Goal: Contribute content: Contribute content

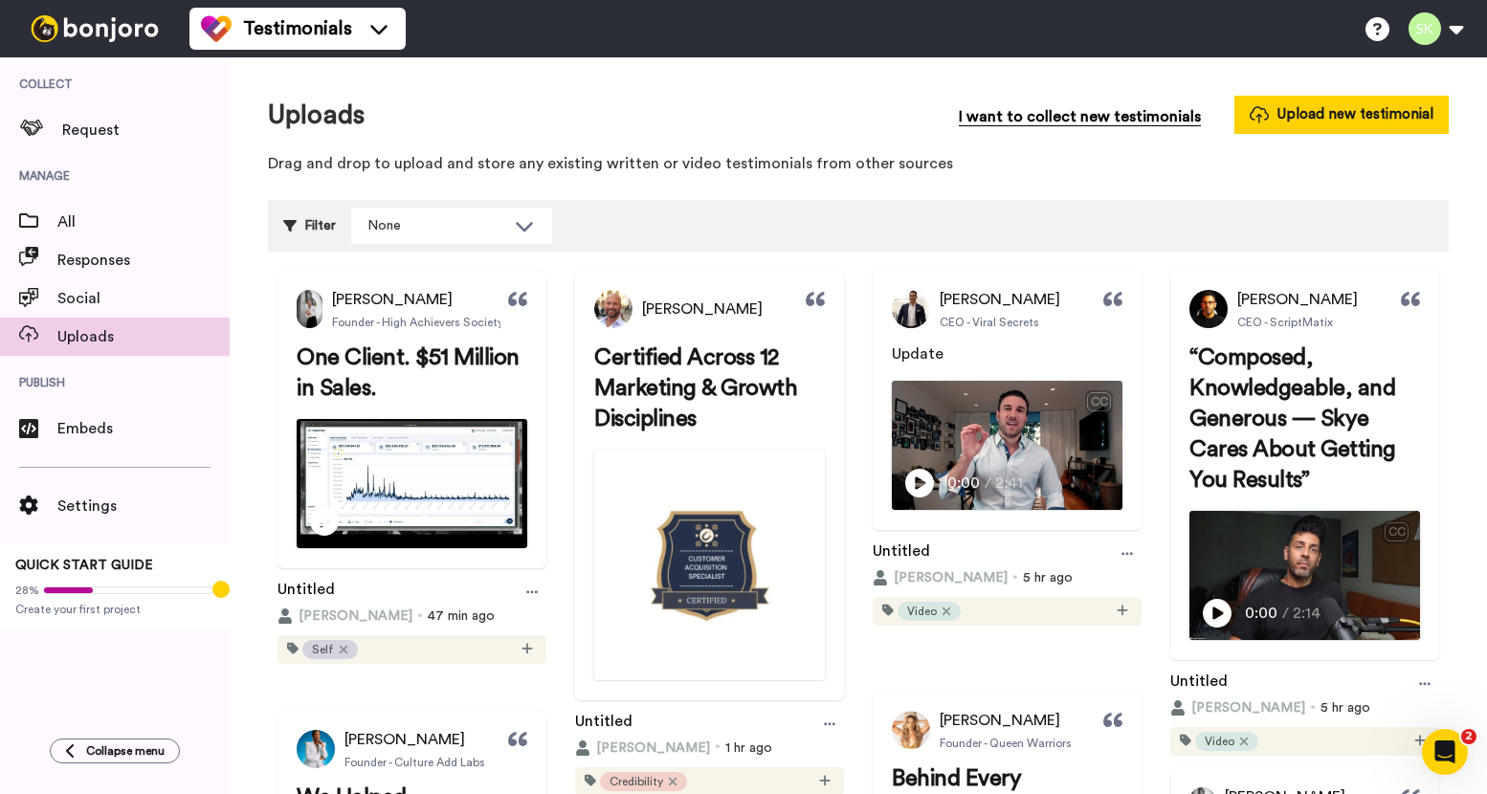
click at [1154, 112] on span "I want to collect new testimonials" at bounding box center [1079, 116] width 242 height 23
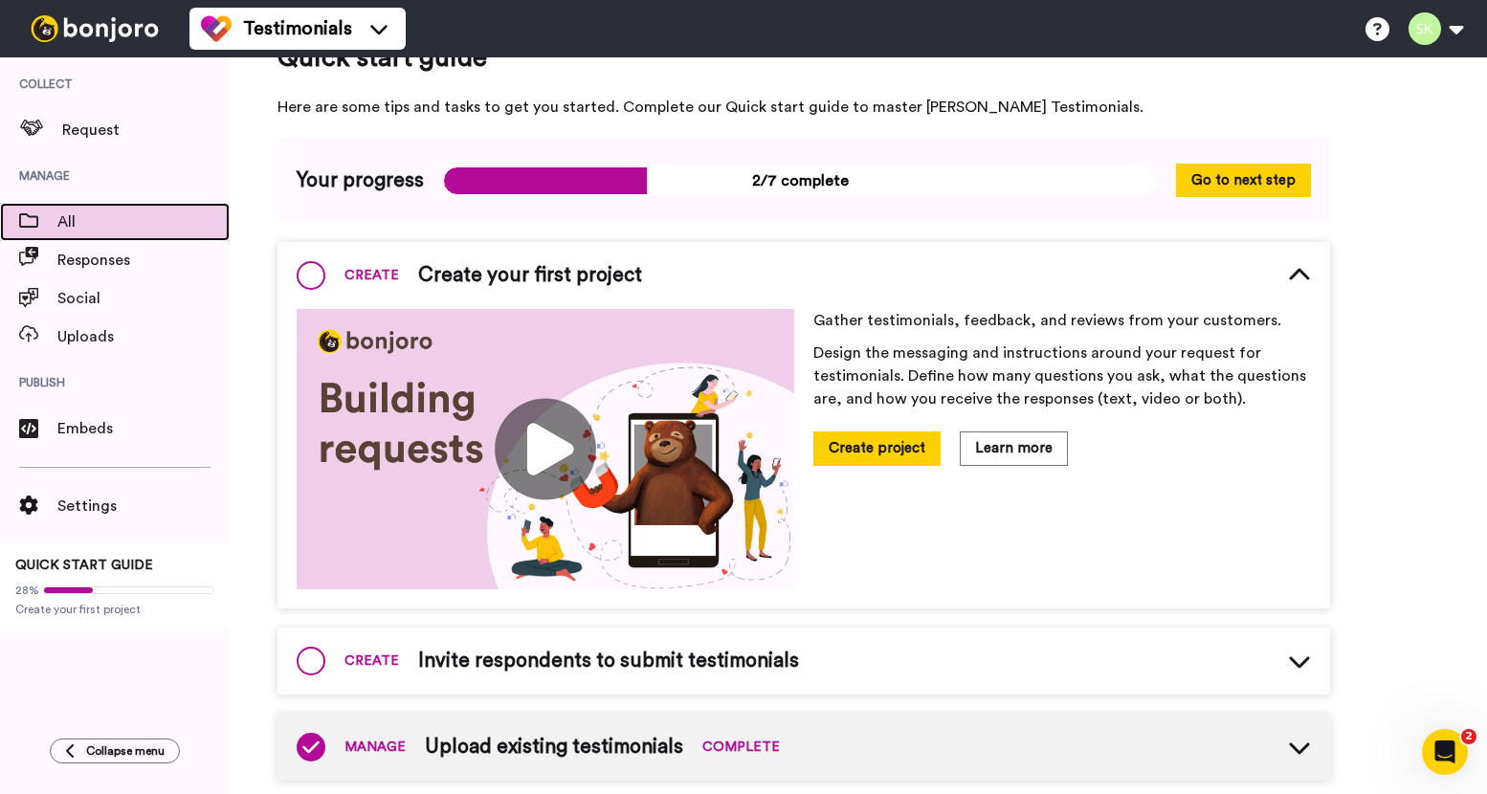
click at [134, 231] on span "All" at bounding box center [143, 221] width 172 height 23
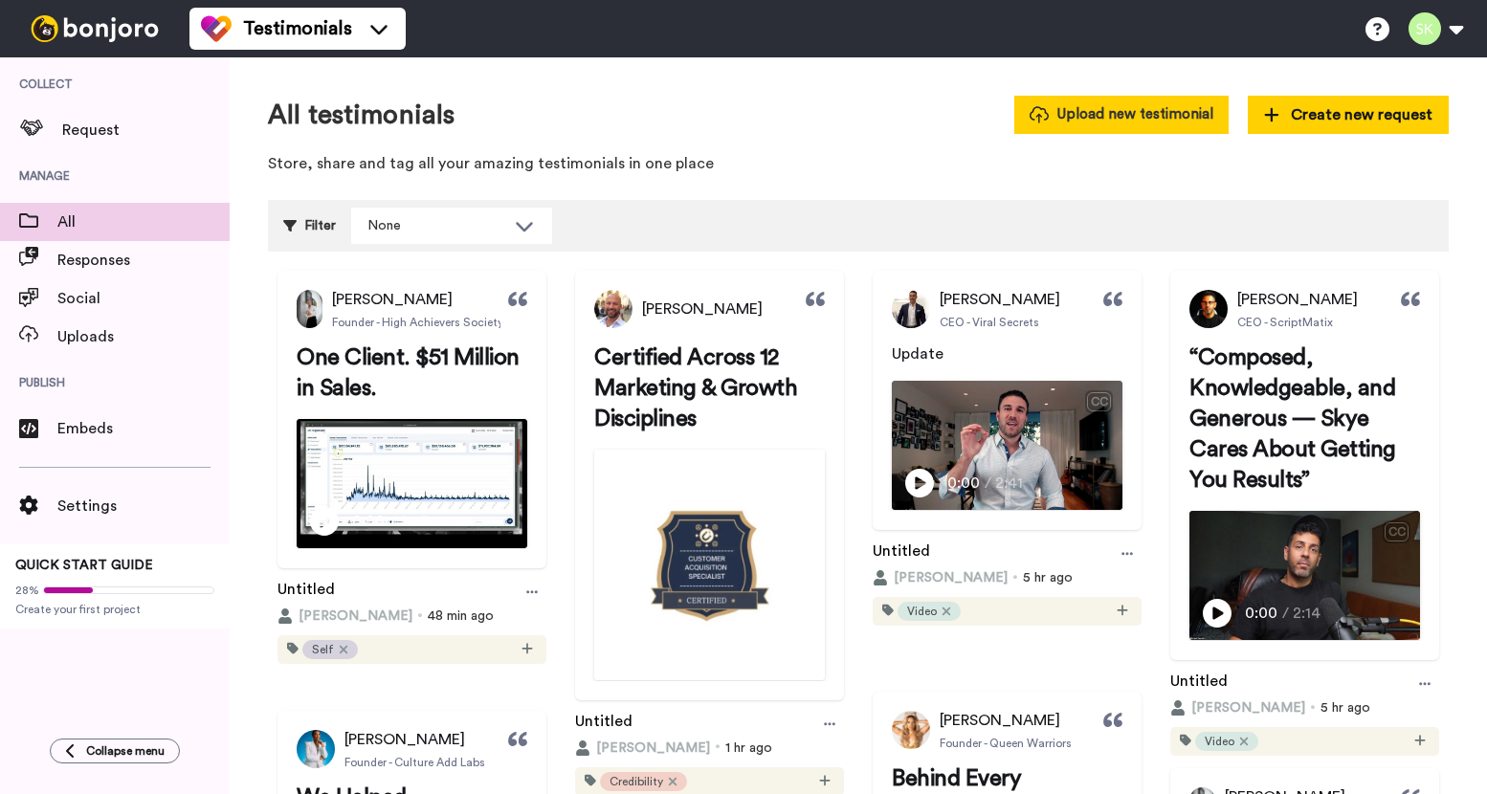
click at [1098, 119] on button "Upload new testimonial" at bounding box center [1121, 114] width 214 height 37
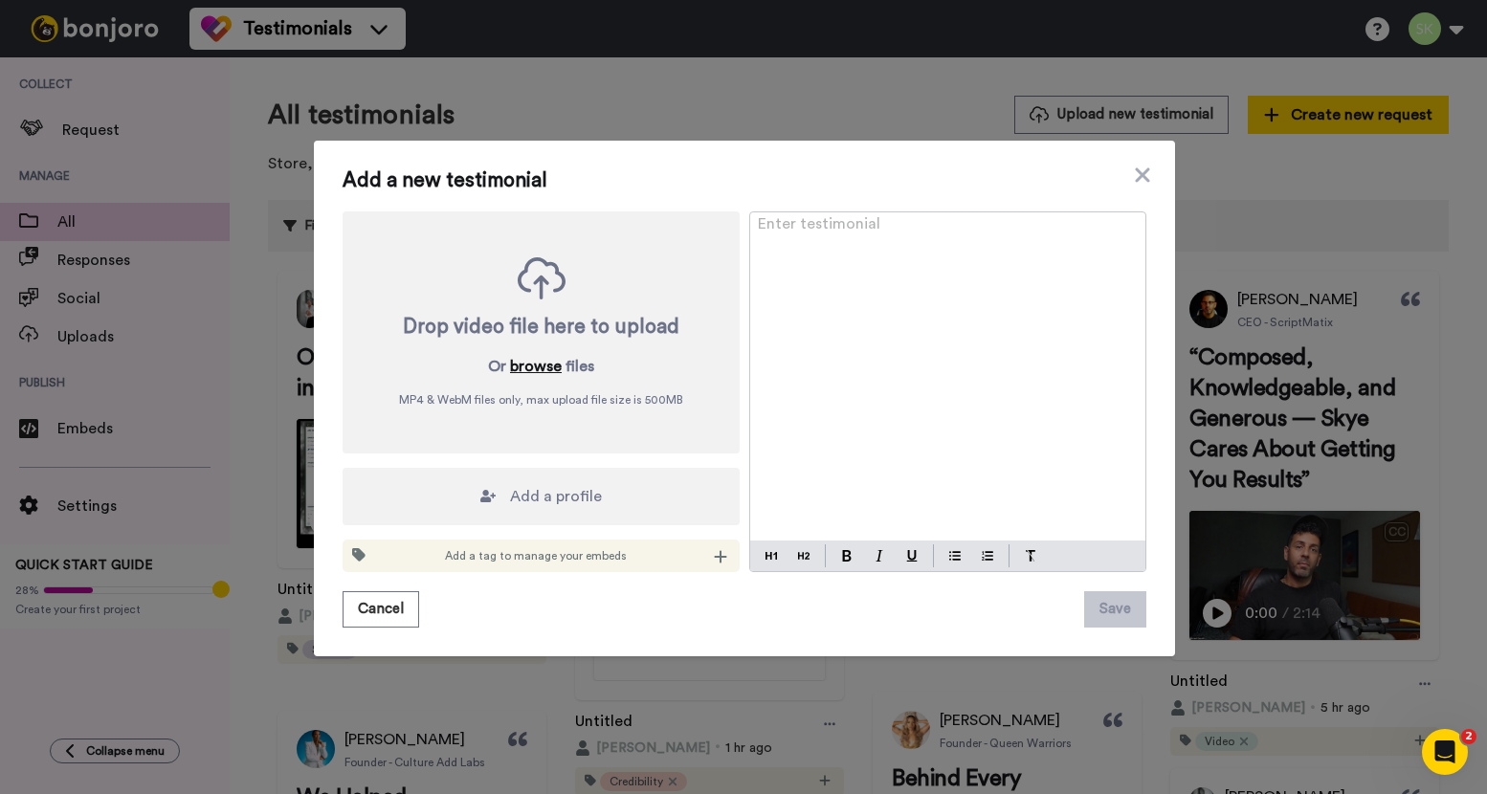
click at [539, 359] on button "browse" at bounding box center [536, 366] width 52 height 23
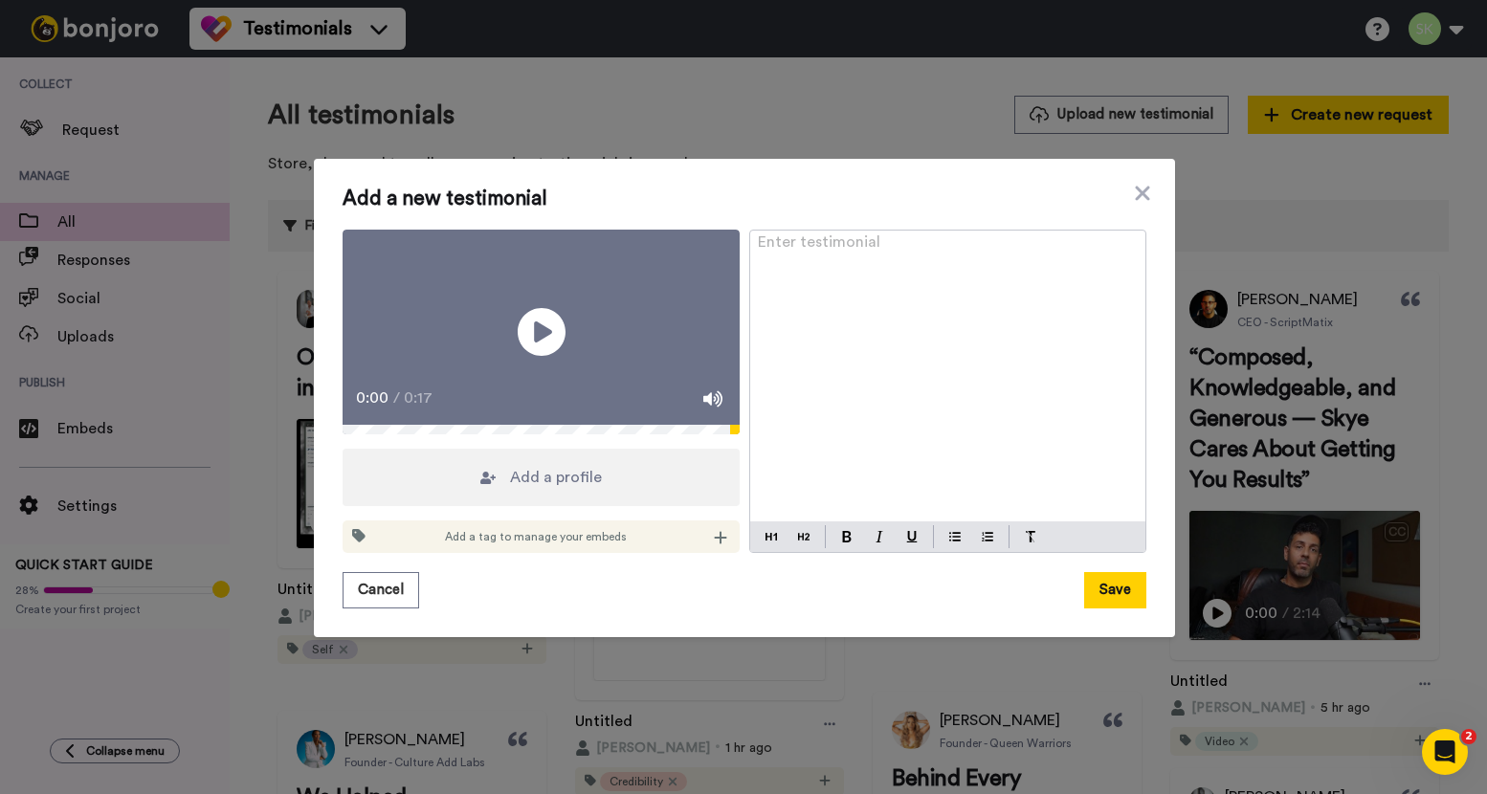
click at [906, 246] on div "Enter testimonial ﻿" at bounding box center [947, 377] width 395 height 292
paste div
click at [798, 544] on img at bounding box center [803, 536] width 11 height 15
click at [842, 542] on img at bounding box center [847, 536] width 10 height 11
click at [899, 374] on div "1 Funnel. 1,500+ Calls. Every Month." at bounding box center [947, 377] width 395 height 292
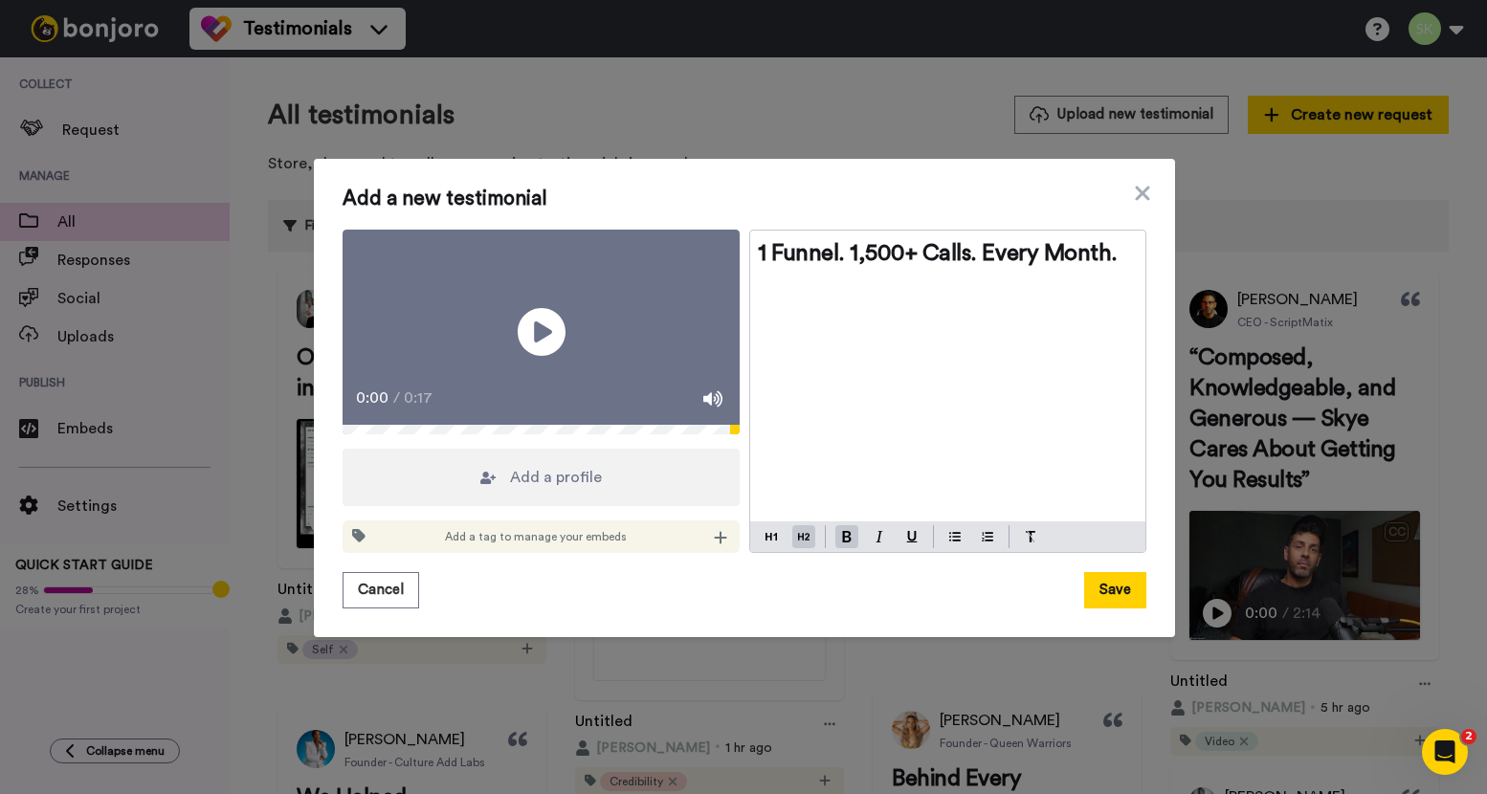
click at [540, 506] on div "Add a profile" at bounding box center [540, 477] width 397 height 57
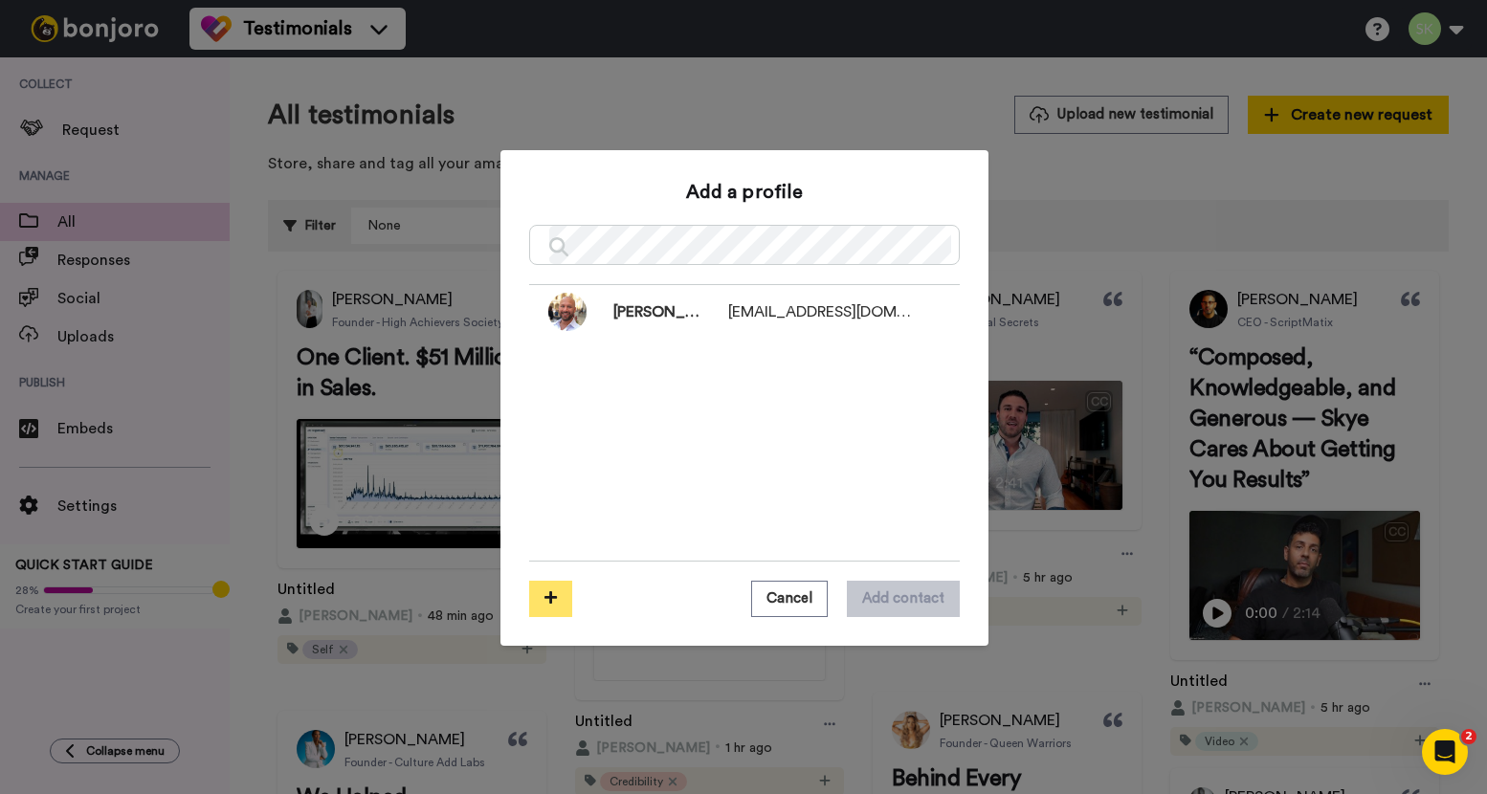
click at [544, 598] on icon at bounding box center [550, 597] width 12 height 14
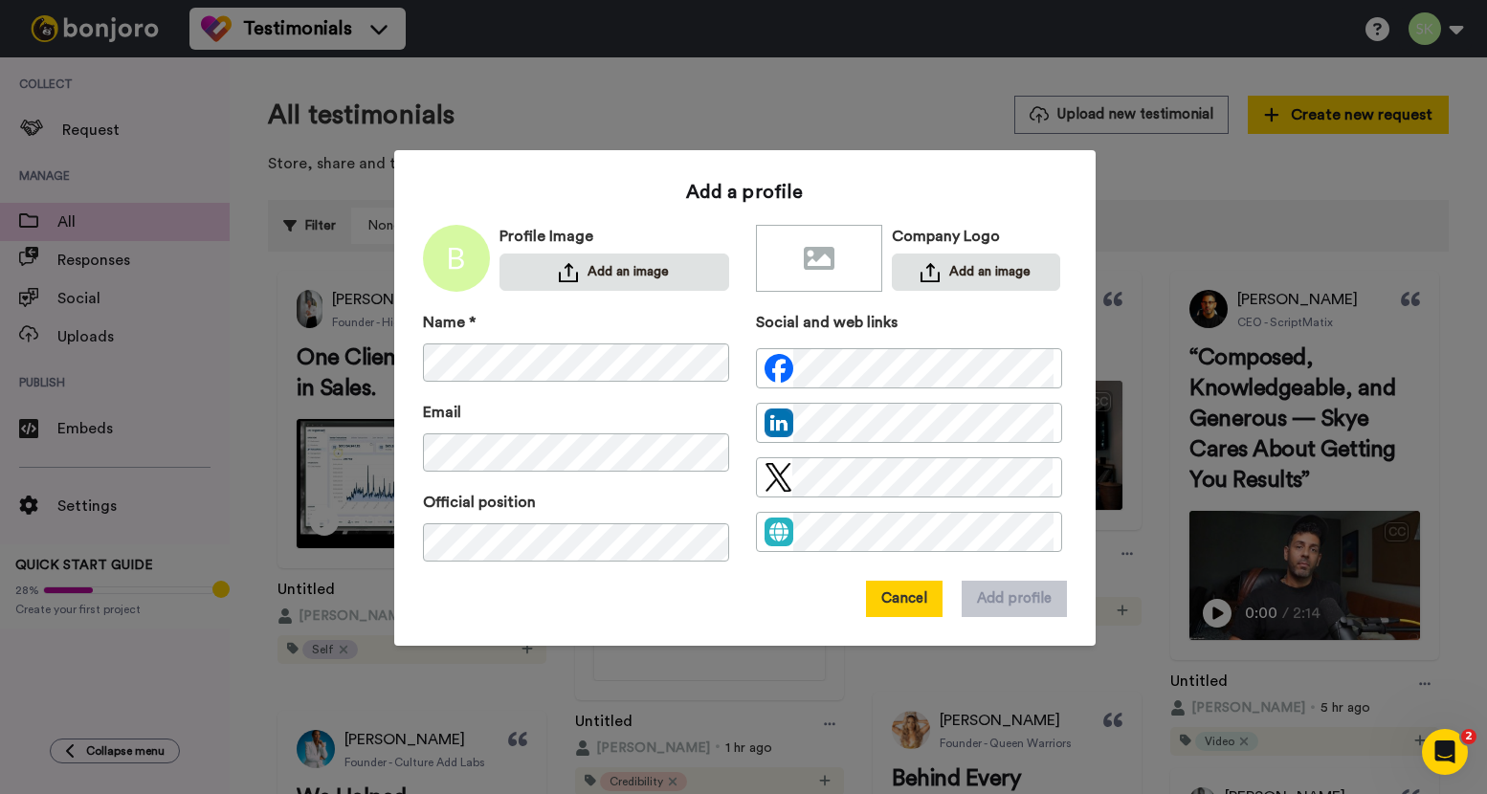
click at [896, 599] on button "Cancel" at bounding box center [904, 599] width 77 height 36
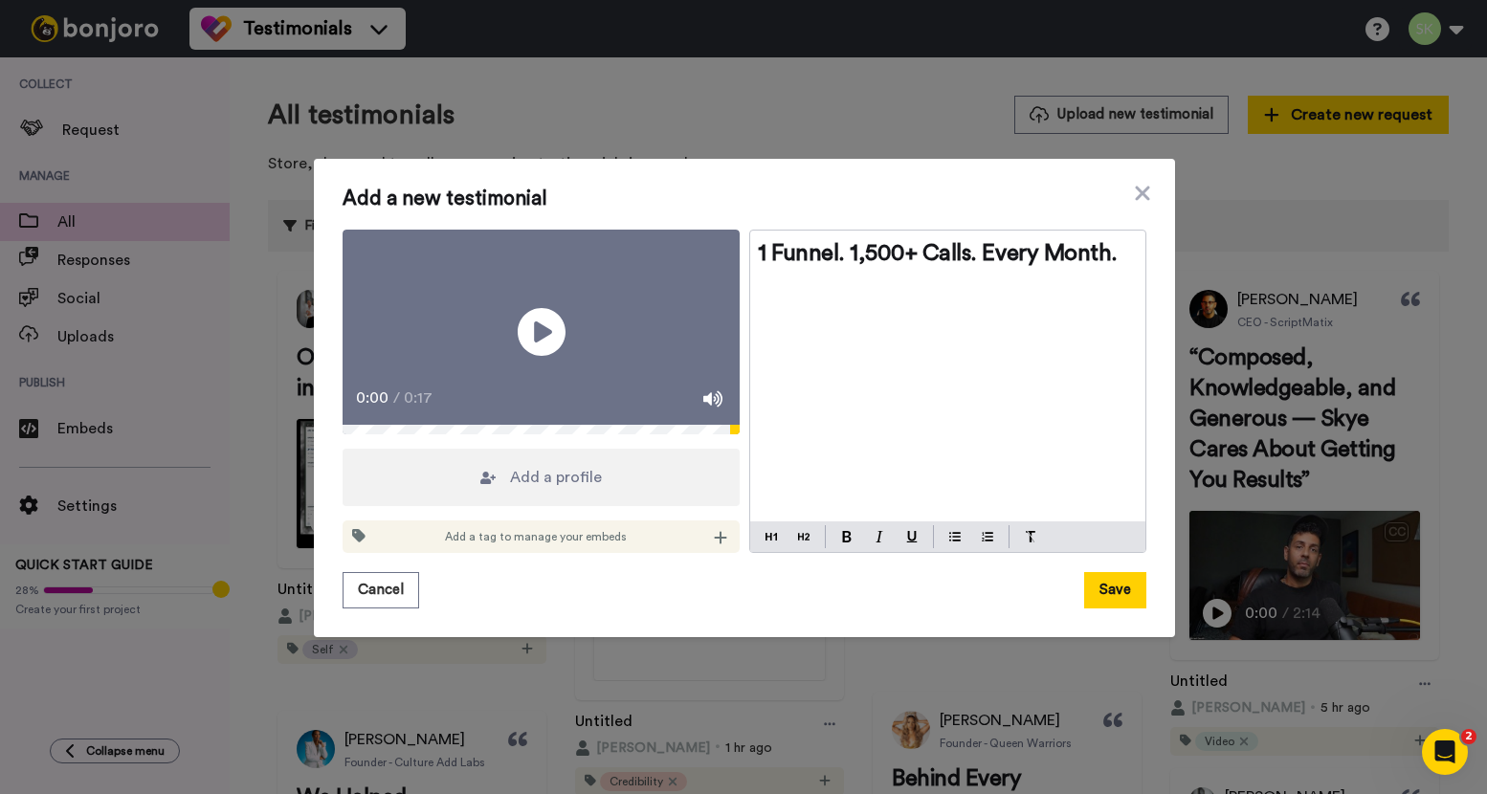
click at [546, 506] on div "Add a profile" at bounding box center [540, 477] width 397 height 57
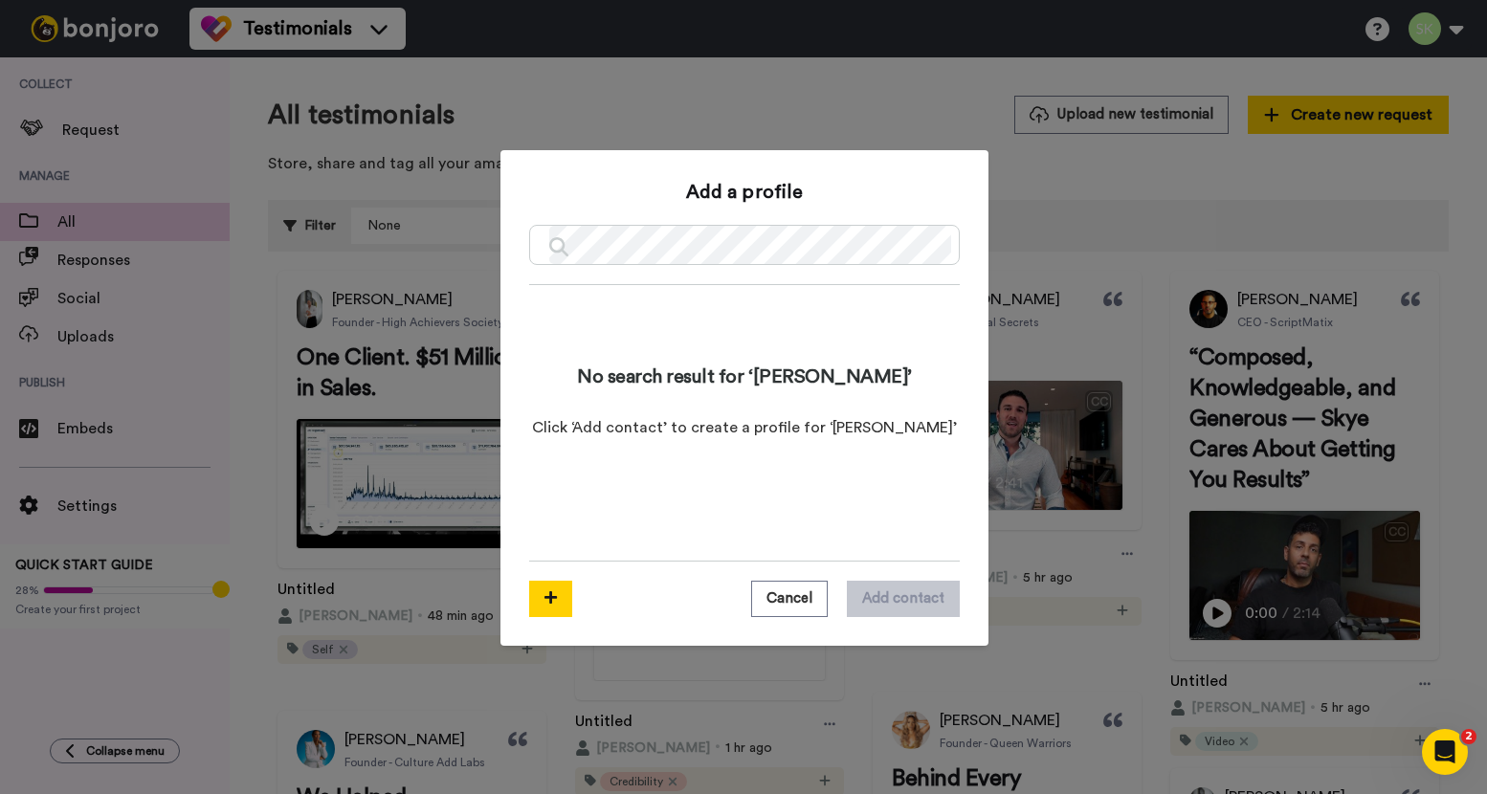
click at [870, 487] on div "No search result for ‘ philip ’ Click ‘Add contact’ to create a profile for ‘ p…" at bounding box center [744, 422] width 430 height 275
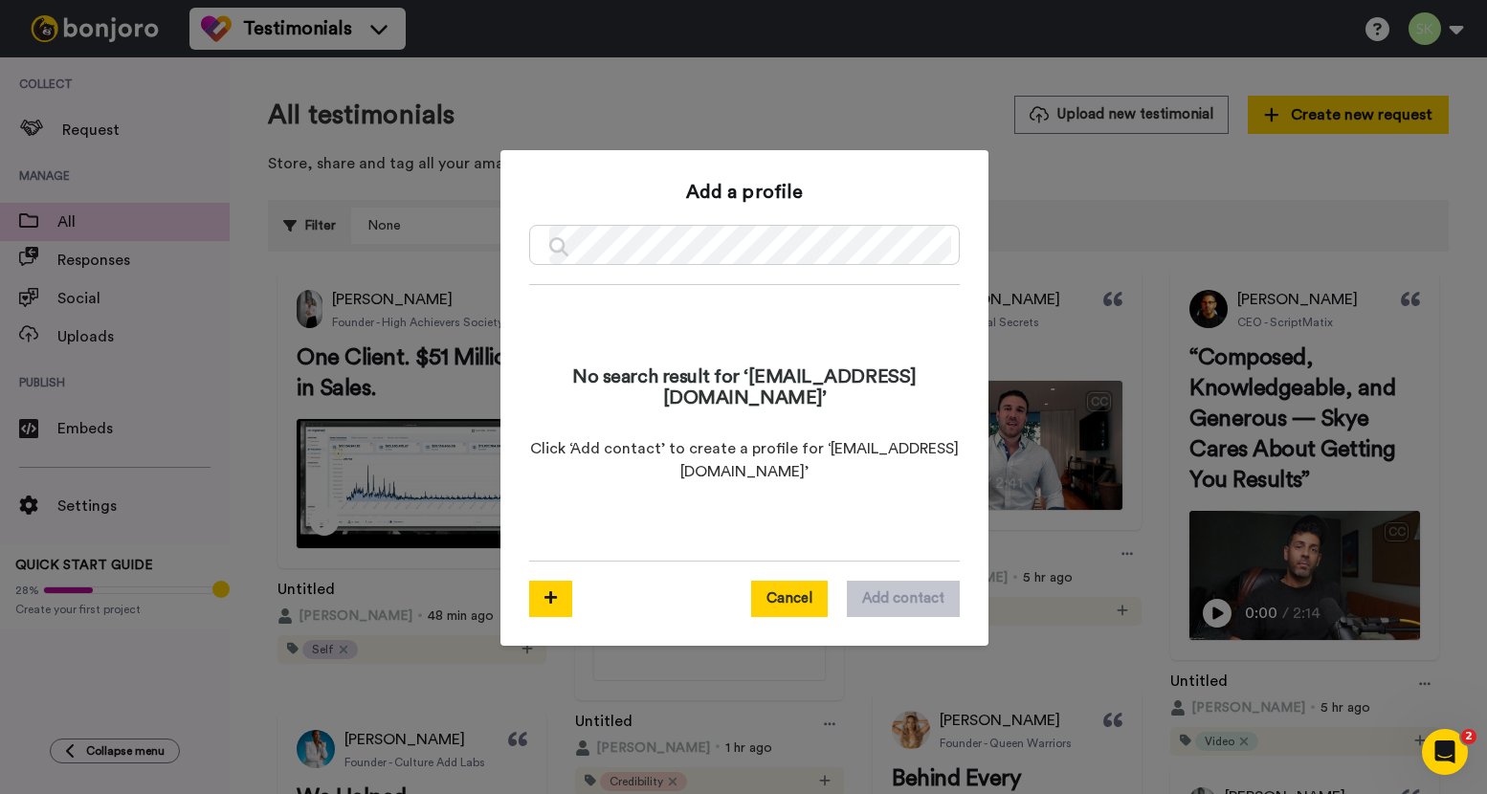
click at [782, 601] on button "Cancel" at bounding box center [789, 599] width 77 height 36
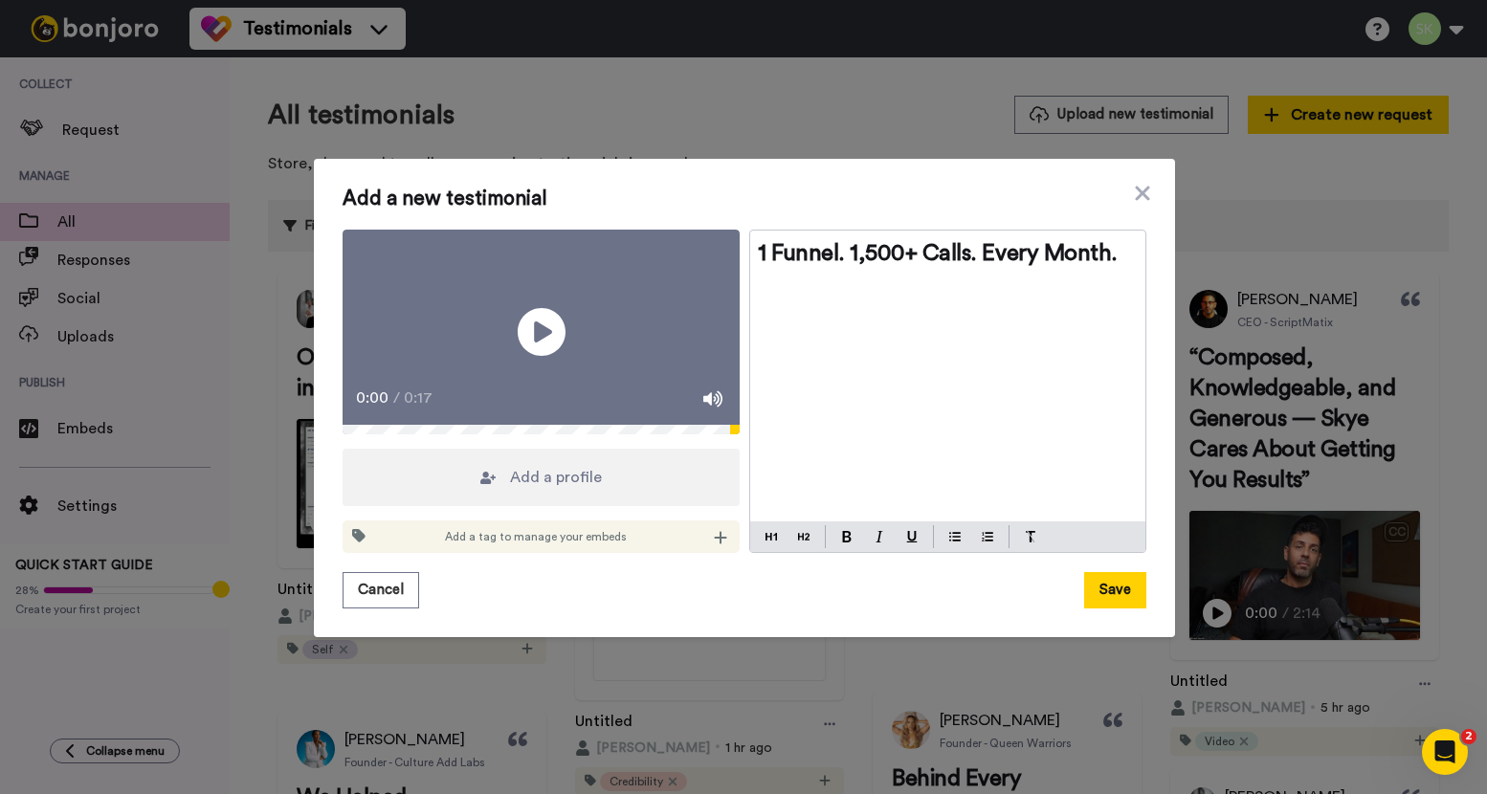
click at [612, 506] on div "Add a profile" at bounding box center [540, 477] width 397 height 57
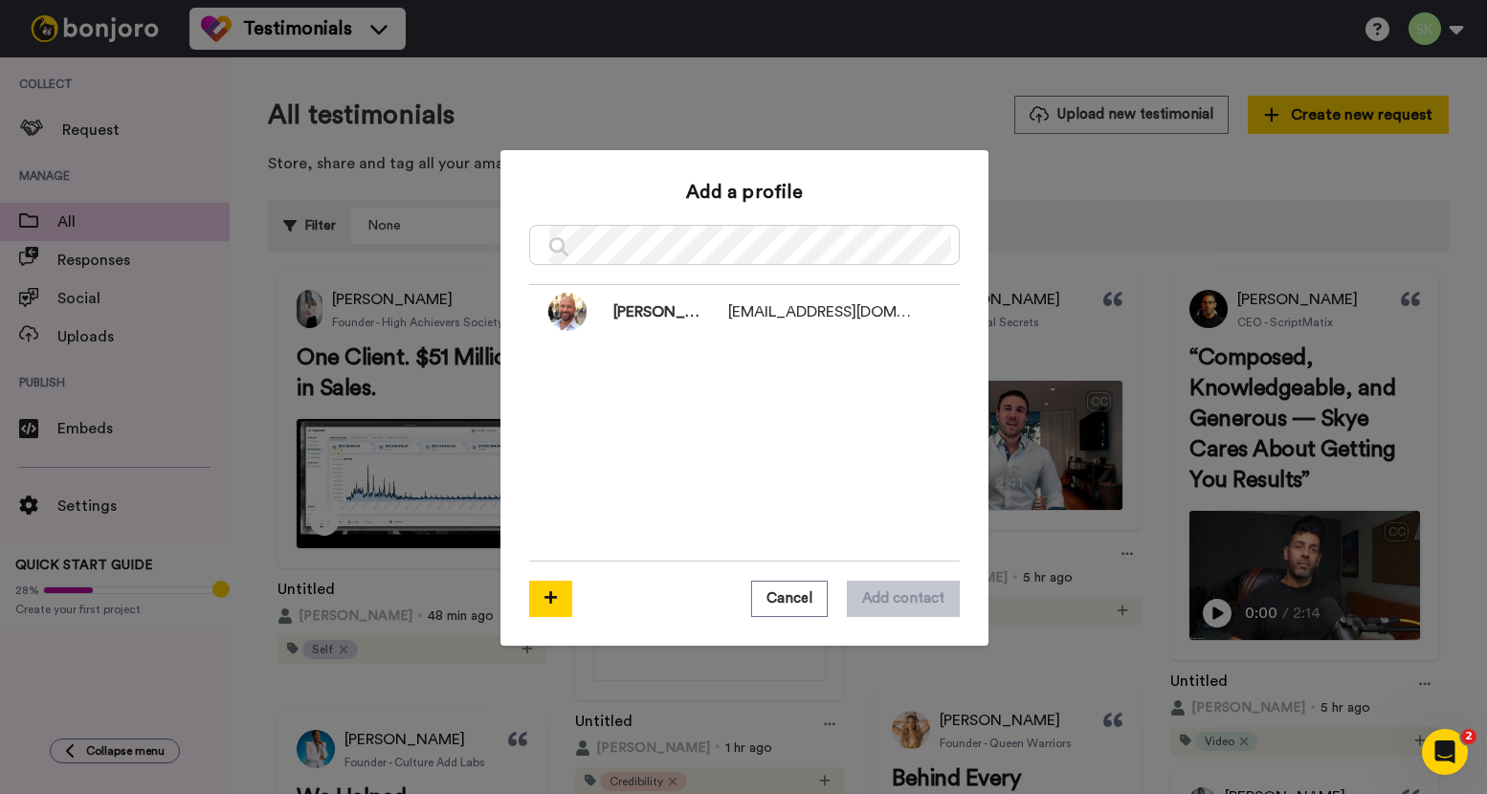
click at [538, 577] on div "Cancel Add contact" at bounding box center [744, 589] width 430 height 55
click at [544, 590] on icon at bounding box center [550, 597] width 12 height 14
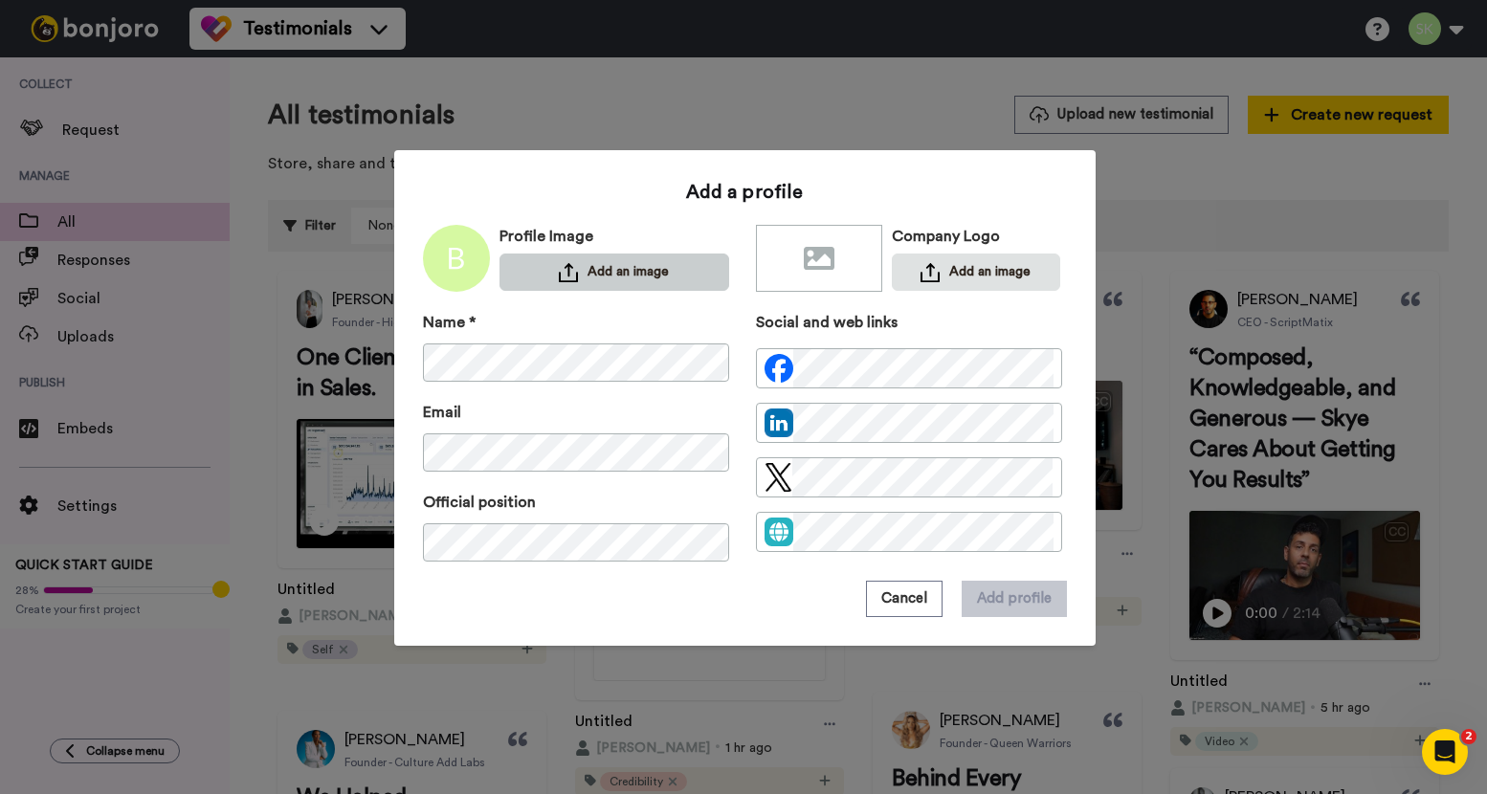
click at [588, 287] on button "Add an image" at bounding box center [614, 271] width 230 height 37
click at [627, 269] on button "Add an image" at bounding box center [614, 271] width 230 height 37
click at [599, 261] on button "Add an image" at bounding box center [614, 271] width 230 height 37
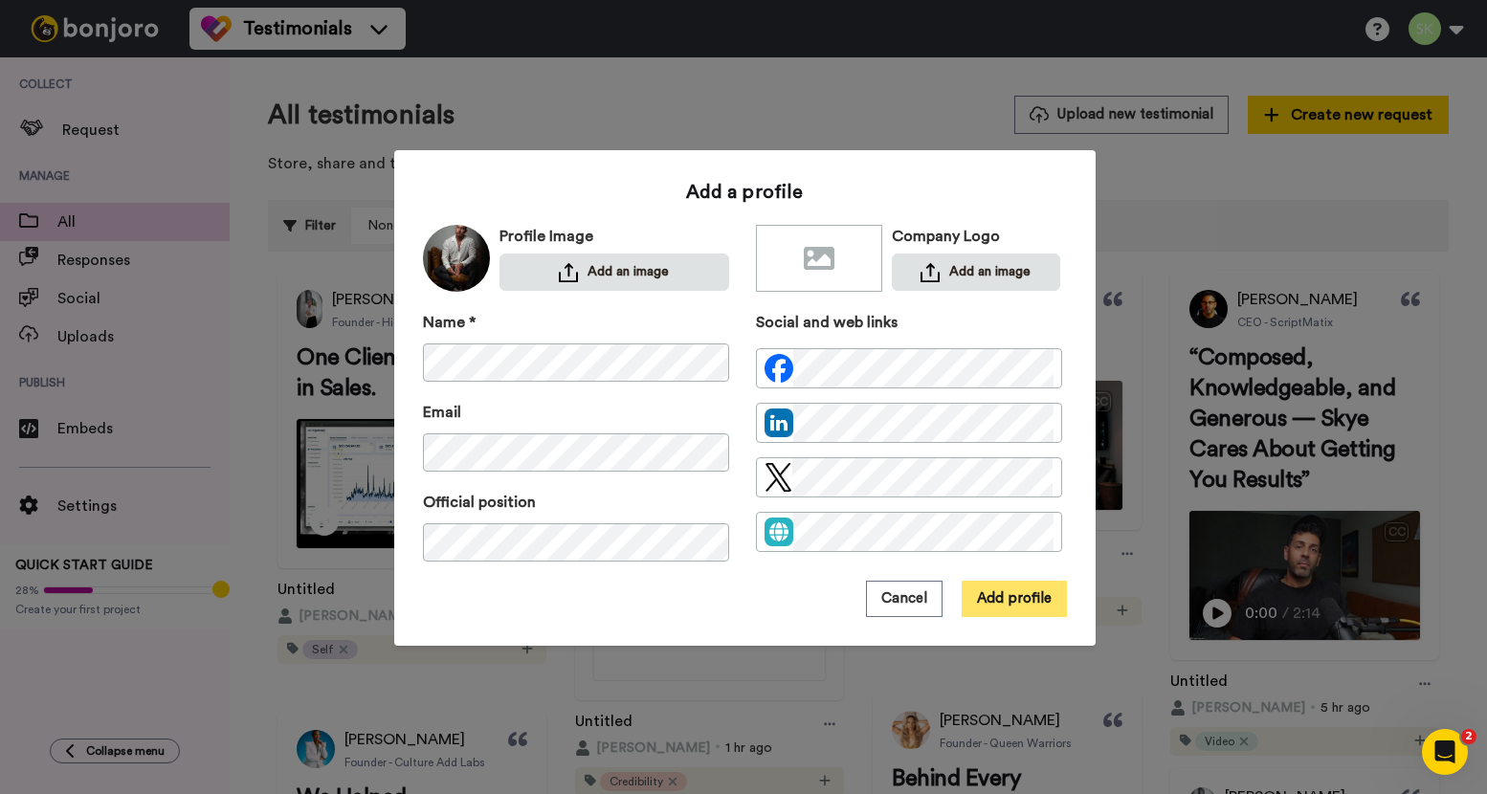
click at [1012, 598] on button "Add profile" at bounding box center [1013, 599] width 105 height 36
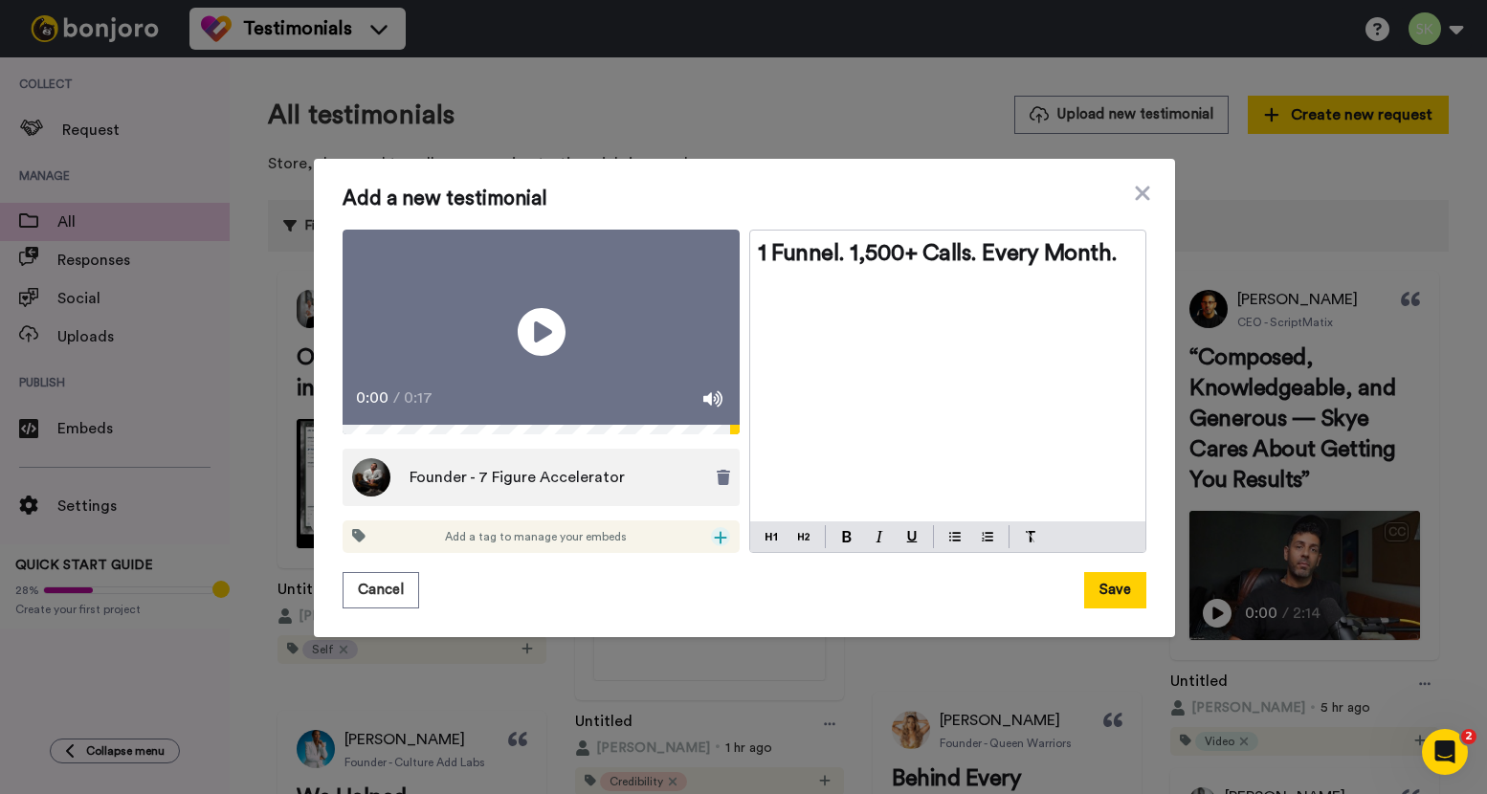
click at [714, 545] on icon at bounding box center [720, 537] width 13 height 15
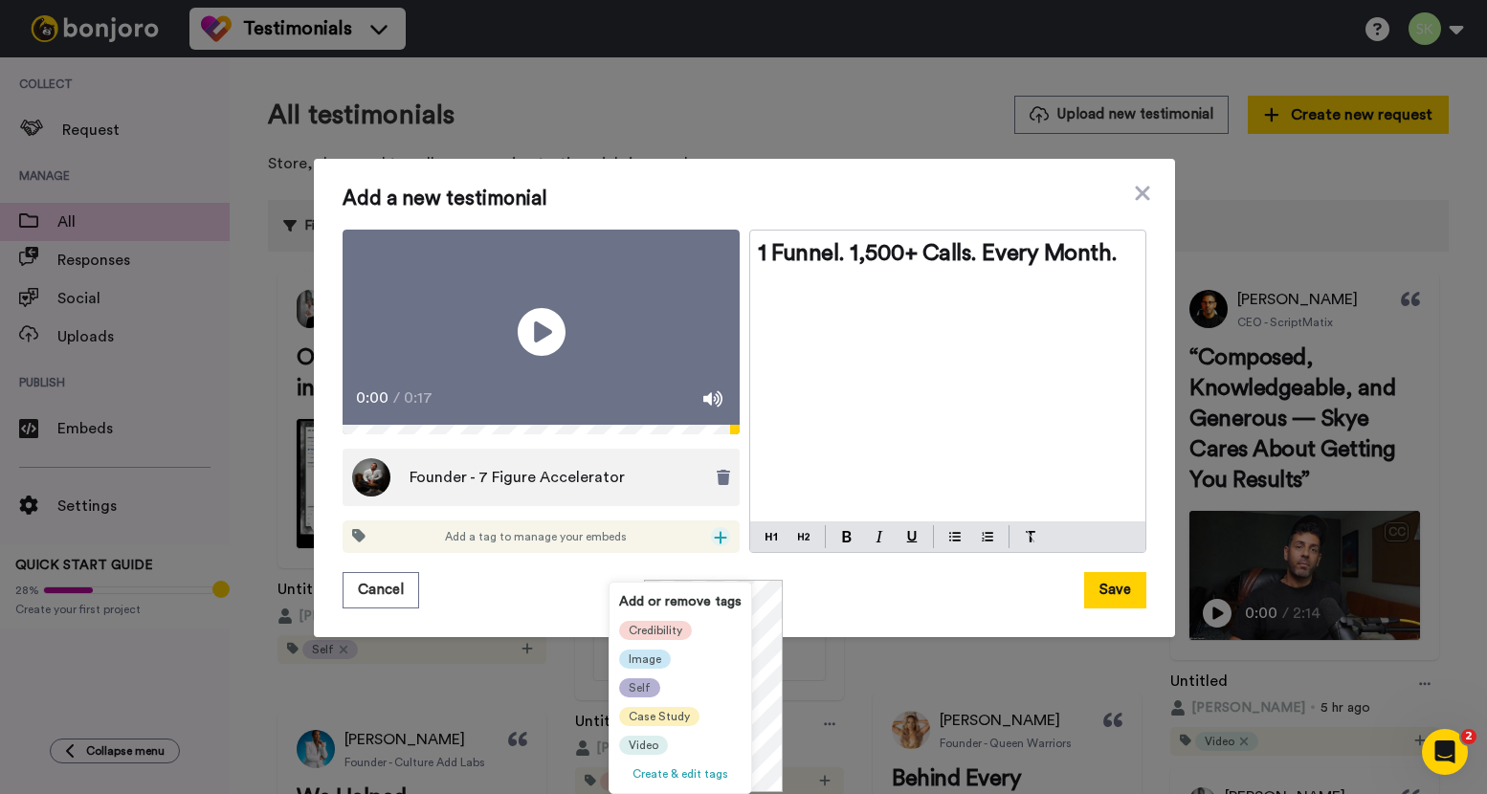
click at [637, 686] on span "Self" at bounding box center [639, 687] width 22 height 15
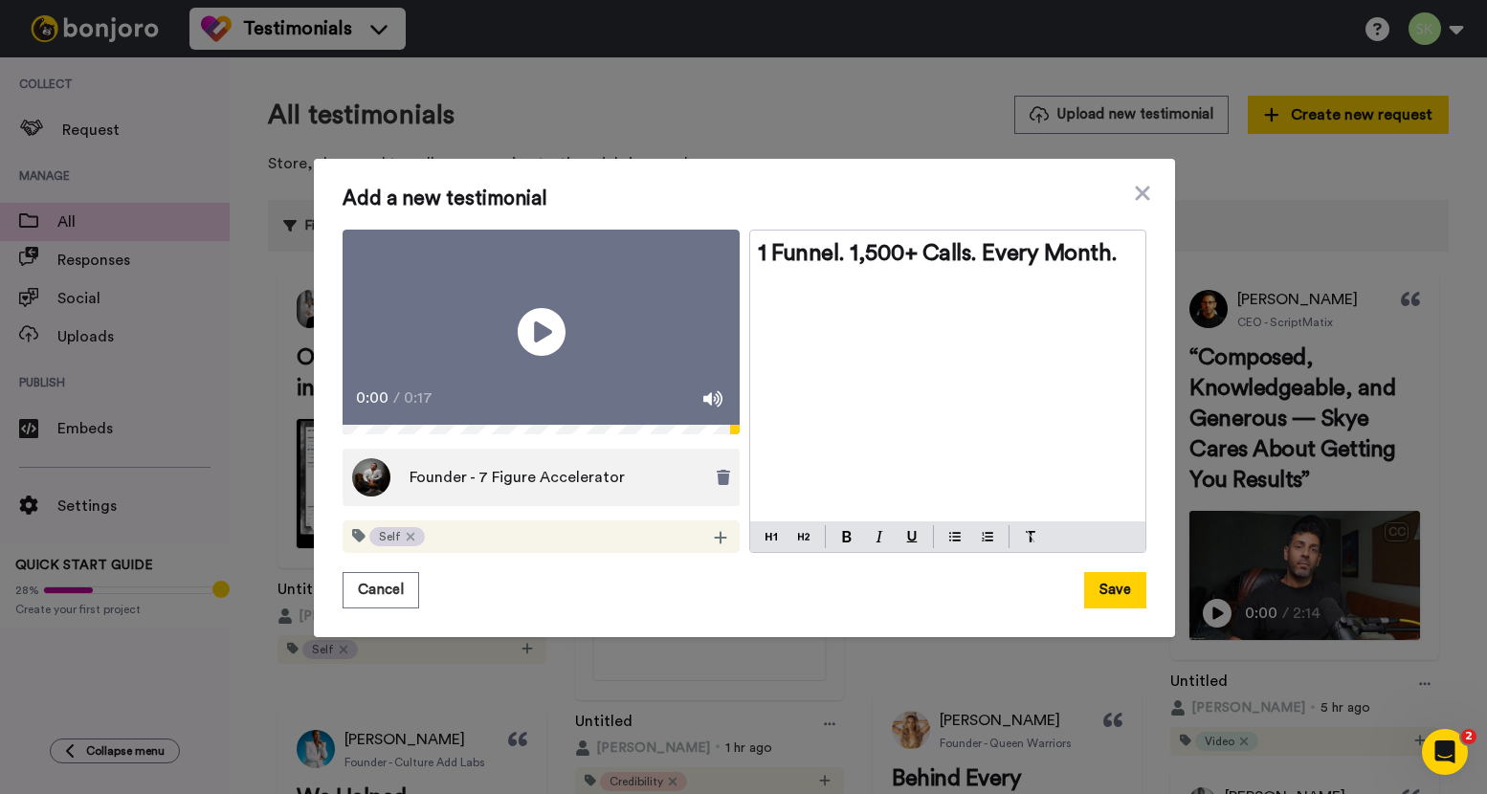
click at [698, 553] on div "Self" at bounding box center [540, 536] width 397 height 33
click at [714, 545] on icon at bounding box center [720, 537] width 13 height 15
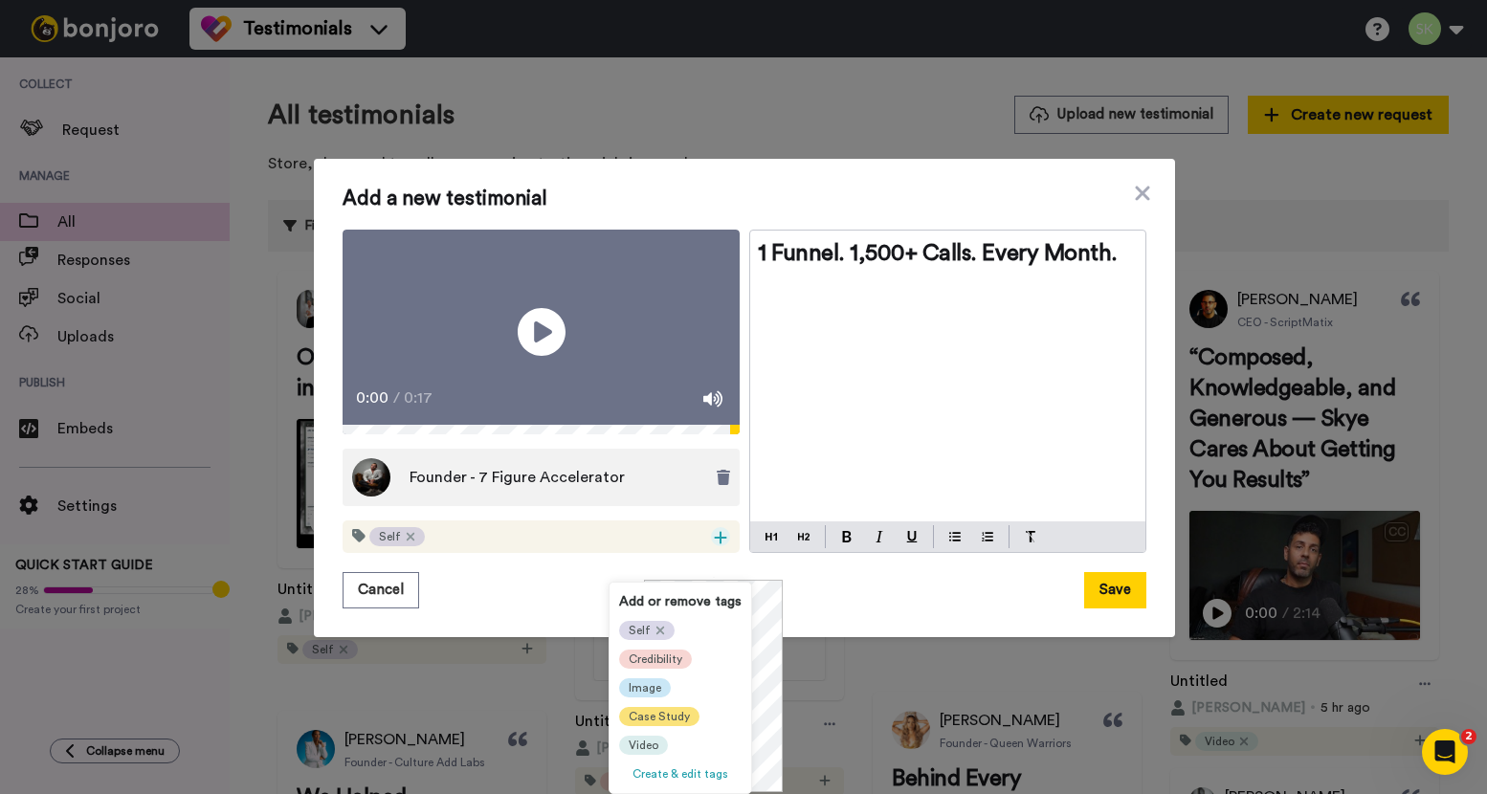
click at [662, 717] on span "Case Study" at bounding box center [658, 716] width 61 height 15
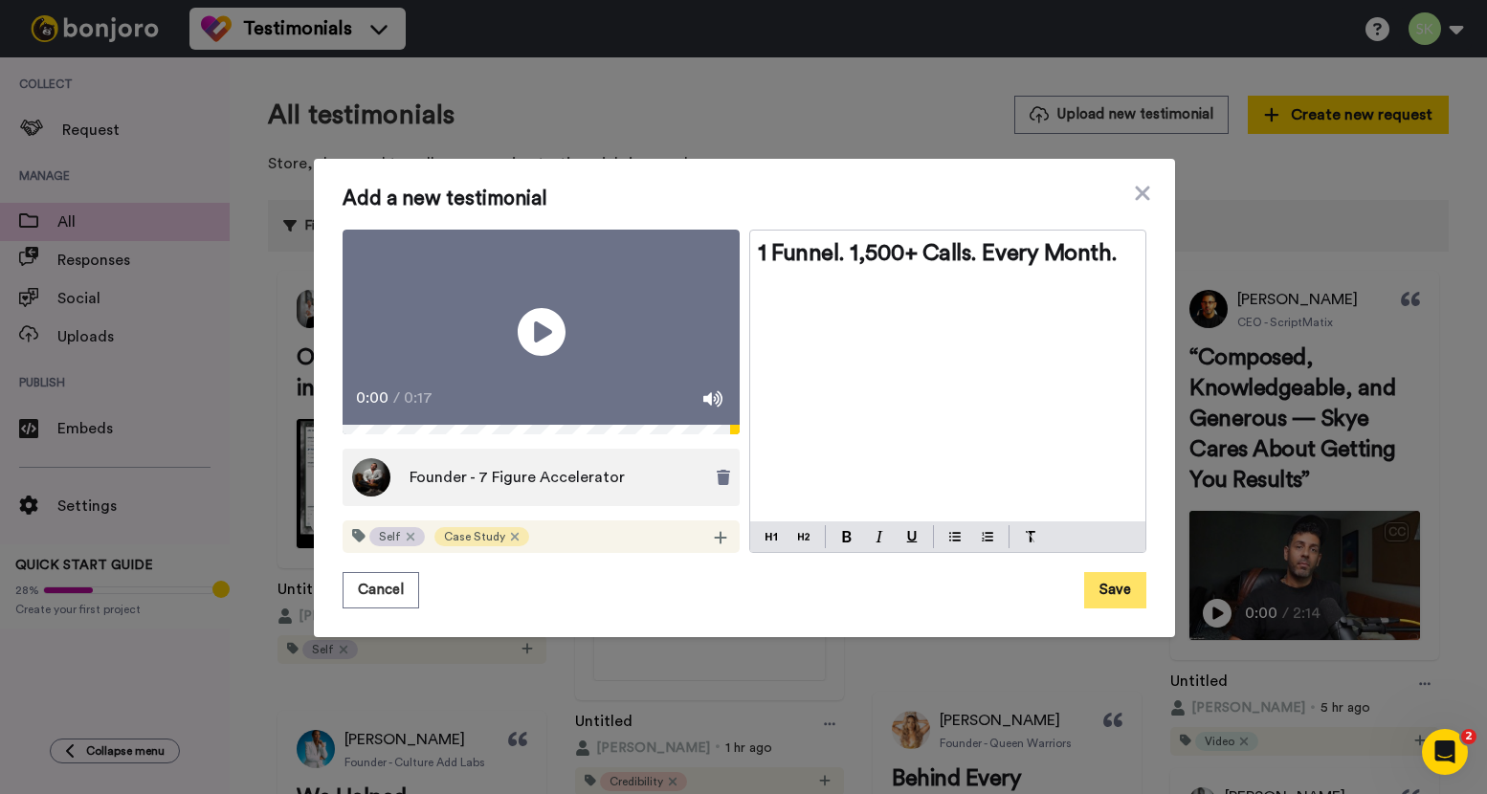
click at [1101, 608] on button "Save" at bounding box center [1115, 590] width 62 height 36
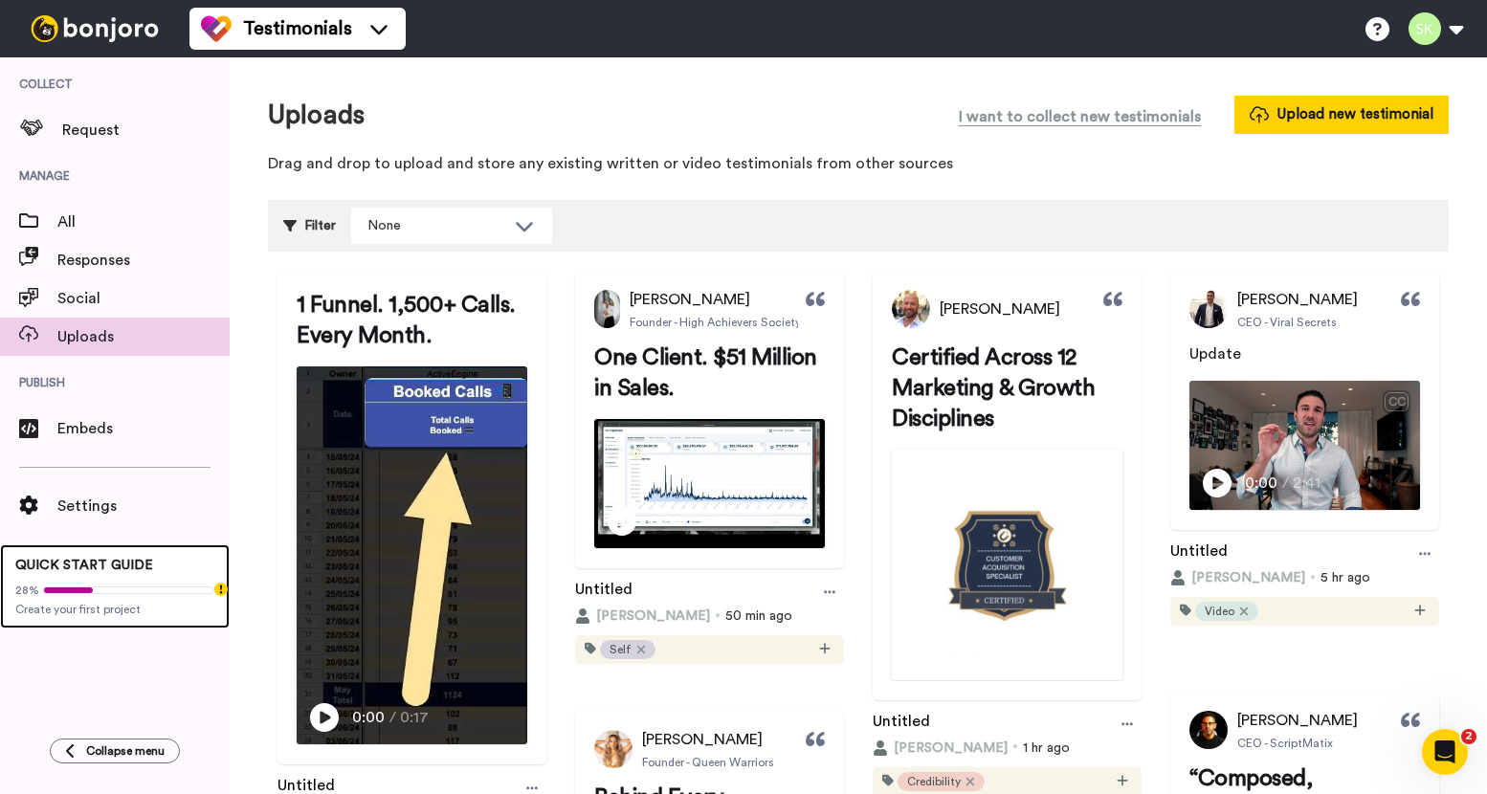
click at [120, 607] on span "Create your first project" at bounding box center [114, 609] width 199 height 15
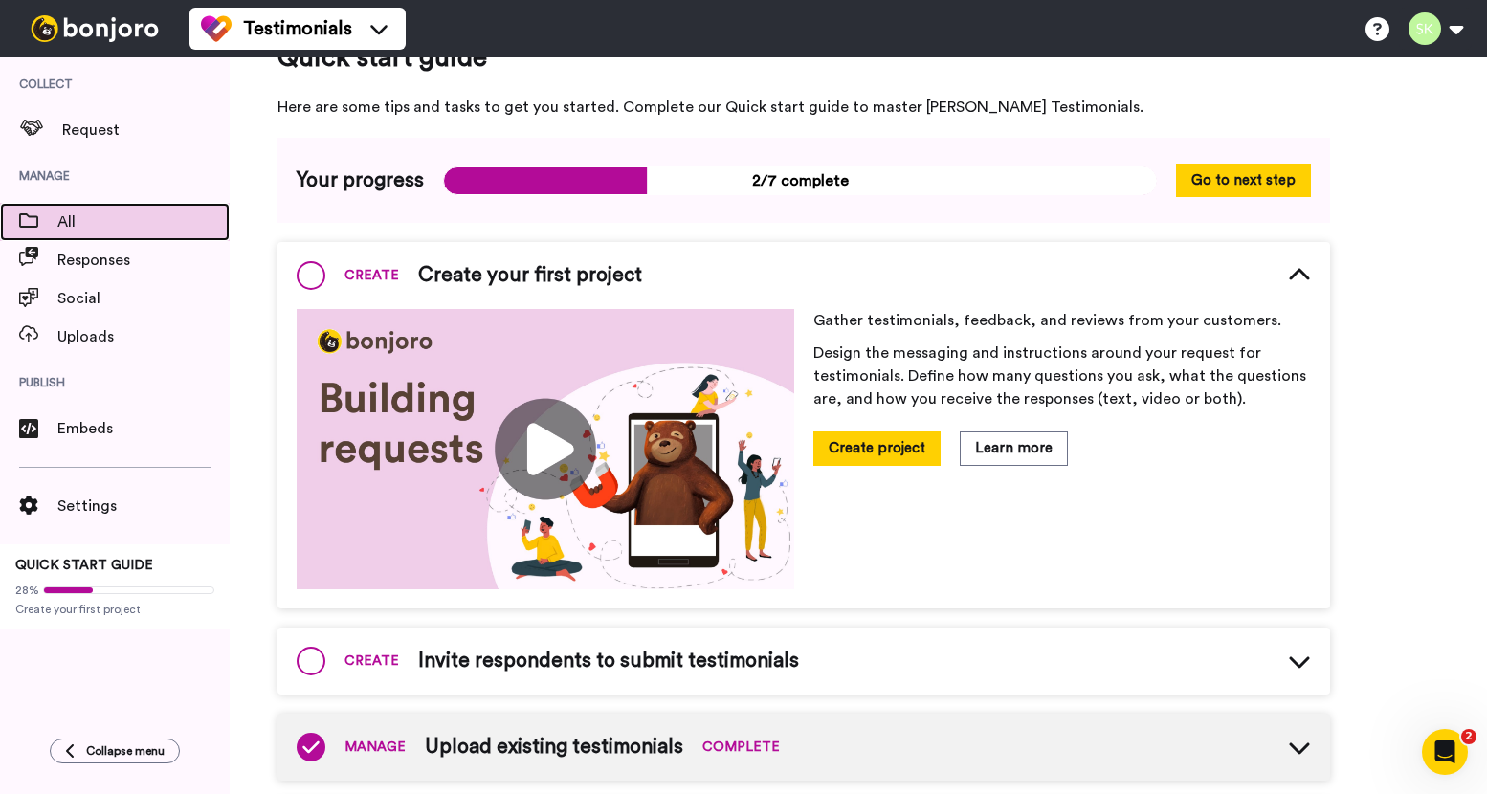
click at [121, 213] on span "All" at bounding box center [143, 221] width 172 height 23
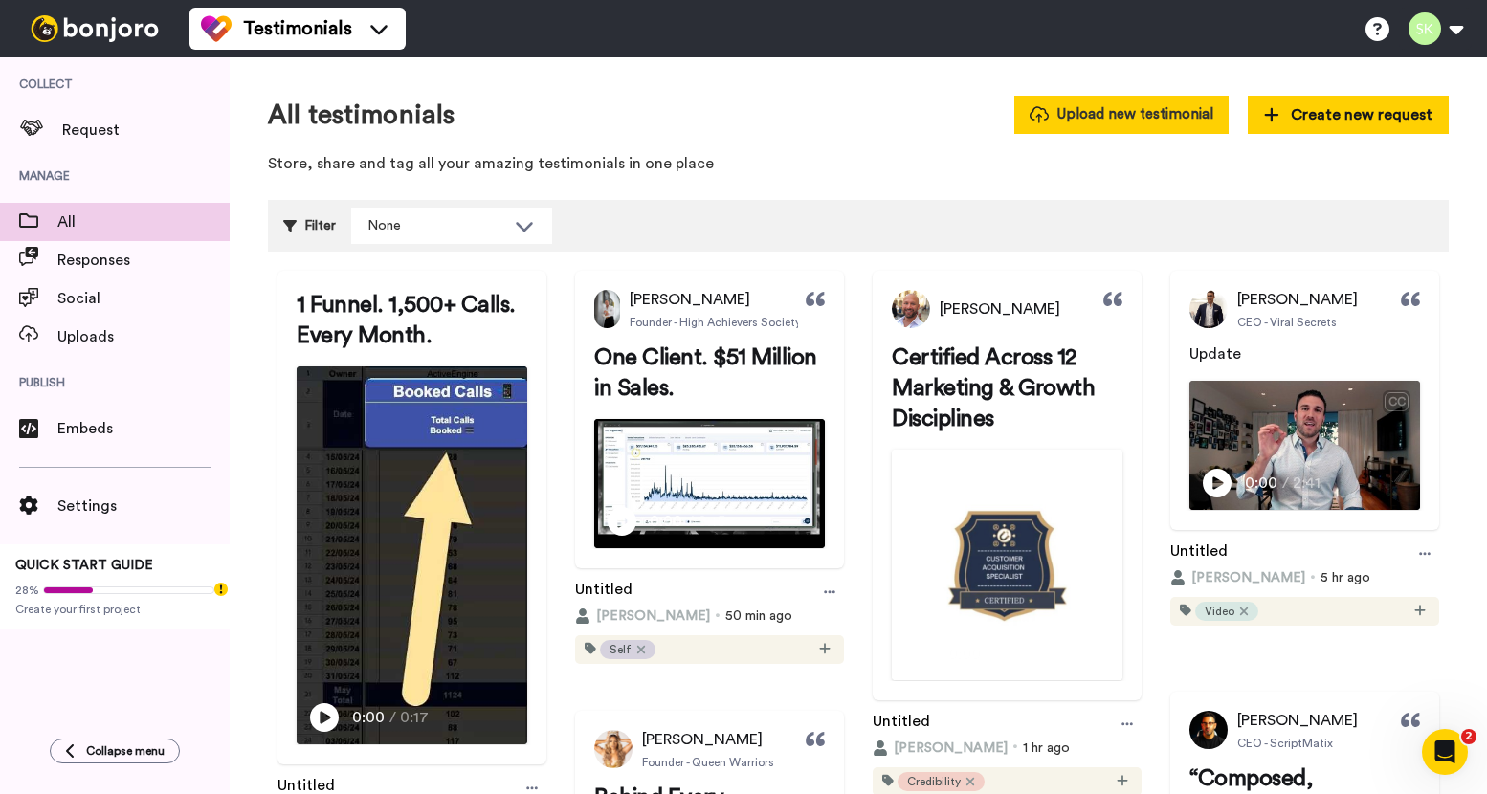
click at [1145, 126] on button "Upload new testimonial" at bounding box center [1121, 114] width 214 height 37
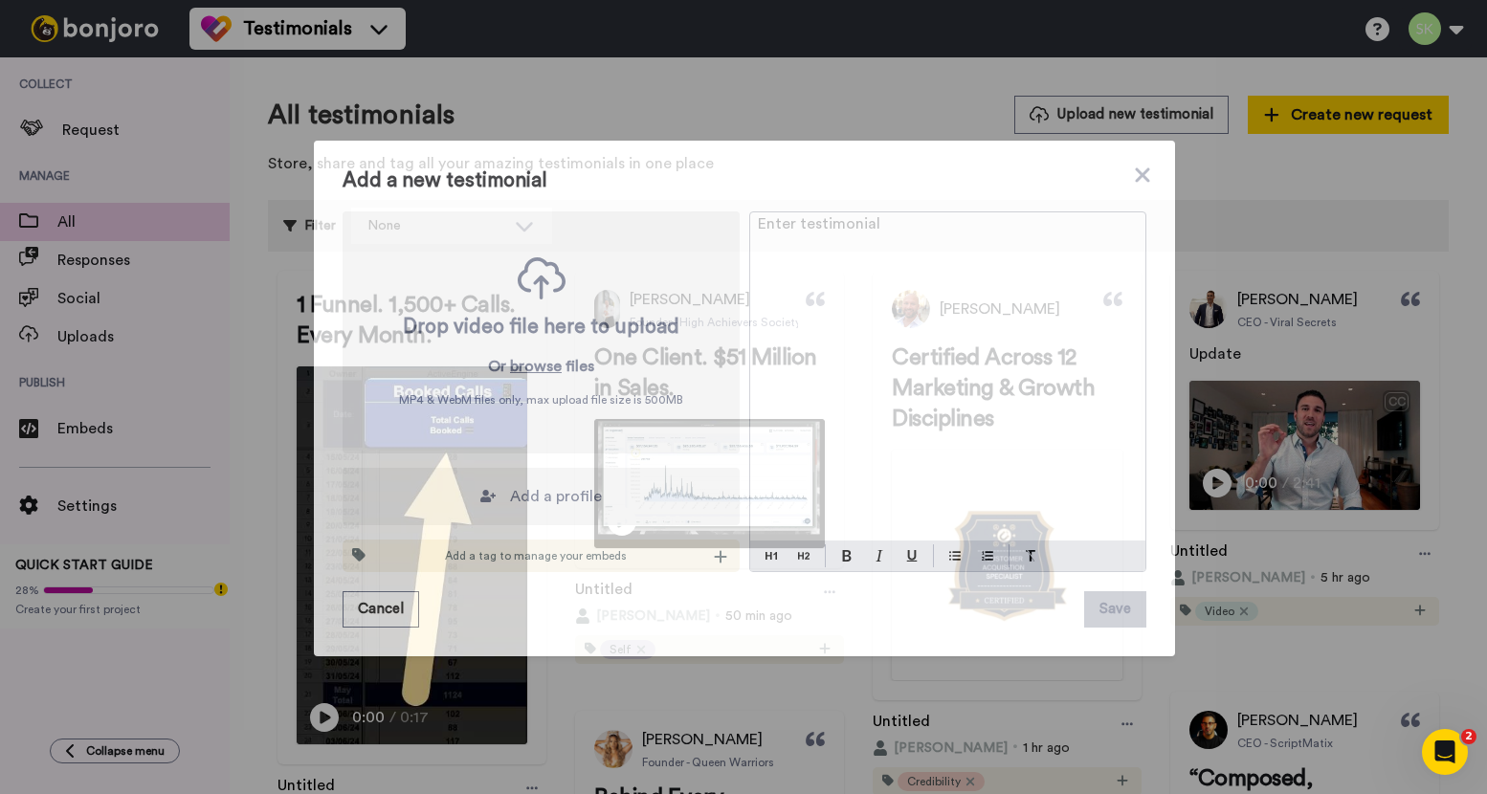
click at [878, 238] on p "Enter testimonial ﻿" at bounding box center [948, 231] width 380 height 23
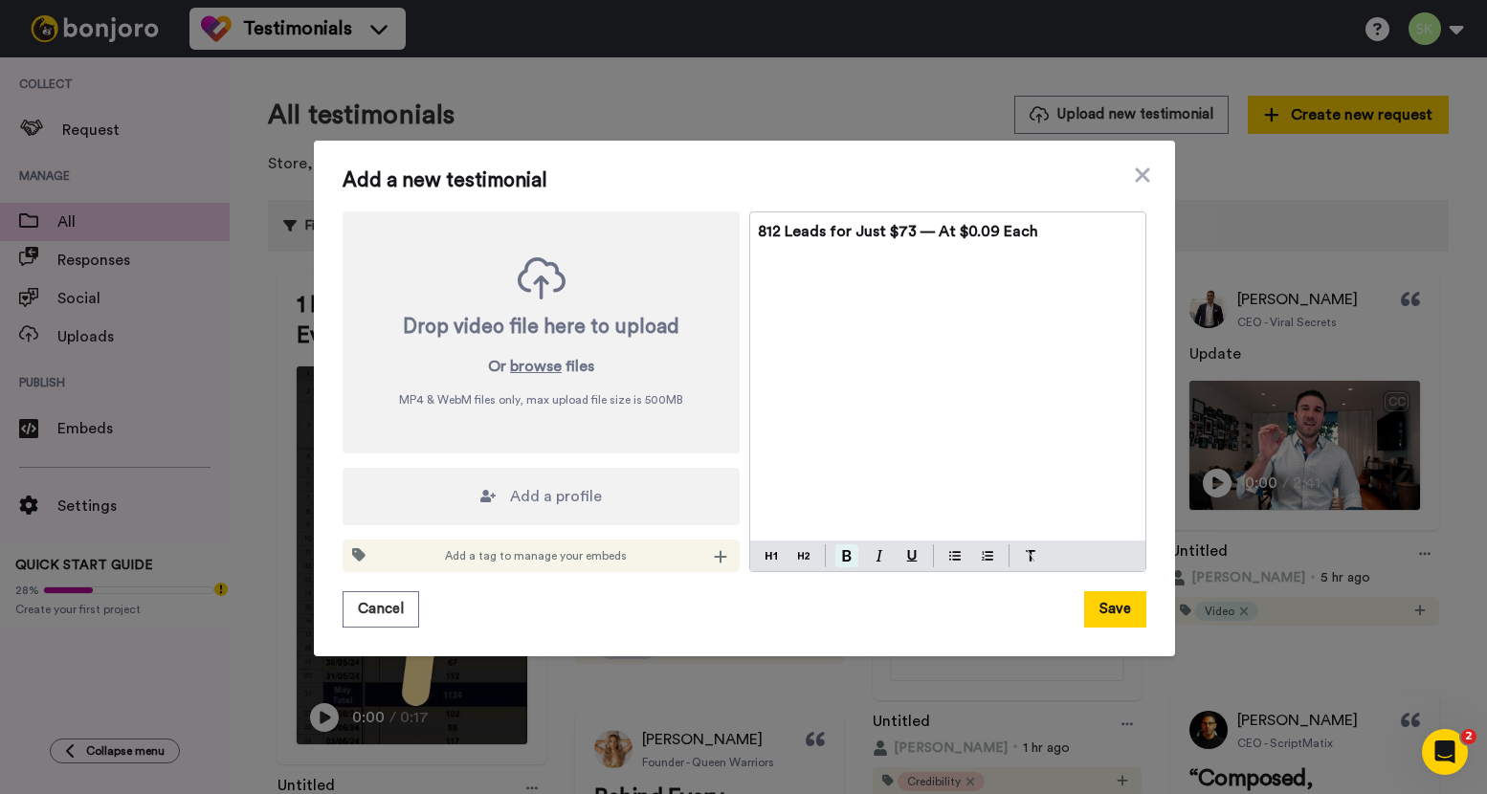
click at [842, 557] on img at bounding box center [847, 555] width 10 height 11
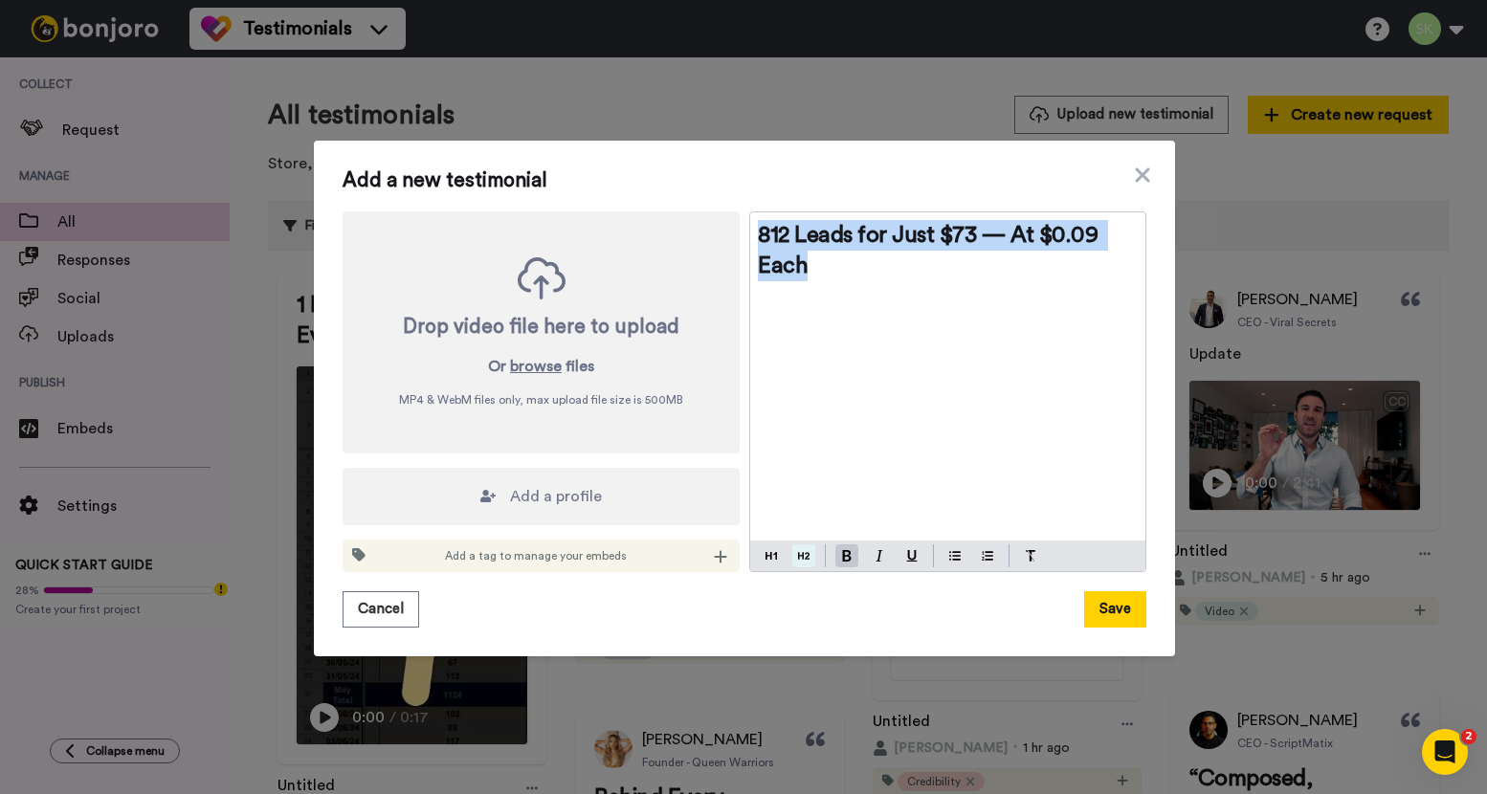
click at [807, 559] on button at bounding box center [803, 555] width 23 height 23
click at [834, 387] on div "812 Leads for Just $73 — At $0.09 Each" at bounding box center [947, 376] width 395 height 328
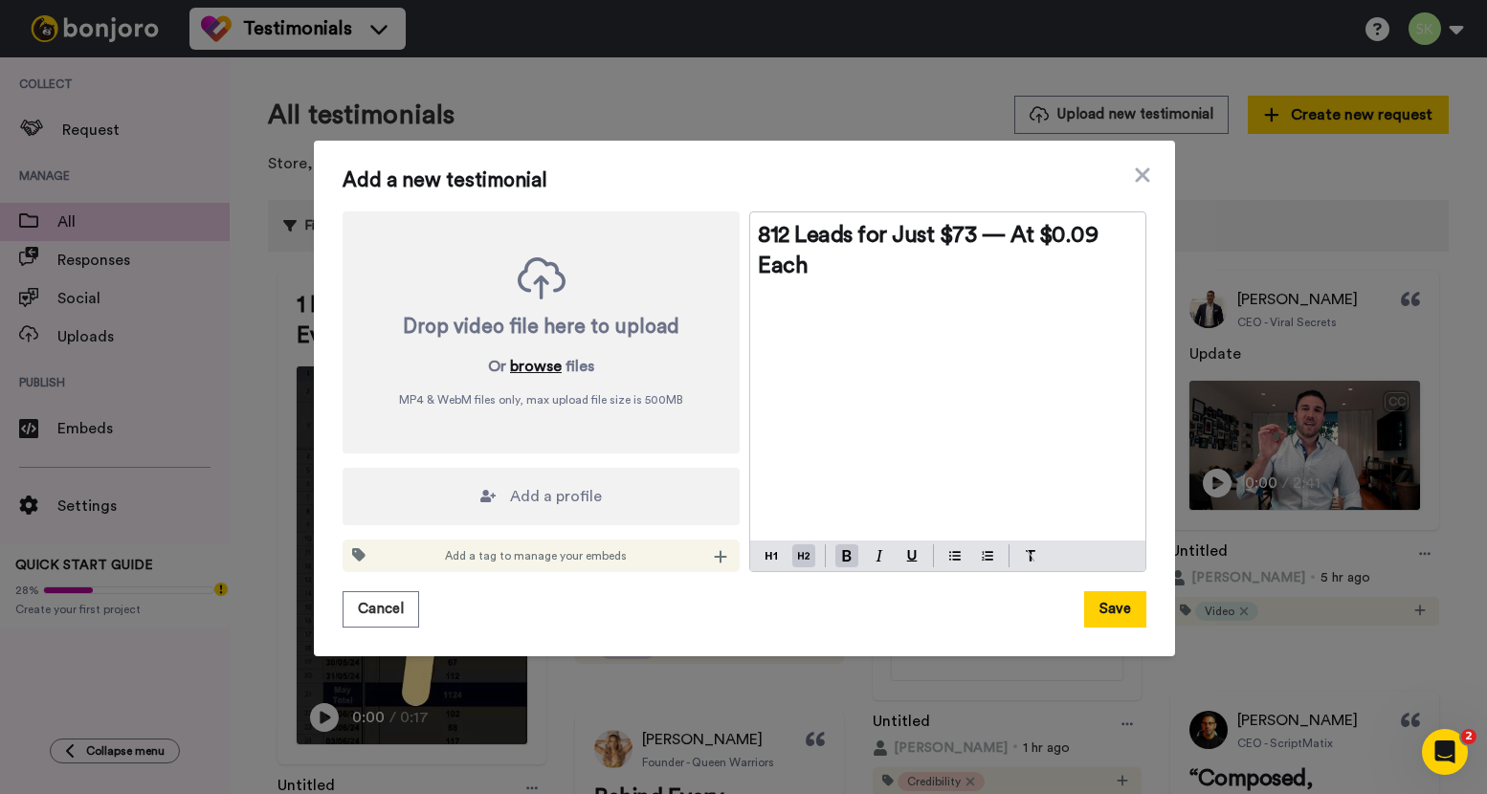
click at [512, 367] on button "browse" at bounding box center [536, 366] width 52 height 23
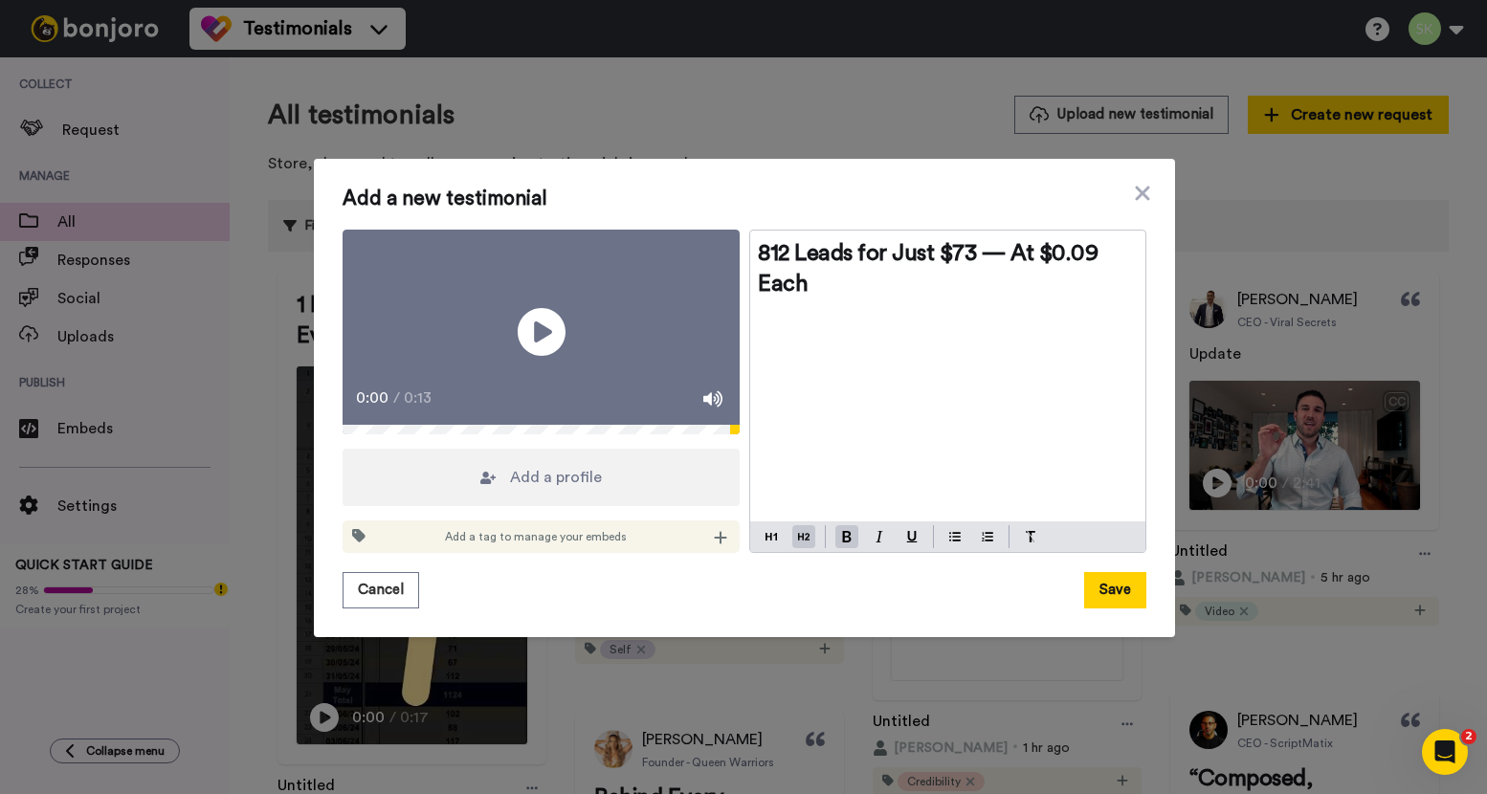
click at [522, 489] on span "Add a profile" at bounding box center [556, 477] width 92 height 23
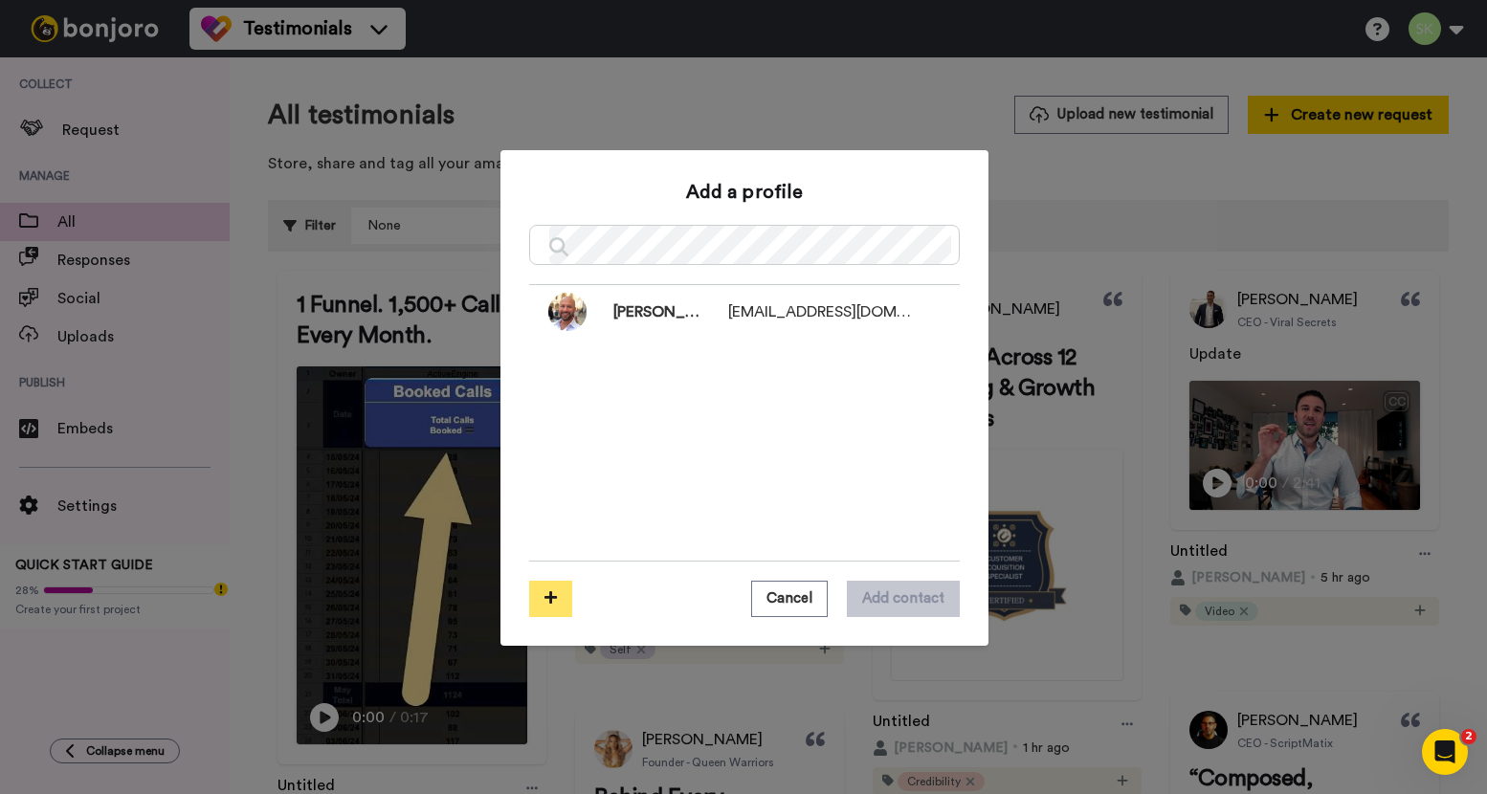
click at [547, 599] on icon at bounding box center [550, 597] width 12 height 14
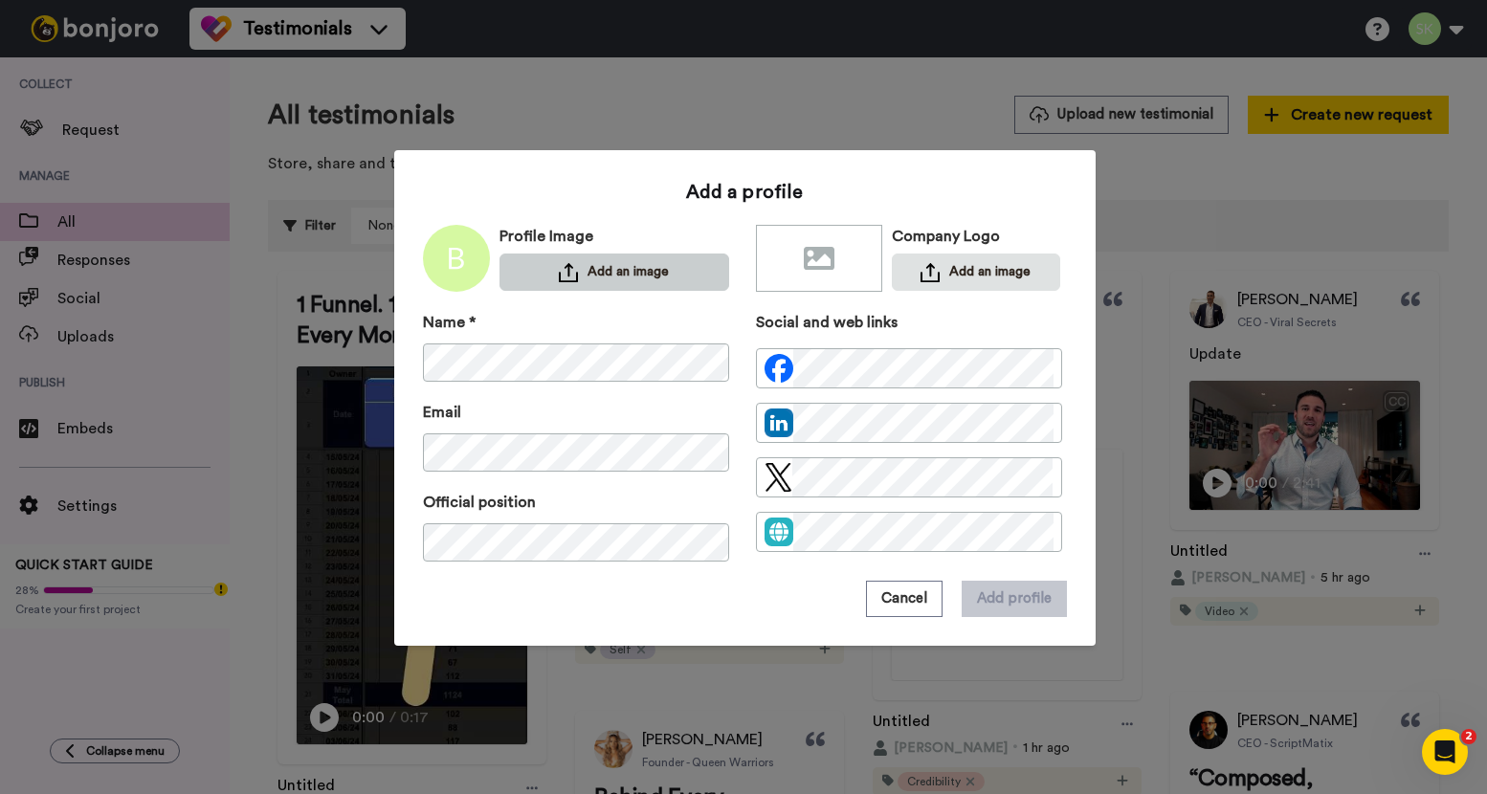
click at [624, 278] on button "Add an image" at bounding box center [614, 271] width 230 height 37
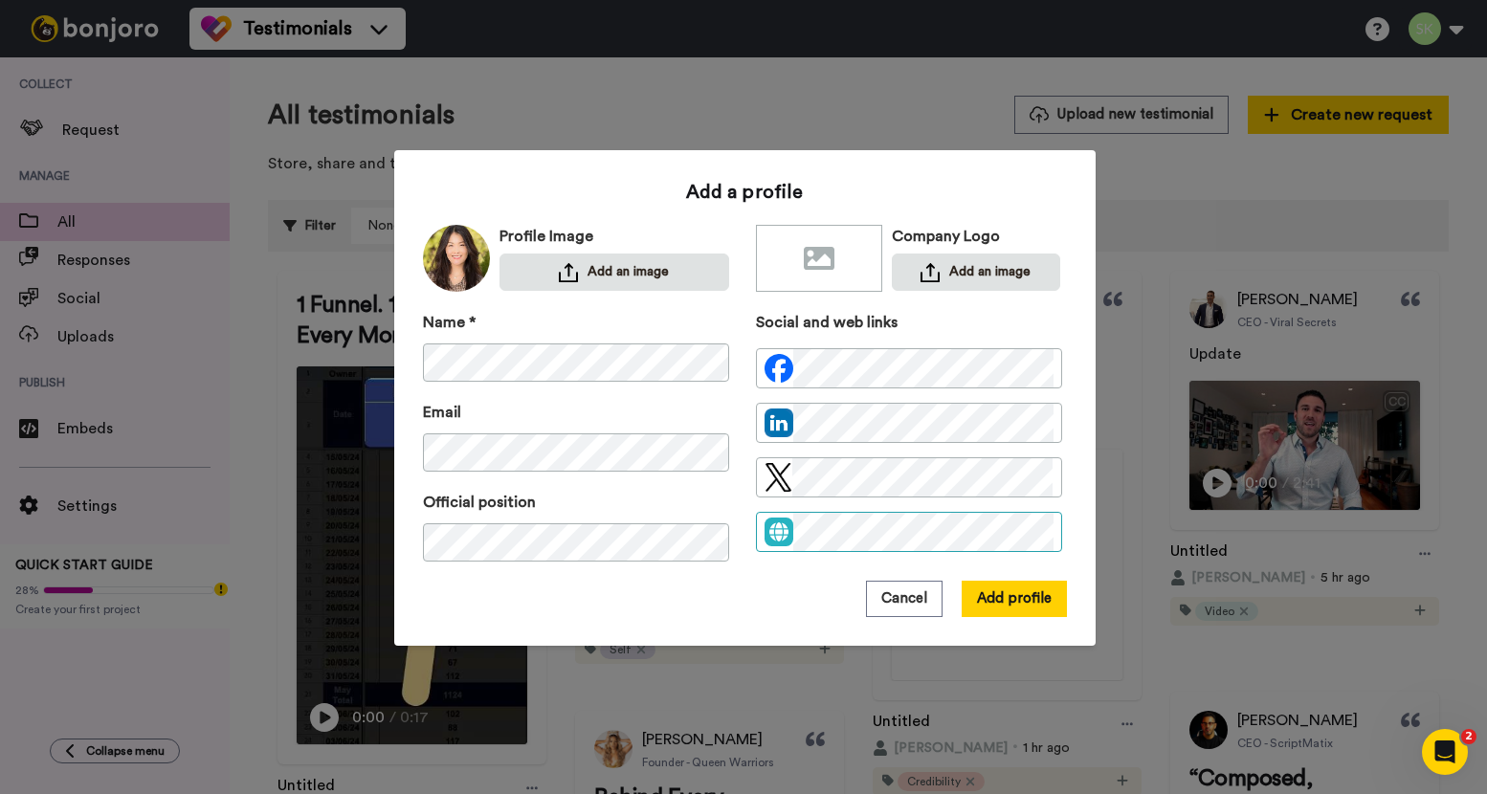
scroll to position [0, 118]
click at [1001, 605] on button "Add profile" at bounding box center [1013, 599] width 105 height 36
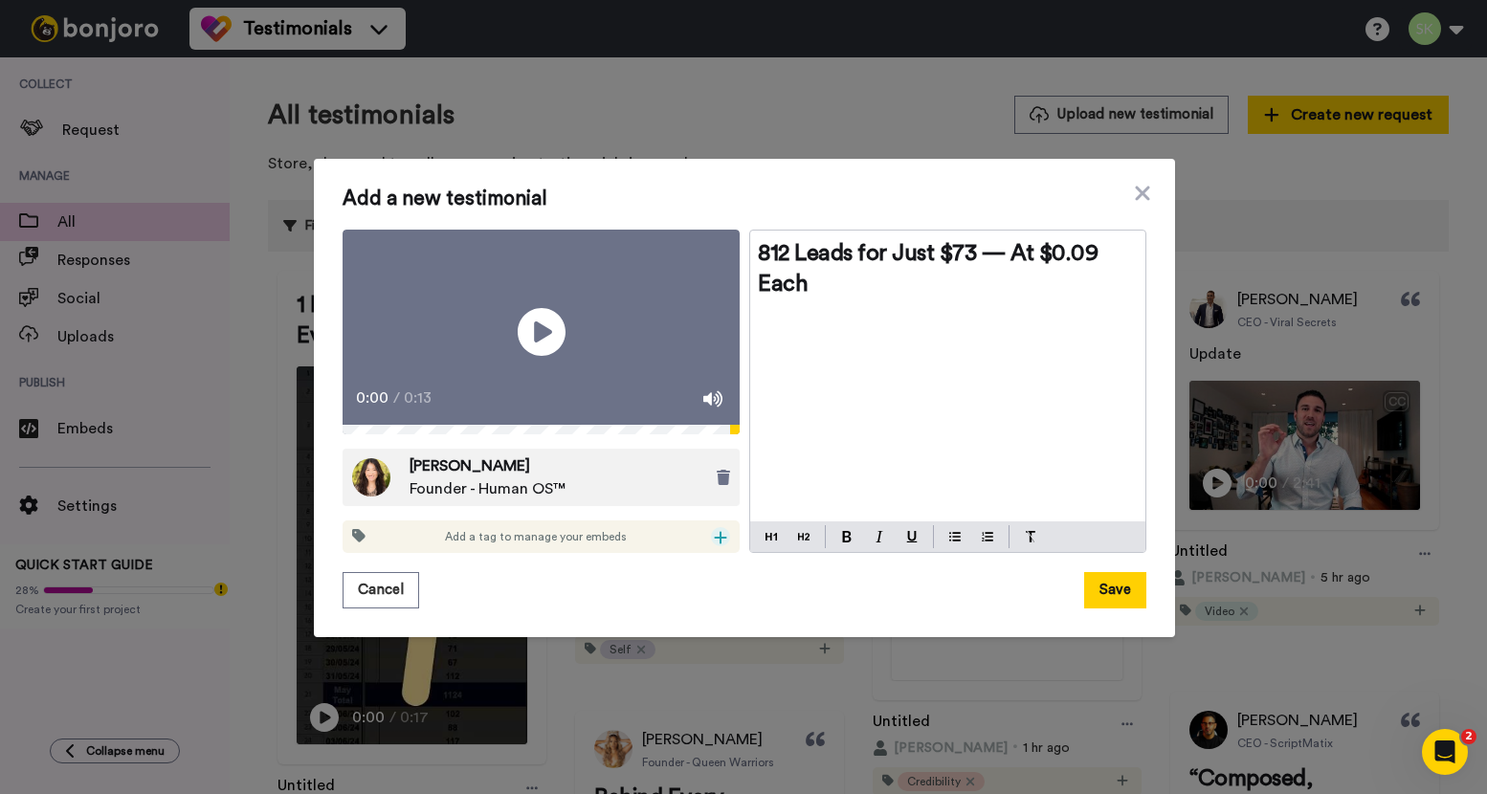
click at [714, 545] on icon at bounding box center [720, 537] width 13 height 15
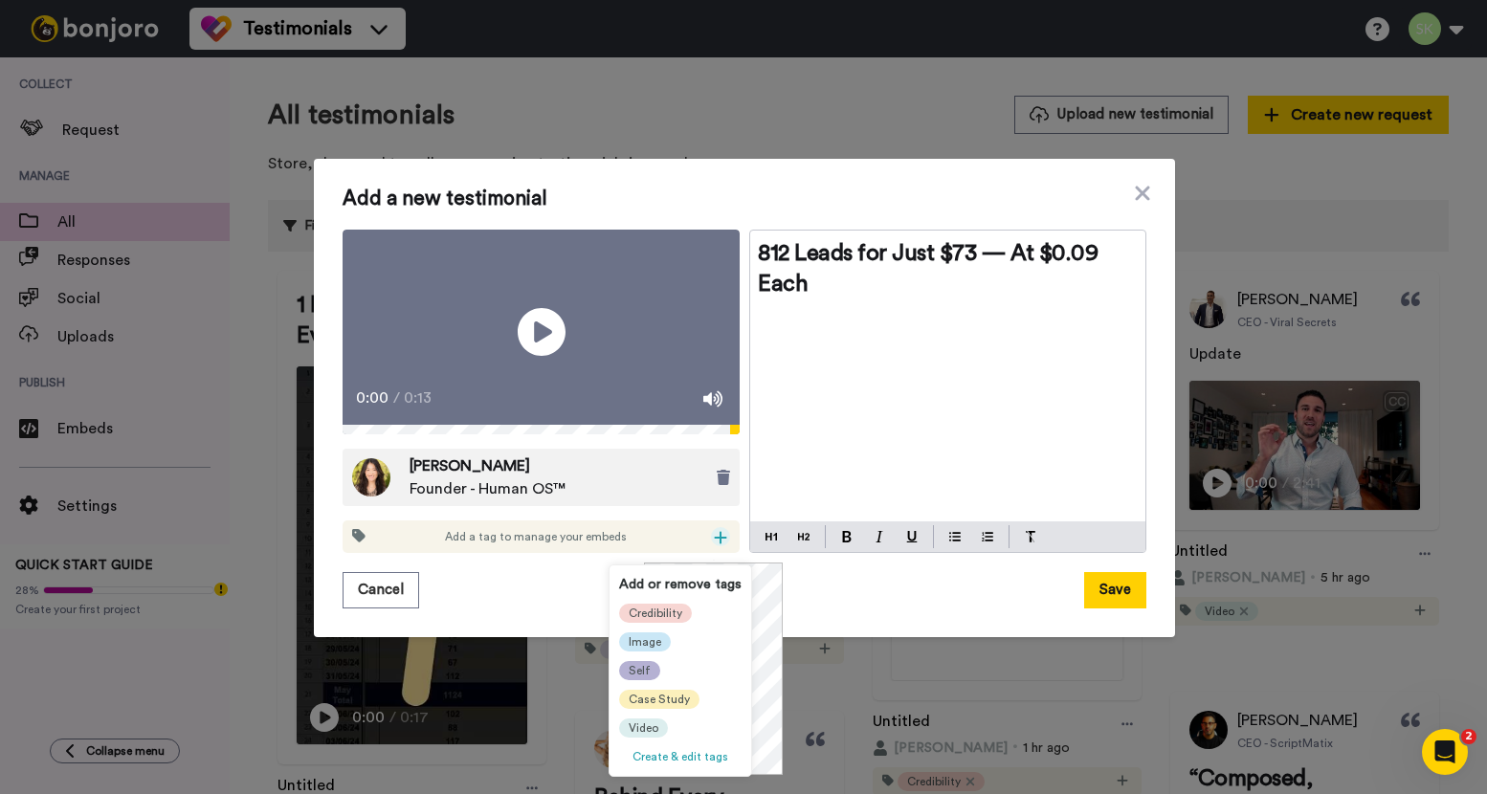
click at [644, 672] on span "Self" at bounding box center [639, 670] width 22 height 15
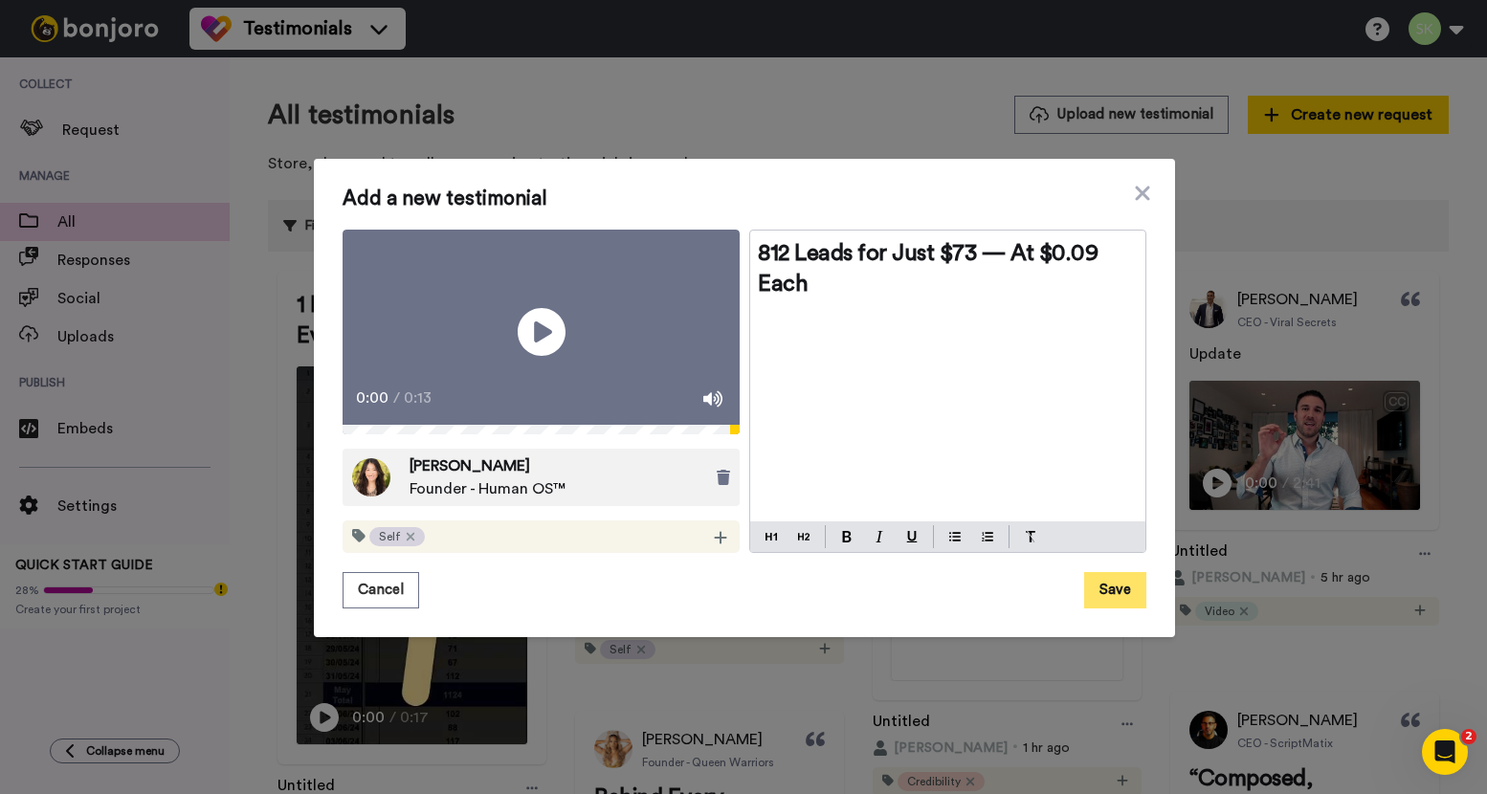
click at [1100, 603] on button "Save" at bounding box center [1115, 590] width 62 height 36
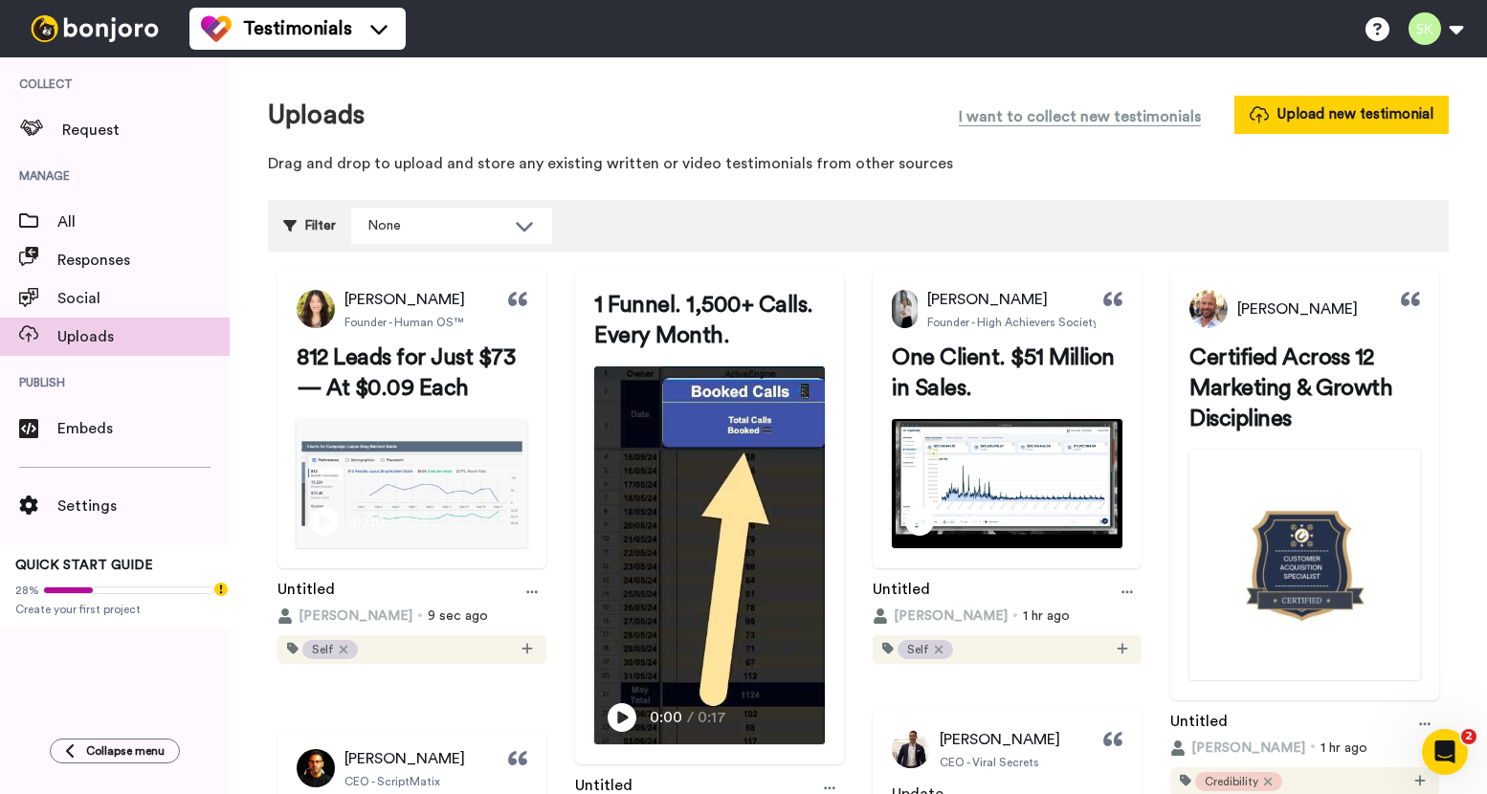
click at [527, 392] on h2 "812 Leads for Just $73 — At $0.09 Each" at bounding box center [412, 372] width 231 height 61
click at [538, 599] on icon at bounding box center [531, 591] width 11 height 13
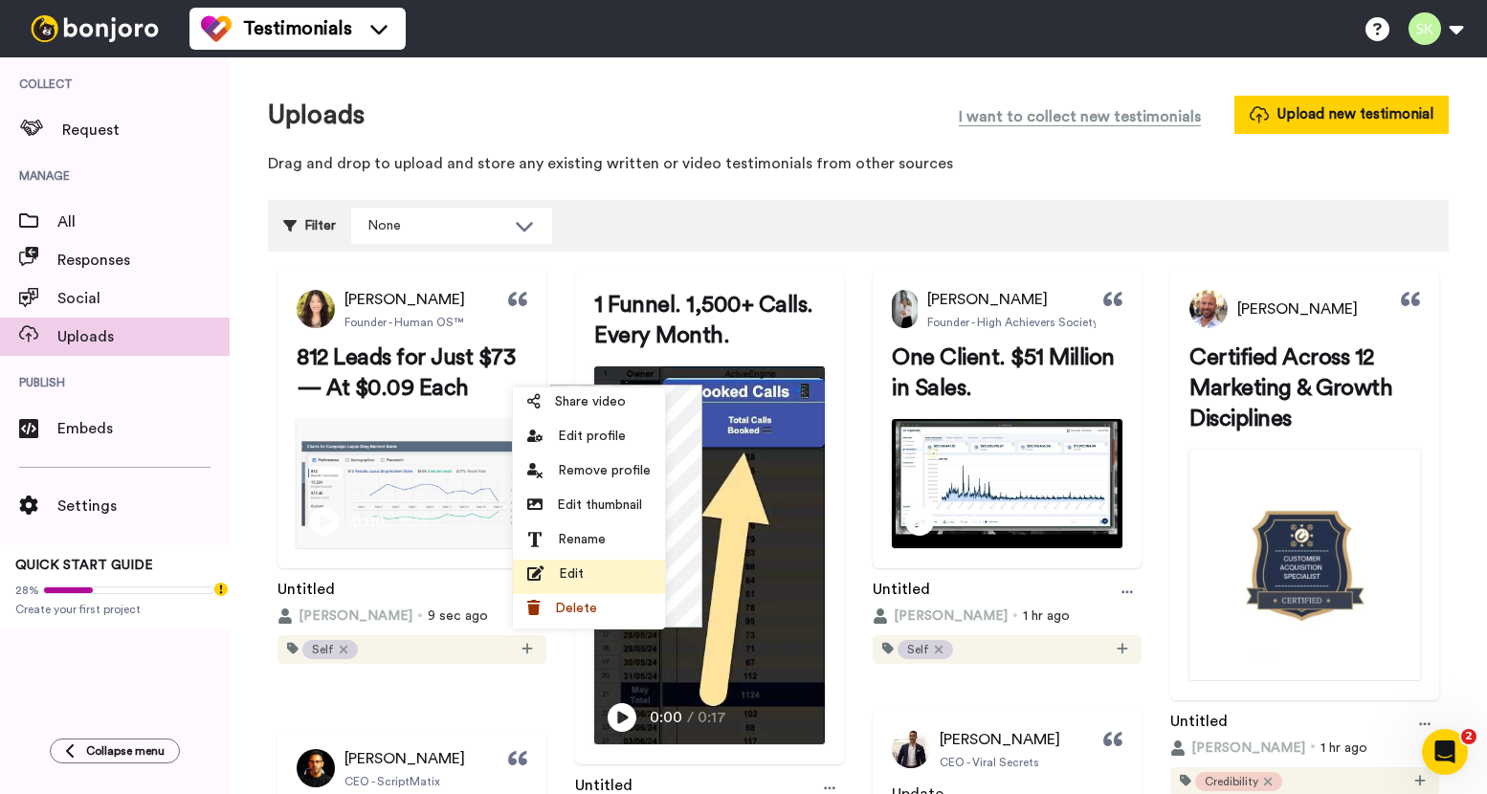
click at [593, 585] on li "Edit" at bounding box center [589, 577] width 152 height 34
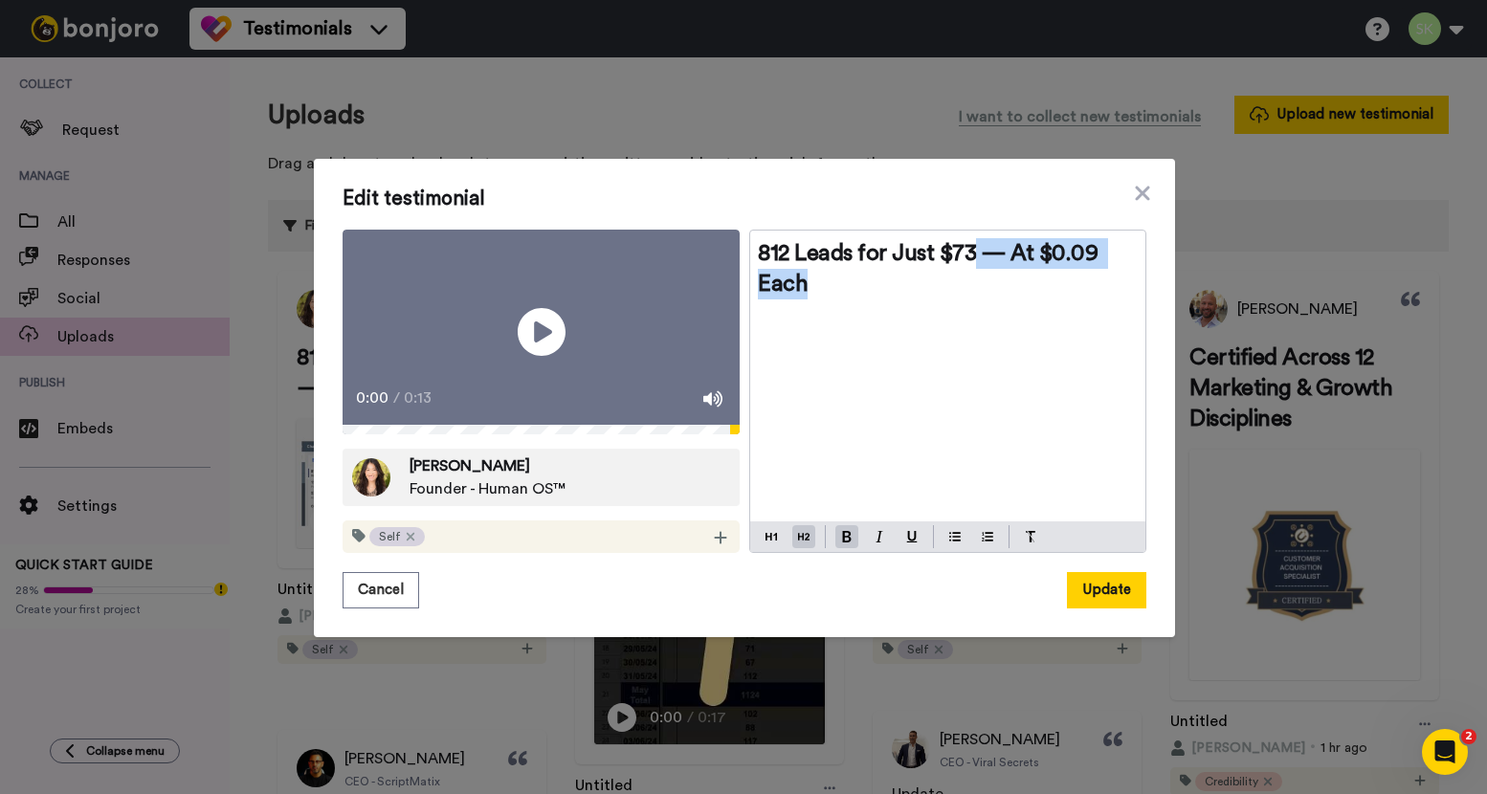
drag, startPoint x: 968, startPoint y: 241, endPoint x: 961, endPoint y: 281, distance: 40.7
click at [961, 281] on h2 "812 Leads for Just $73 — At $0.09 Each" at bounding box center [948, 268] width 380 height 61
click at [1093, 598] on button "Update" at bounding box center [1106, 590] width 79 height 36
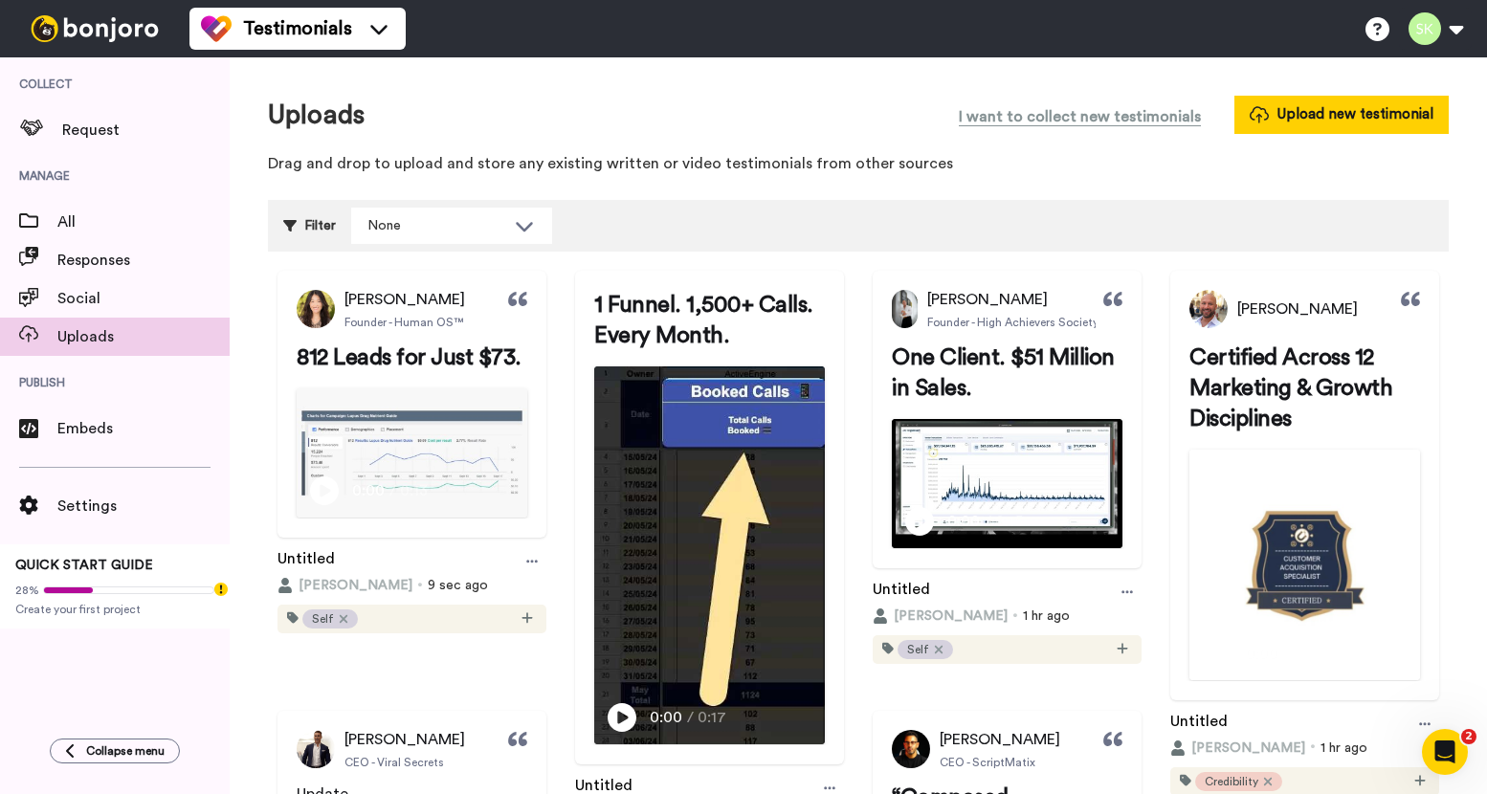
click at [1109, 119] on span "I want to collect new testimonials" at bounding box center [1079, 116] width 242 height 23
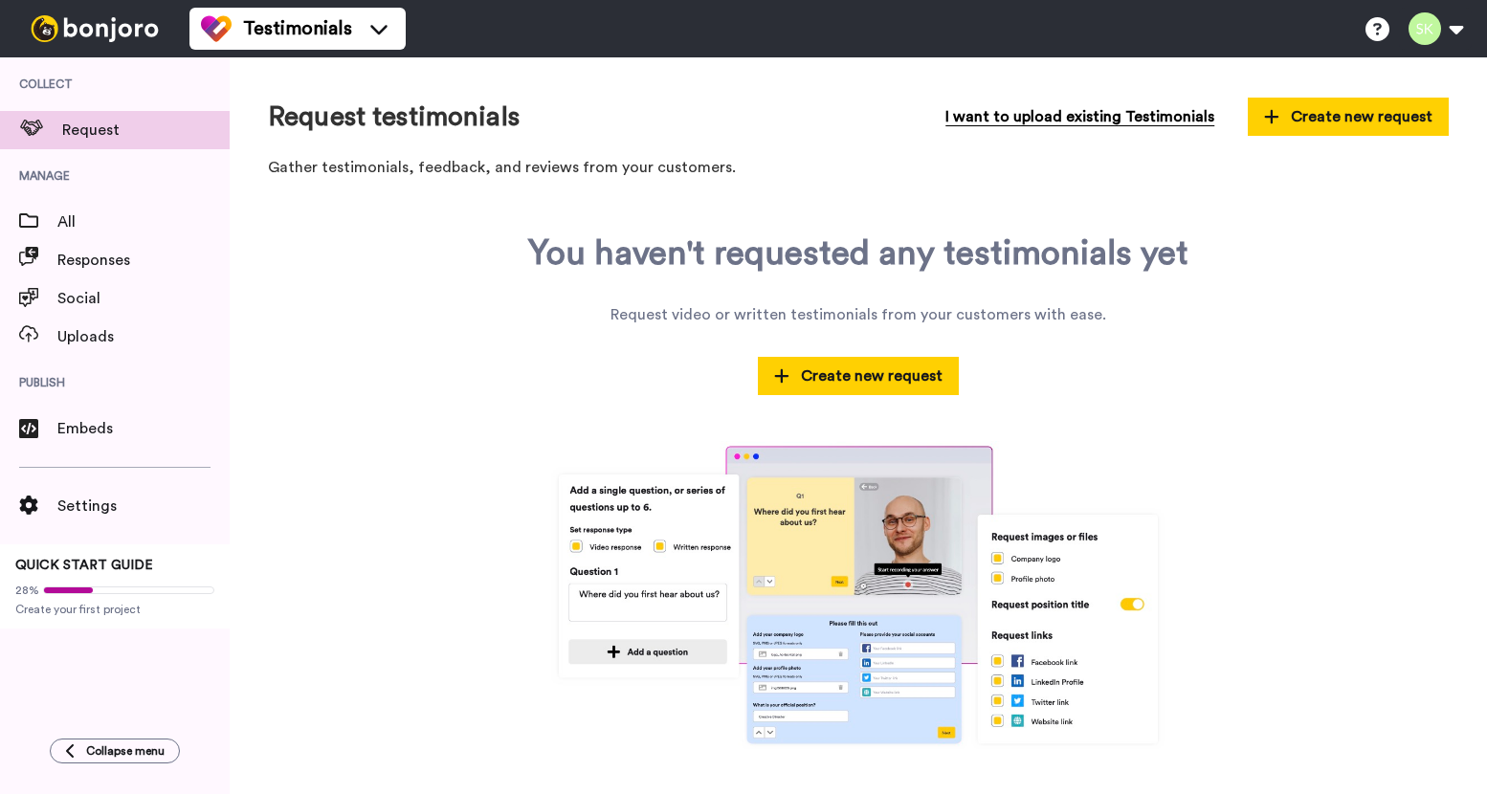
click at [1016, 135] on button "I want to upload existing Testimonials" at bounding box center [1079, 117] width 297 height 42
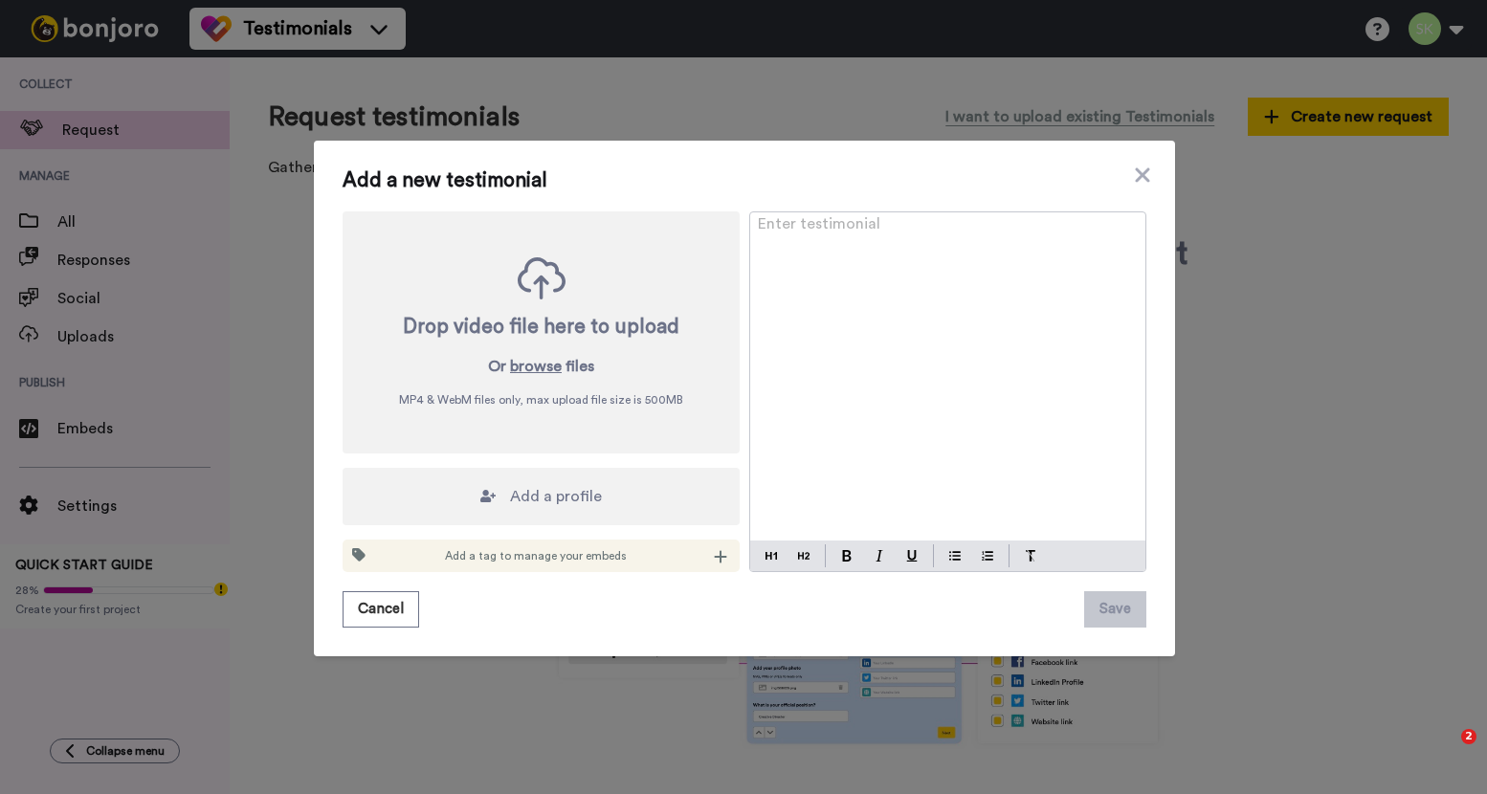
click at [597, 491] on div "Add a profile" at bounding box center [540, 496] width 397 height 57
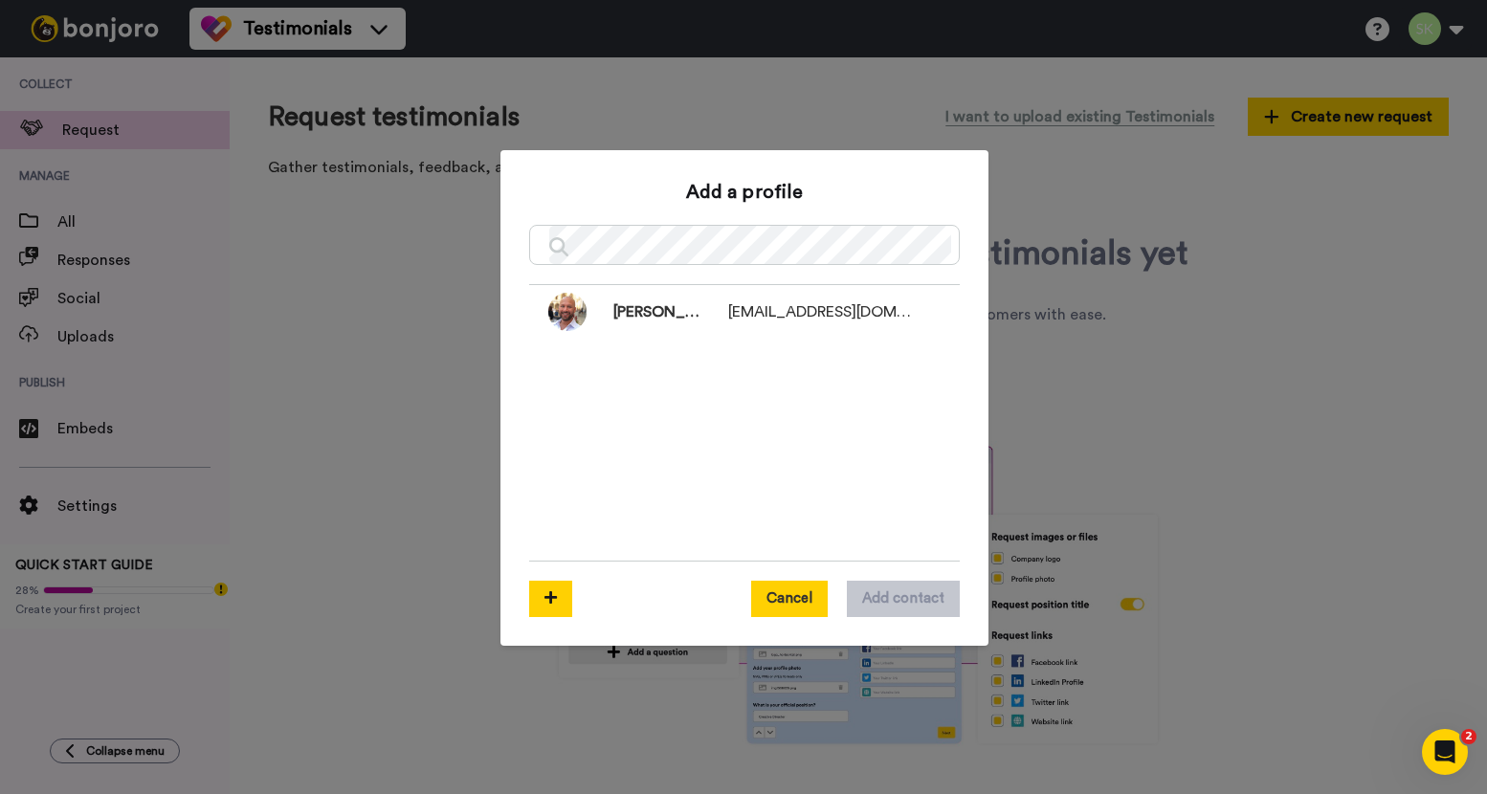
click at [783, 606] on button "Cancel" at bounding box center [789, 599] width 77 height 36
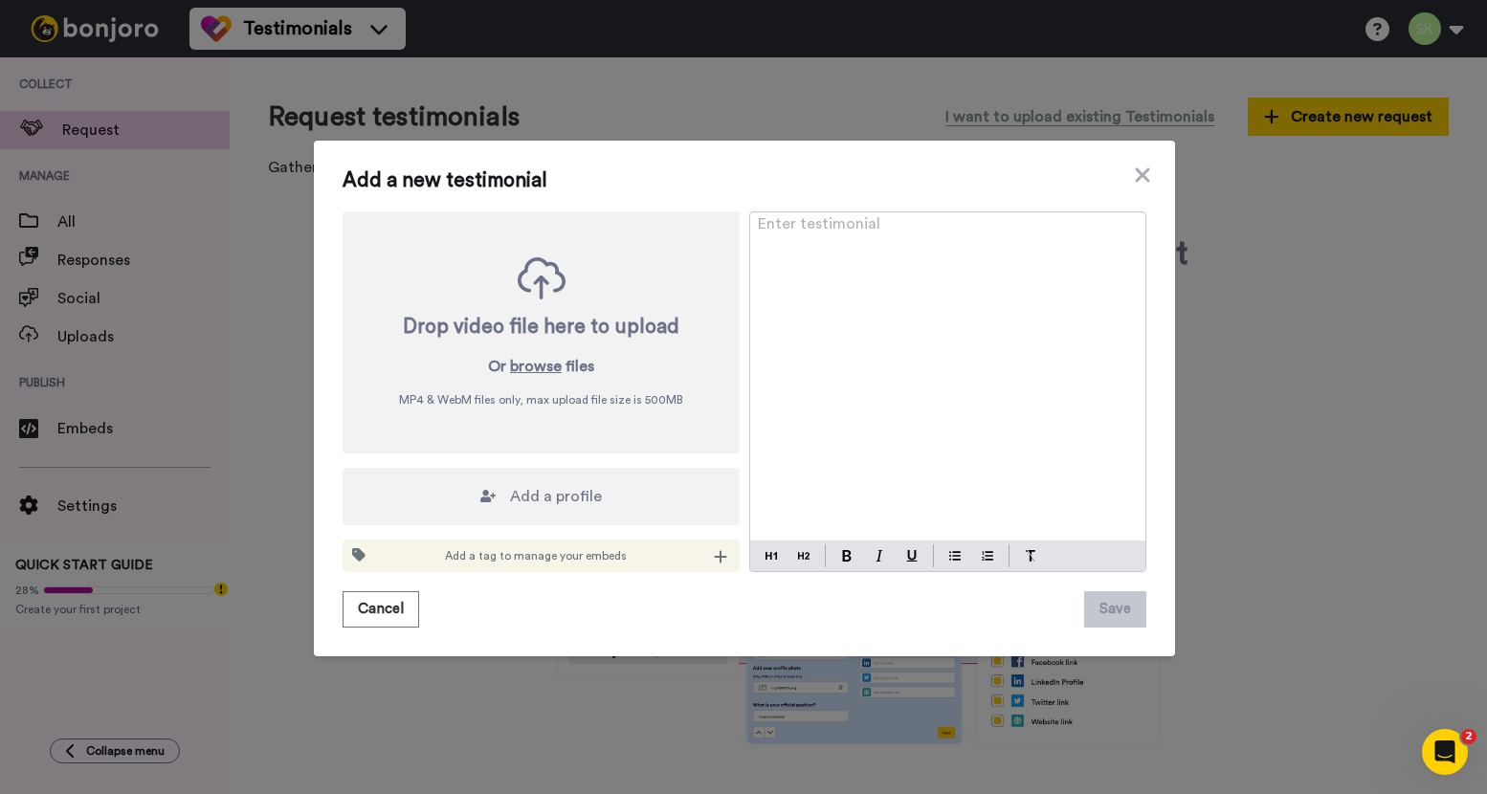
click at [826, 272] on div "Enter testimonial ﻿" at bounding box center [947, 376] width 395 height 328
click at [836, 562] on button at bounding box center [846, 555] width 23 height 23
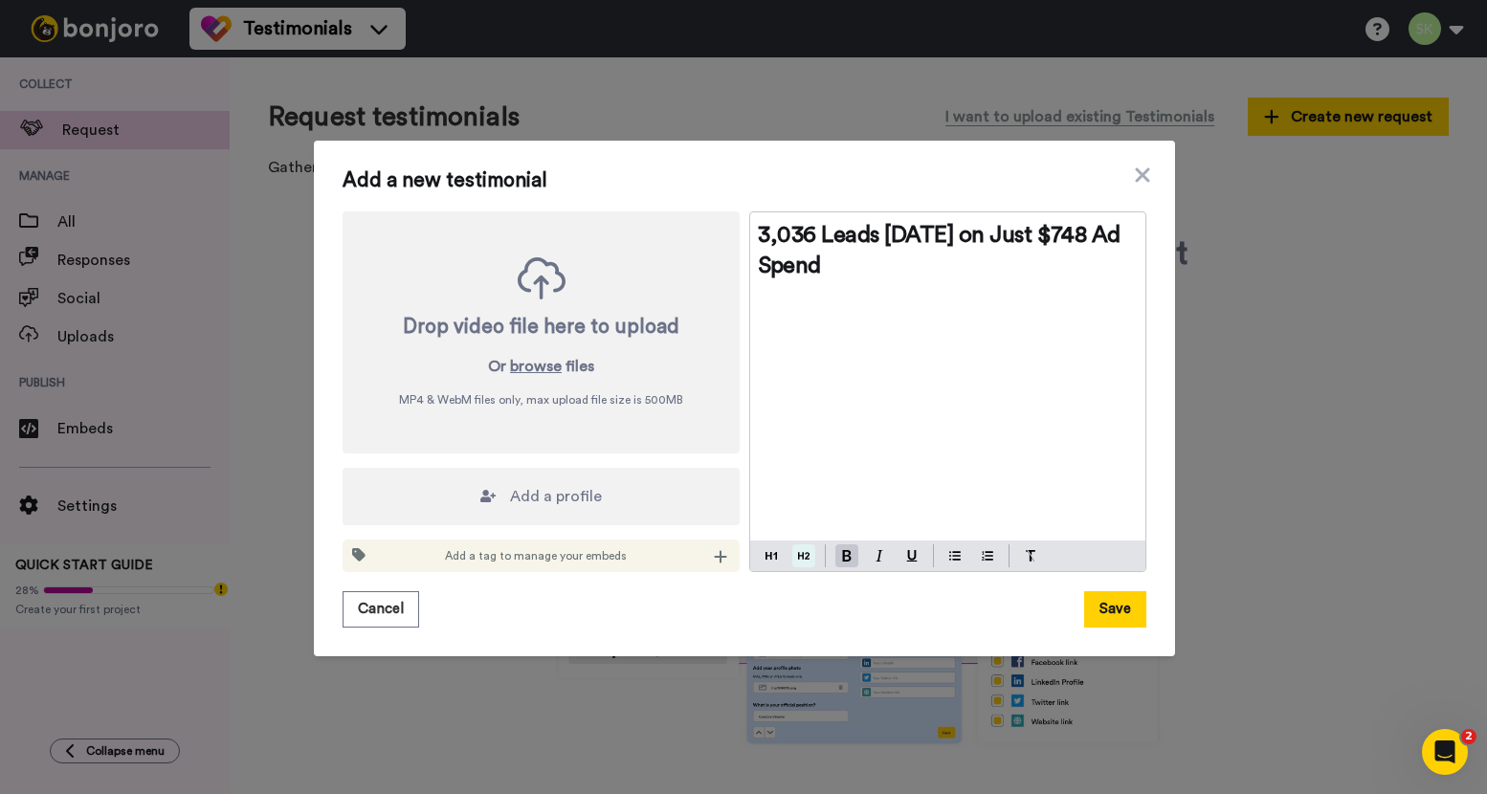
click at [798, 558] on img at bounding box center [803, 555] width 11 height 15
click at [534, 367] on button "browse" at bounding box center [536, 366] width 52 height 23
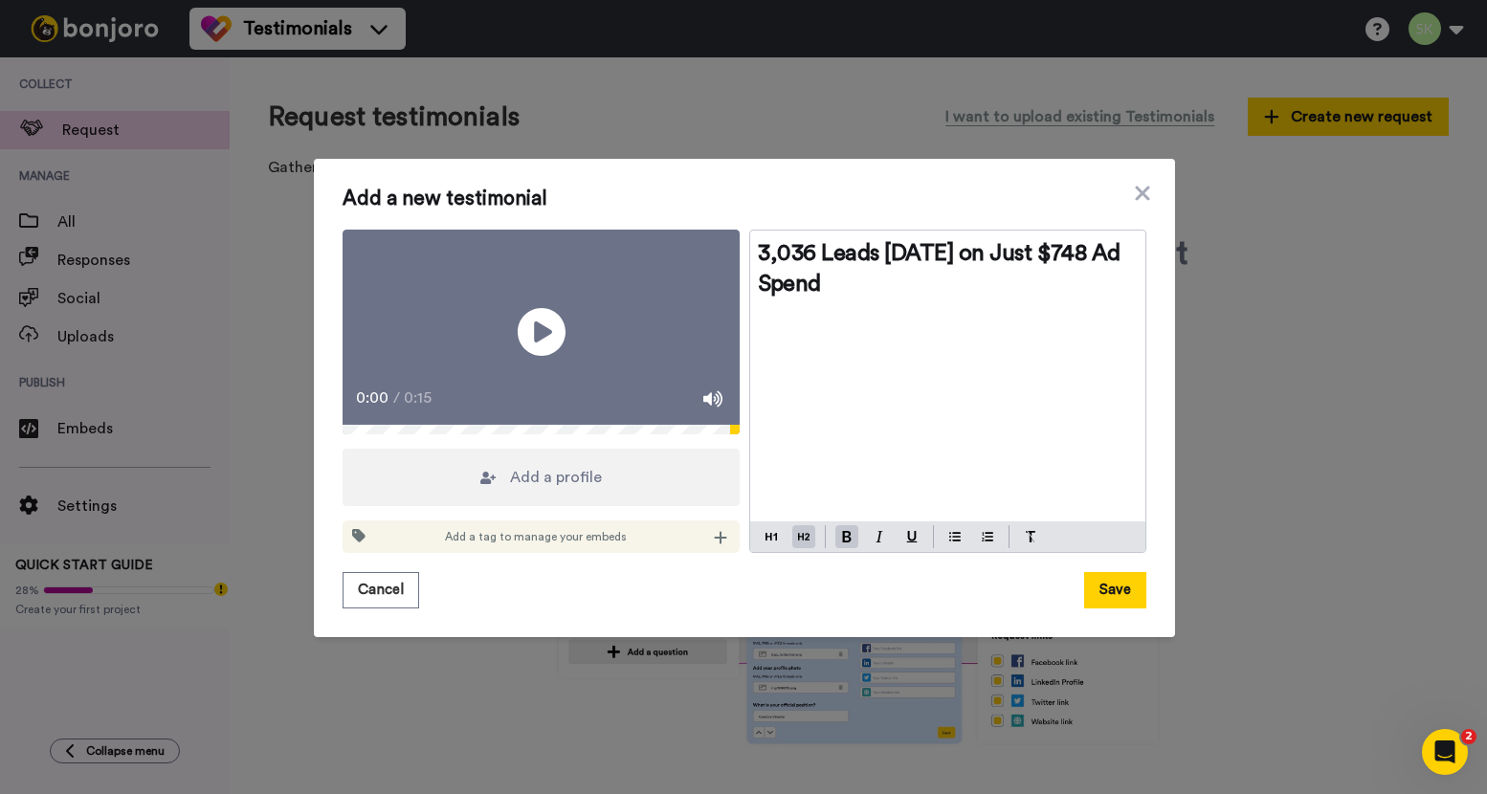
click at [560, 478] on span "Add a profile" at bounding box center [556, 477] width 92 height 23
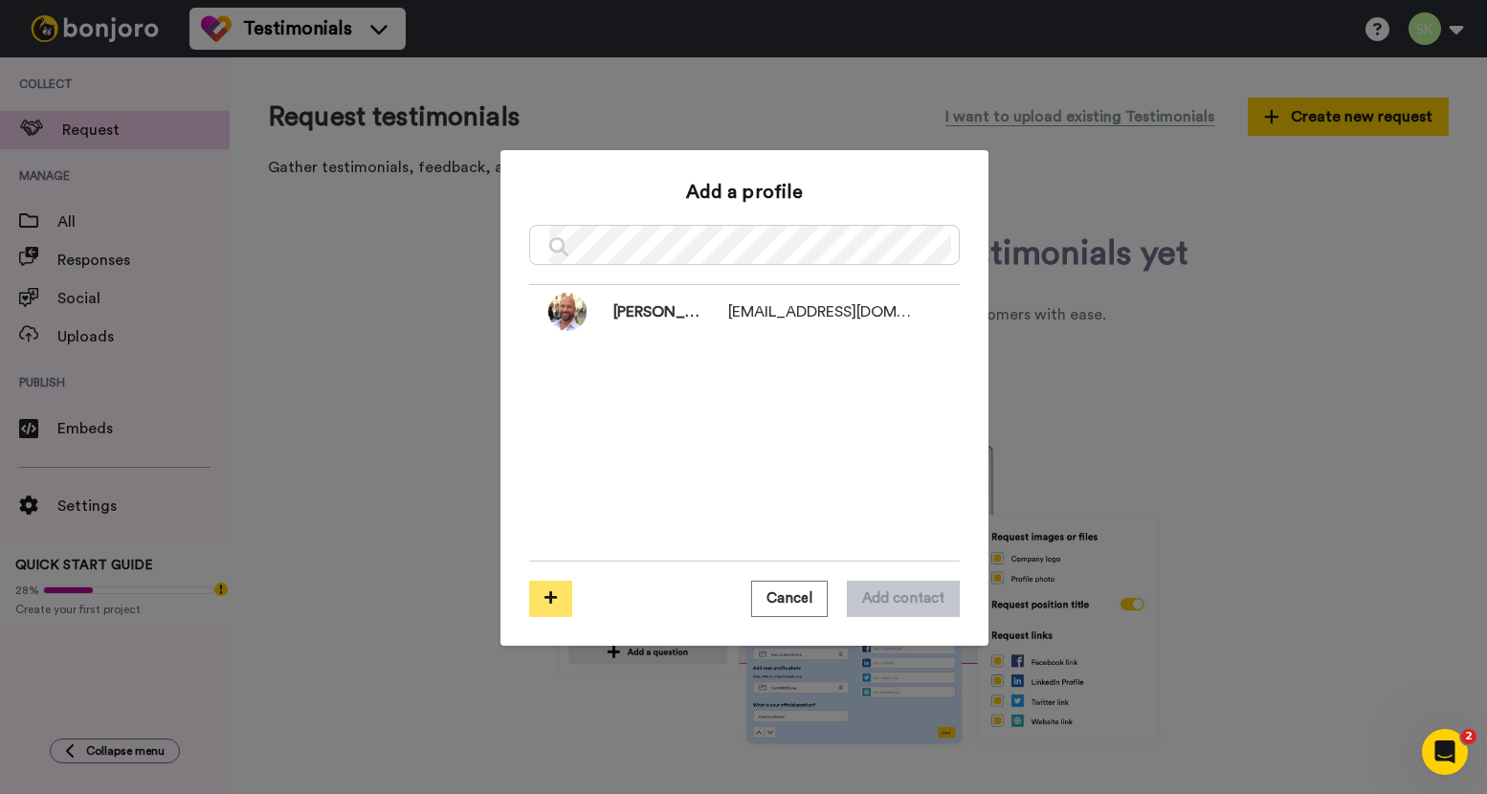
click at [545, 608] on button at bounding box center [550, 599] width 43 height 36
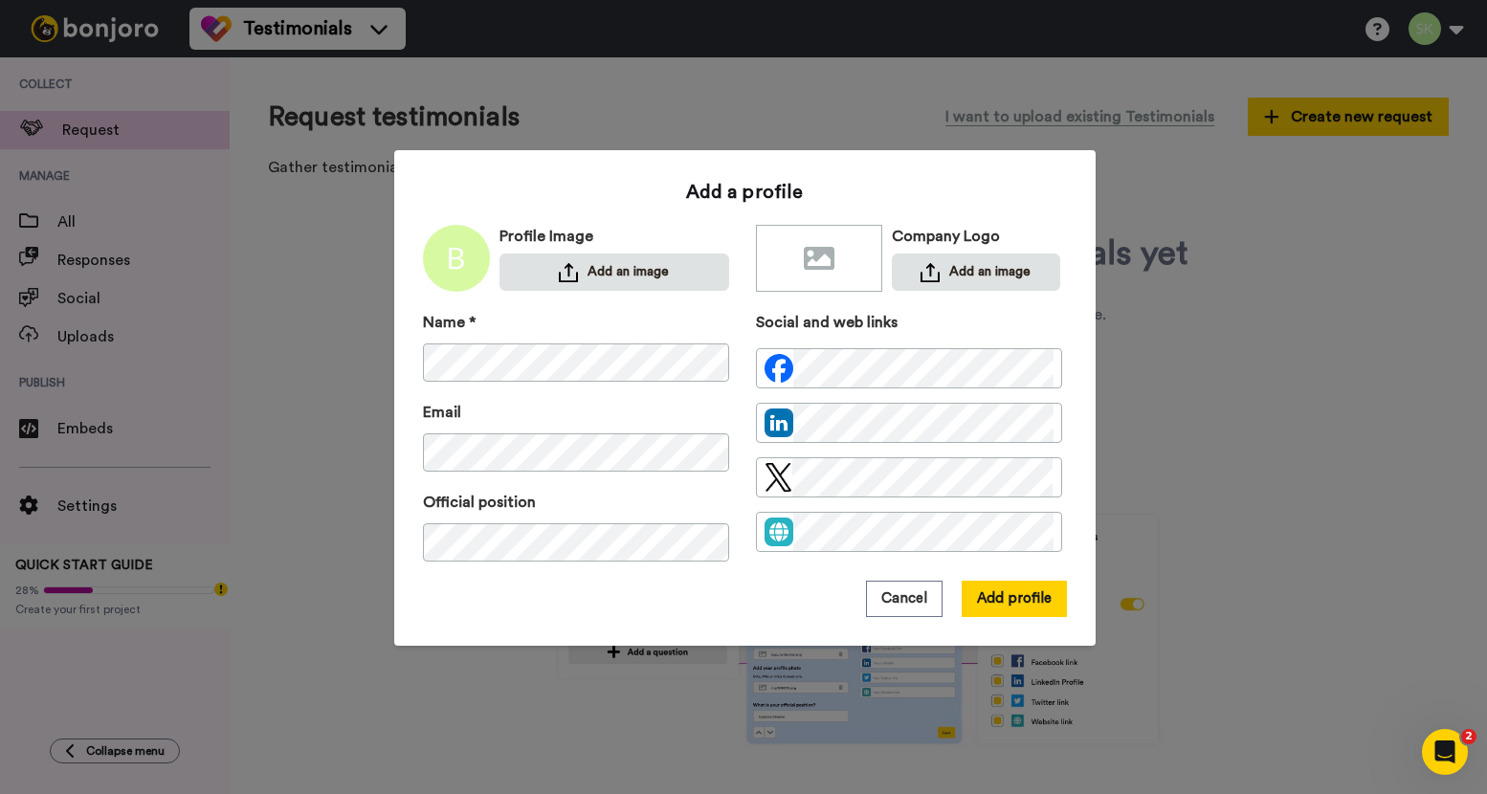
click at [566, 293] on div "Add a profile Profile Image Add an image Company Logo Add an image Name * Email…" at bounding box center [745, 398] width 644 height 438
click at [568, 279] on img at bounding box center [568, 272] width 19 height 19
click at [988, 606] on button "Add profile" at bounding box center [1013, 599] width 105 height 36
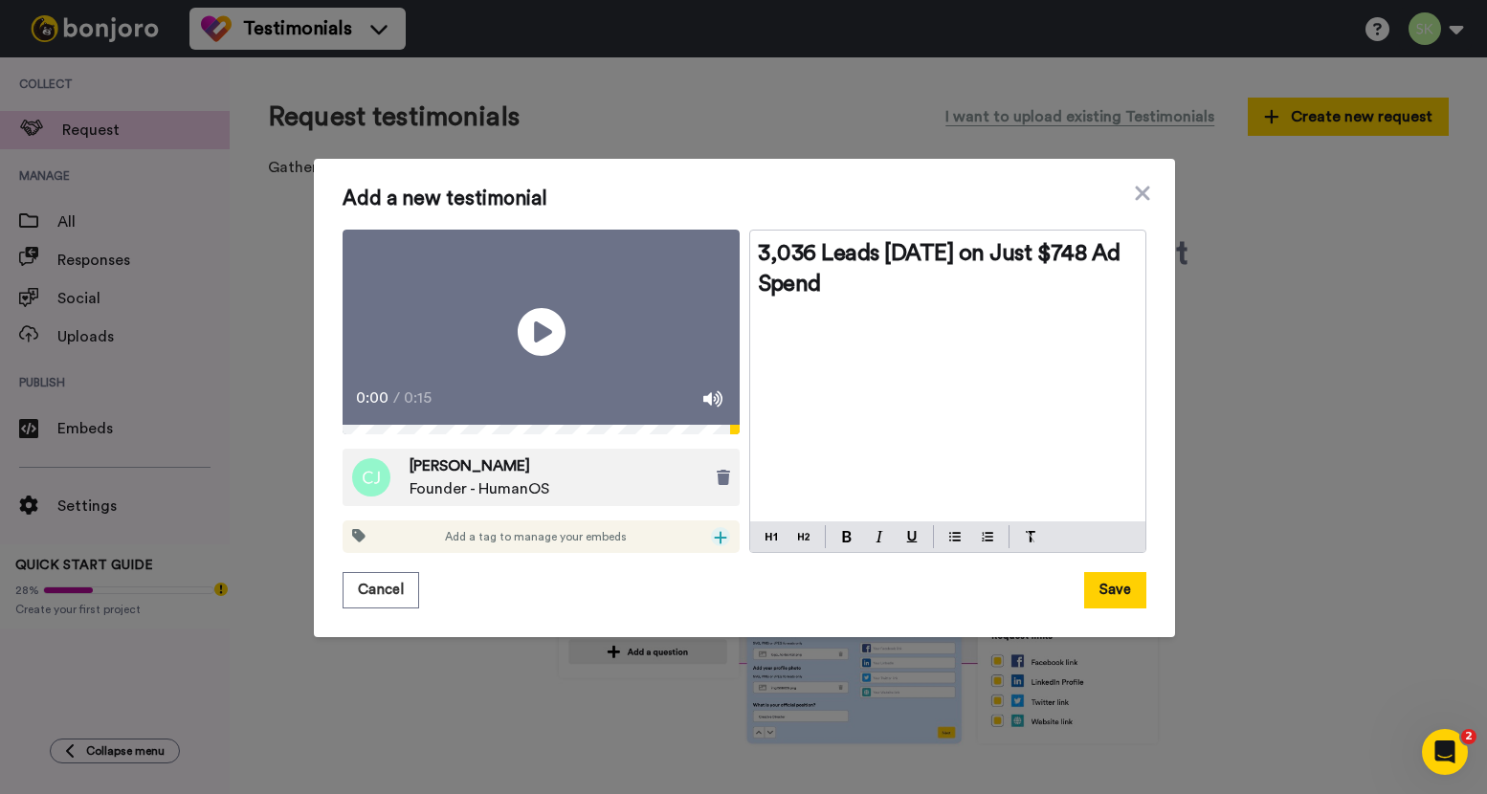
click at [714, 545] on icon at bounding box center [720, 537] width 13 height 15
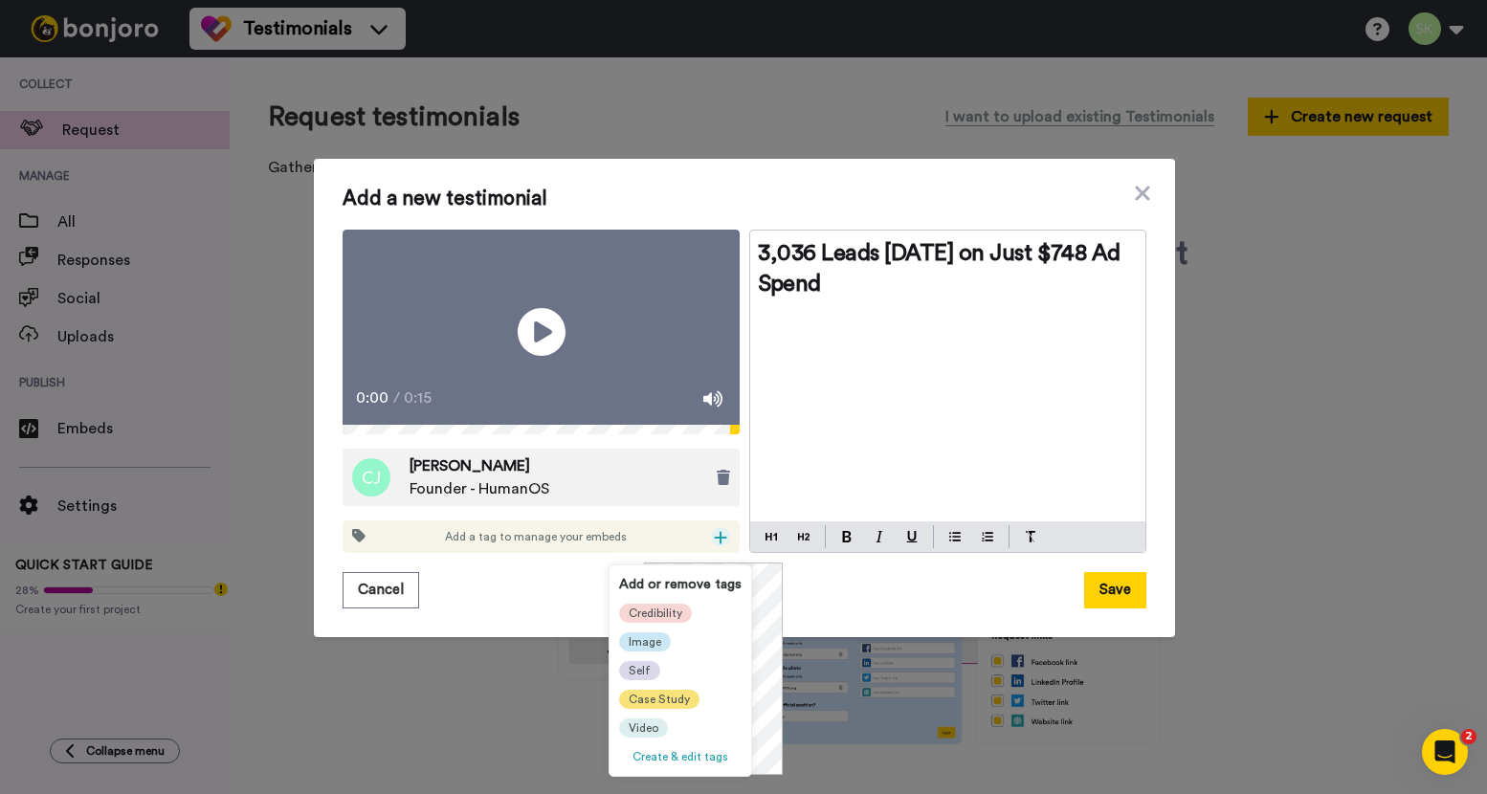
click at [653, 696] on span "Case Study" at bounding box center [658, 699] width 61 height 15
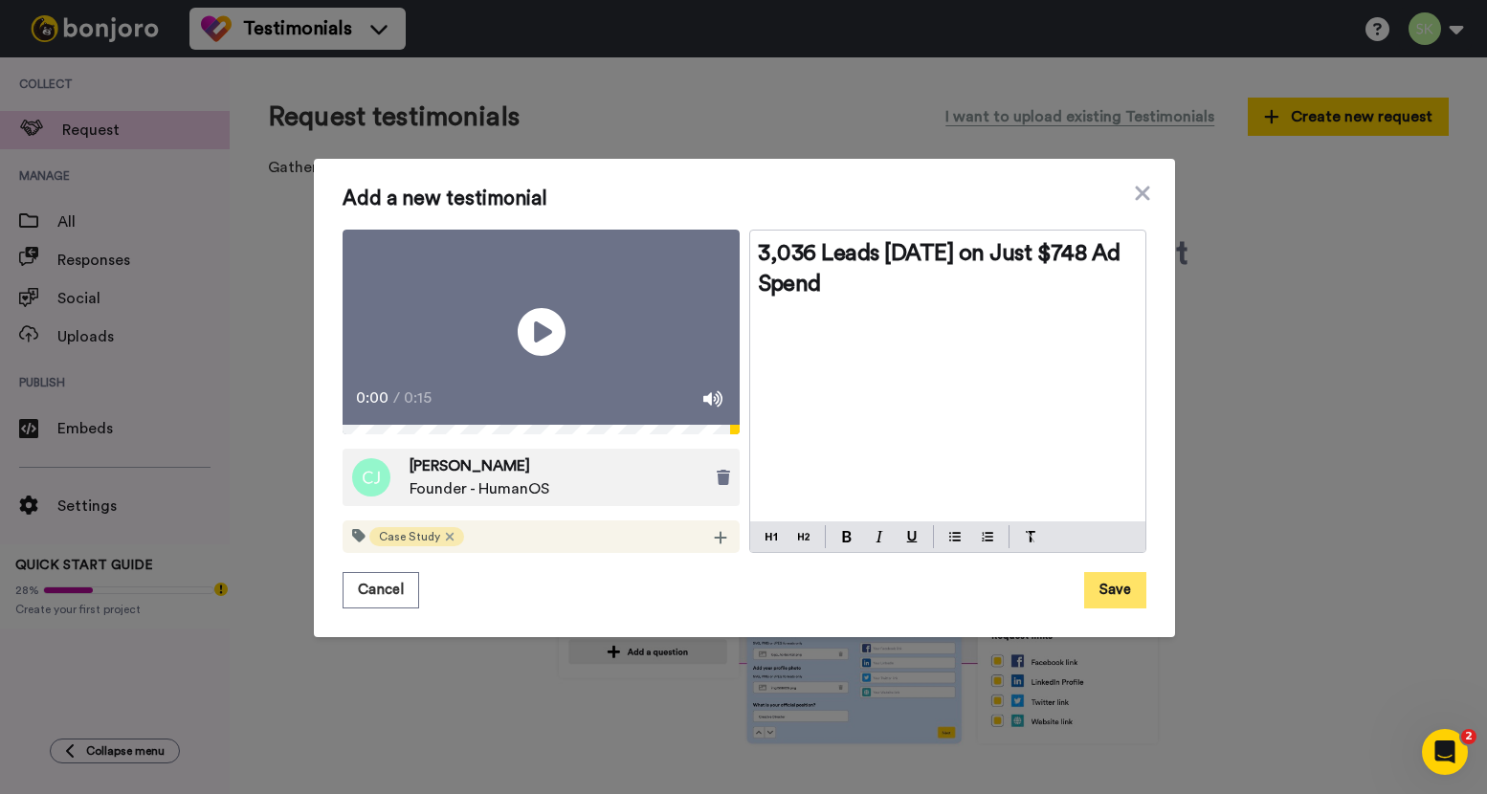
click at [1088, 607] on button "Save" at bounding box center [1115, 590] width 62 height 36
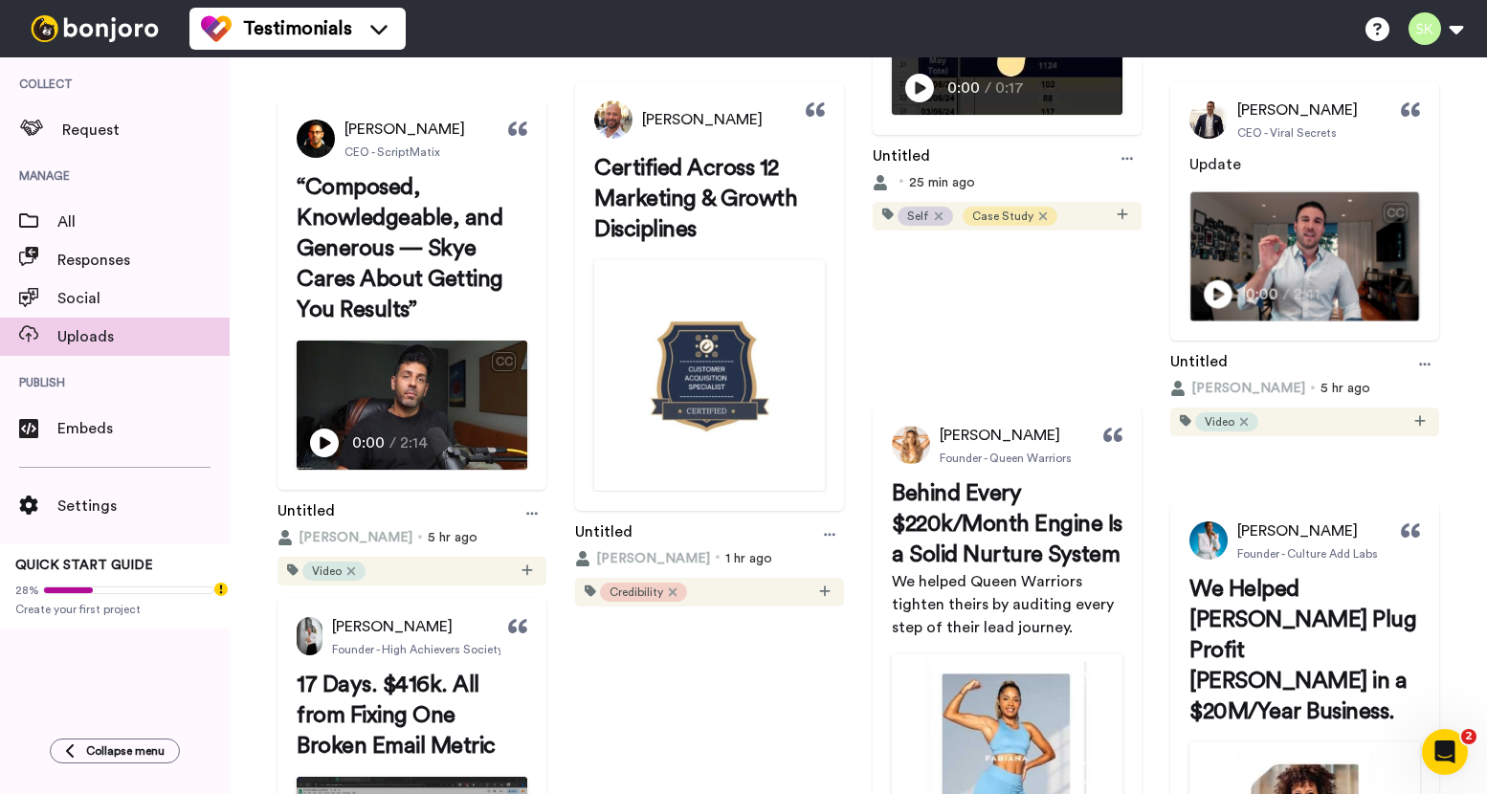
scroll to position [962, 0]
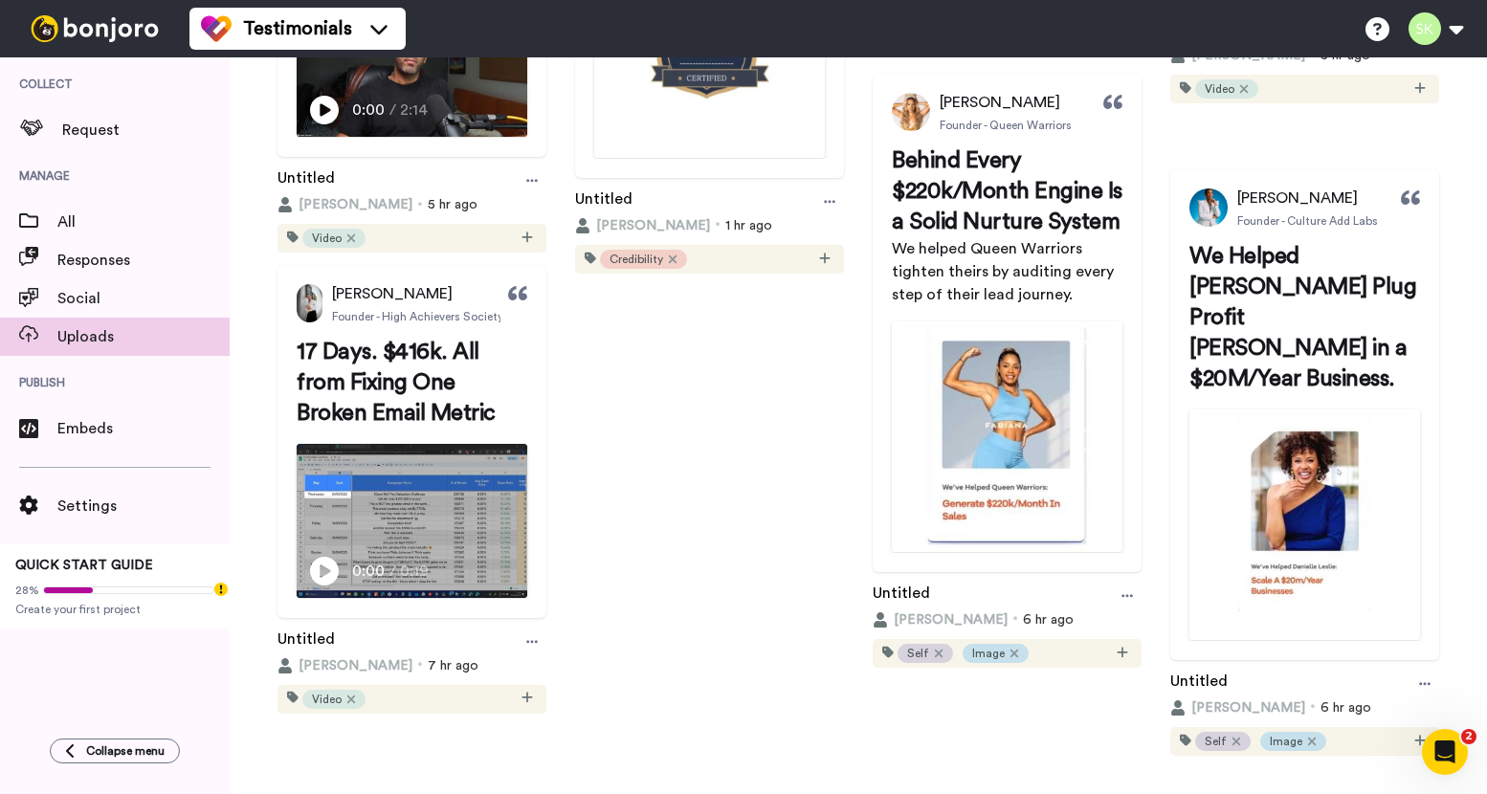
click at [1419, 38] on icon at bounding box center [1424, 31] width 11 height 13
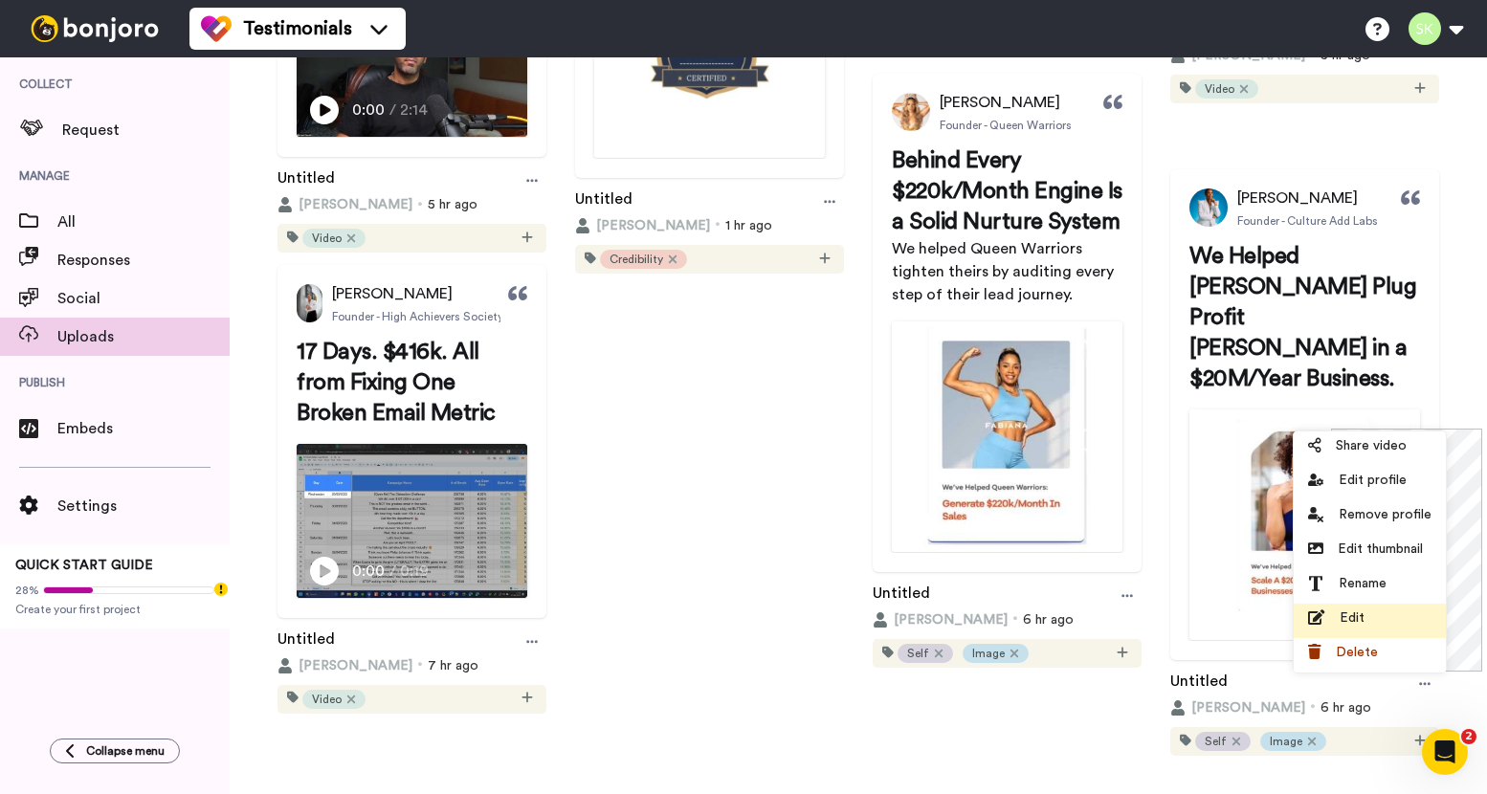
click at [1341, 618] on span "Edit" at bounding box center [1351, 617] width 25 height 19
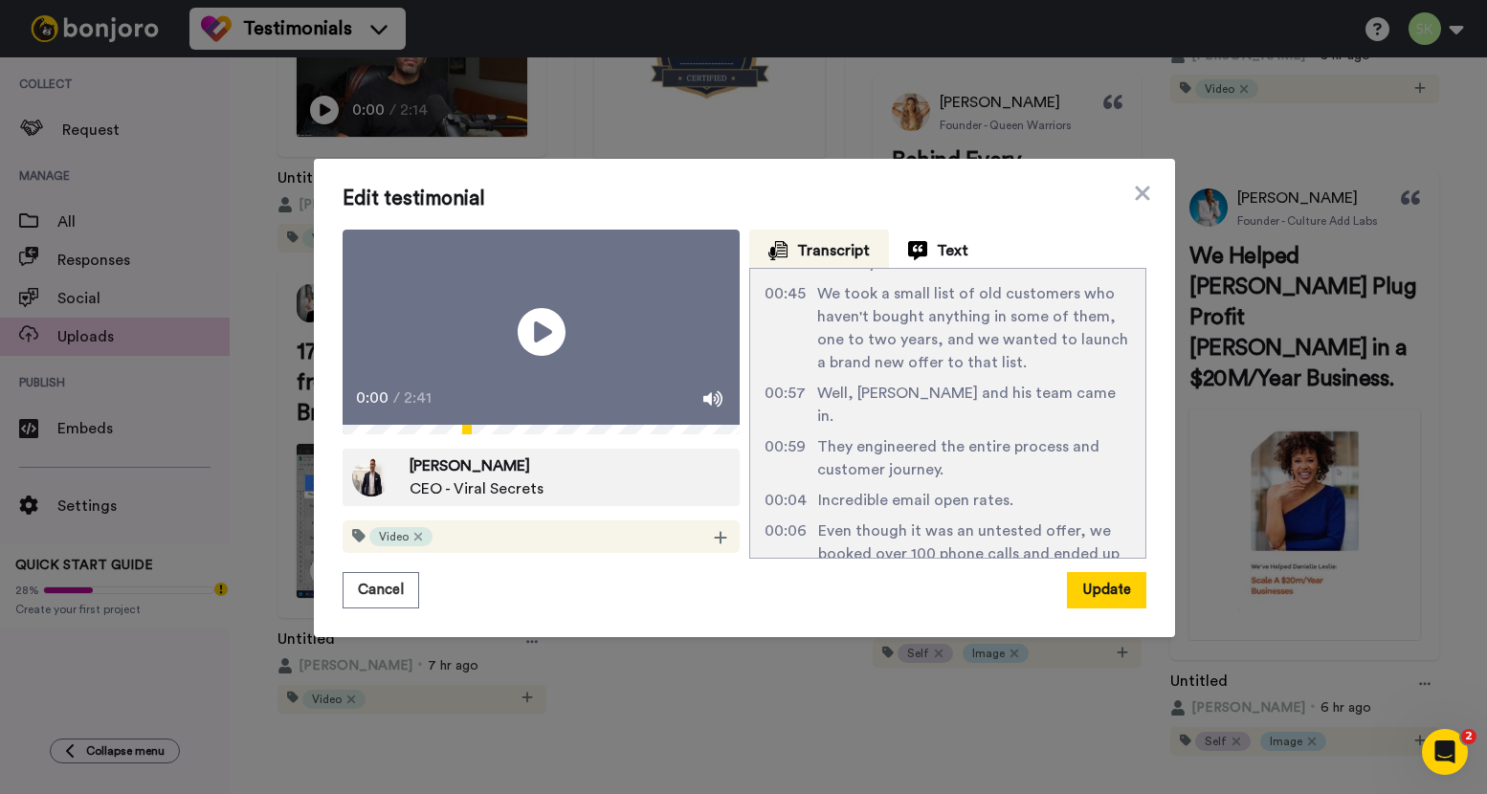
scroll to position [565, 0]
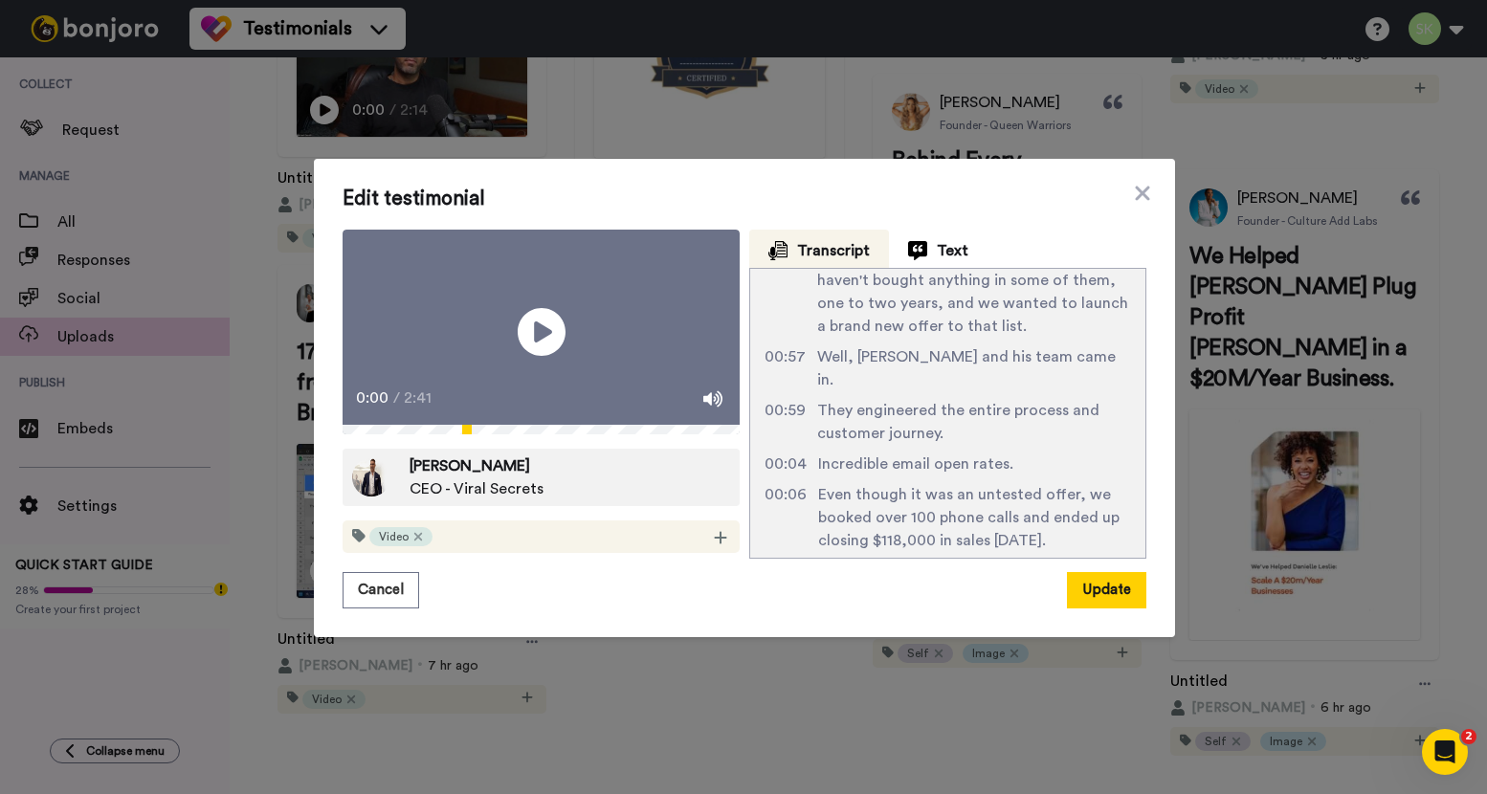
click at [892, 483] on span "Even though it was an untested offer, we booked over 100 phone calls and ended …" at bounding box center [974, 517] width 313 height 69
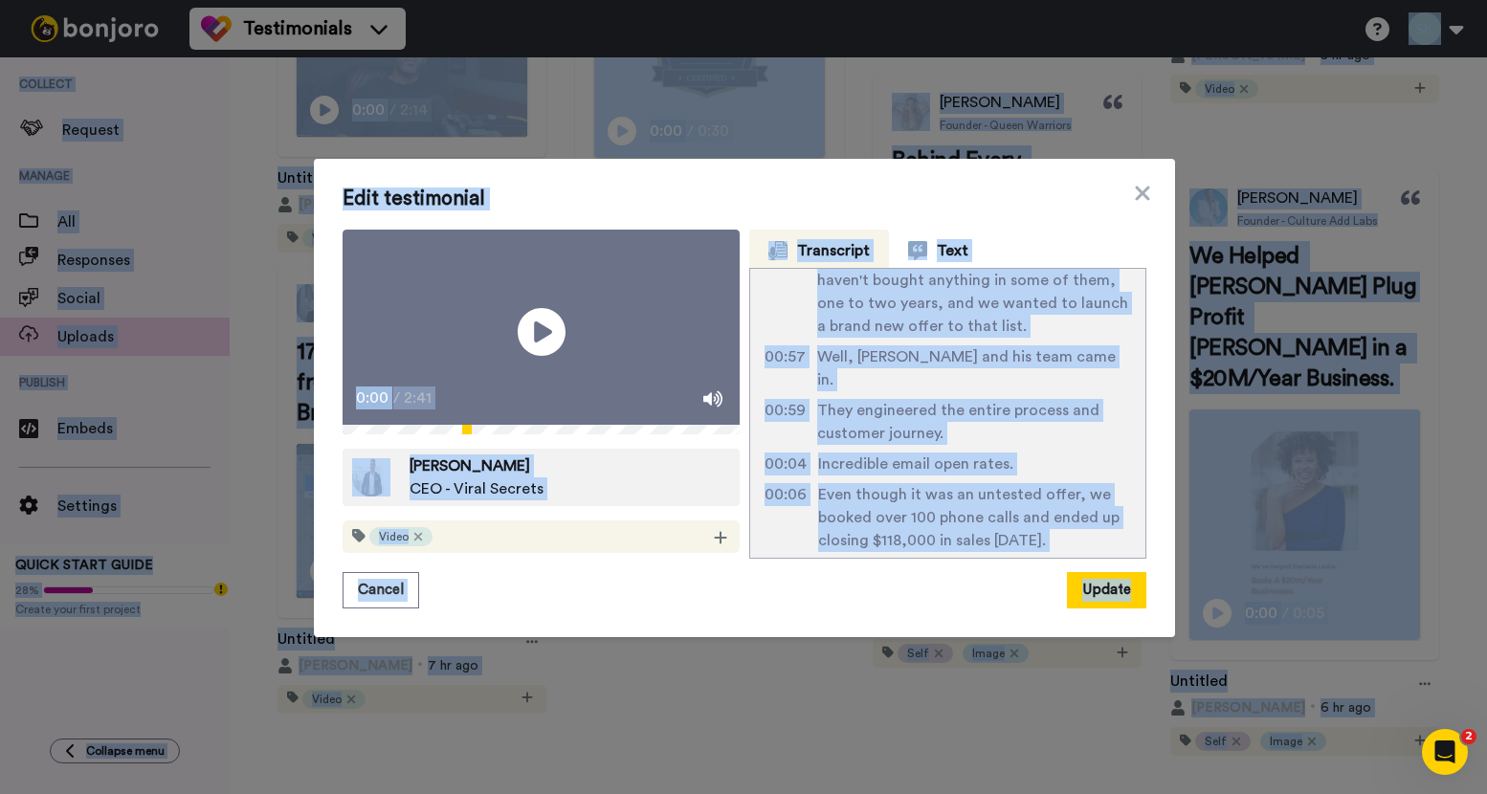
click at [892, 483] on span "Even though it was an untested offer, we booked over 100 phone calls and ended …" at bounding box center [974, 517] width 313 height 69
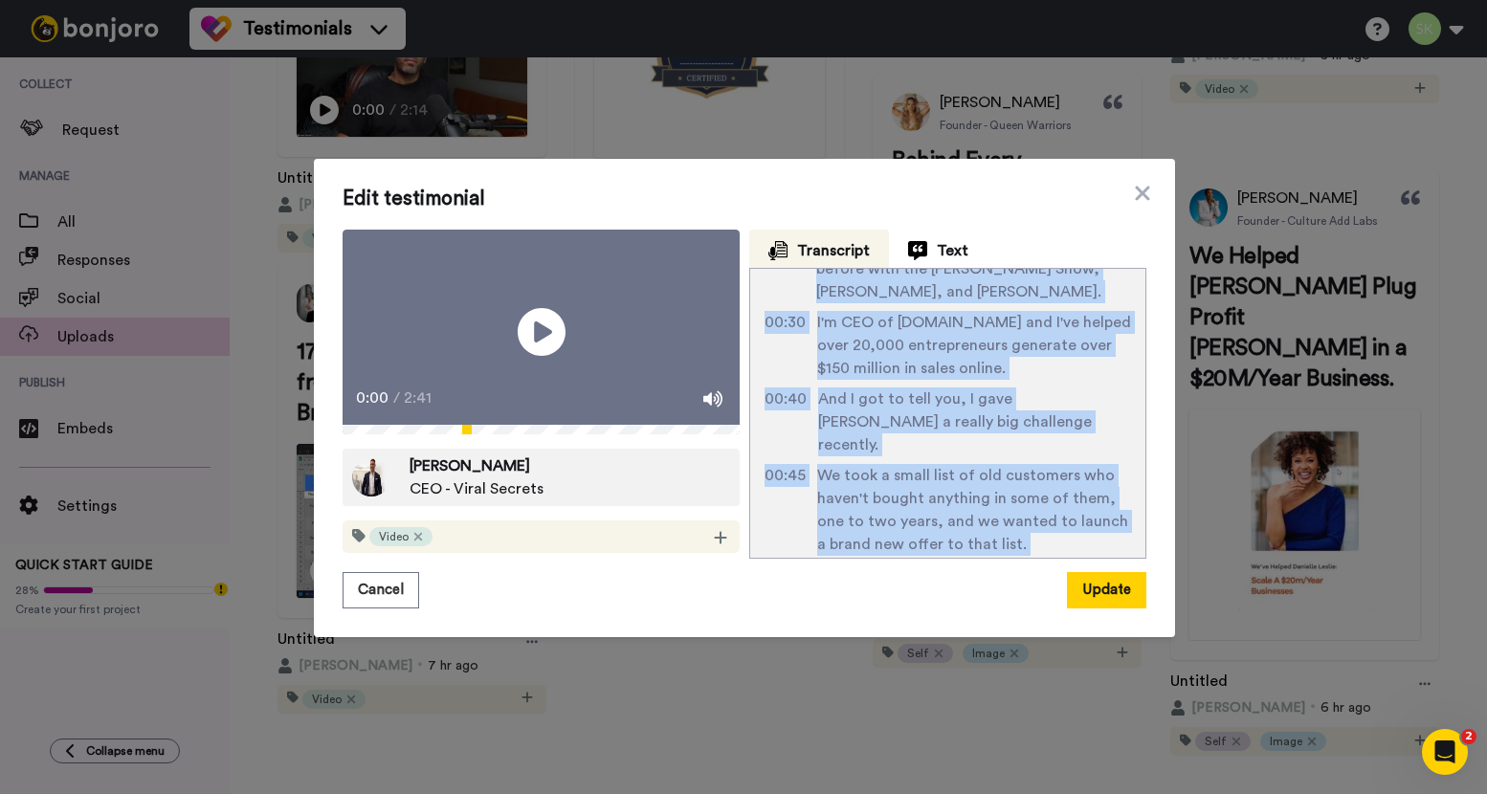
scroll to position [0, 0]
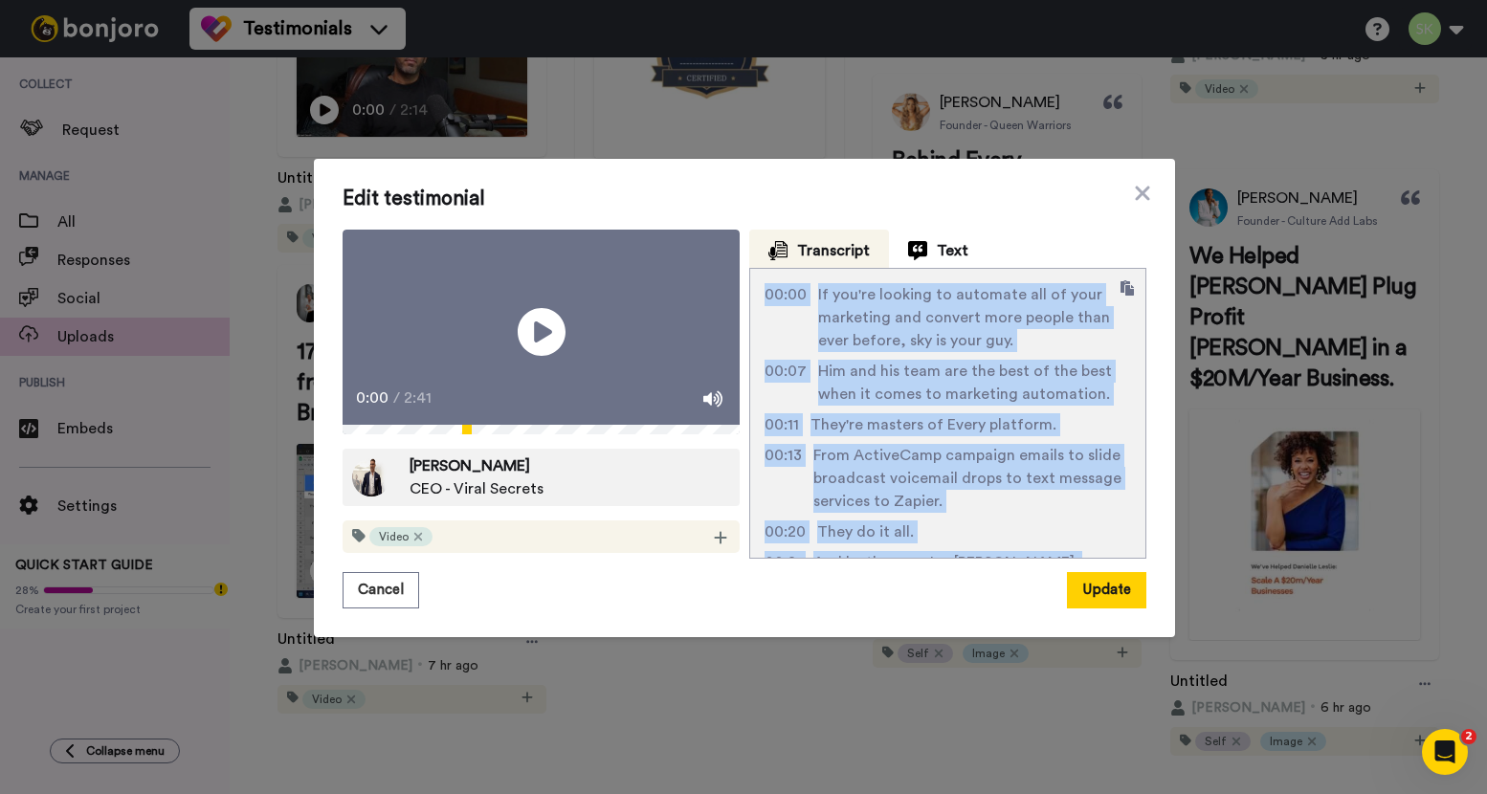
drag, startPoint x: 1057, startPoint y: 545, endPoint x: 755, endPoint y: 289, distance: 396.3
click at [755, 289] on div "00:00 If you're looking to automate all of your marketing and convert more peop…" at bounding box center [947, 414] width 397 height 292
copy div "00:00 If you're looking to automate all of your marketing and convert more peop…"
click at [936, 242] on span "Text" at bounding box center [952, 250] width 32 height 23
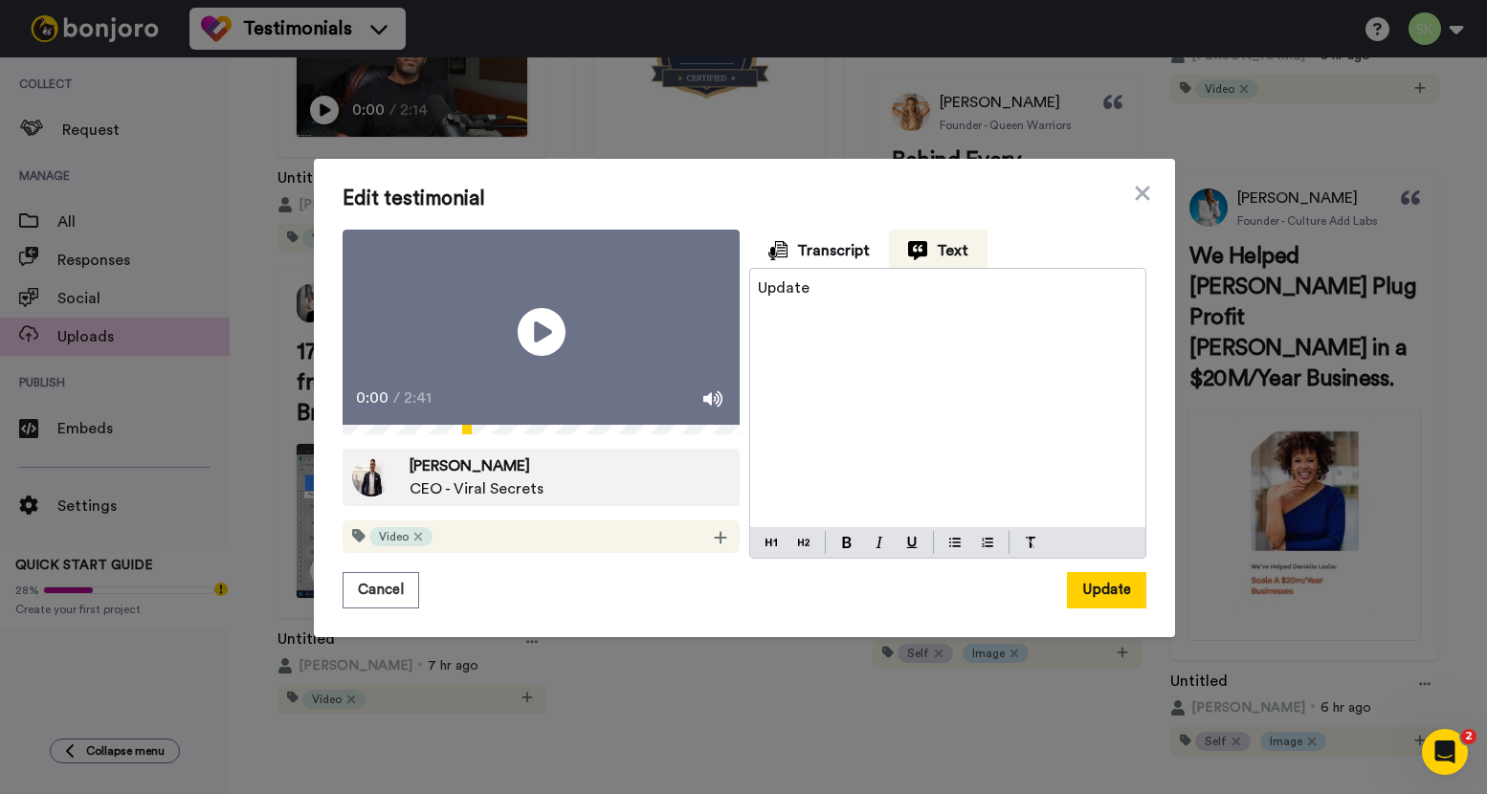
click at [884, 283] on p "Update" at bounding box center [948, 287] width 380 height 23
click at [845, 554] on button at bounding box center [846, 542] width 23 height 23
click at [801, 550] on img at bounding box center [803, 542] width 11 height 15
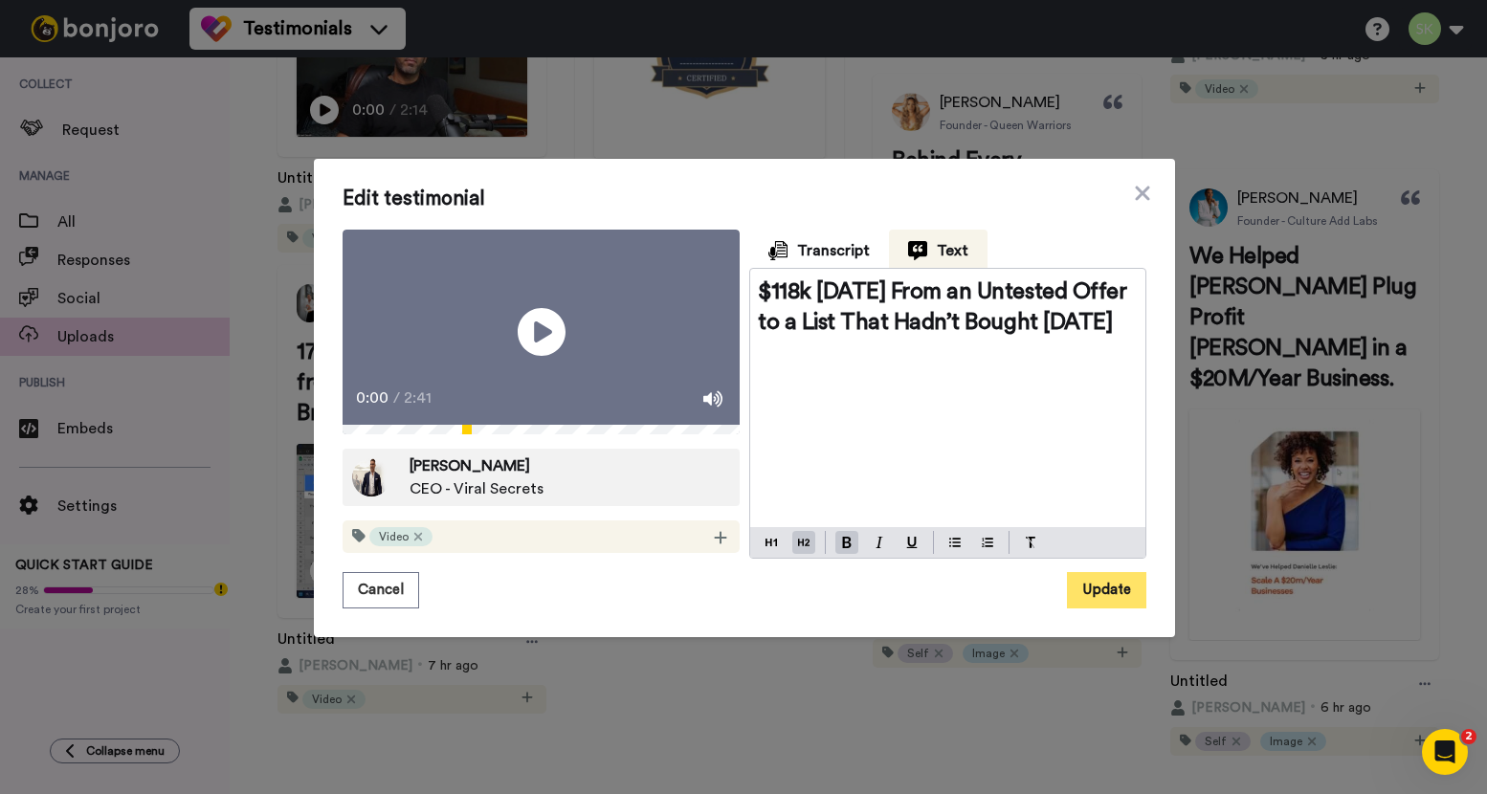
click at [1090, 607] on button "Update" at bounding box center [1106, 590] width 79 height 36
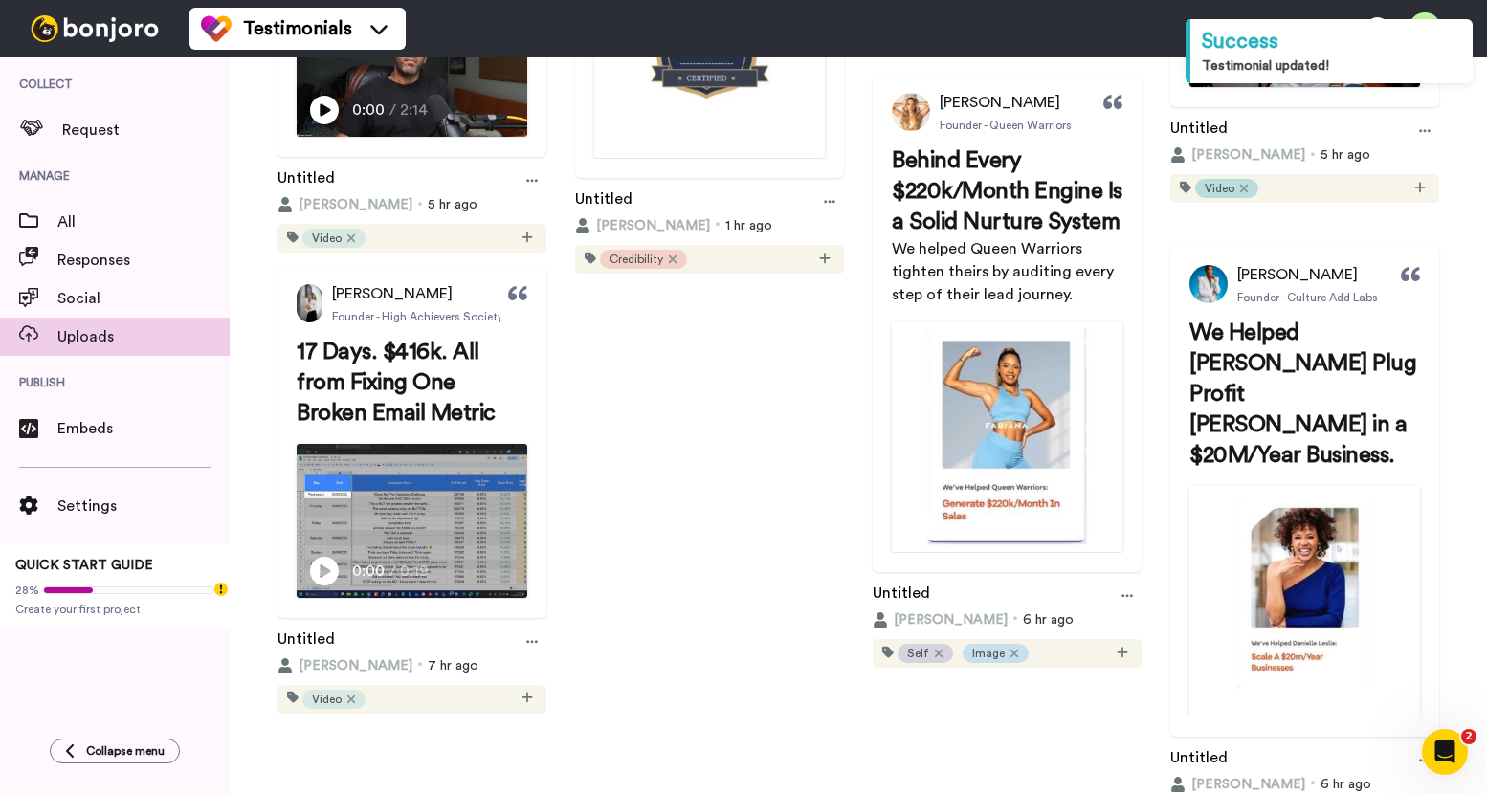
scroll to position [850, 0]
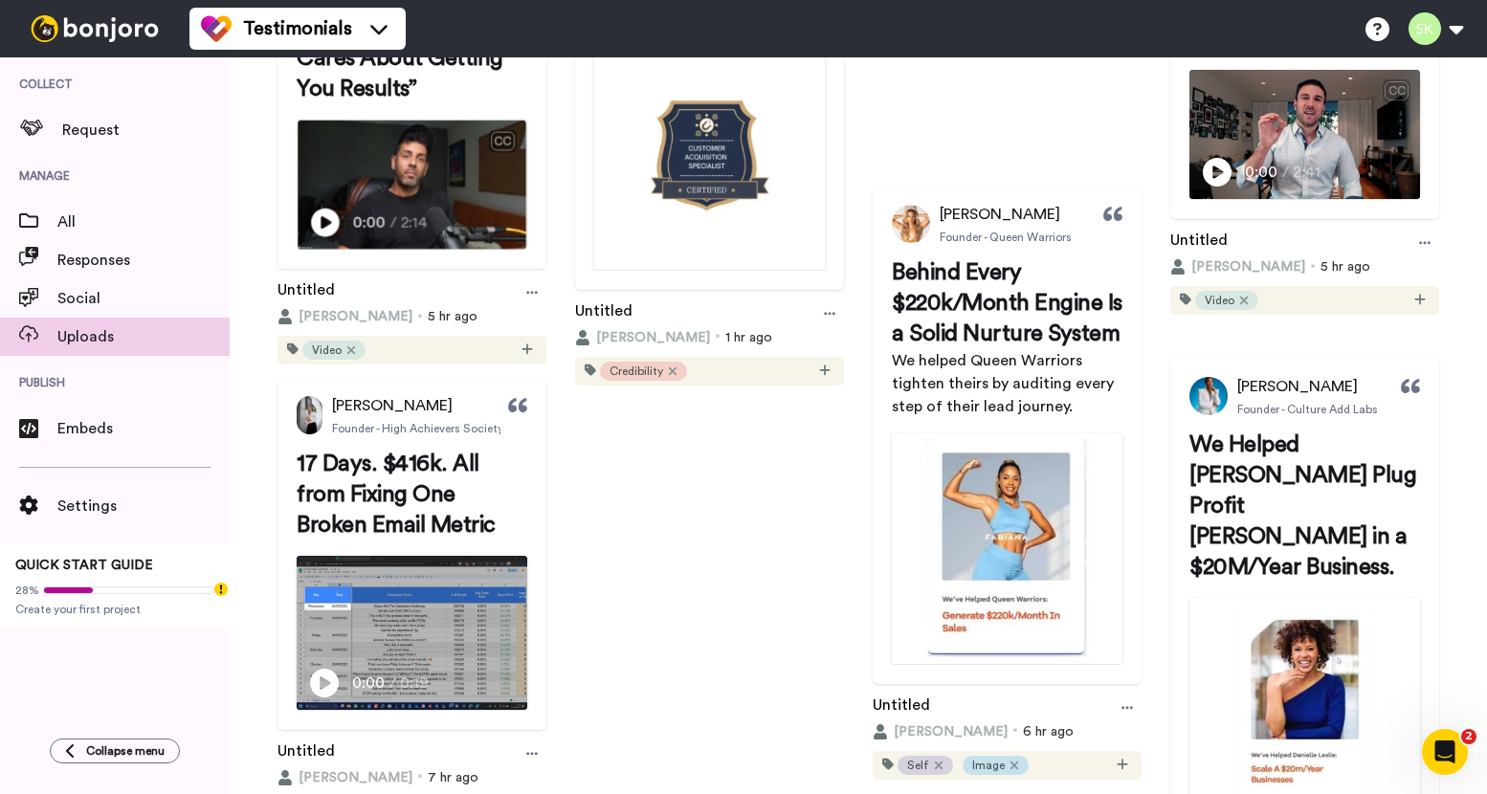
click at [515, 150] on div "CC" at bounding box center [503, 140] width 24 height 19
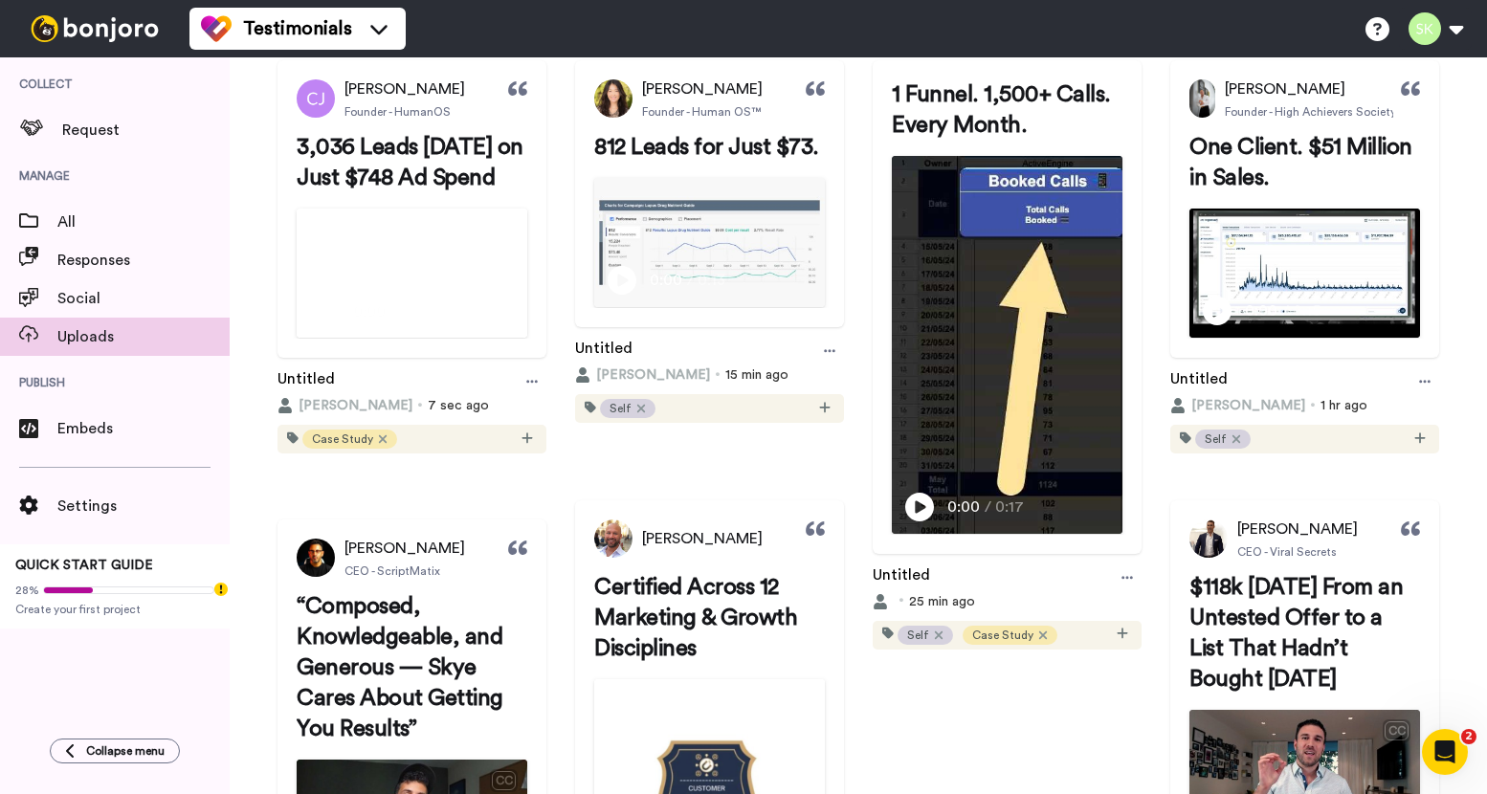
scroll to position [0, 0]
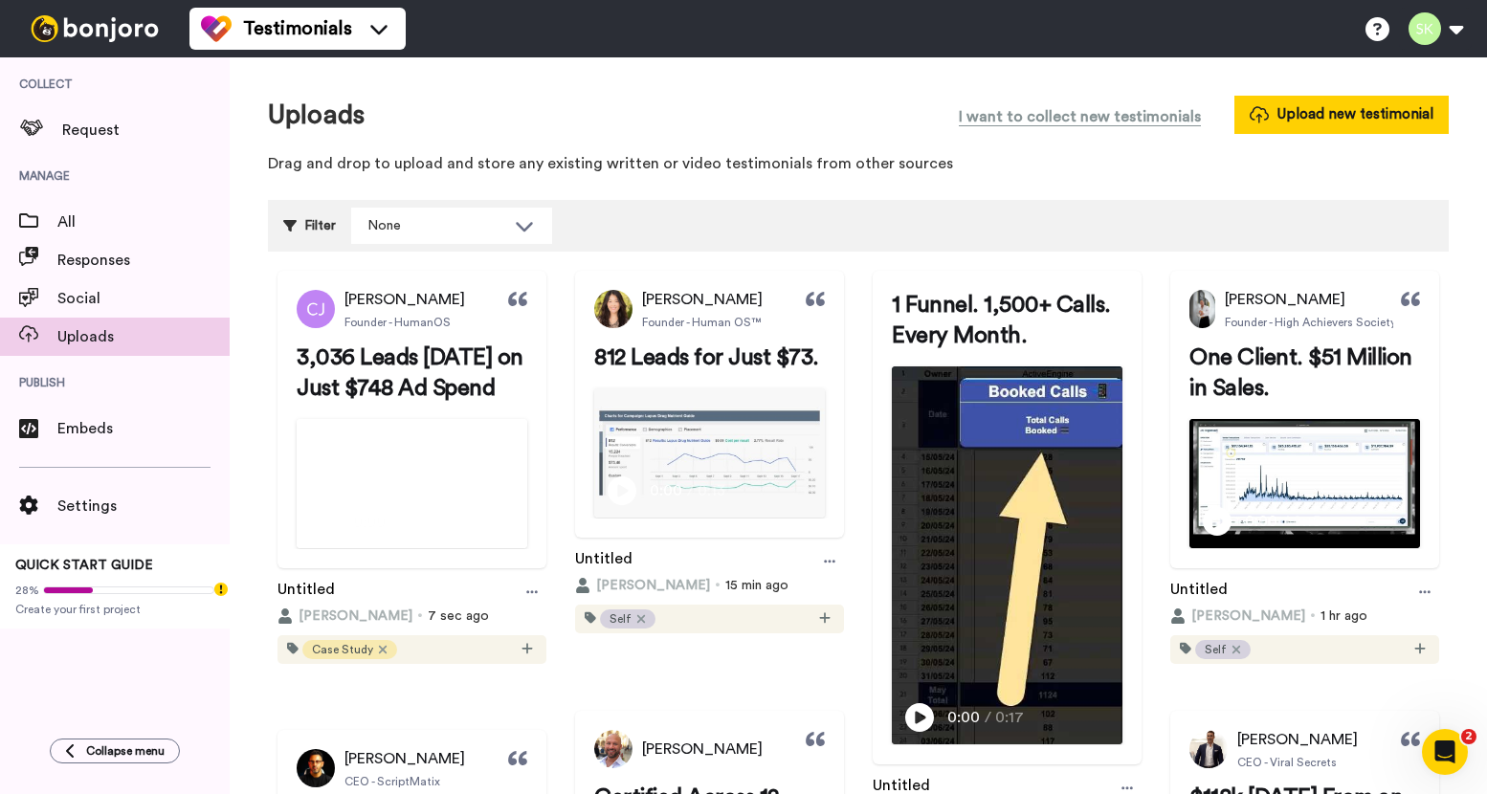
click at [528, 352] on span "3,036 Leads [DATE] on Just $748 Ad Spend" at bounding box center [412, 373] width 231 height 54
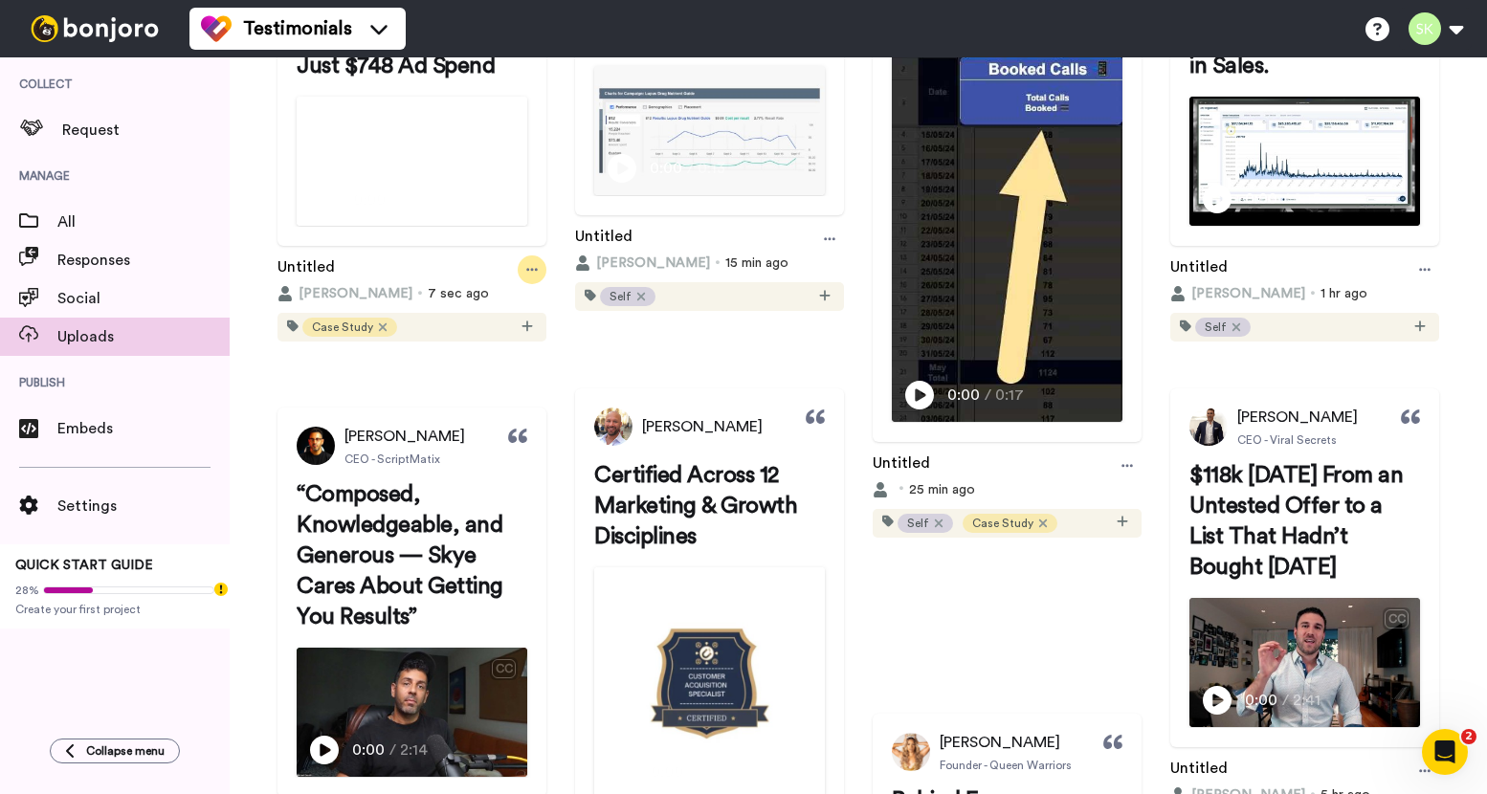
click at [546, 284] on div at bounding box center [532, 269] width 29 height 29
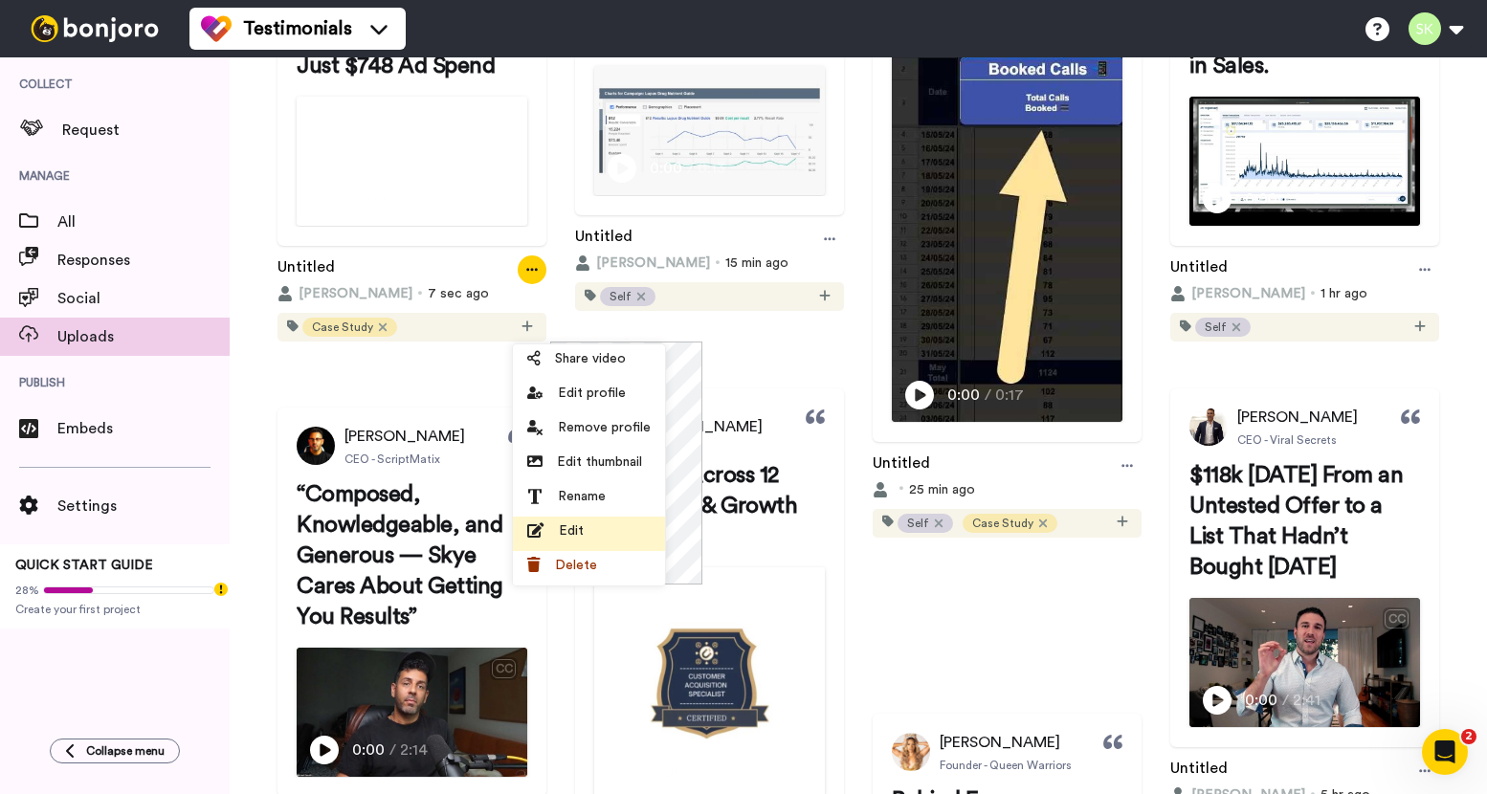
click at [593, 529] on div "Edit" at bounding box center [588, 530] width 123 height 19
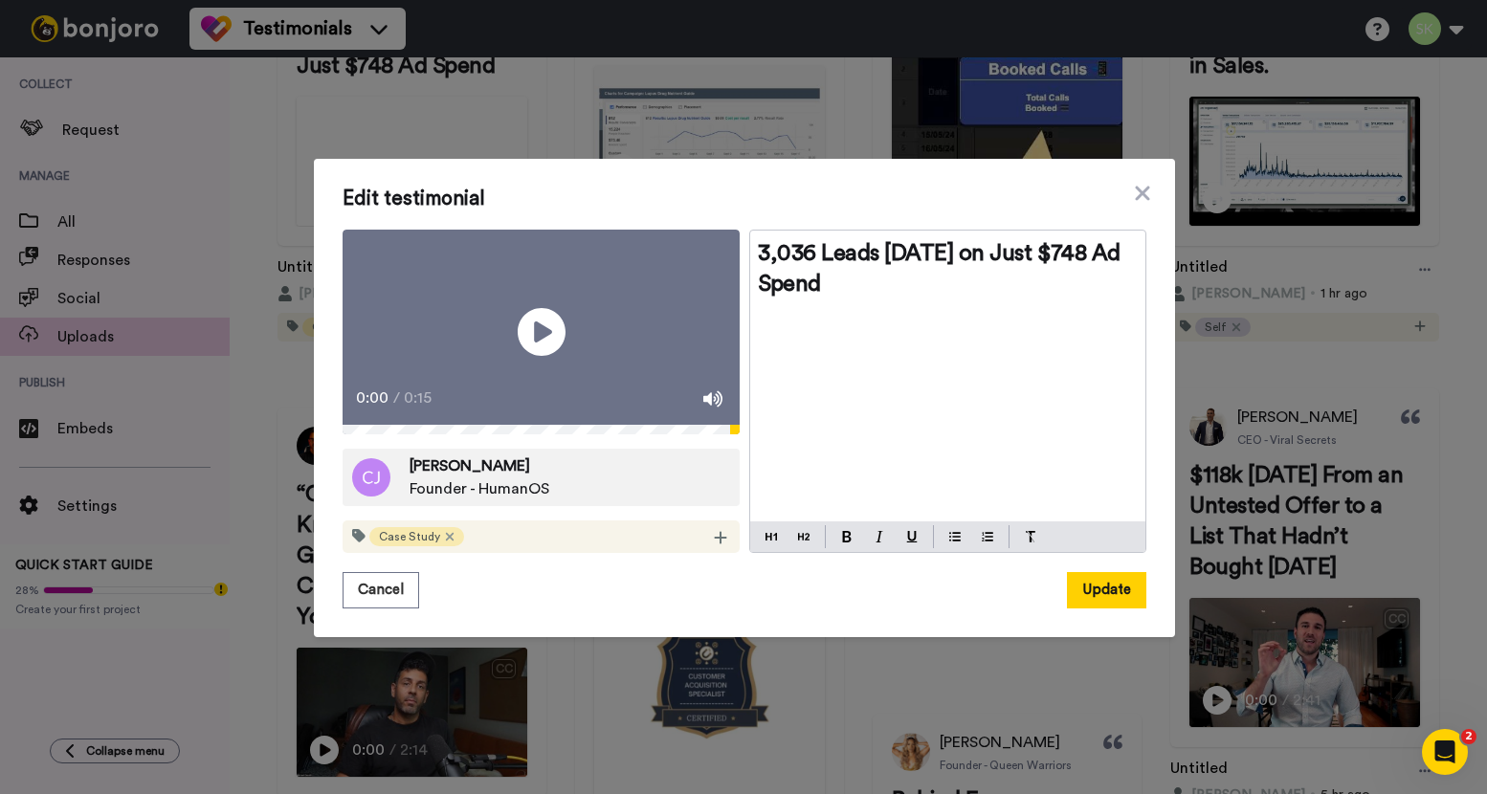
click at [624, 318] on video at bounding box center [540, 333] width 397 height 206
click at [1138, 182] on icon at bounding box center [1142, 193] width 19 height 23
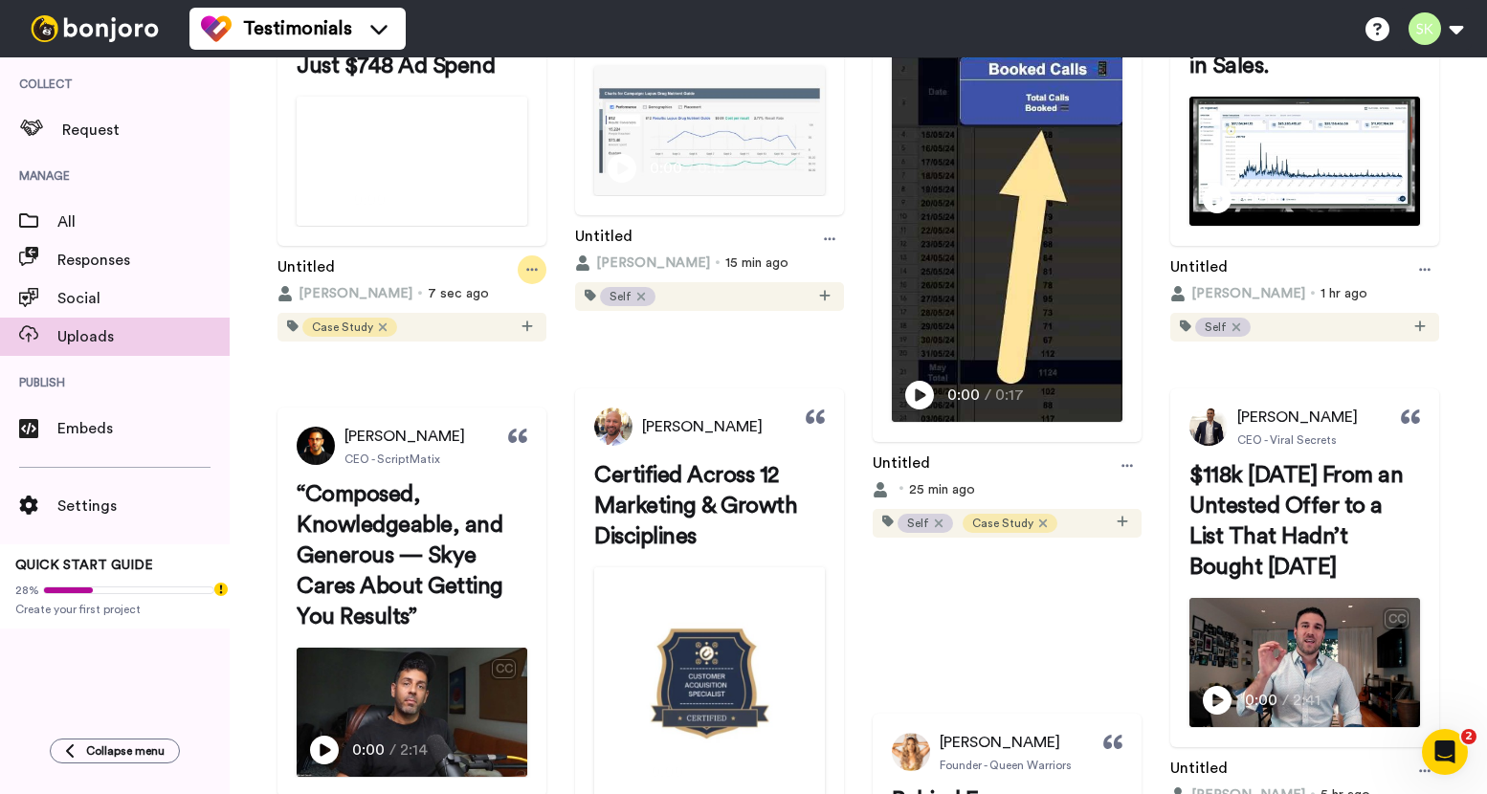
click at [546, 284] on div at bounding box center [532, 269] width 29 height 29
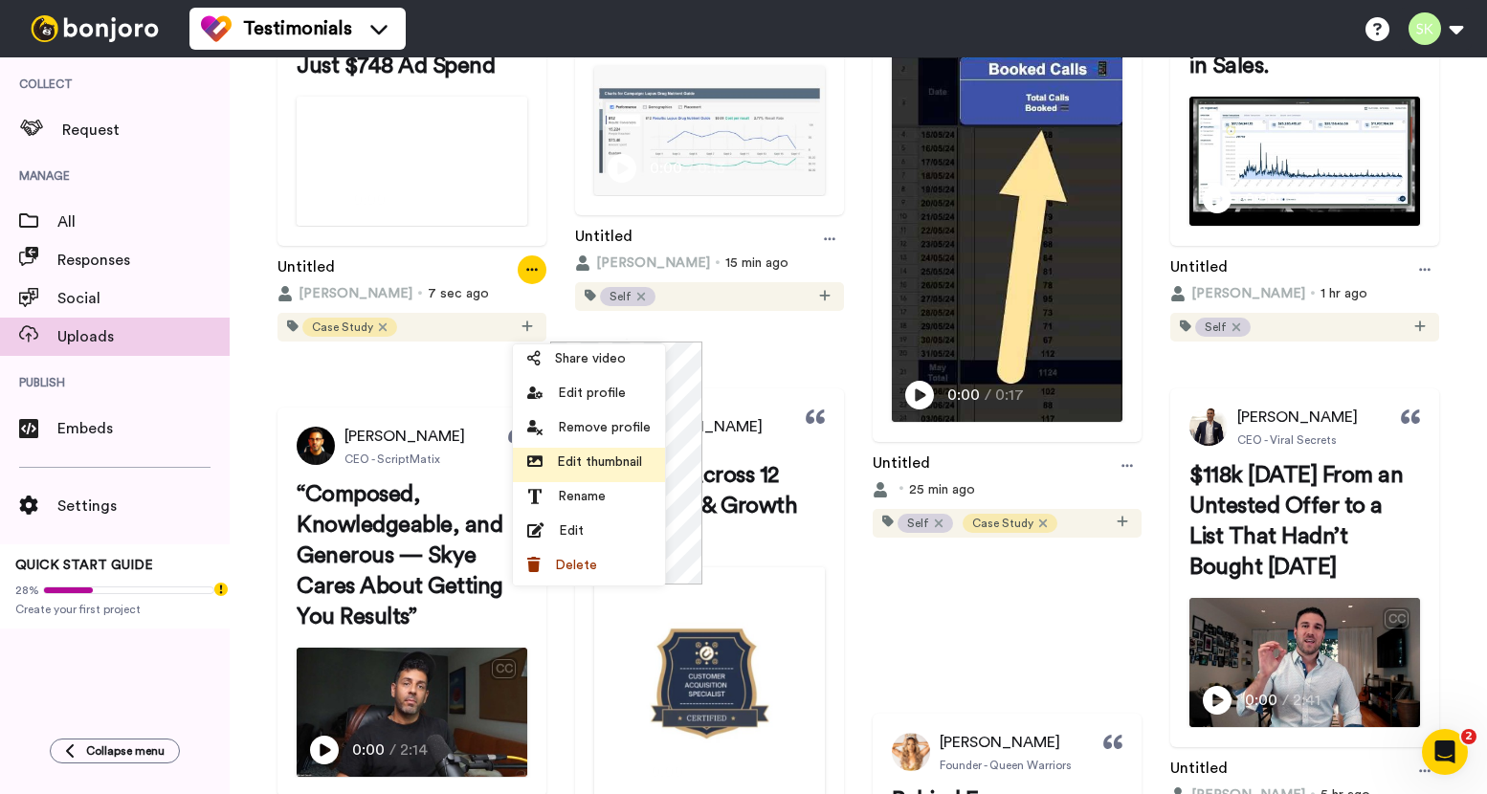
click at [627, 461] on span "Edit thumbnail" at bounding box center [599, 461] width 85 height 19
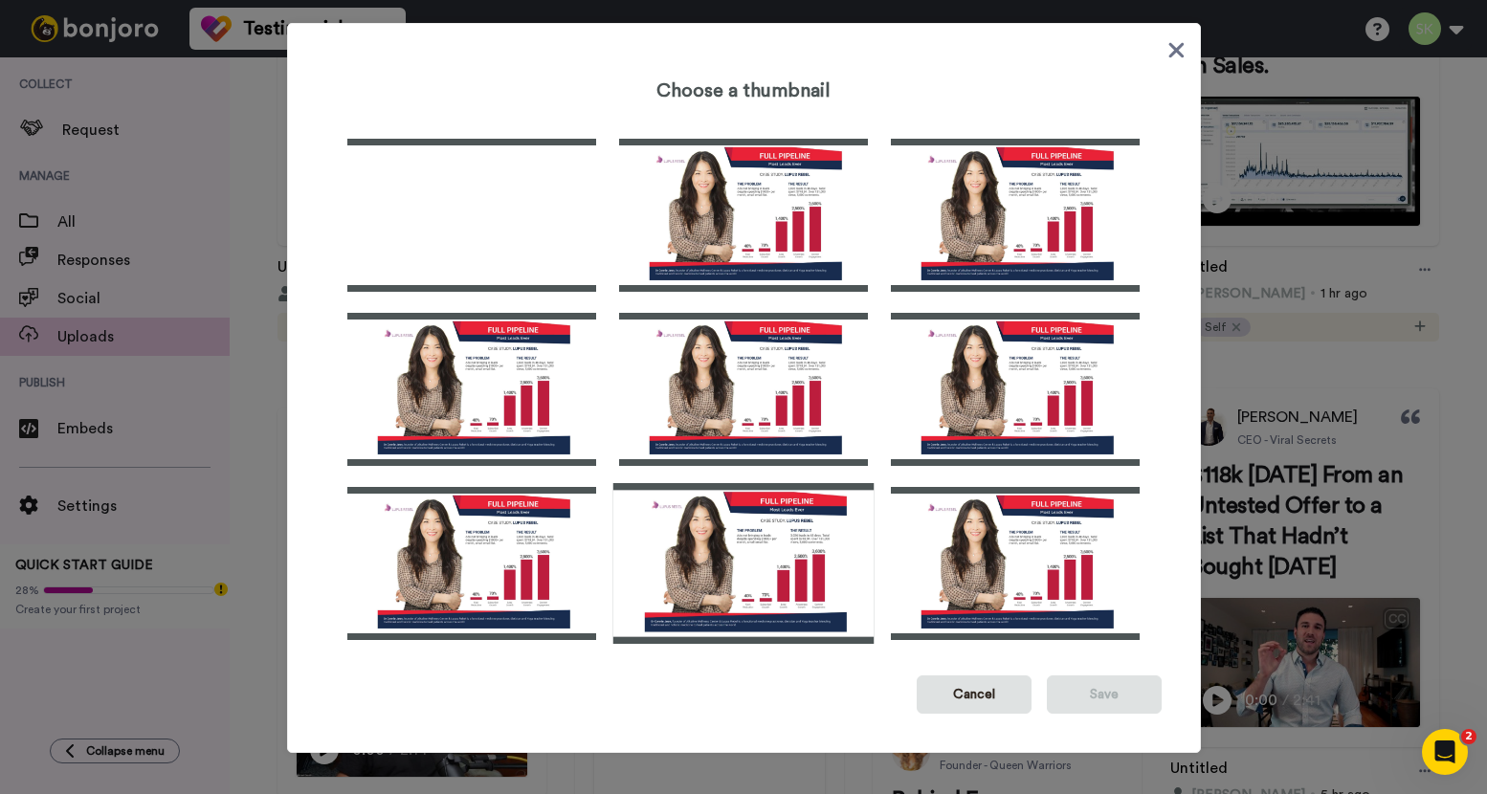
click at [728, 540] on img at bounding box center [742, 563] width 261 height 161
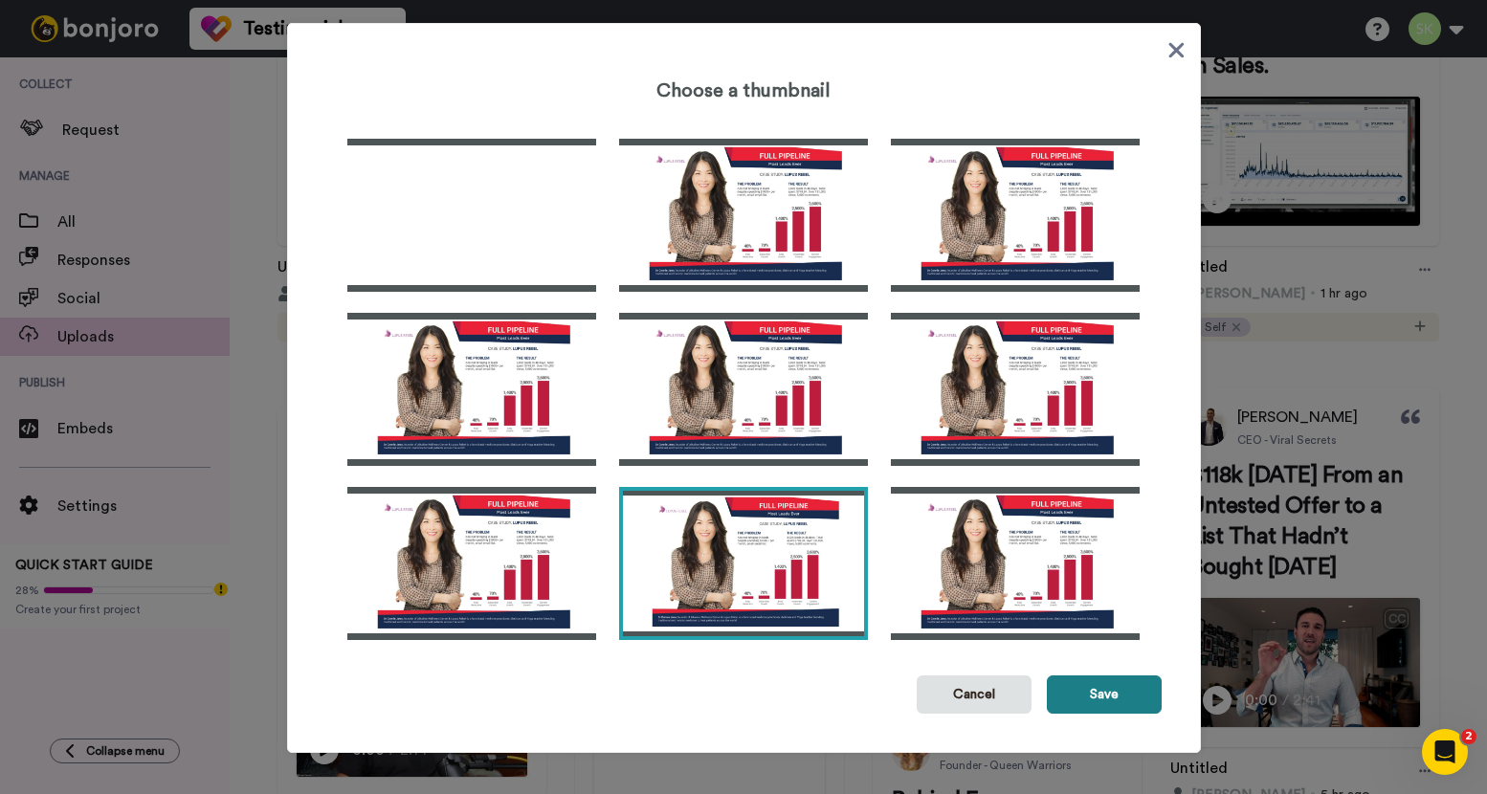
click at [1097, 690] on button "Save" at bounding box center [1103, 694] width 115 height 38
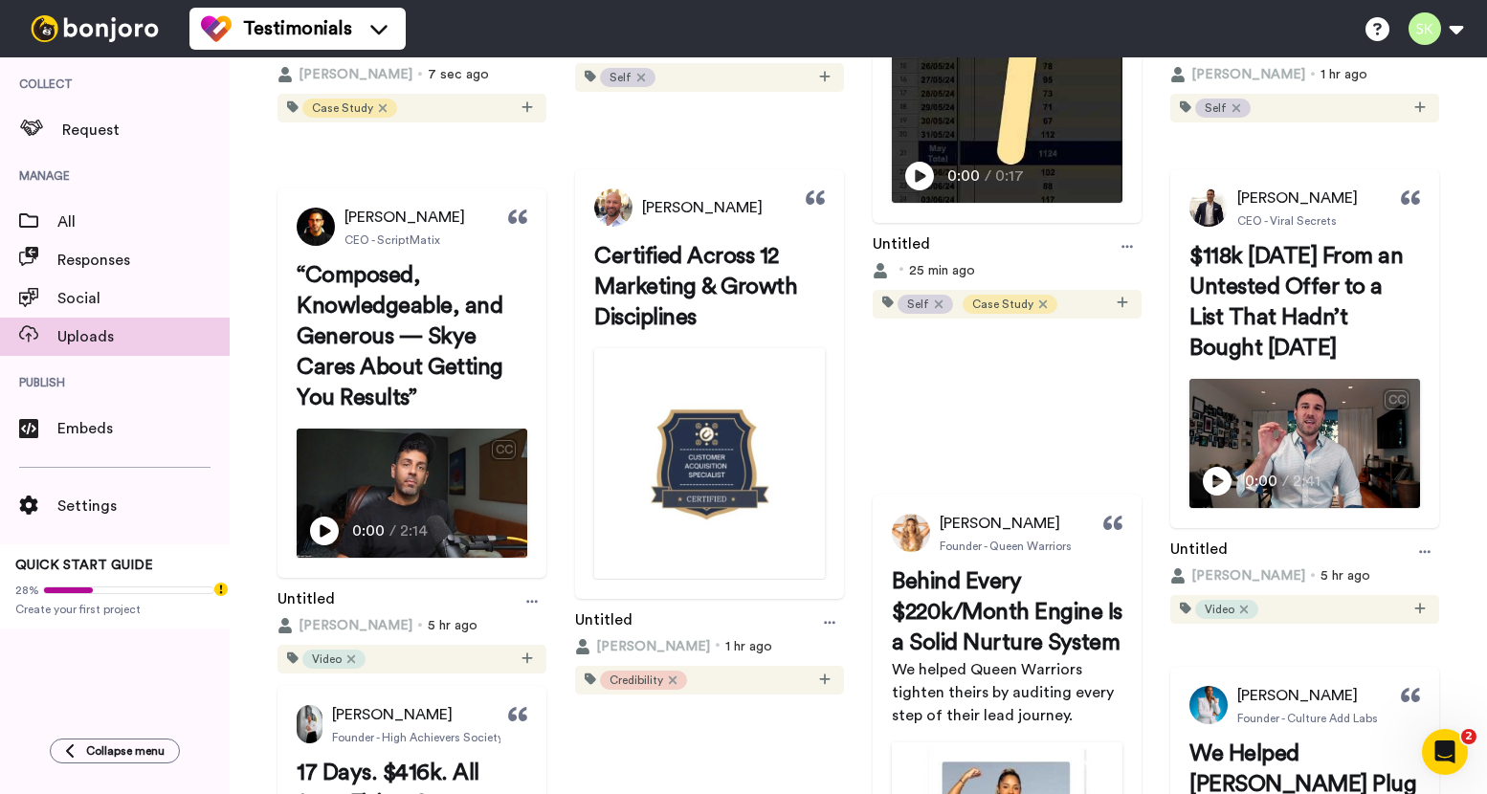
scroll to position [0, 0]
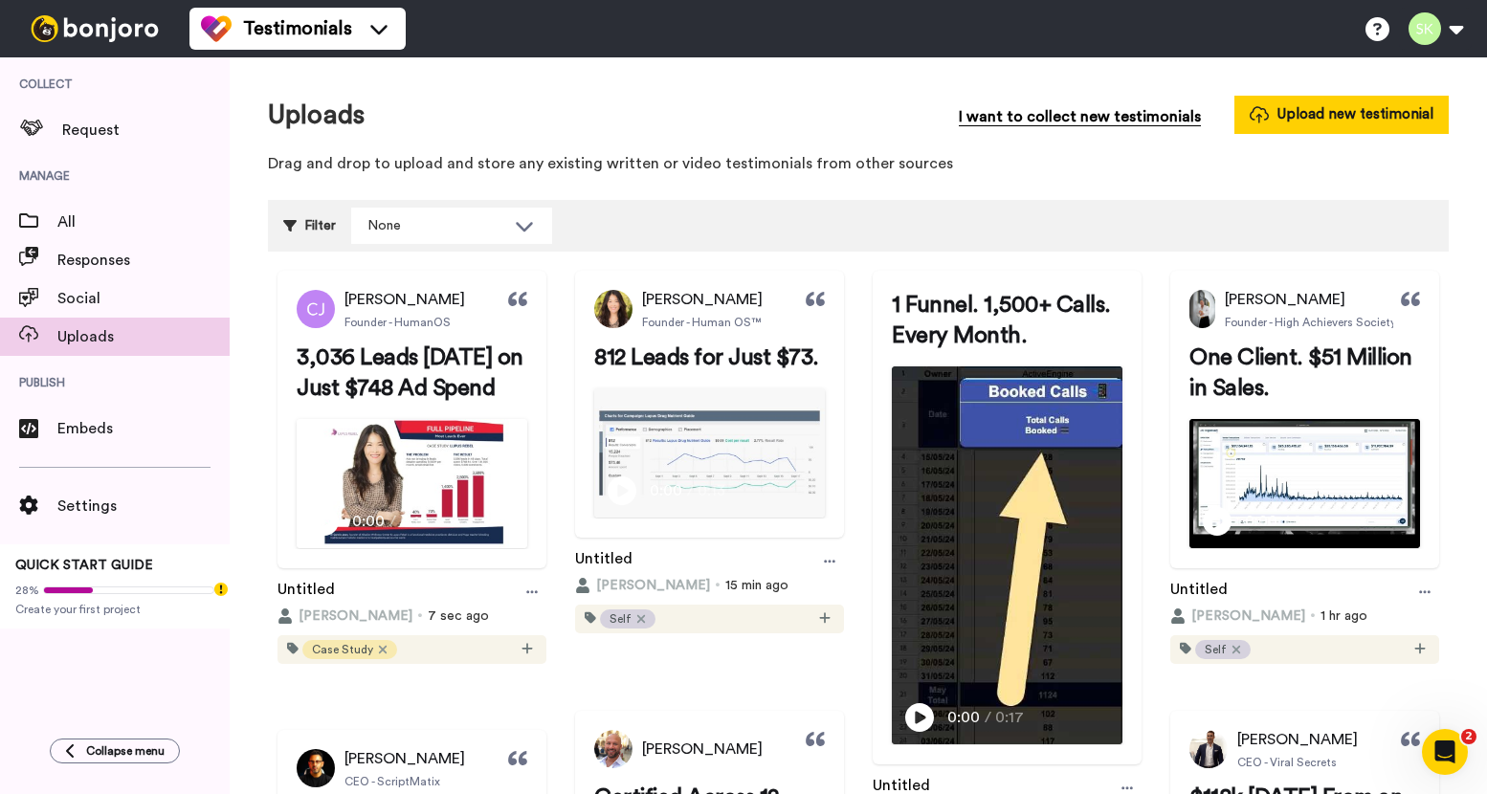
click at [1145, 127] on span "I want to collect new testimonials" at bounding box center [1079, 116] width 242 height 23
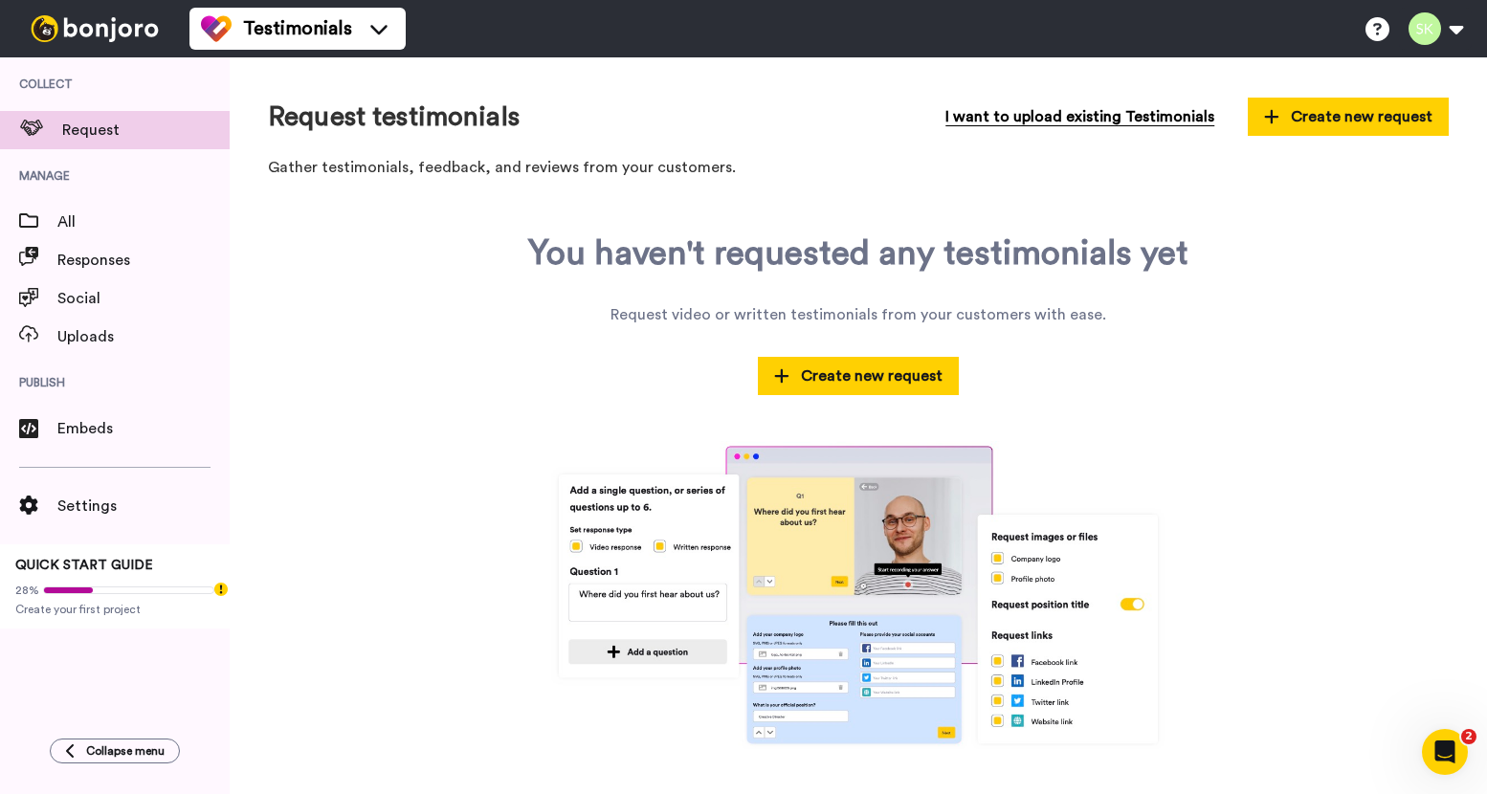
click at [1050, 111] on span "I want to upload existing Testimonials" at bounding box center [1079, 116] width 269 height 23
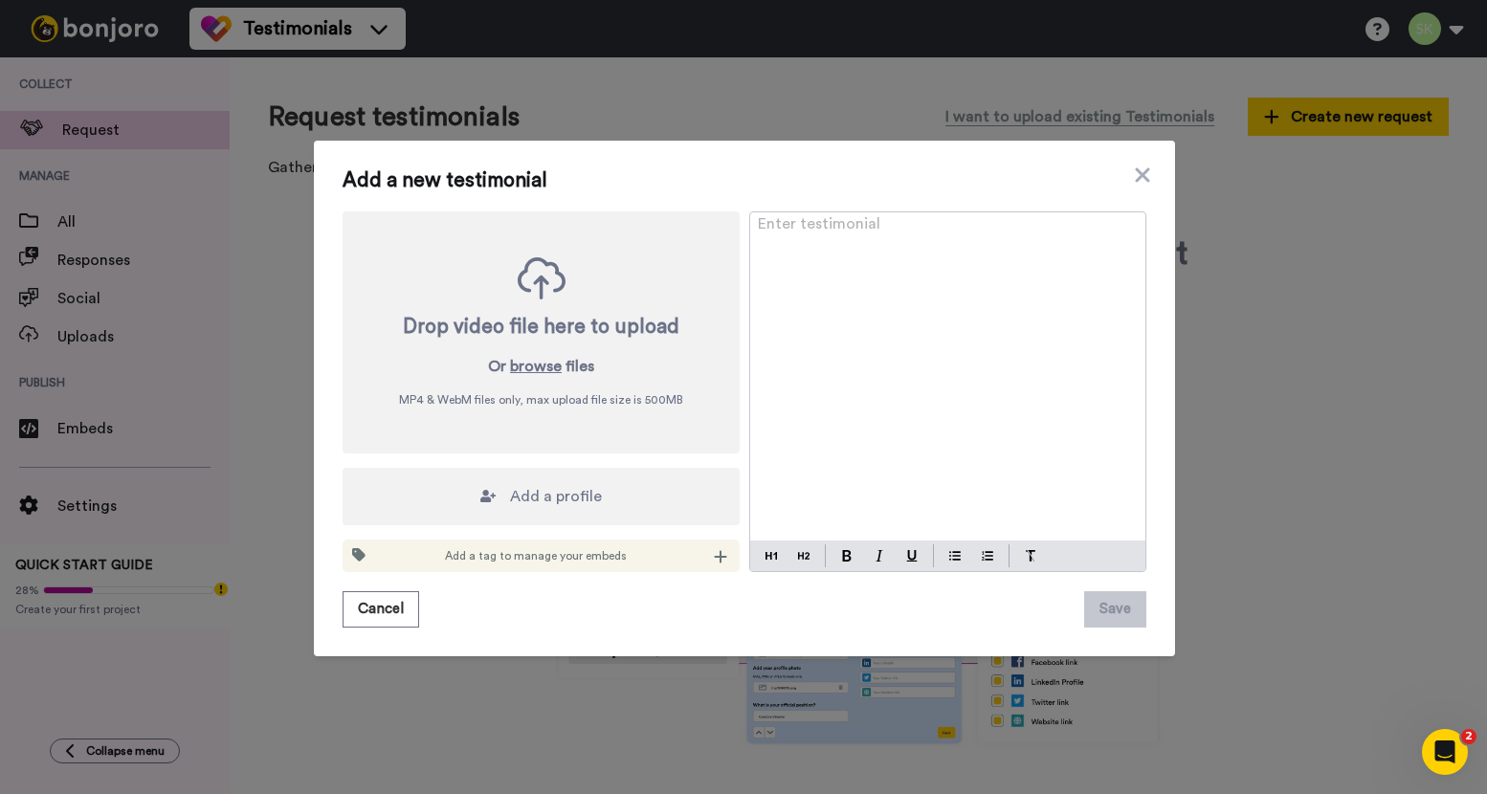
click at [803, 284] on div "Enter testimonial ﻿" at bounding box center [947, 376] width 395 height 328
click at [843, 558] on img at bounding box center [847, 555] width 10 height 11
click at [805, 557] on button at bounding box center [803, 555] width 23 height 23
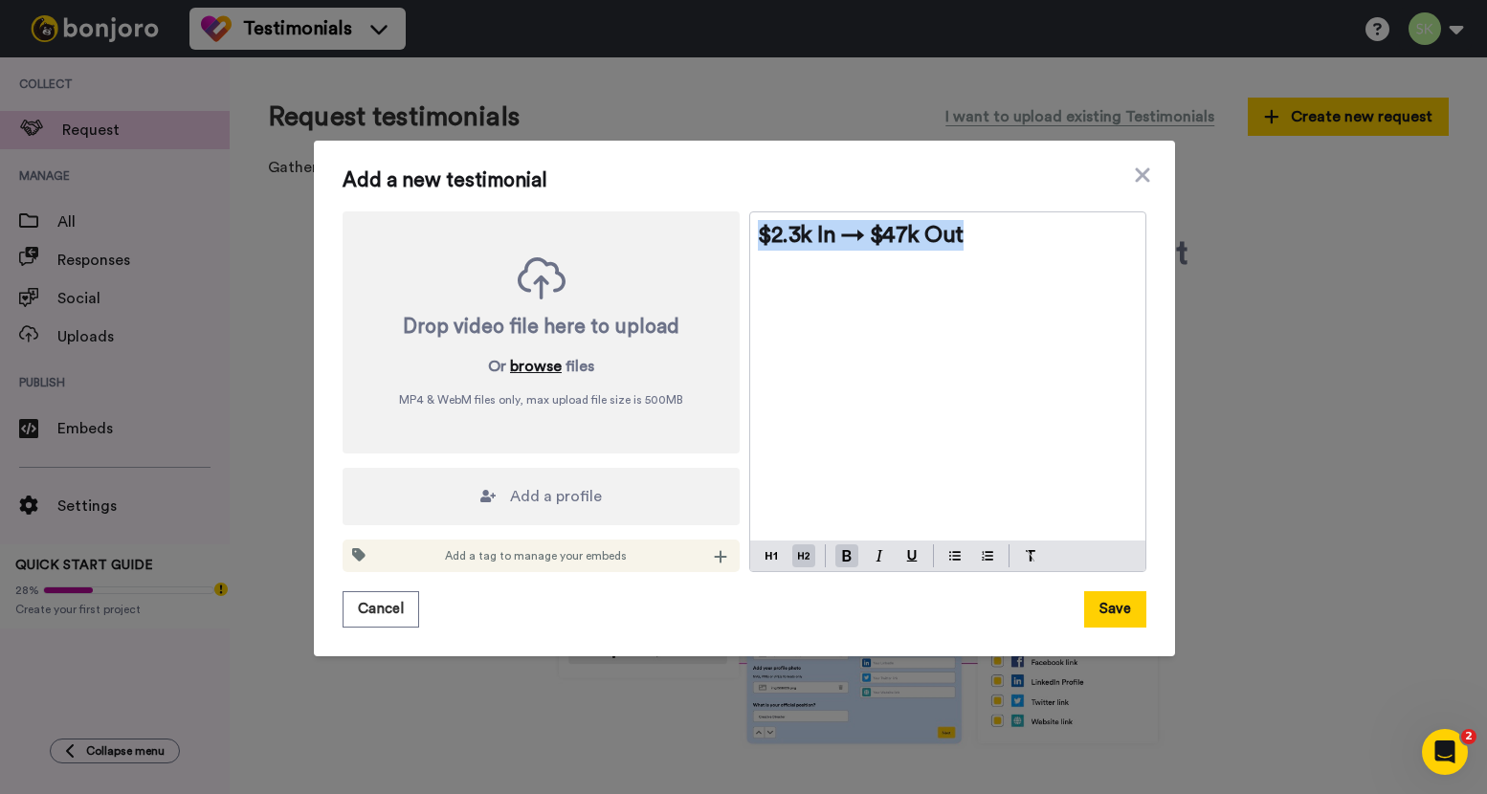
click at [519, 363] on button "browse" at bounding box center [536, 366] width 52 height 23
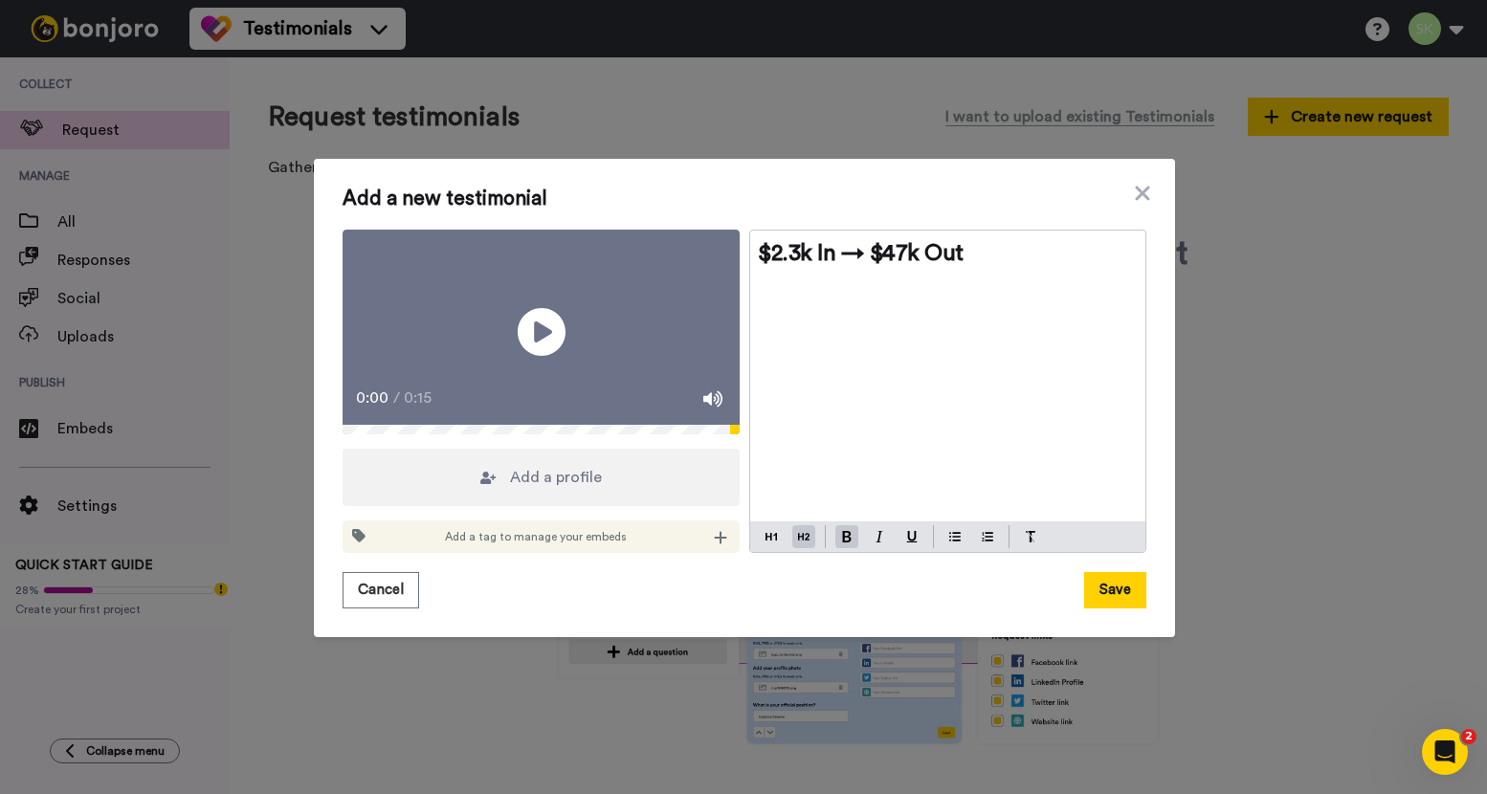
click at [588, 489] on span "Add a profile" at bounding box center [556, 477] width 92 height 23
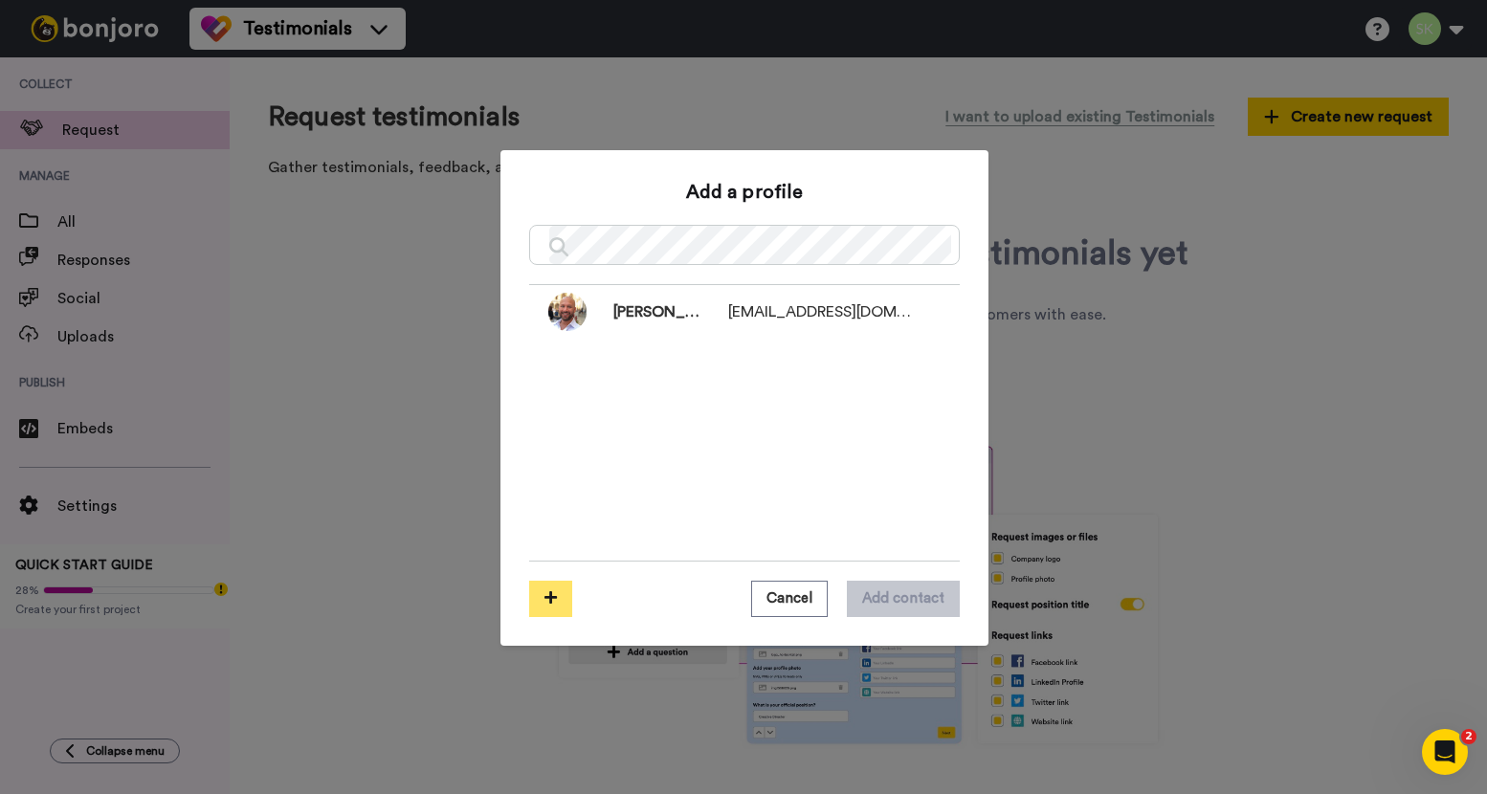
click at [546, 603] on icon at bounding box center [550, 597] width 12 height 14
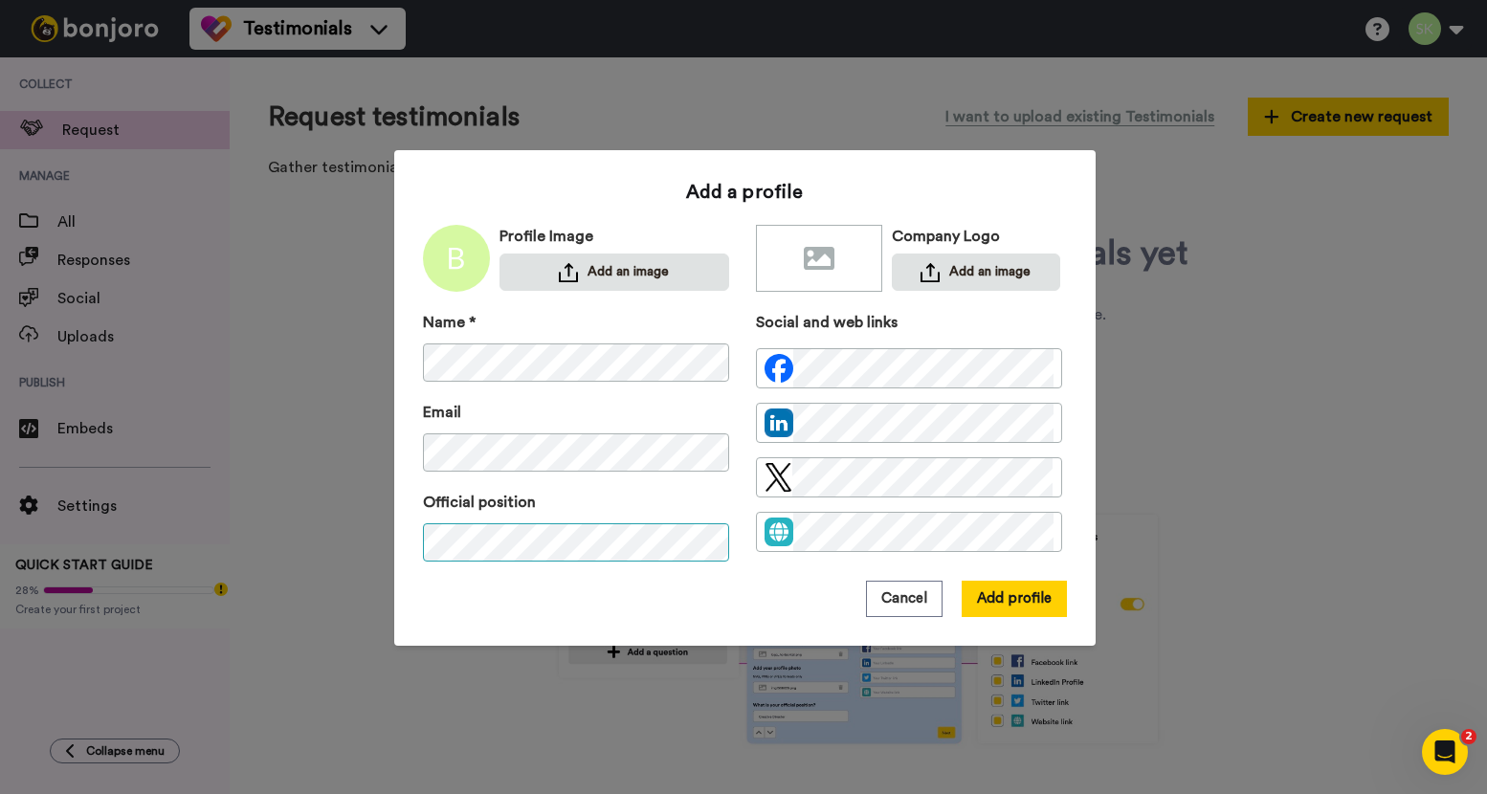
scroll to position [0, 35]
click at [630, 267] on button "Add an image" at bounding box center [614, 271] width 230 height 37
click at [608, 270] on button "Add an image" at bounding box center [614, 271] width 230 height 37
click at [572, 264] on button "Add an image" at bounding box center [614, 271] width 230 height 37
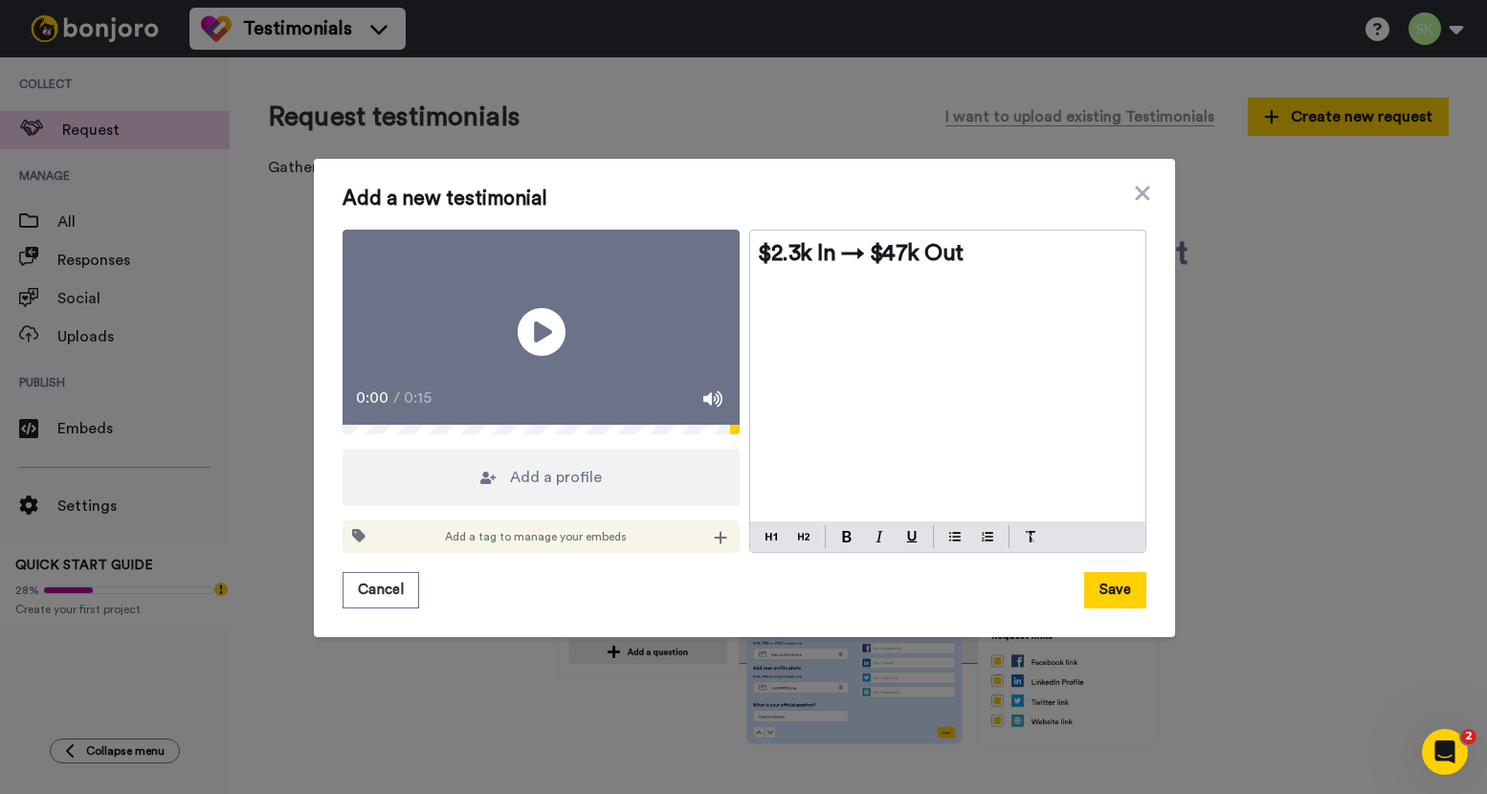
click at [702, 552] on div "Add a tag to manage your embeds" at bounding box center [540, 536] width 397 height 33
click at [711, 546] on div at bounding box center [720, 536] width 19 height 19
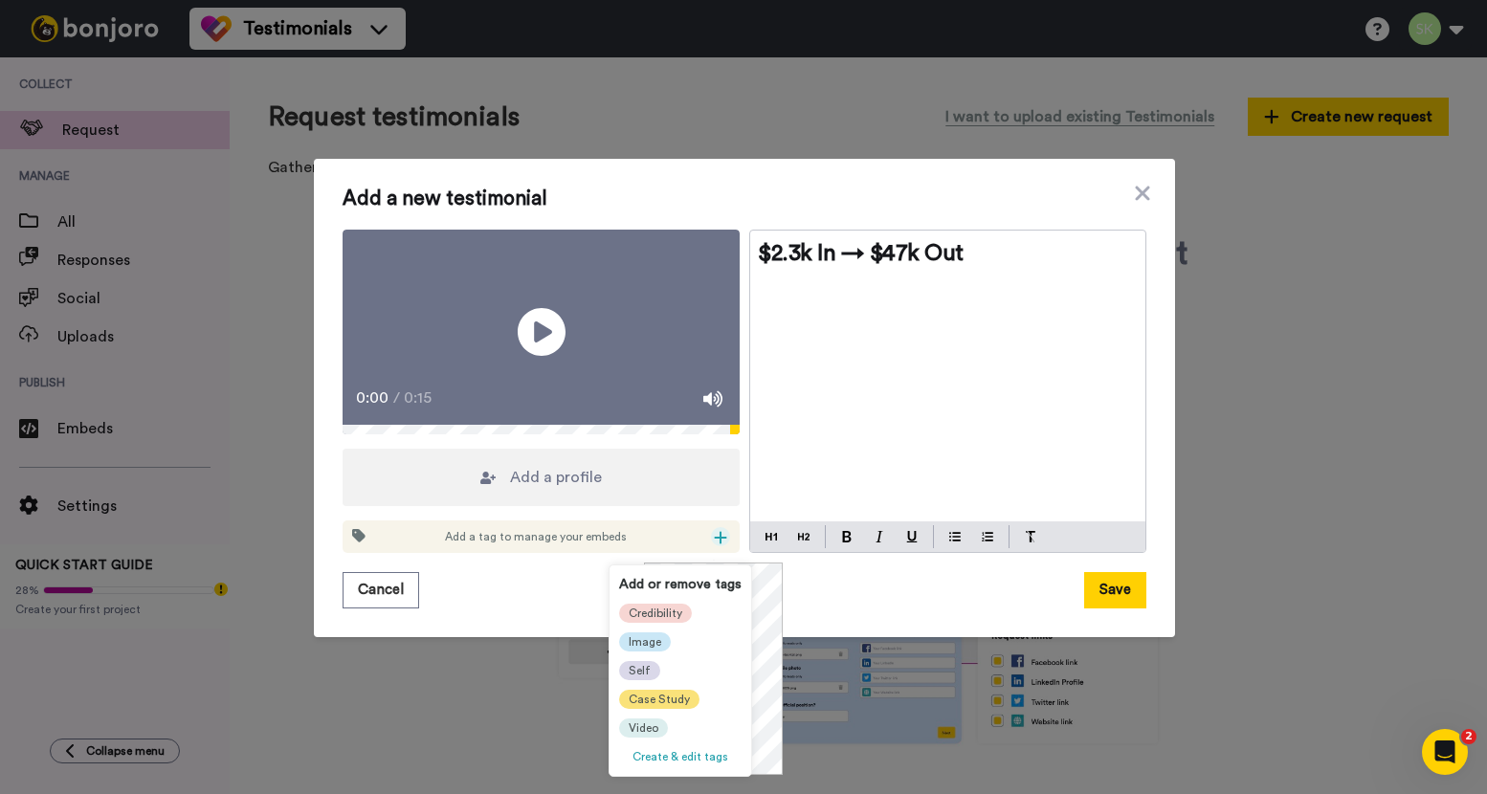
click at [659, 705] on span "Case Study" at bounding box center [658, 699] width 61 height 15
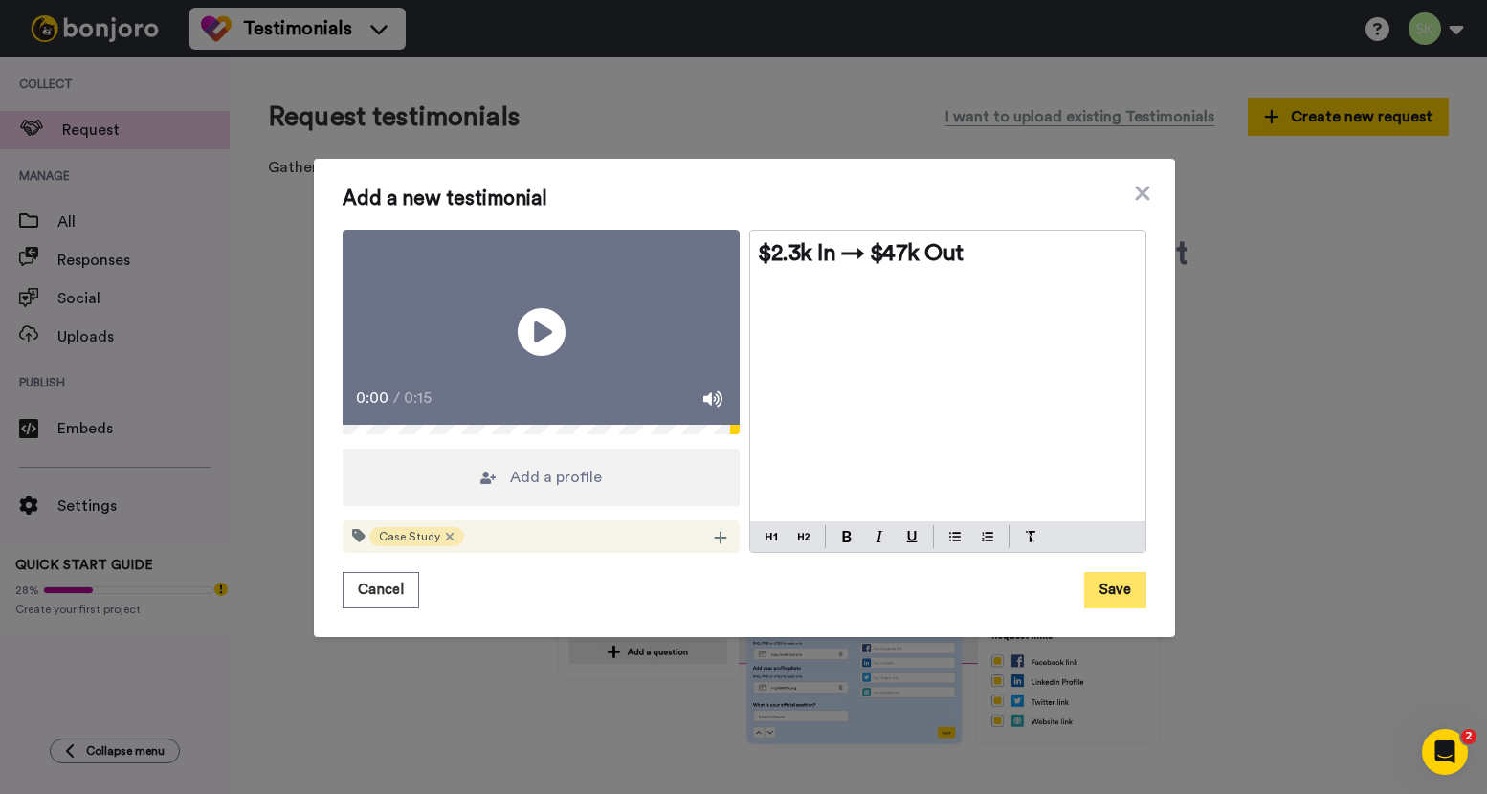
click at [1120, 606] on button "Save" at bounding box center [1115, 590] width 62 height 36
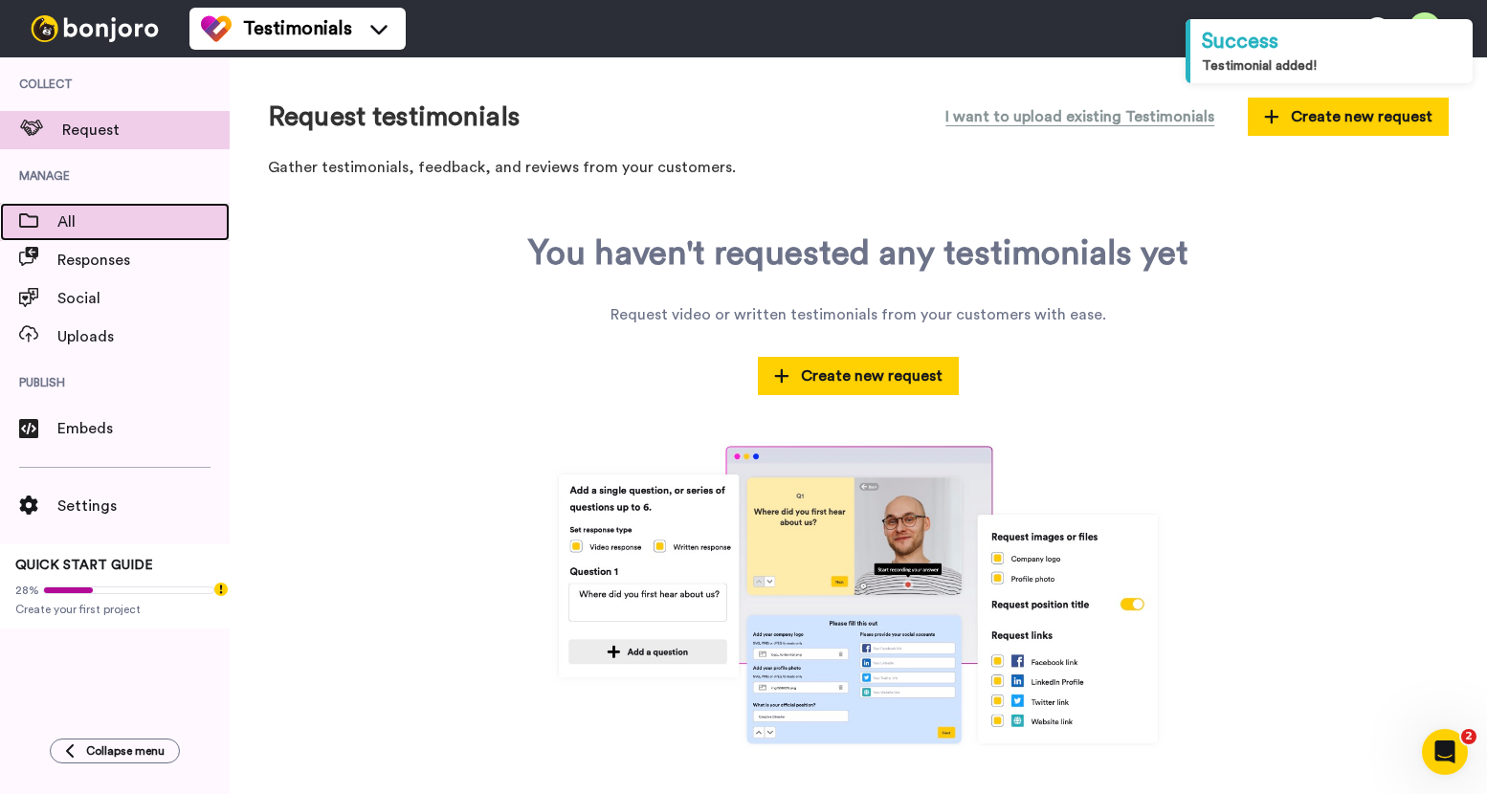
click at [148, 223] on span "All" at bounding box center [143, 221] width 172 height 23
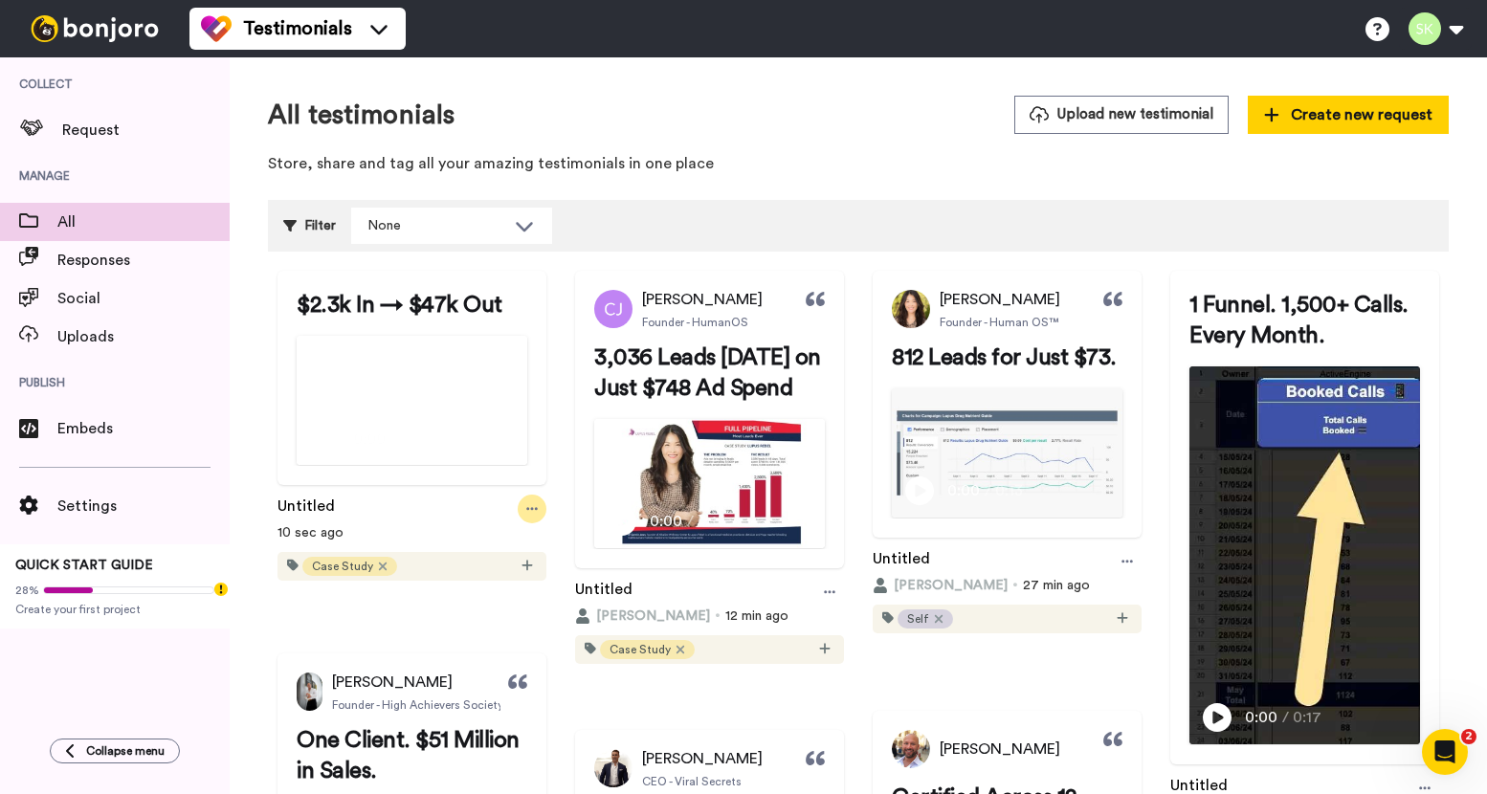
click at [538, 511] on icon at bounding box center [531, 509] width 11 height 3
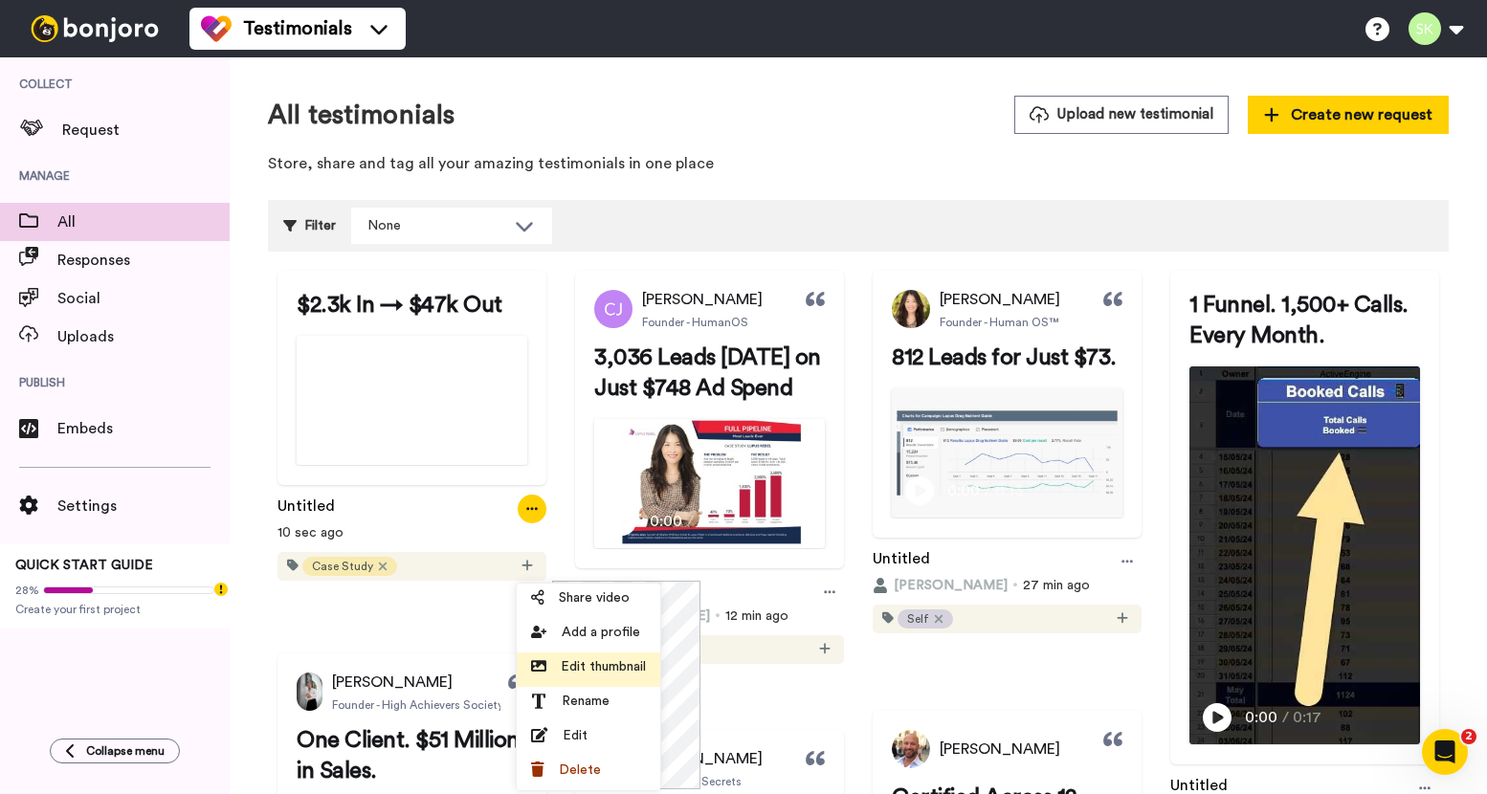
click at [627, 667] on span "Edit thumbnail" at bounding box center [603, 666] width 85 height 19
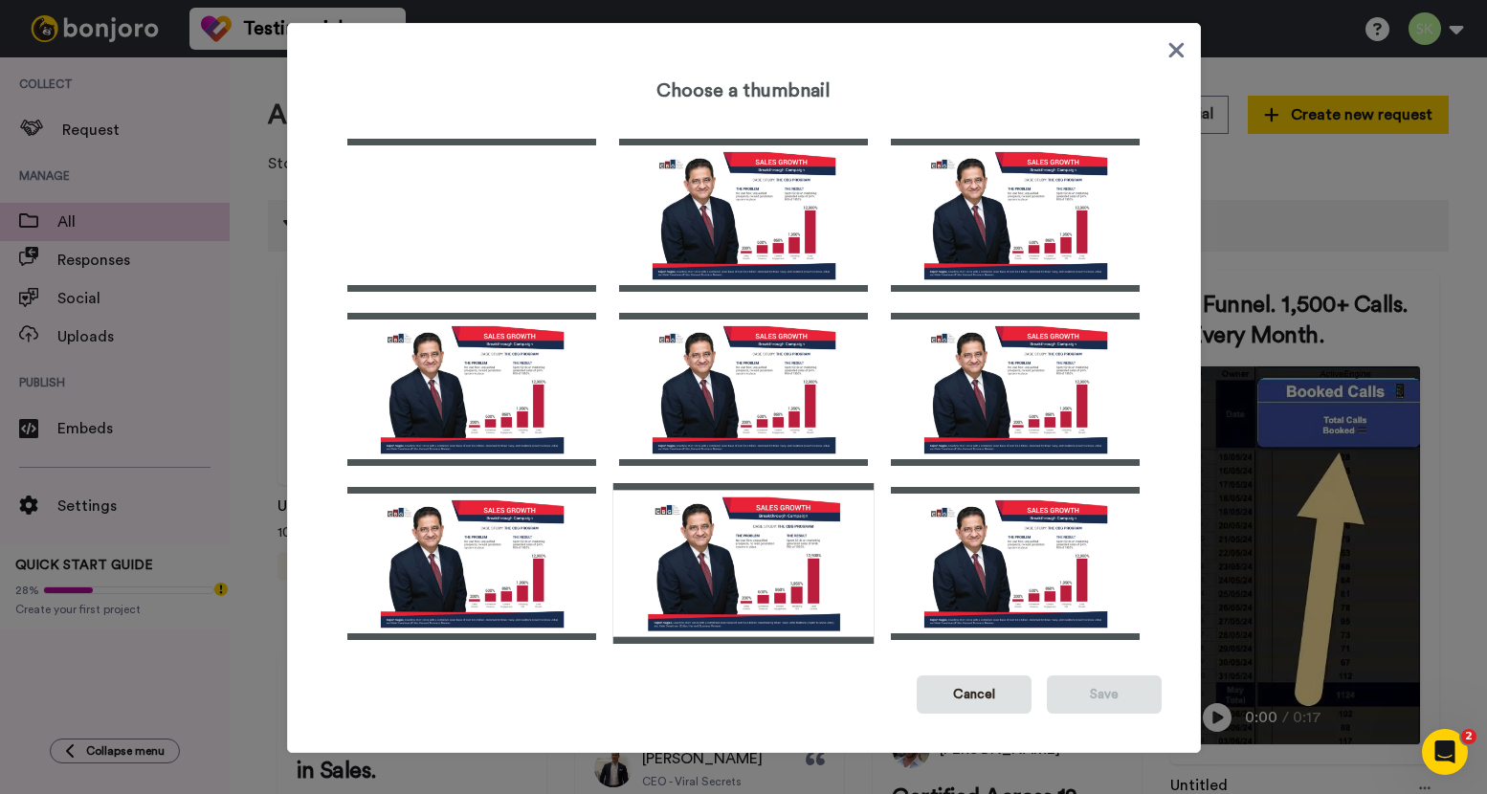
click at [770, 530] on img at bounding box center [742, 563] width 261 height 161
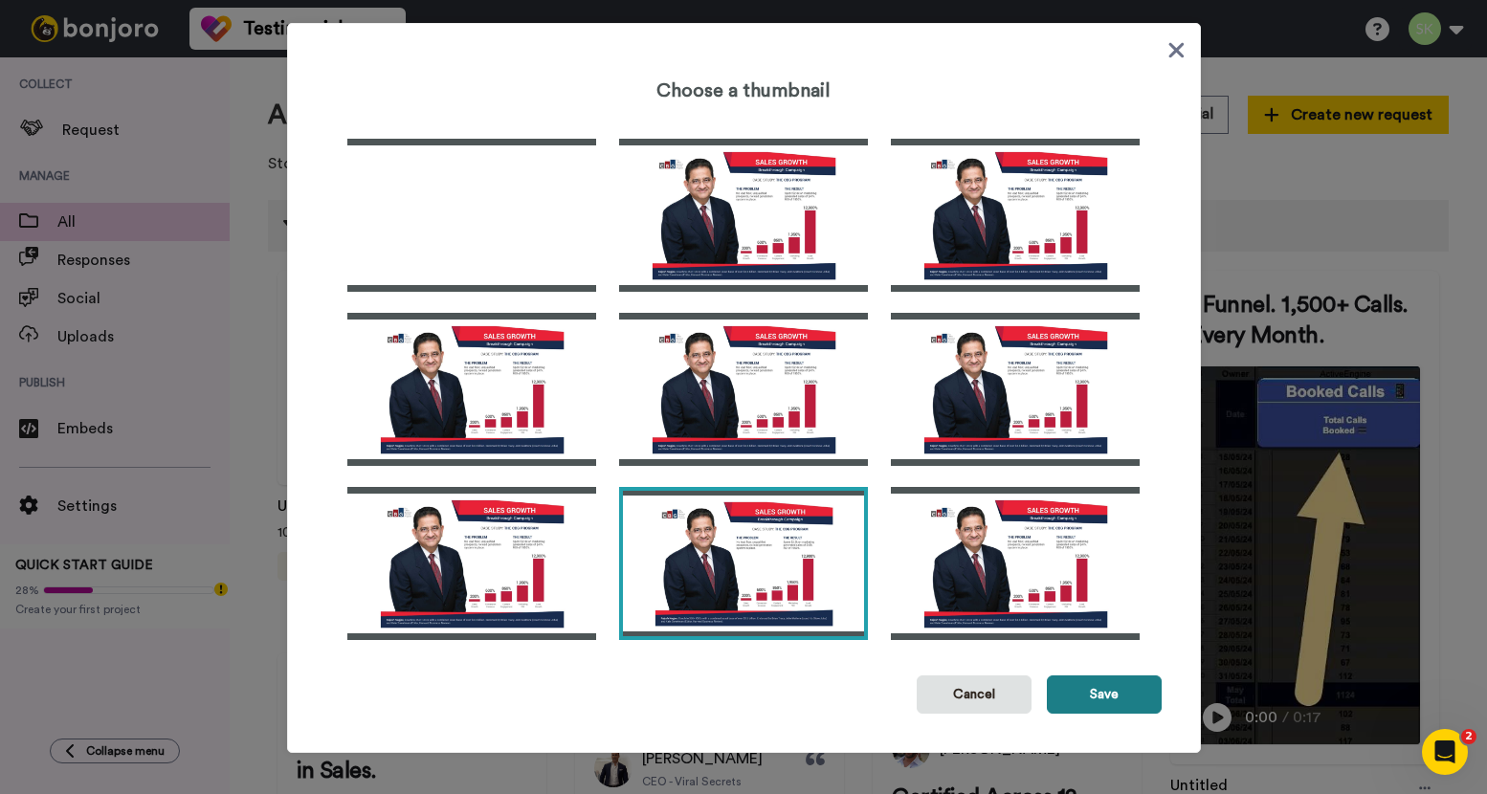
click at [1111, 698] on button "Save" at bounding box center [1103, 694] width 115 height 38
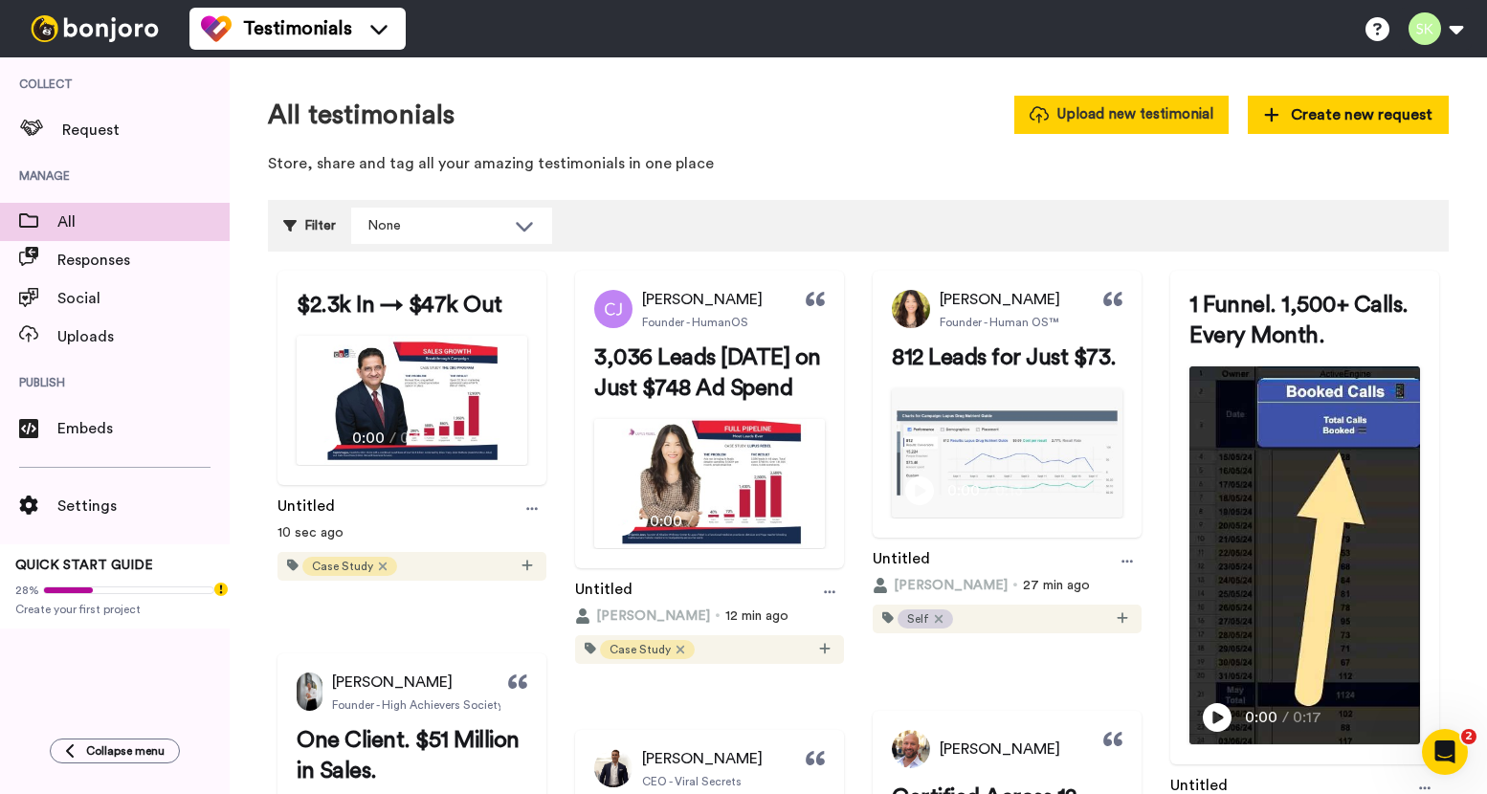
click at [1101, 116] on button "Upload new testimonial" at bounding box center [1121, 114] width 214 height 37
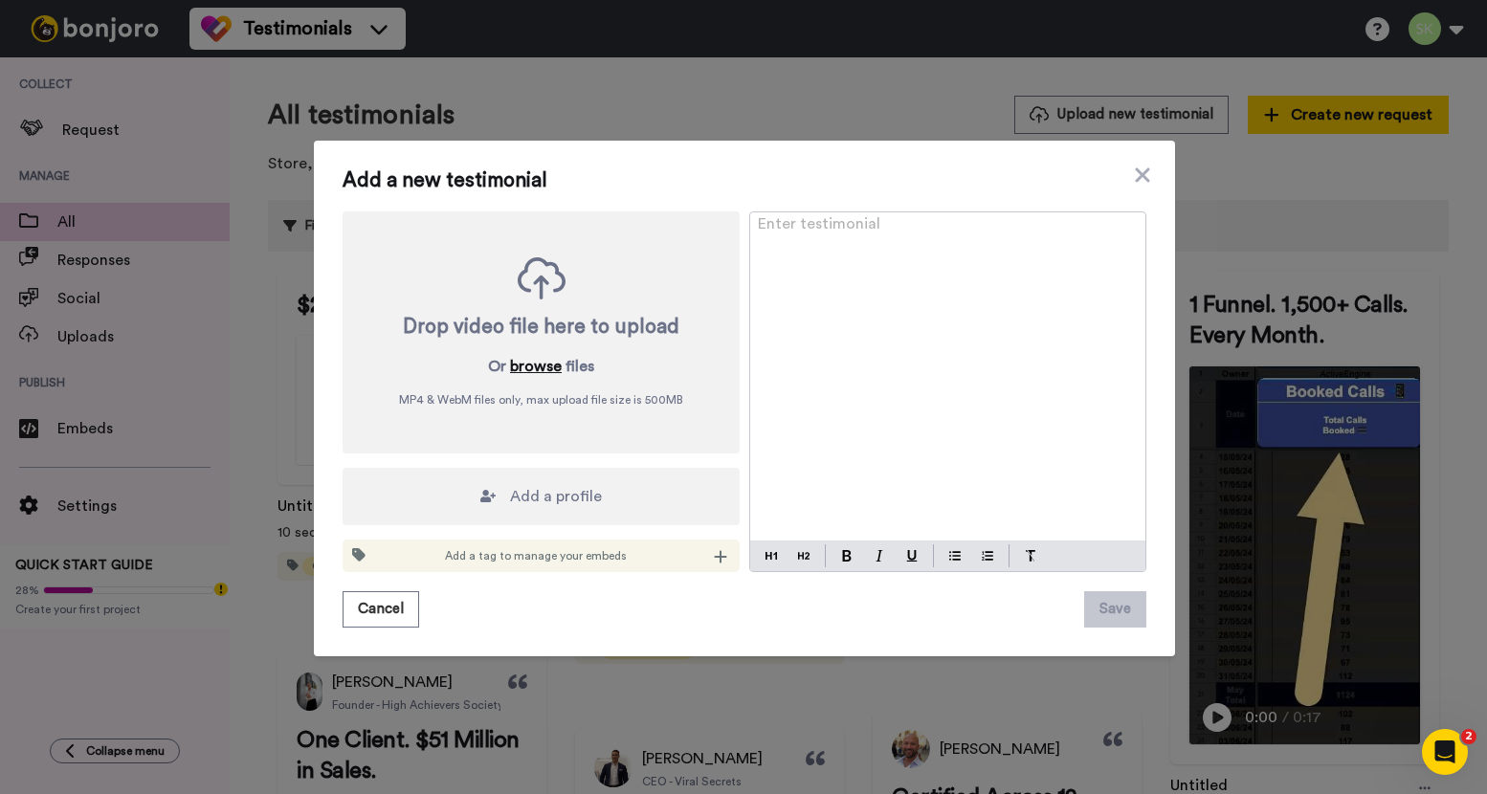
click at [547, 372] on button "browse" at bounding box center [536, 366] width 52 height 23
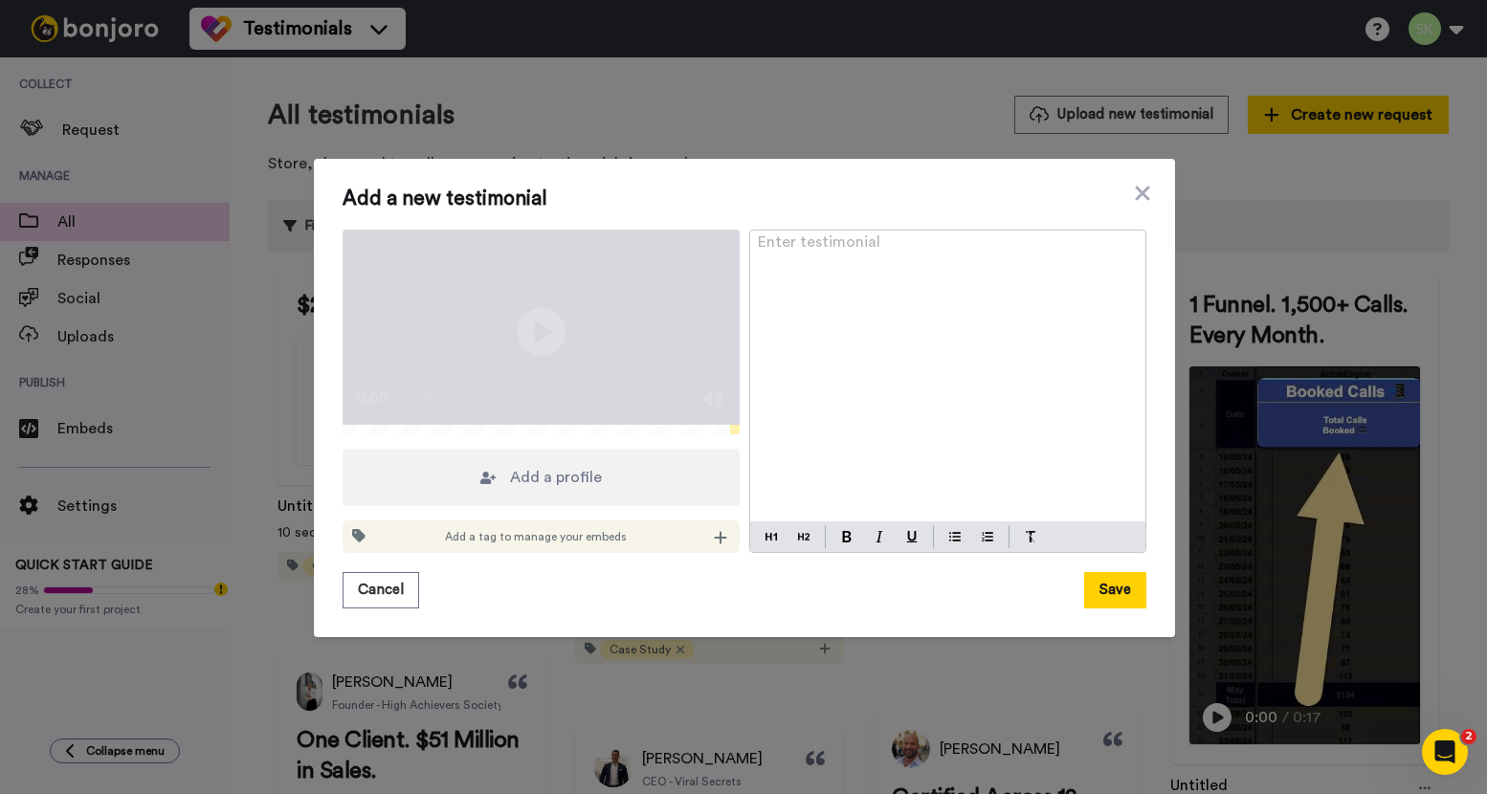
click at [816, 249] on p "Enter testimonial ﻿" at bounding box center [948, 249] width 380 height 23
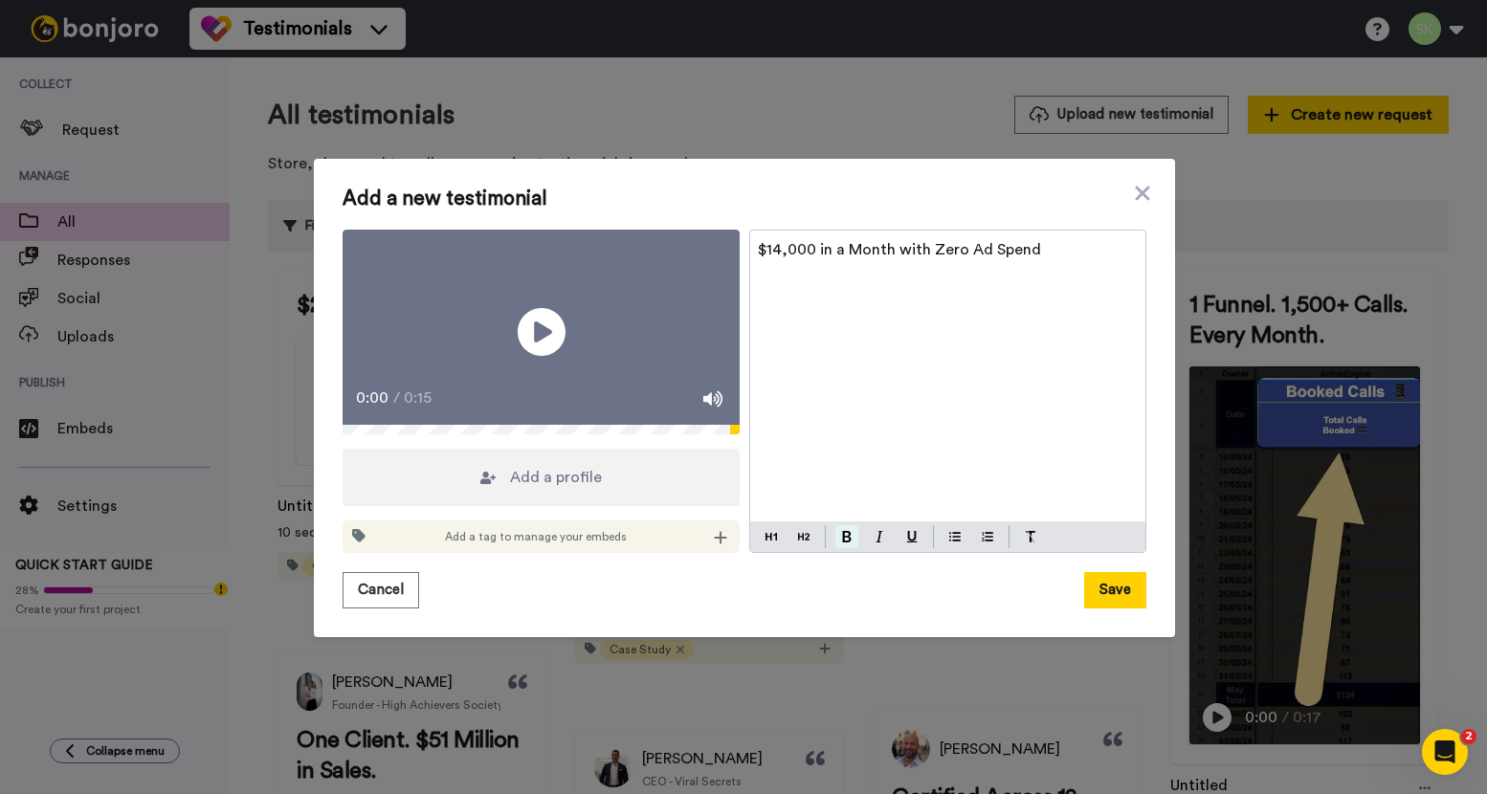
click at [846, 548] on button at bounding box center [846, 536] width 23 height 23
click at [805, 548] on button at bounding box center [803, 536] width 23 height 23
click at [863, 410] on div "$14,000 in a Month with Zero Ad Spend" at bounding box center [947, 377] width 395 height 292
click at [581, 489] on span "Add a profile" at bounding box center [556, 477] width 92 height 23
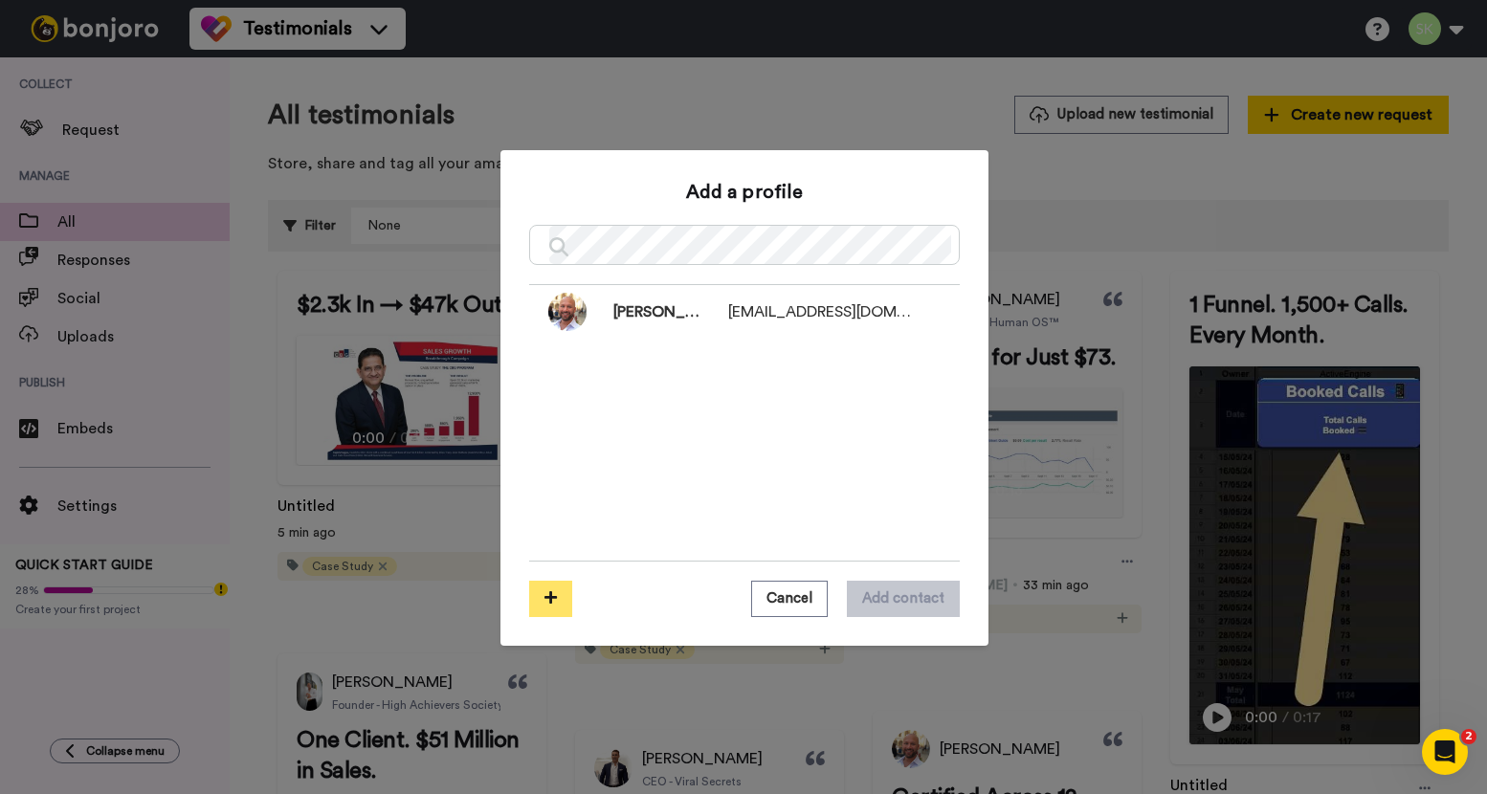
click at [547, 600] on icon at bounding box center [550, 597] width 12 height 14
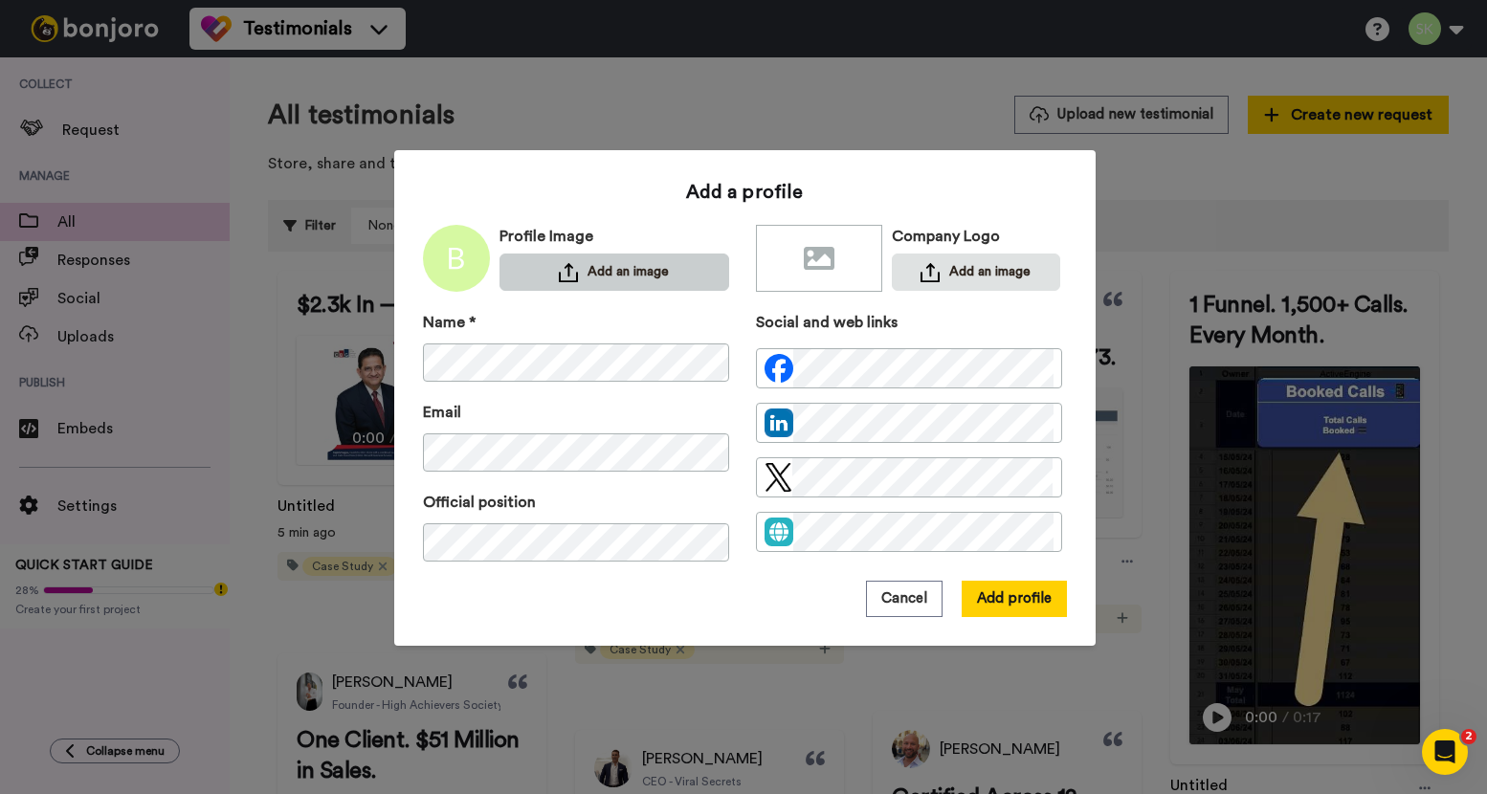
click at [617, 262] on button "Add an image" at bounding box center [614, 271] width 230 height 37
click at [780, 592] on div "Cancel Add profile" at bounding box center [745, 599] width 644 height 36
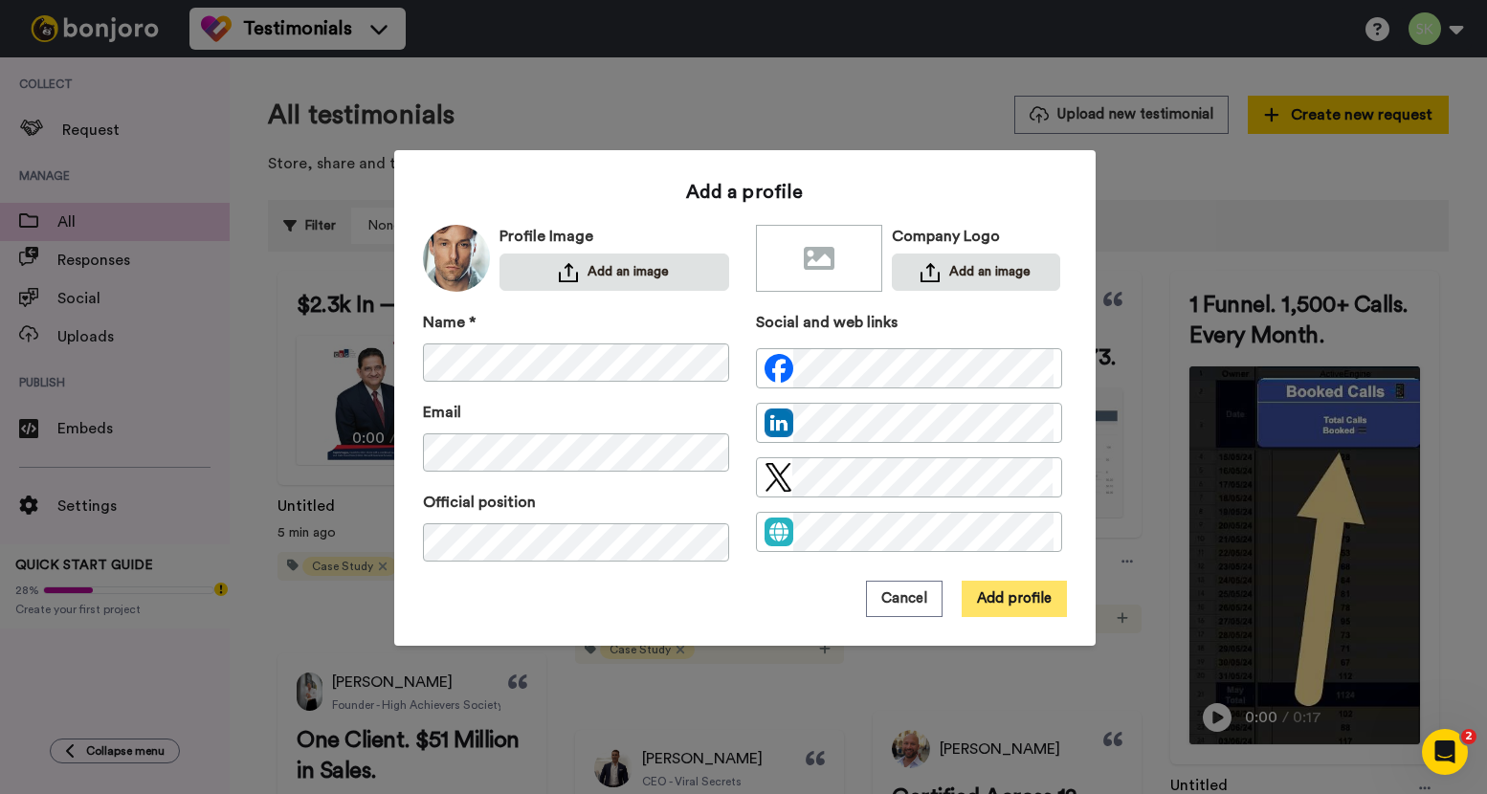
click at [1012, 605] on button "Add profile" at bounding box center [1013, 599] width 105 height 36
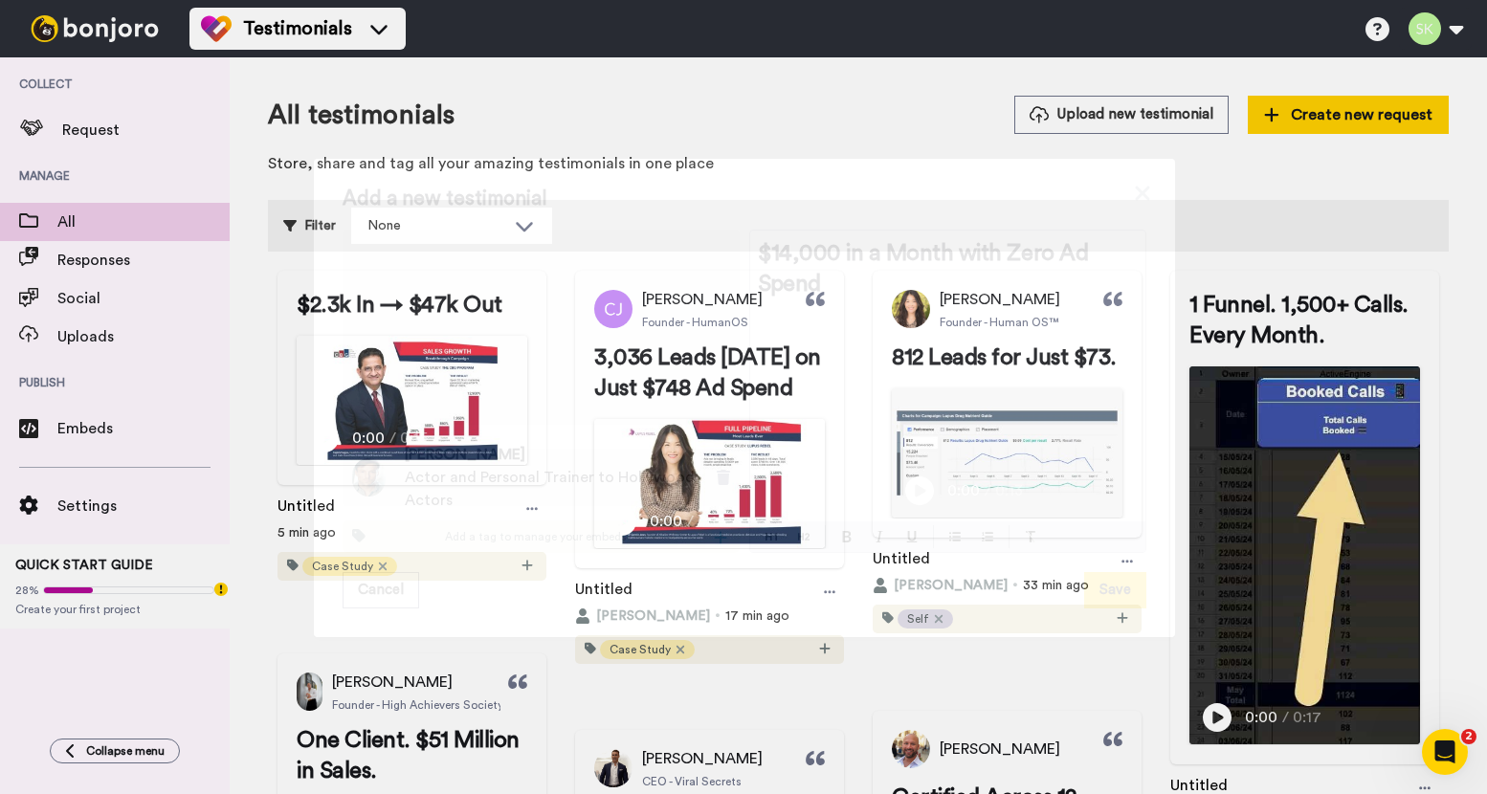
click at [714, 545] on icon at bounding box center [720, 537] width 13 height 15
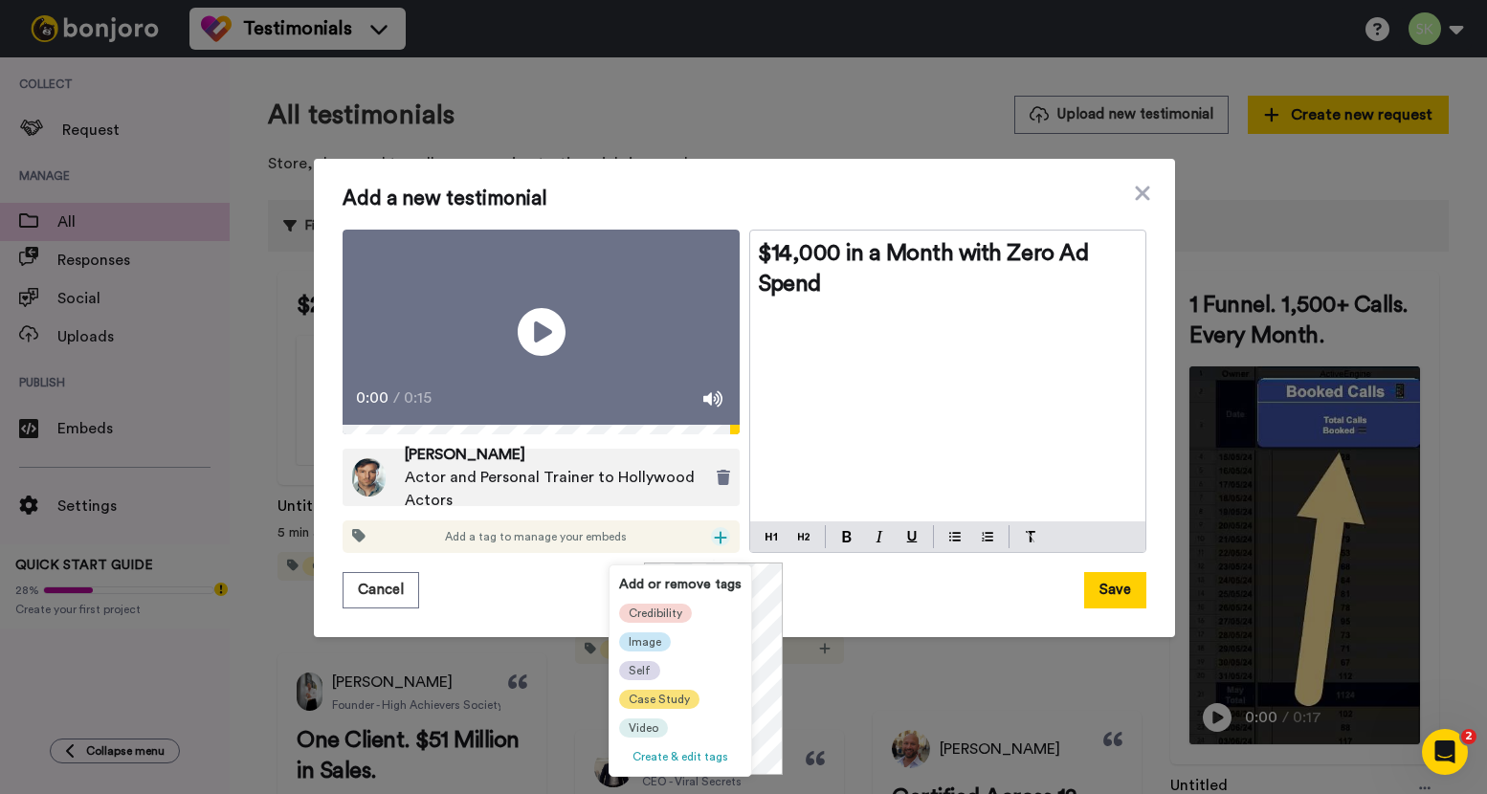
click at [649, 698] on span "Case Study" at bounding box center [658, 699] width 61 height 15
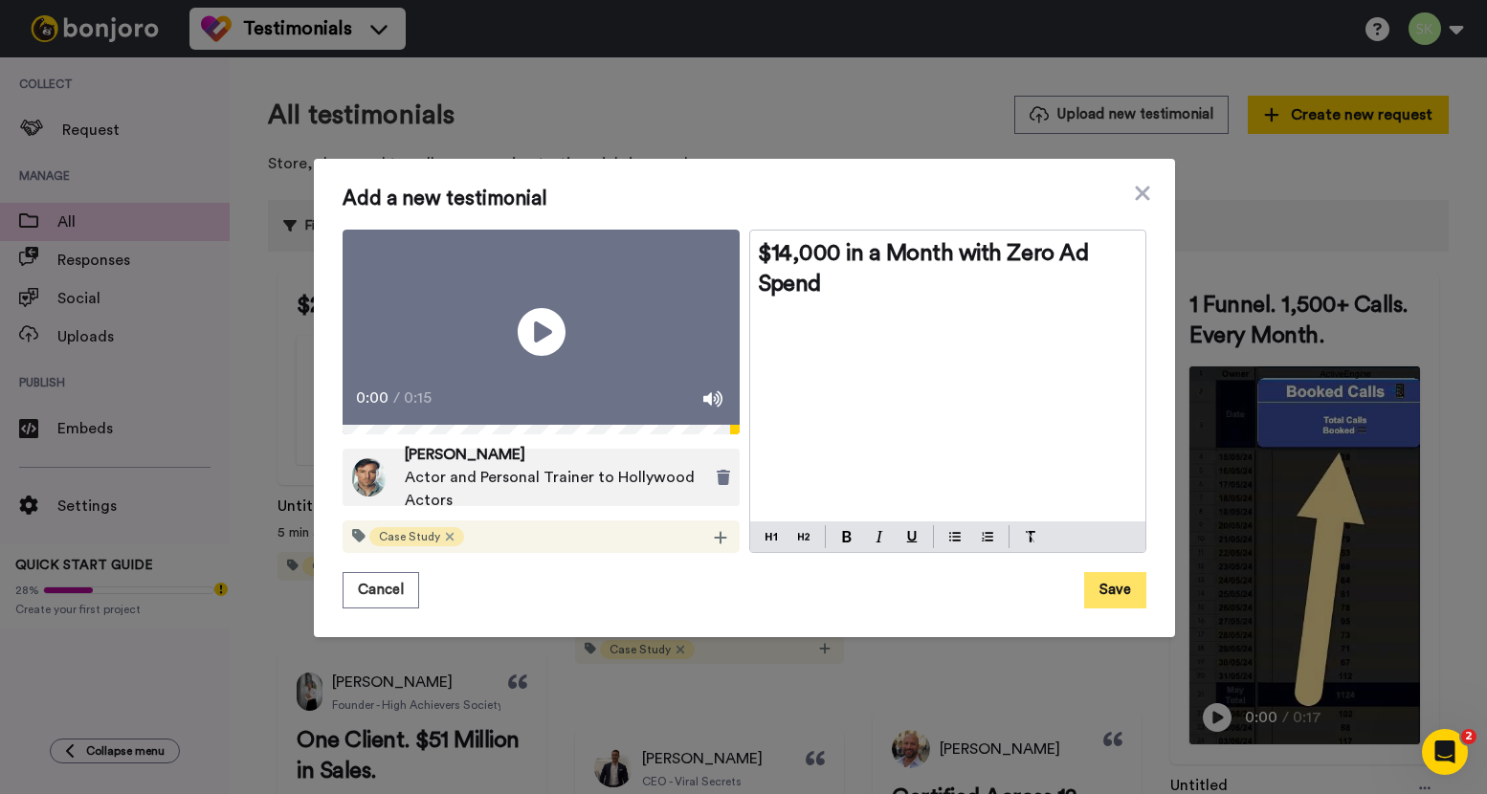
click at [1102, 589] on button "Save" at bounding box center [1115, 590] width 62 height 36
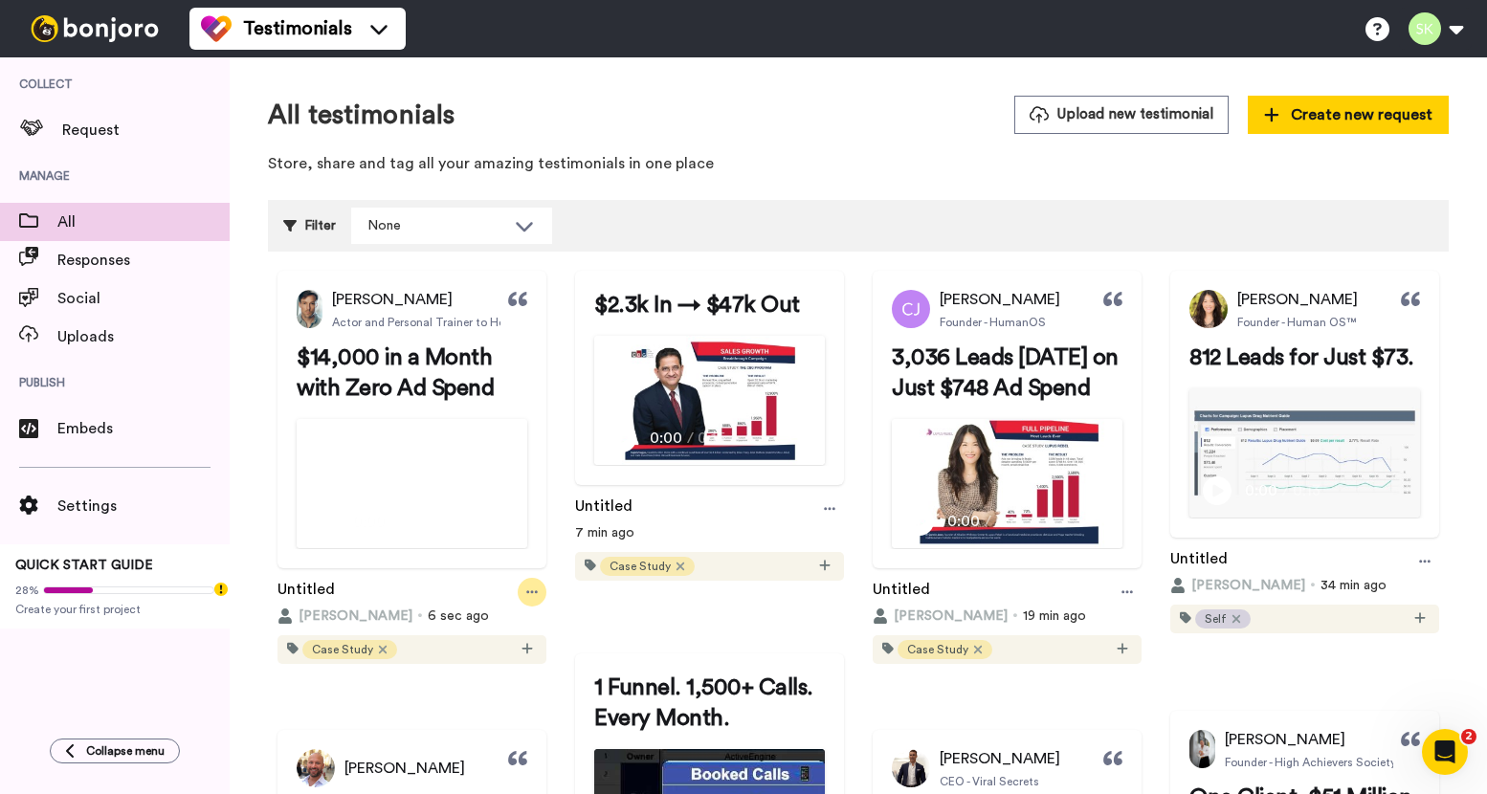
click at [538, 599] on icon at bounding box center [531, 591] width 11 height 13
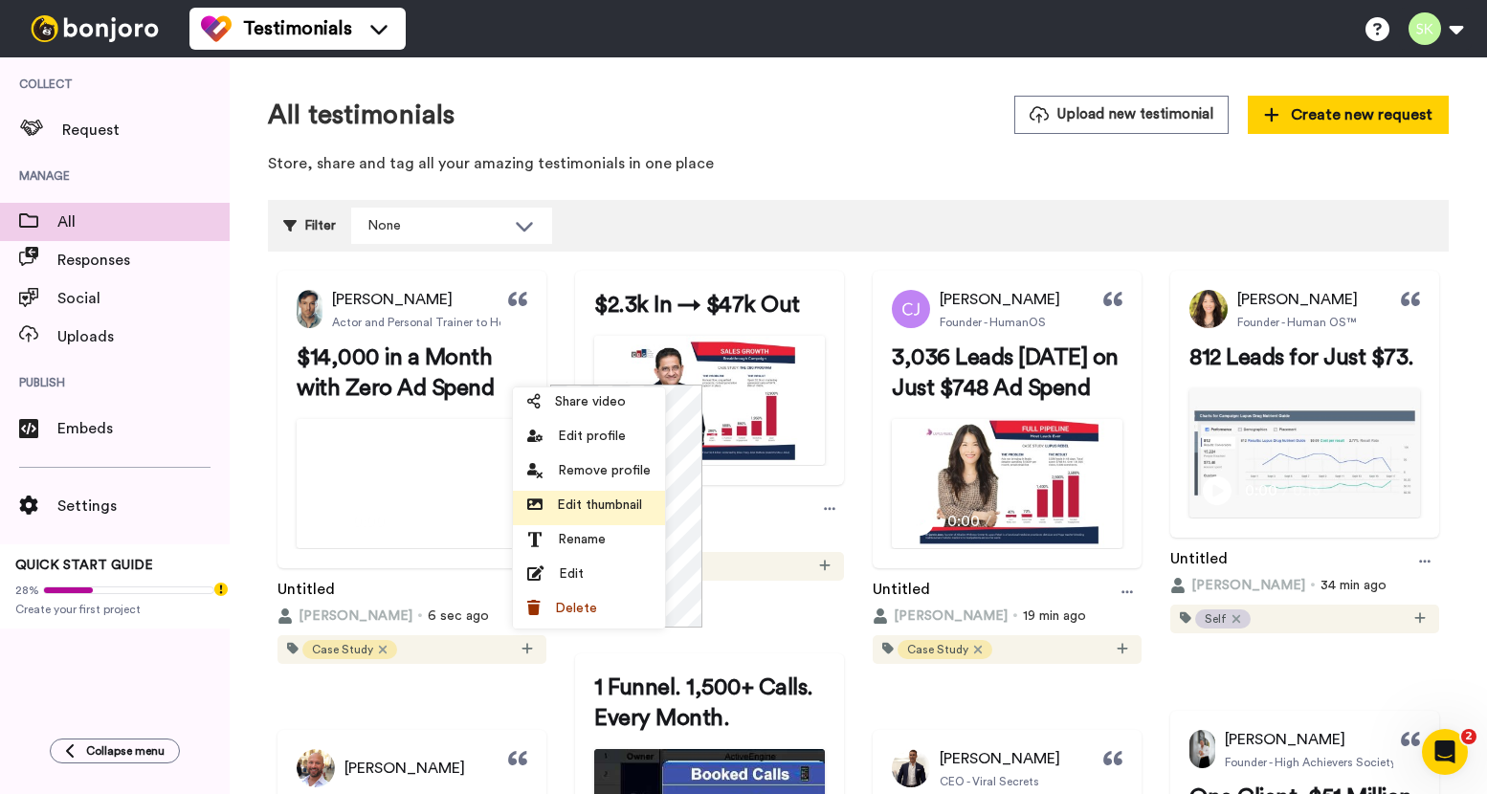
click at [600, 506] on span "Edit thumbnail" at bounding box center [599, 505] width 85 height 19
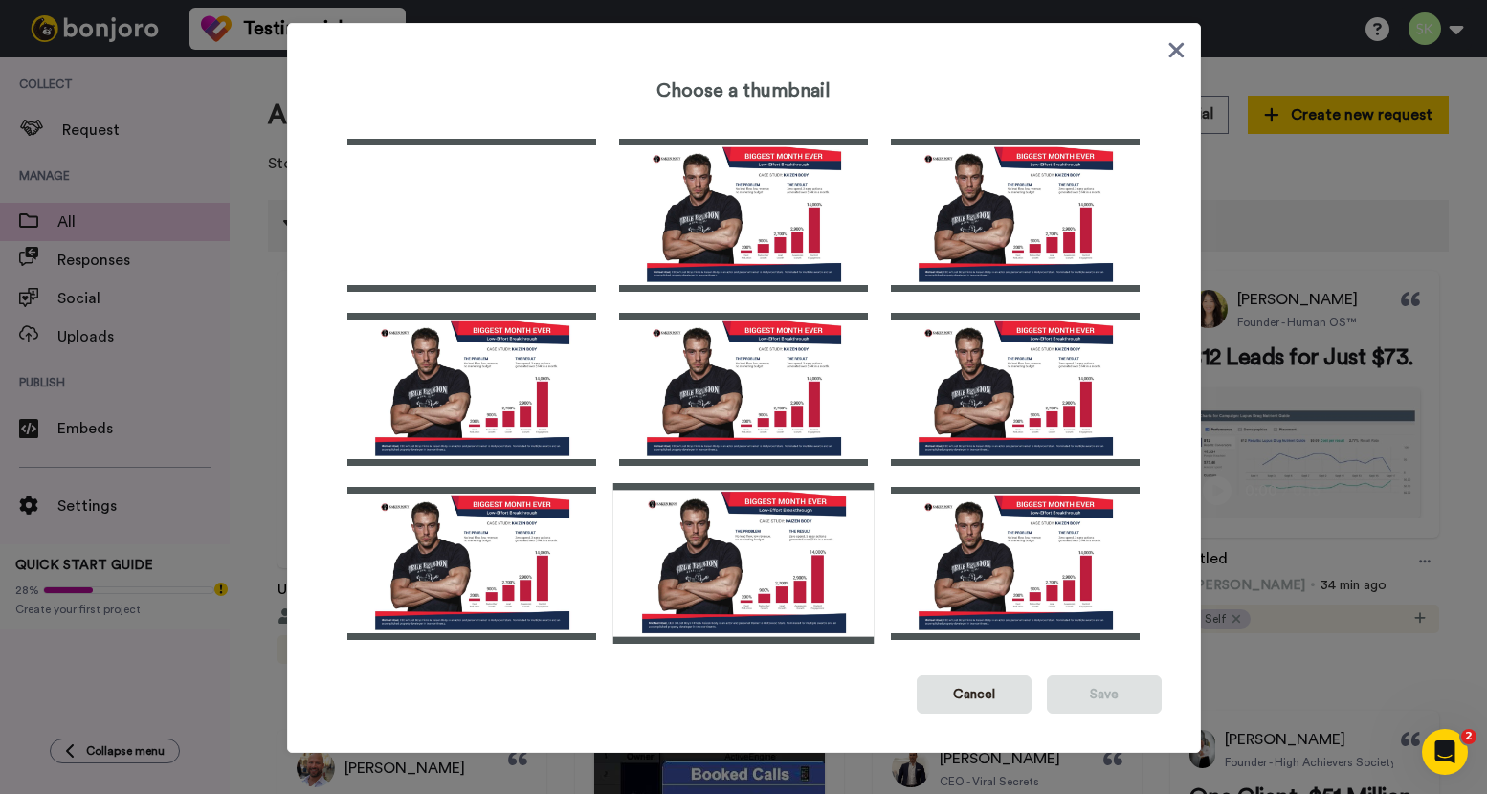
click at [759, 530] on img at bounding box center [742, 563] width 261 height 161
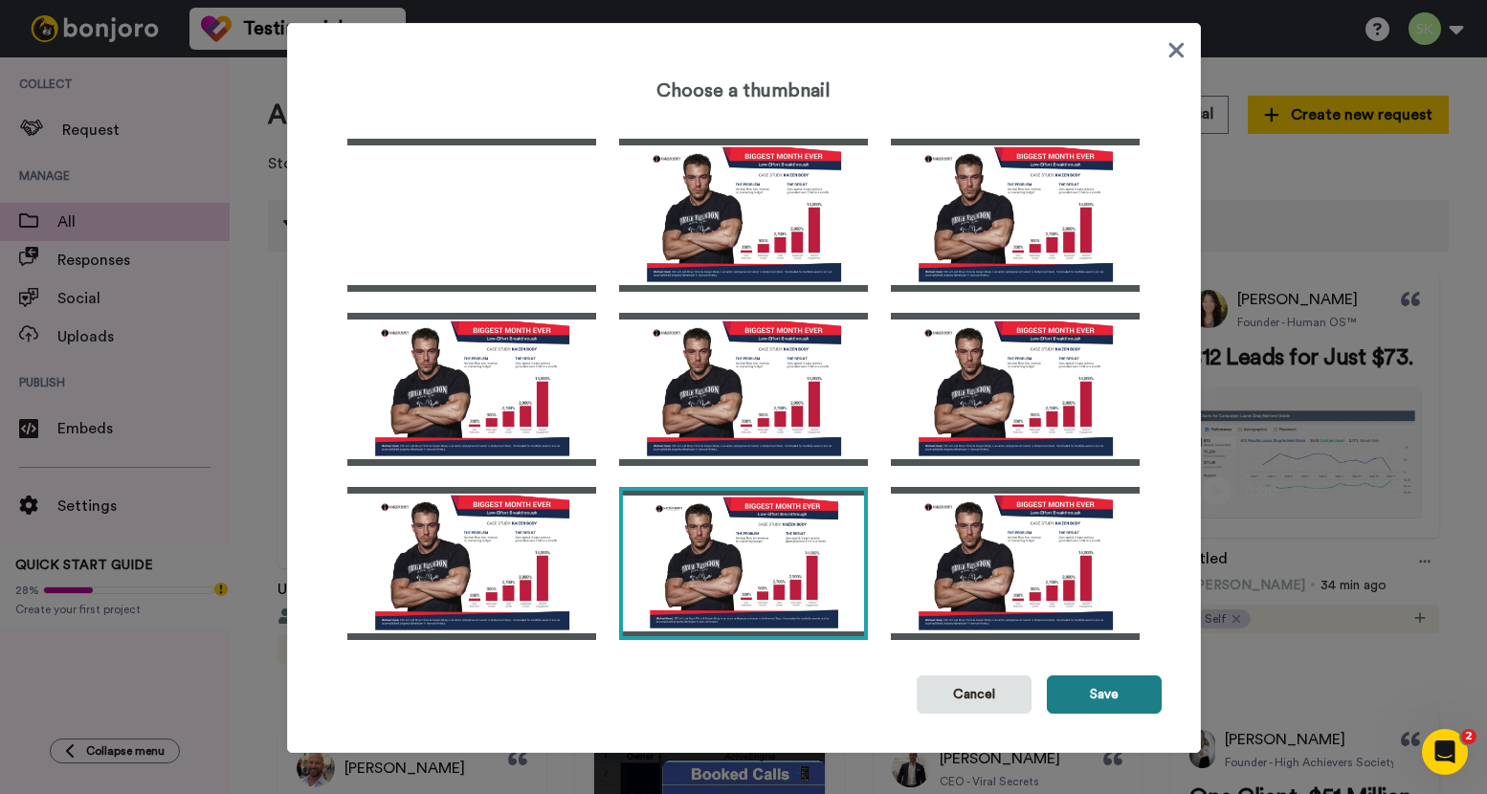
click at [1098, 690] on button "Save" at bounding box center [1103, 694] width 115 height 38
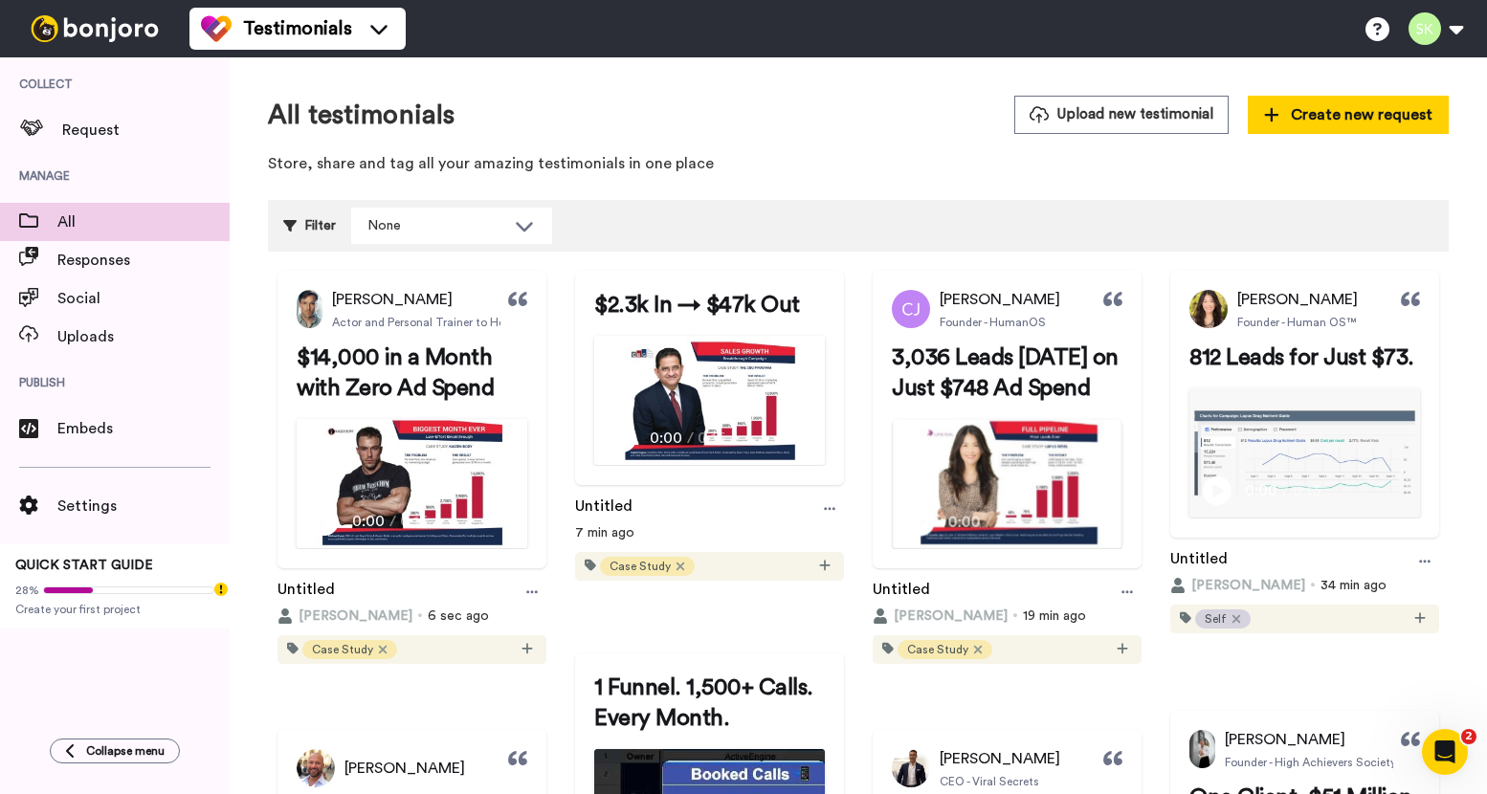
scroll to position [78, 0]
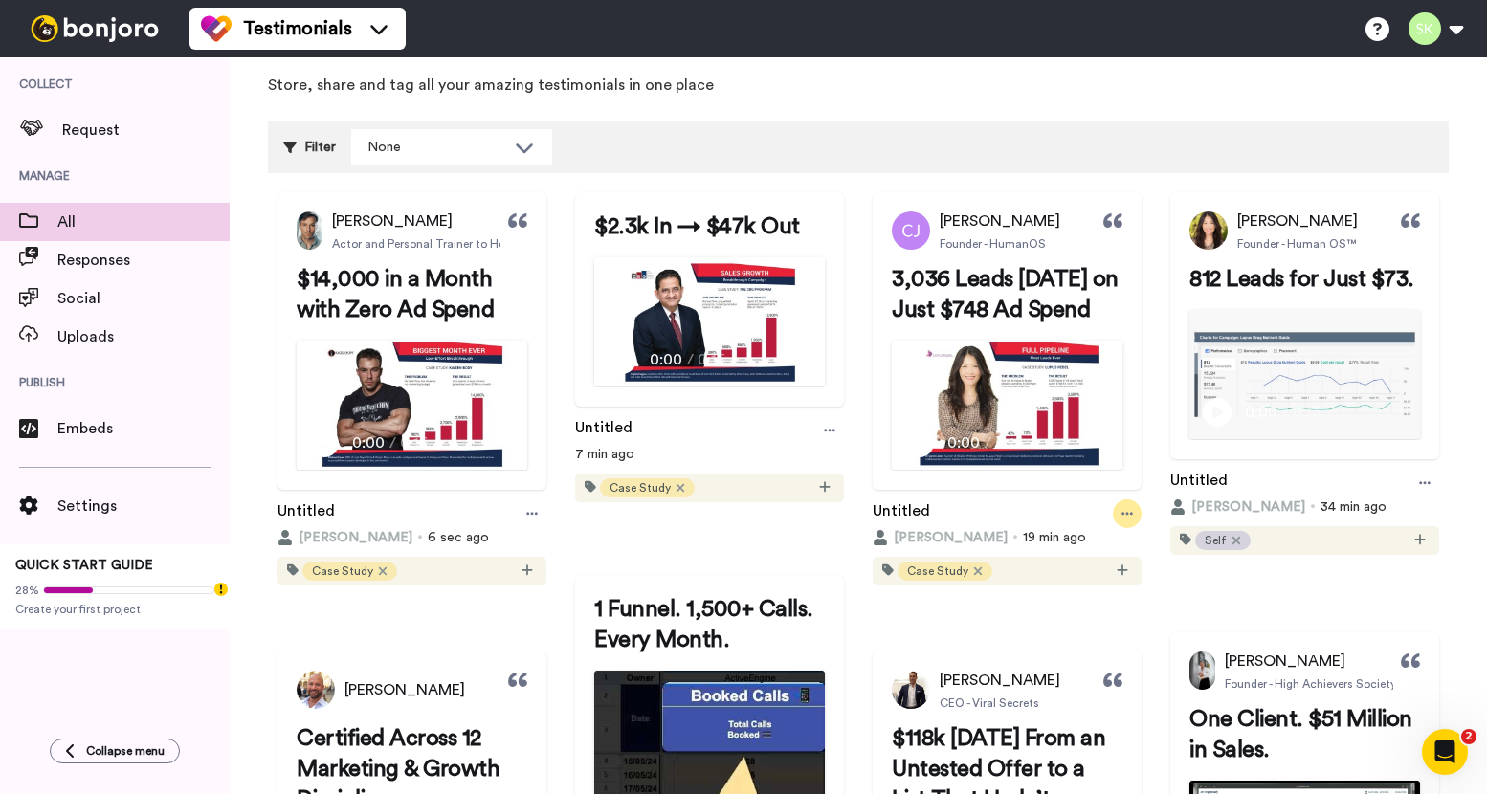
click at [1141, 528] on div at bounding box center [1126, 513] width 29 height 29
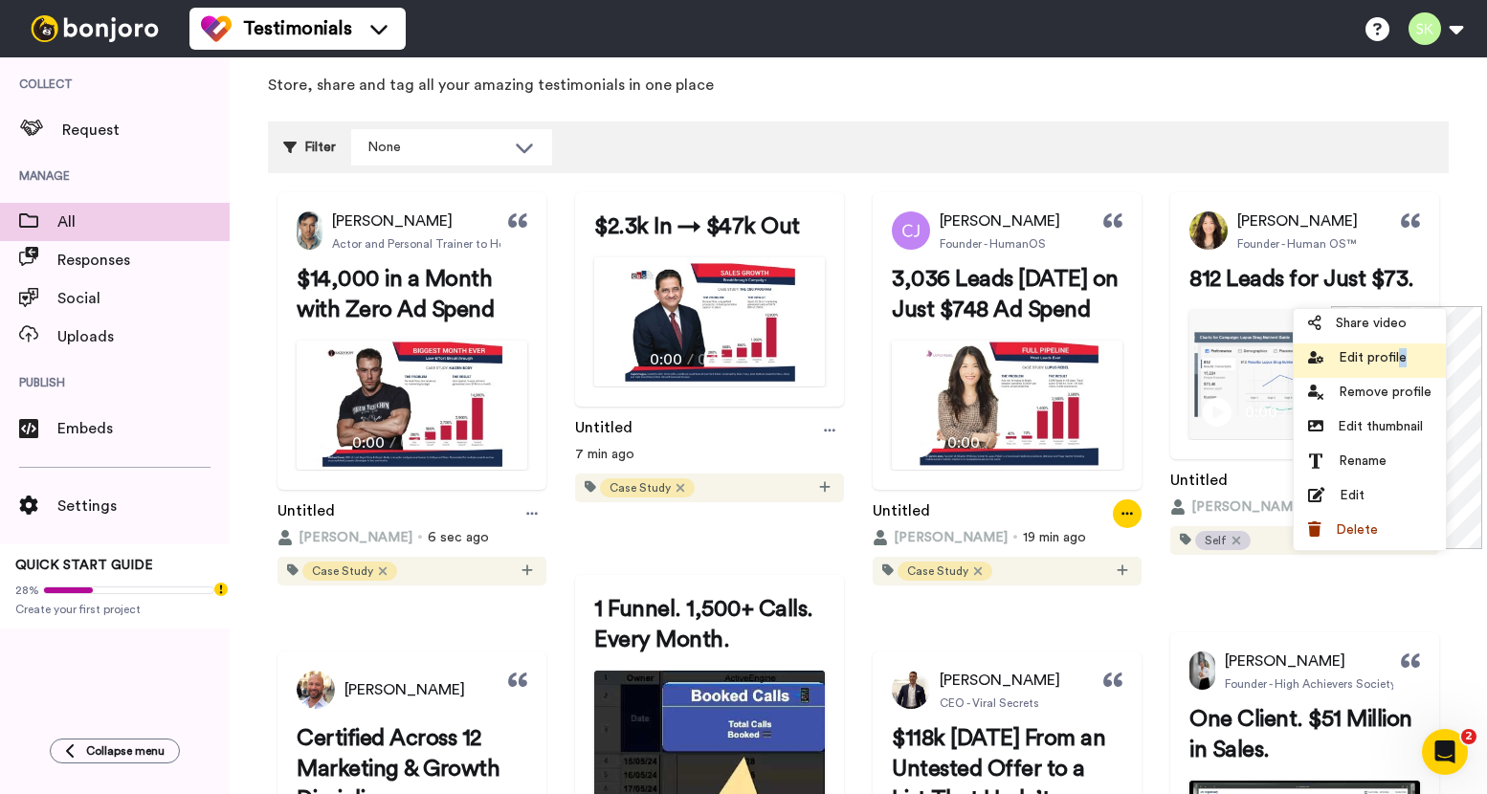
click at [1397, 366] on li "Edit profile" at bounding box center [1369, 360] width 152 height 34
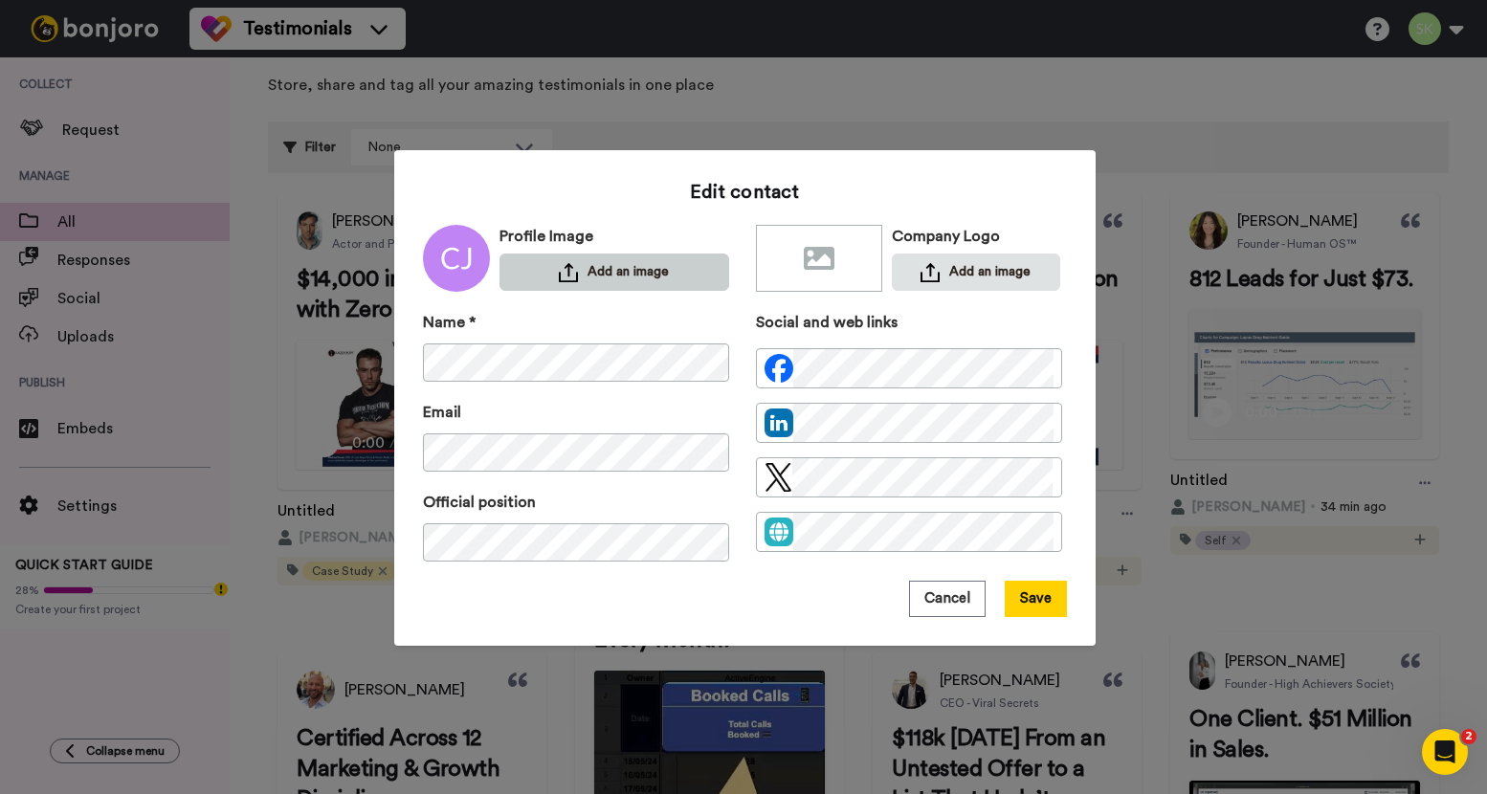
click at [623, 257] on button "Add an image" at bounding box center [614, 271] width 230 height 37
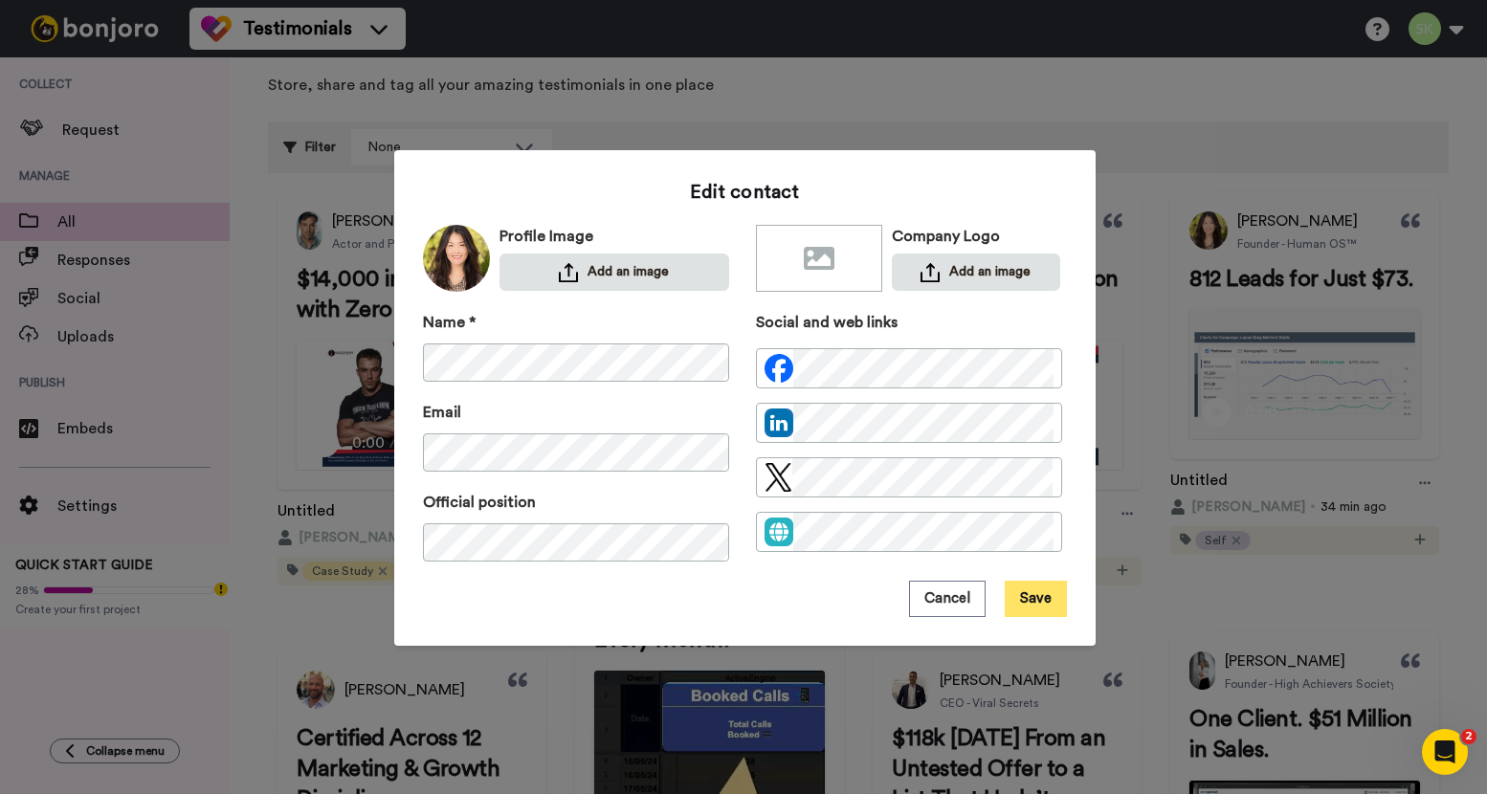
click at [1033, 600] on button "Save" at bounding box center [1035, 599] width 62 height 36
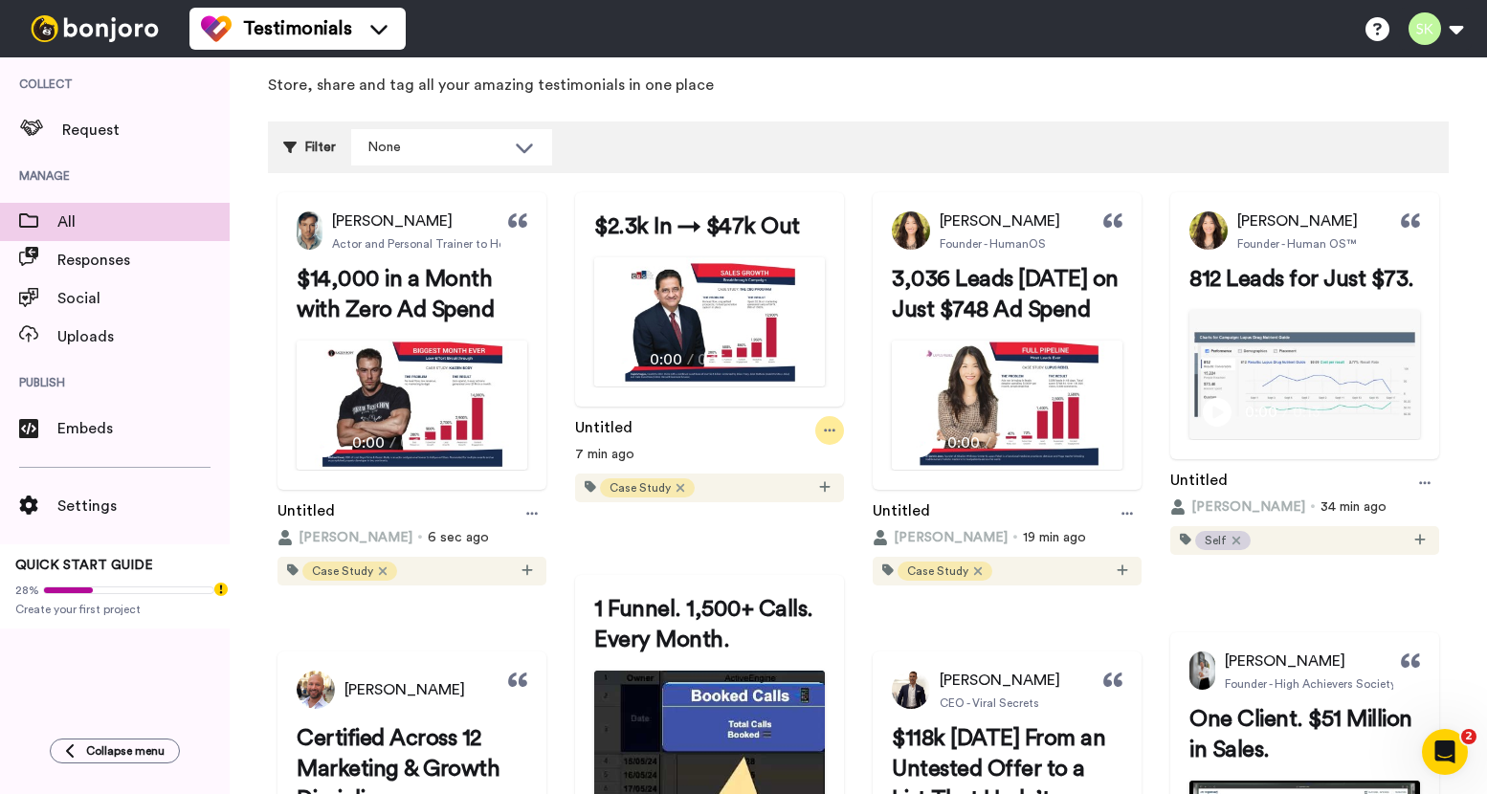
click at [835, 437] on icon at bounding box center [829, 430] width 11 height 13
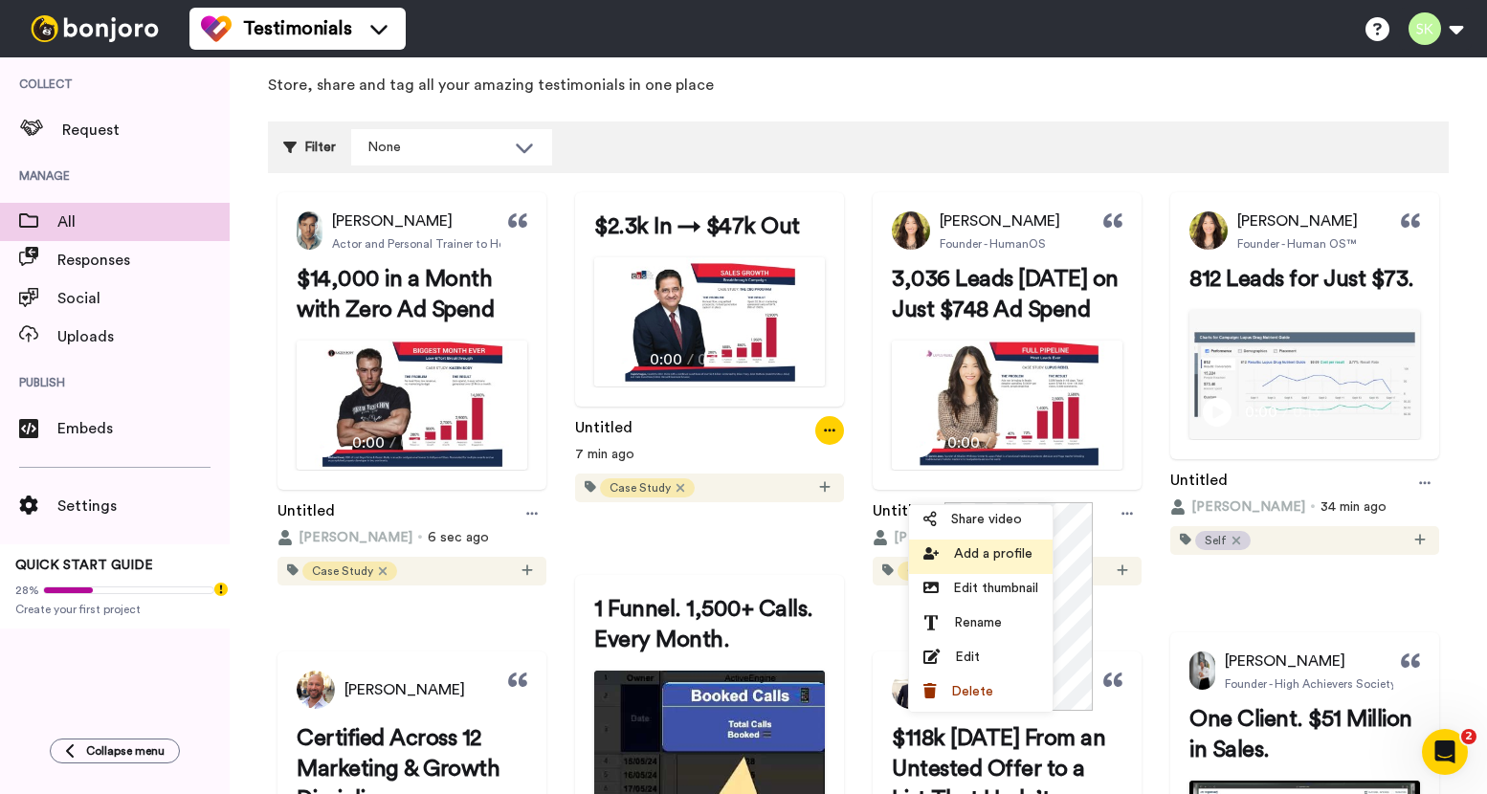
click at [996, 562] on span "Add a profile" at bounding box center [993, 553] width 78 height 19
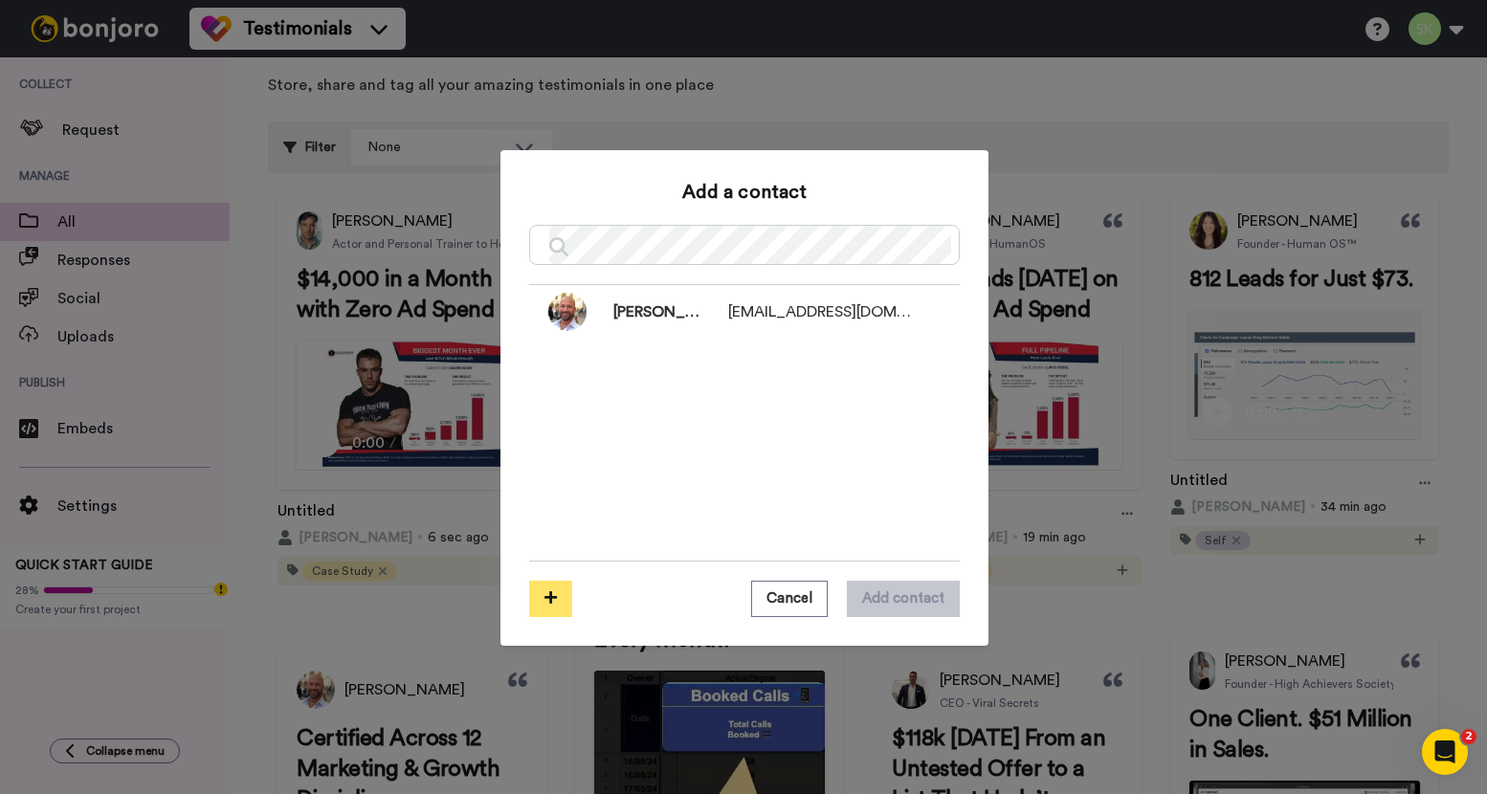
click at [542, 589] on button at bounding box center [550, 599] width 43 height 36
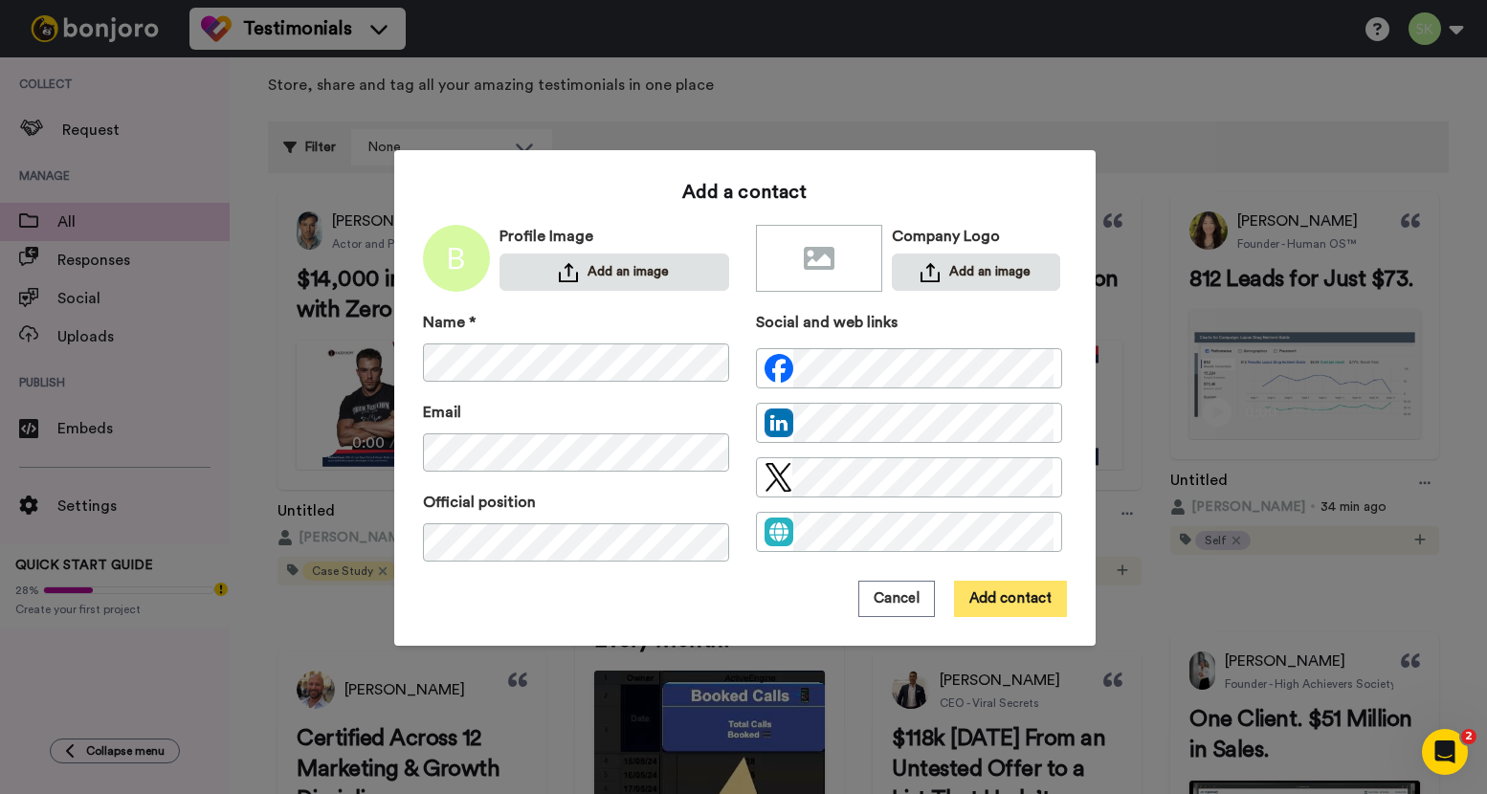
scroll to position [0, 0]
click at [1020, 598] on button "Add contact" at bounding box center [1010, 599] width 113 height 36
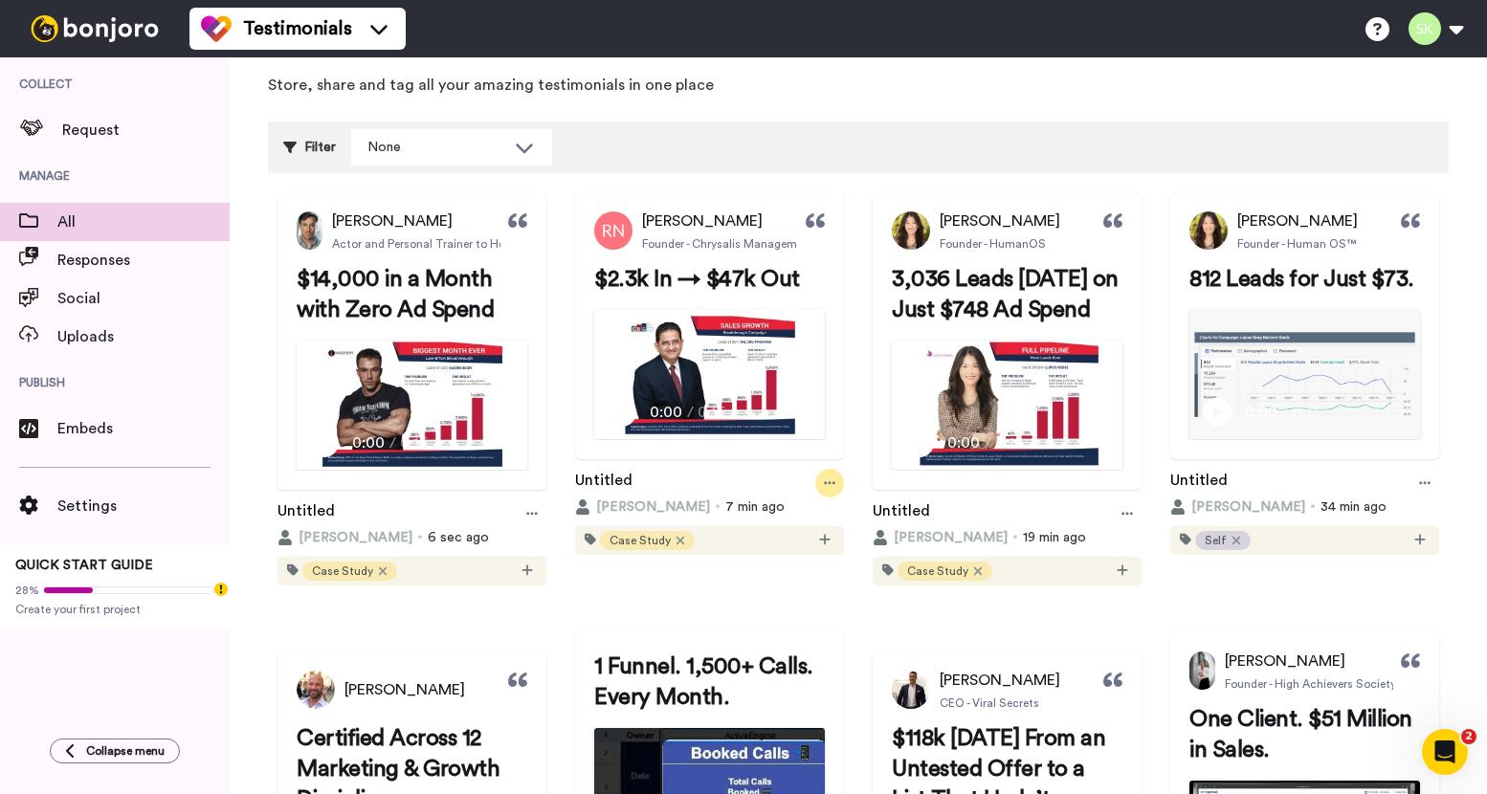
click at [835, 490] on icon at bounding box center [829, 482] width 11 height 13
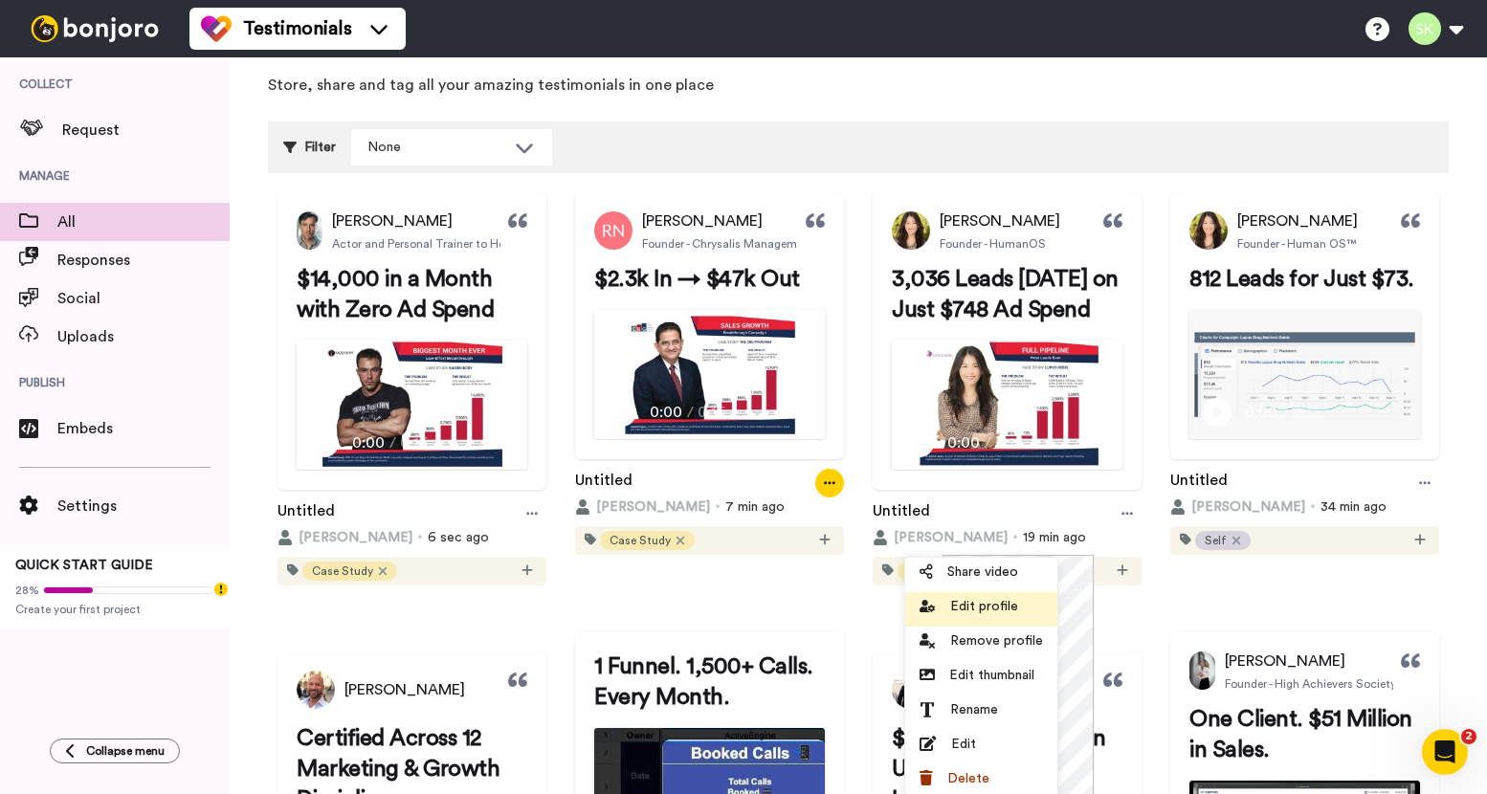
click at [1016, 616] on li "Edit profile" at bounding box center [981, 609] width 152 height 34
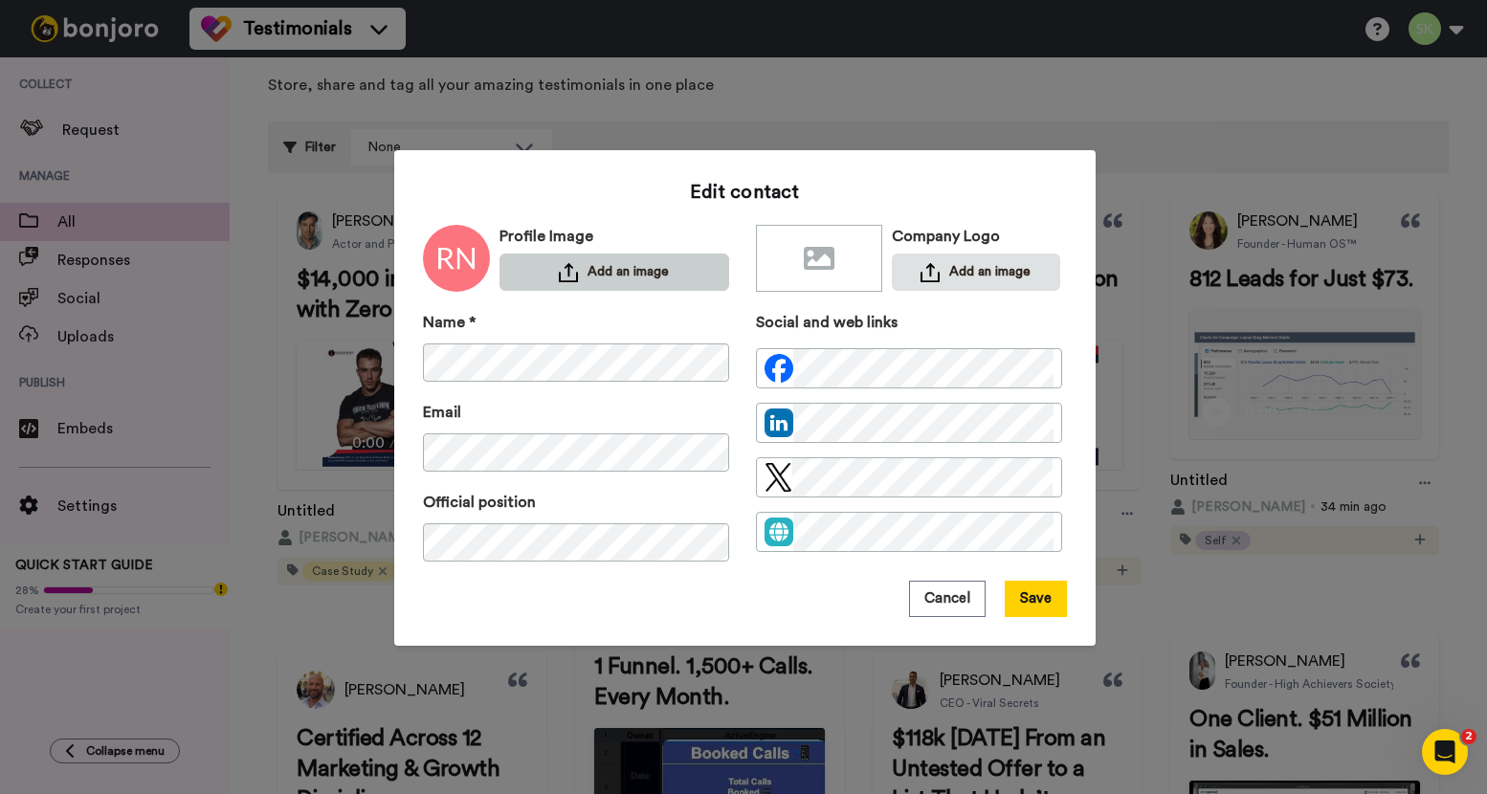
click at [642, 287] on button "Add an image" at bounding box center [614, 271] width 230 height 37
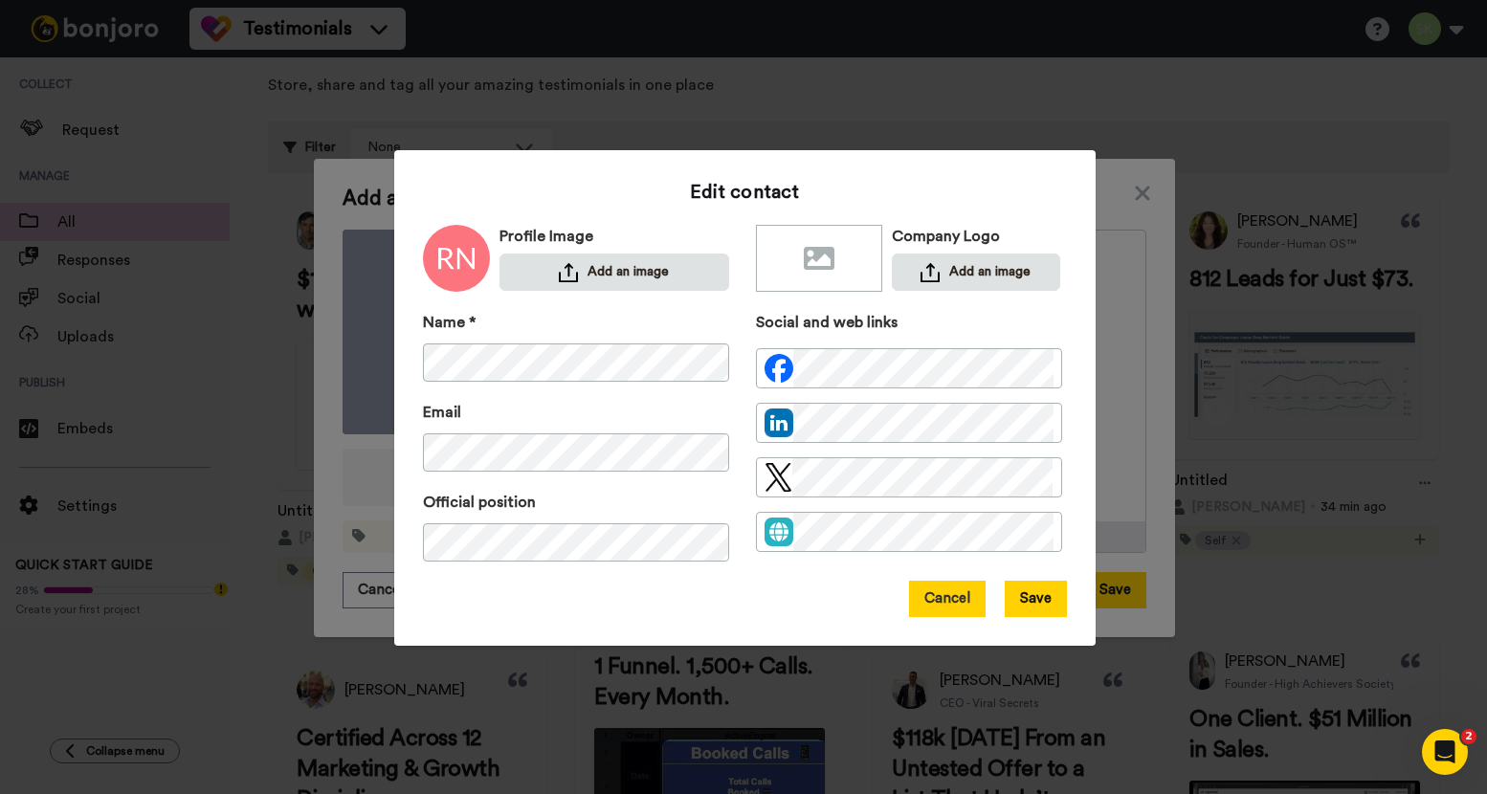
click at [965, 594] on button "Cancel" at bounding box center [947, 599] width 77 height 36
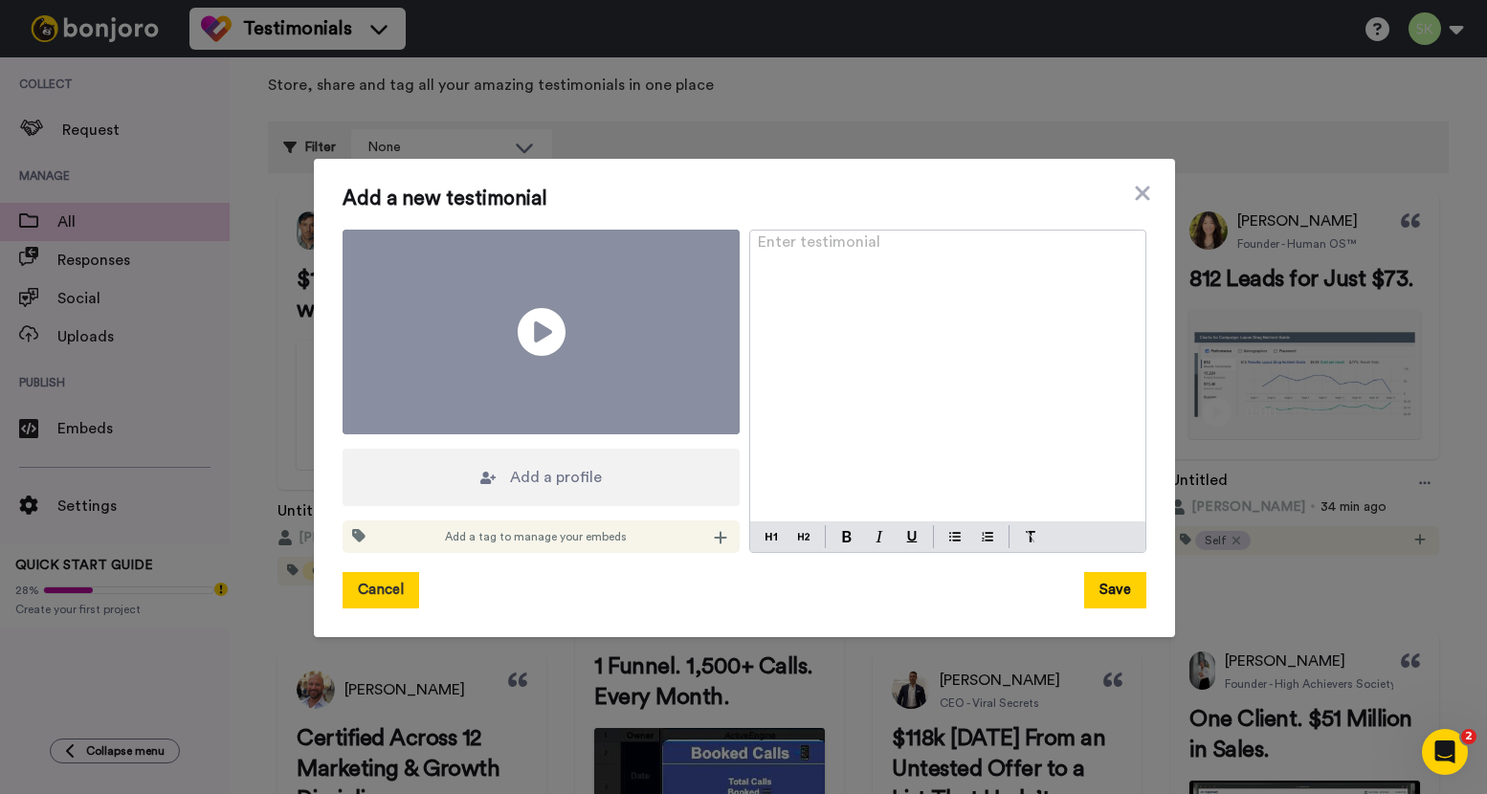
click at [363, 572] on button "Cancel" at bounding box center [380, 590] width 77 height 36
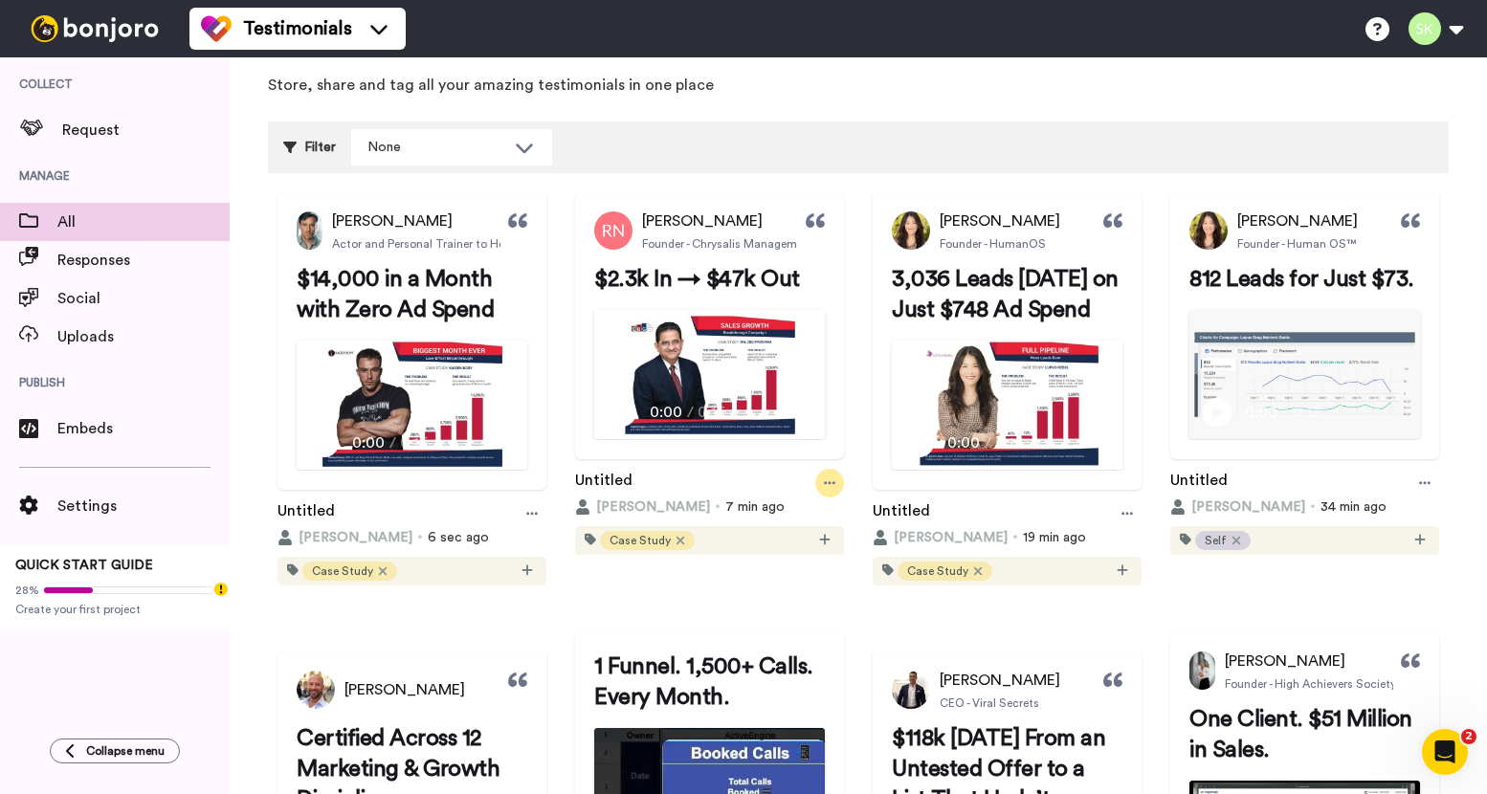
click at [844, 497] on div at bounding box center [829, 483] width 29 height 29
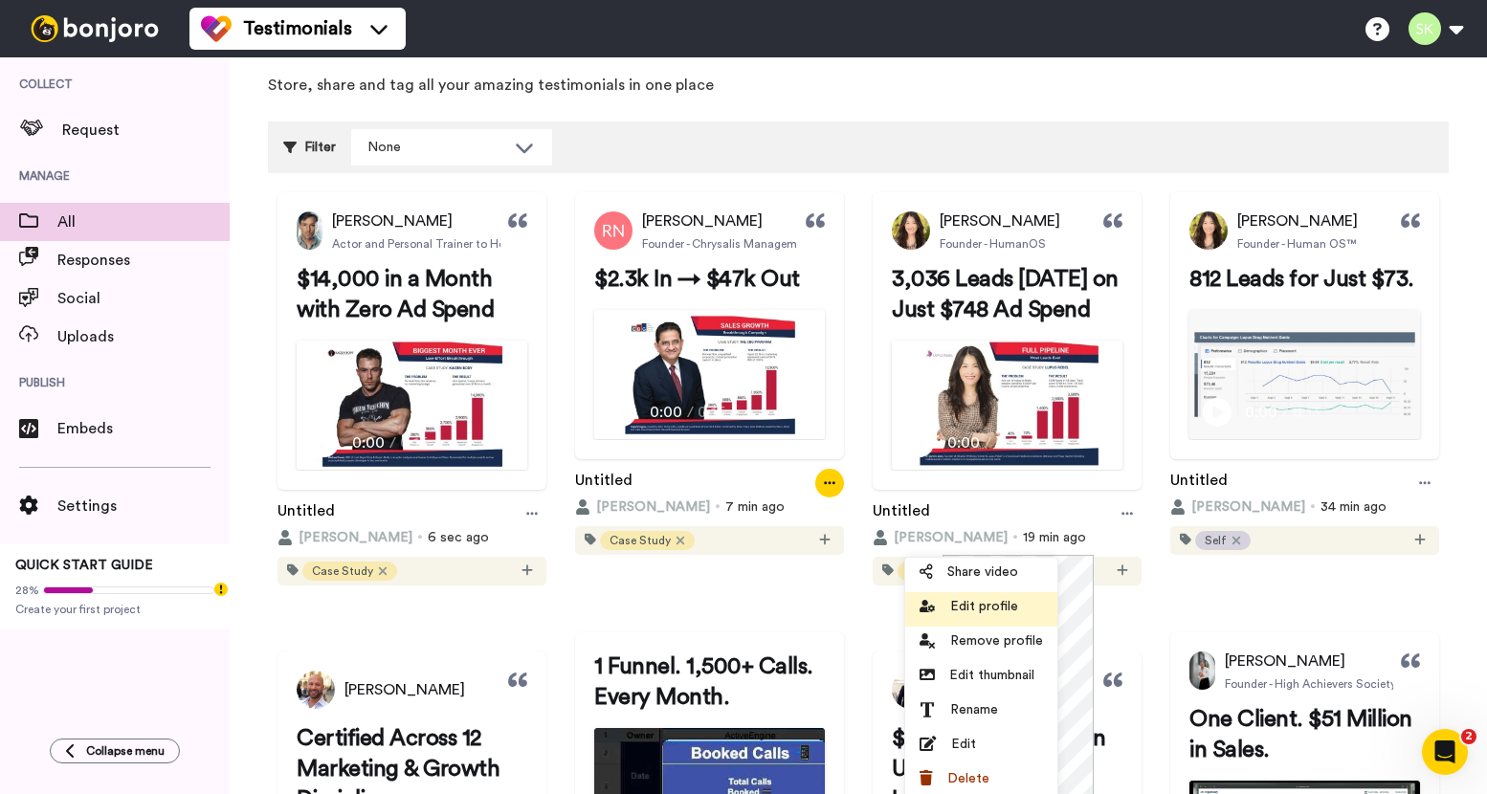
click at [990, 613] on span "Edit profile" at bounding box center [984, 606] width 68 height 19
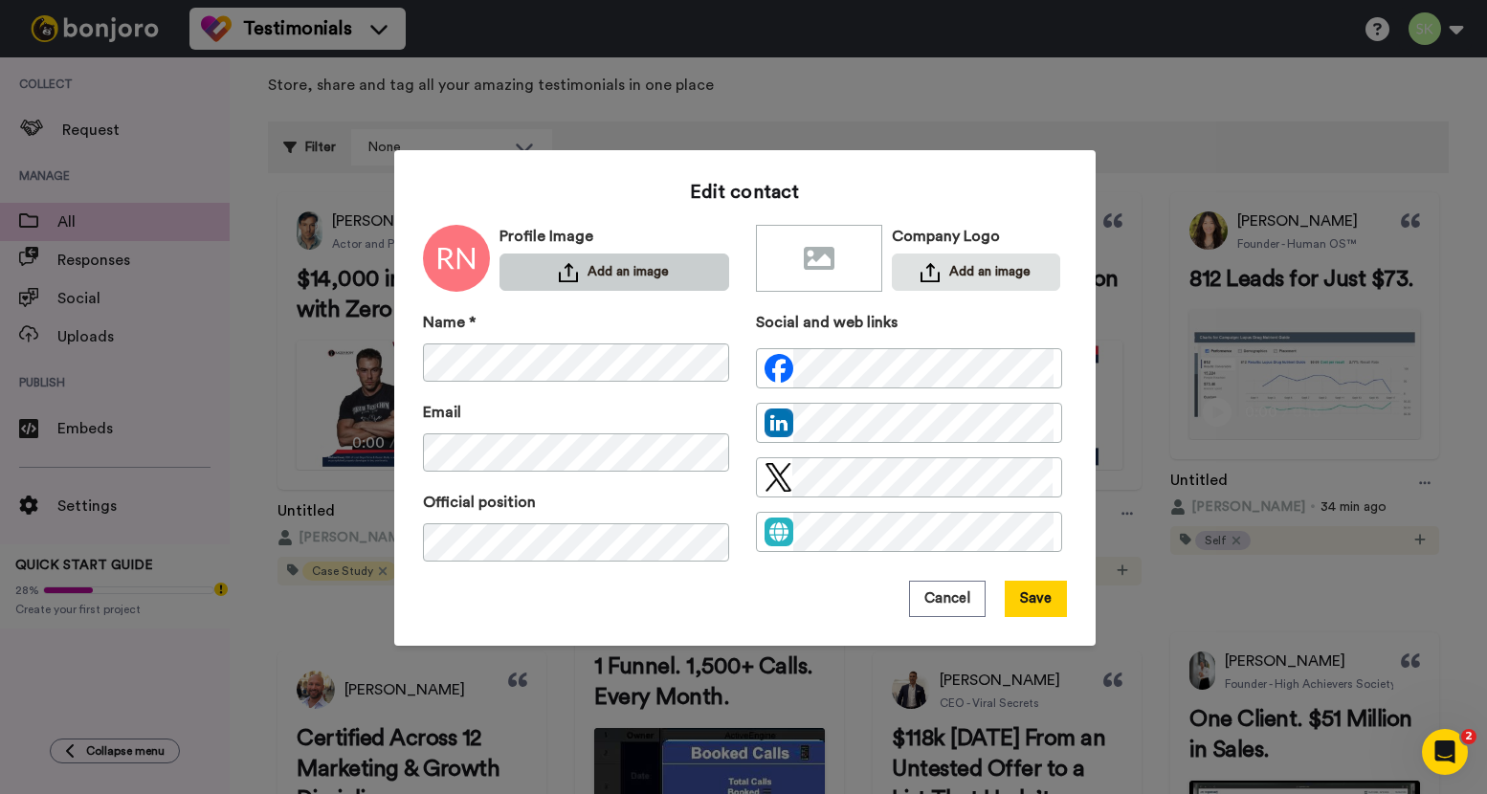
click at [647, 277] on button "Add an image" at bounding box center [614, 271] width 230 height 37
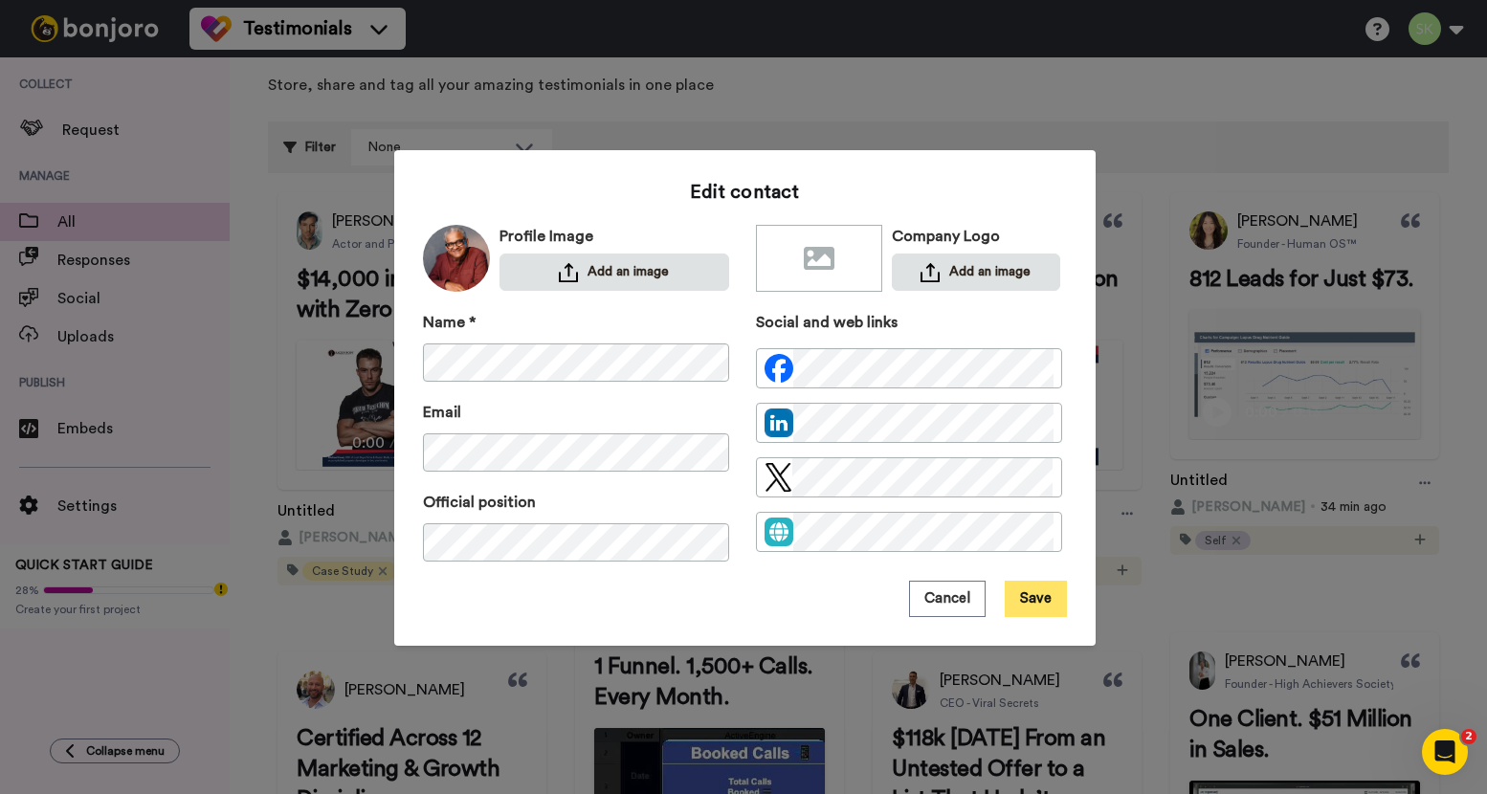
click at [1046, 600] on button "Save" at bounding box center [1035, 599] width 62 height 36
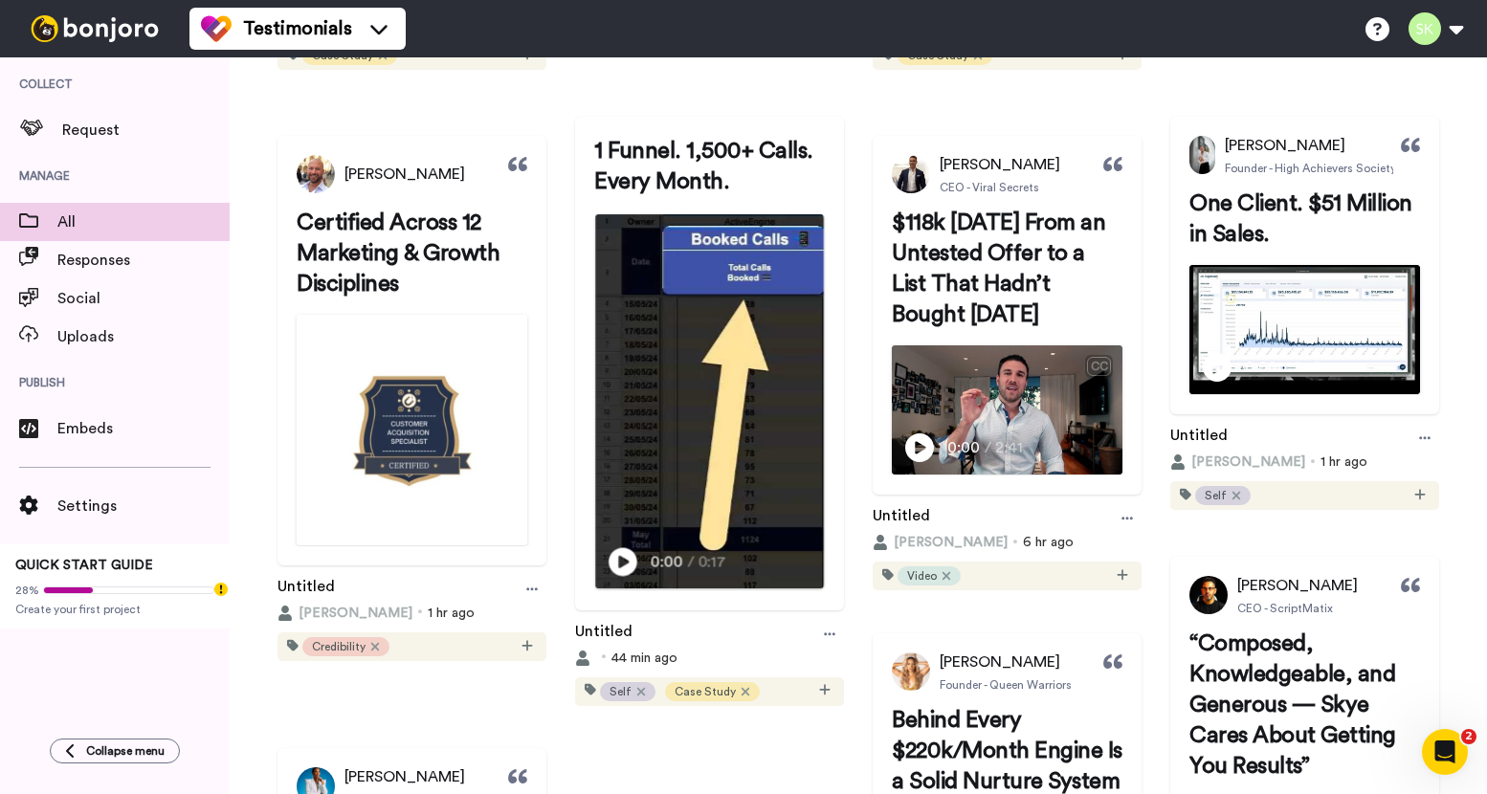
scroll to position [927, 0]
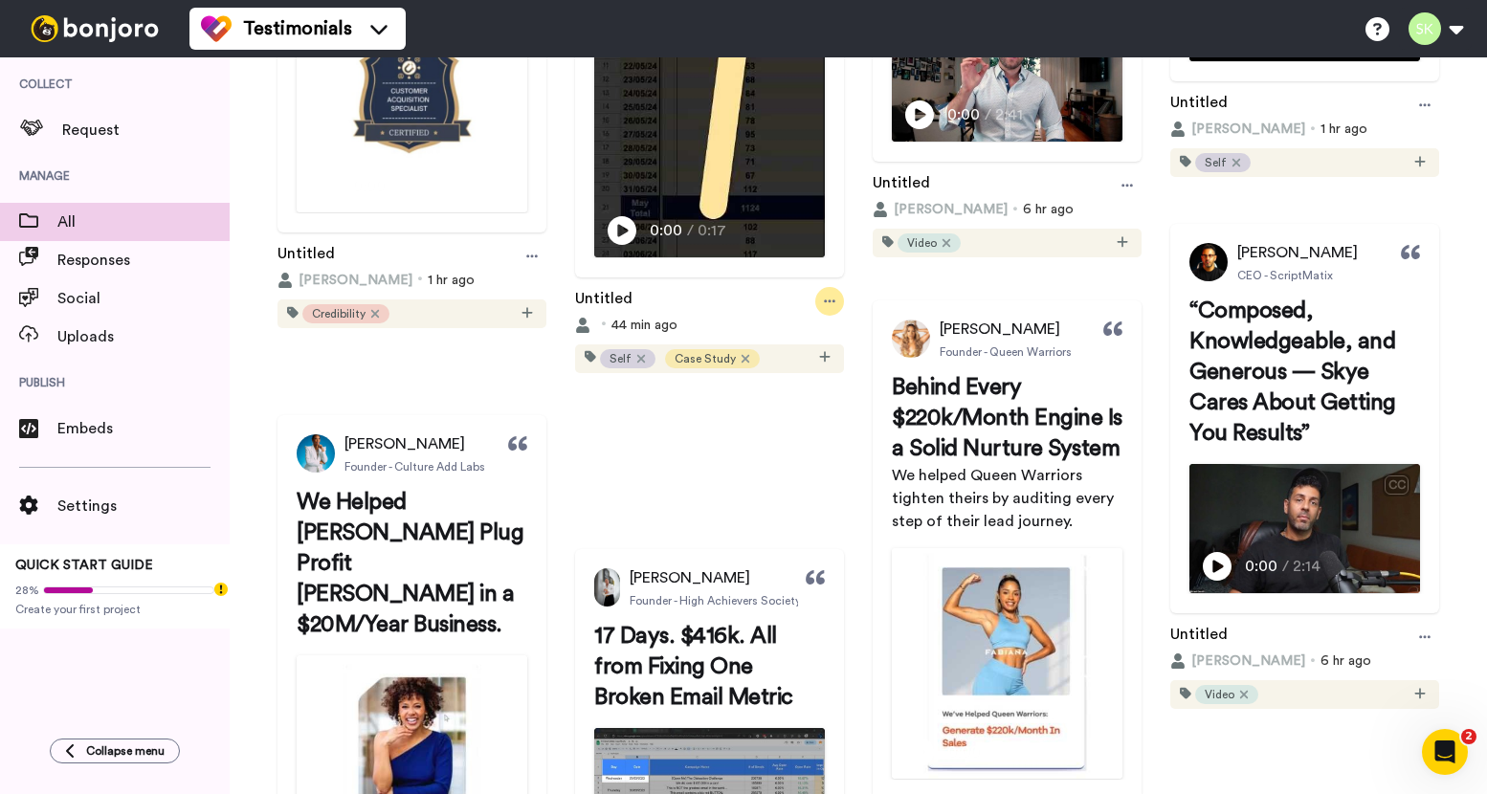
click at [815, 316] on div at bounding box center [829, 301] width 29 height 29
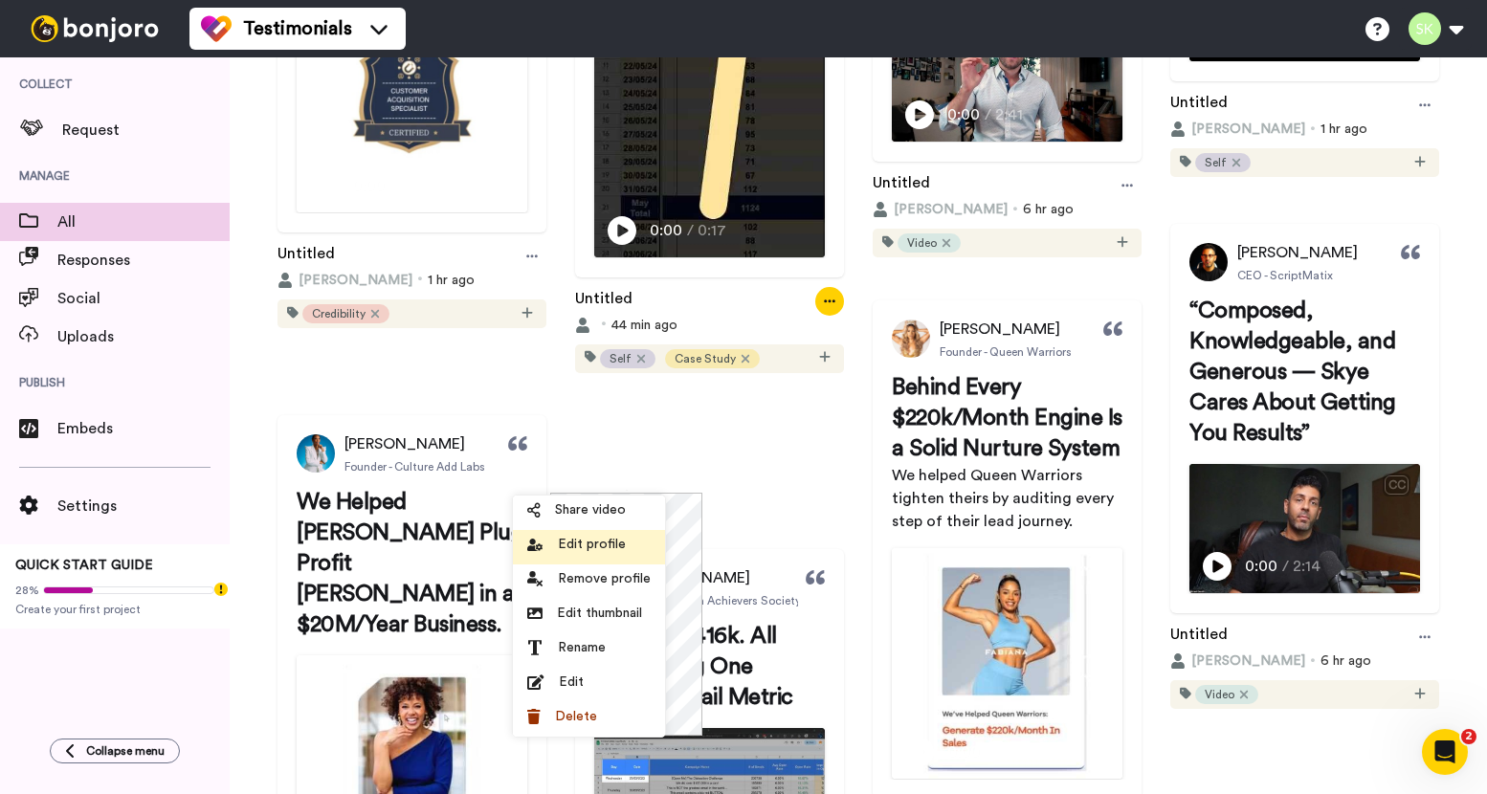
click at [607, 540] on span "Edit profile" at bounding box center [592, 544] width 68 height 19
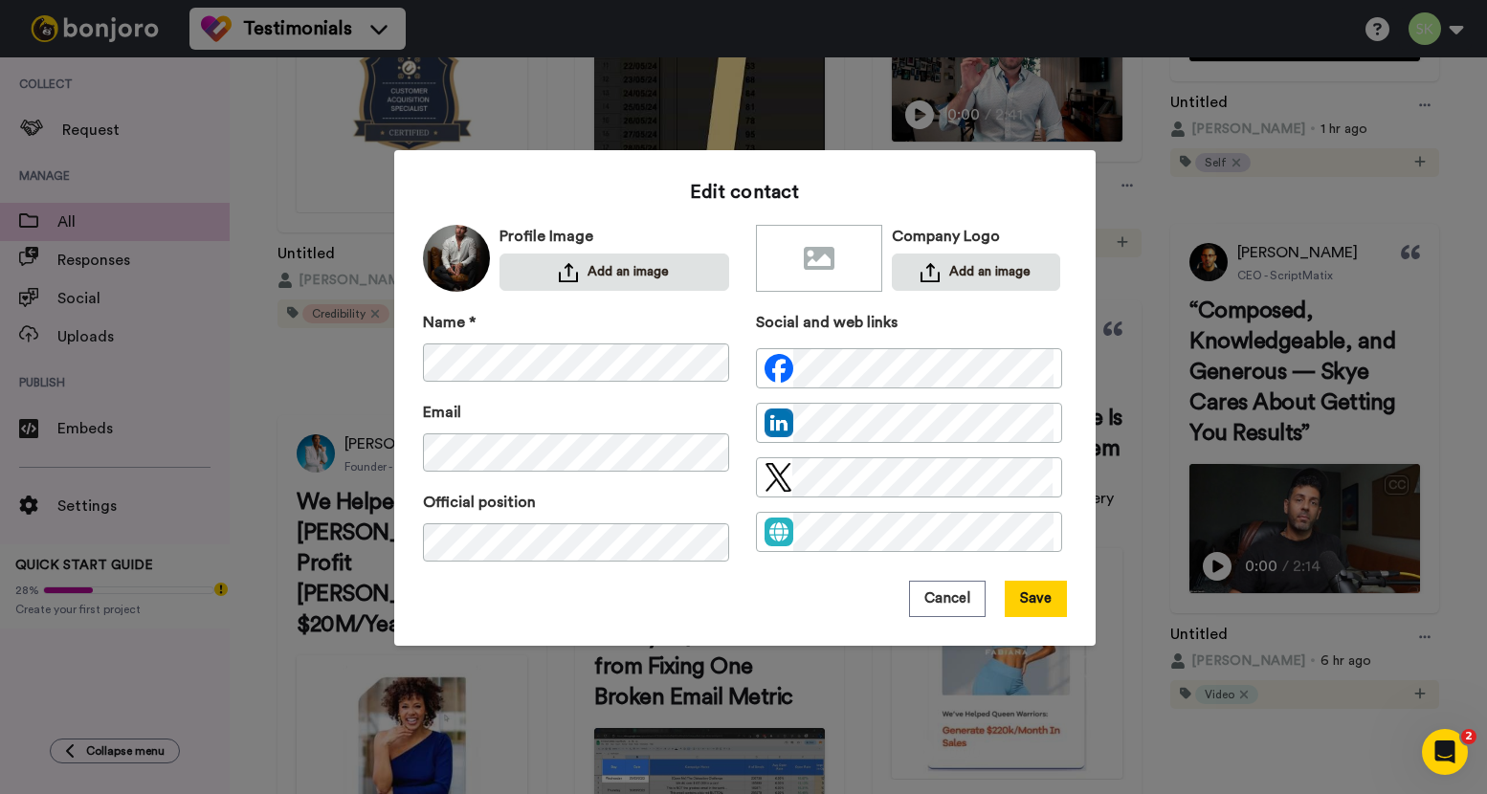
click at [862, 583] on div "Cancel Save" at bounding box center [745, 599] width 644 height 36
click at [1017, 589] on button "Save" at bounding box center [1035, 599] width 62 height 36
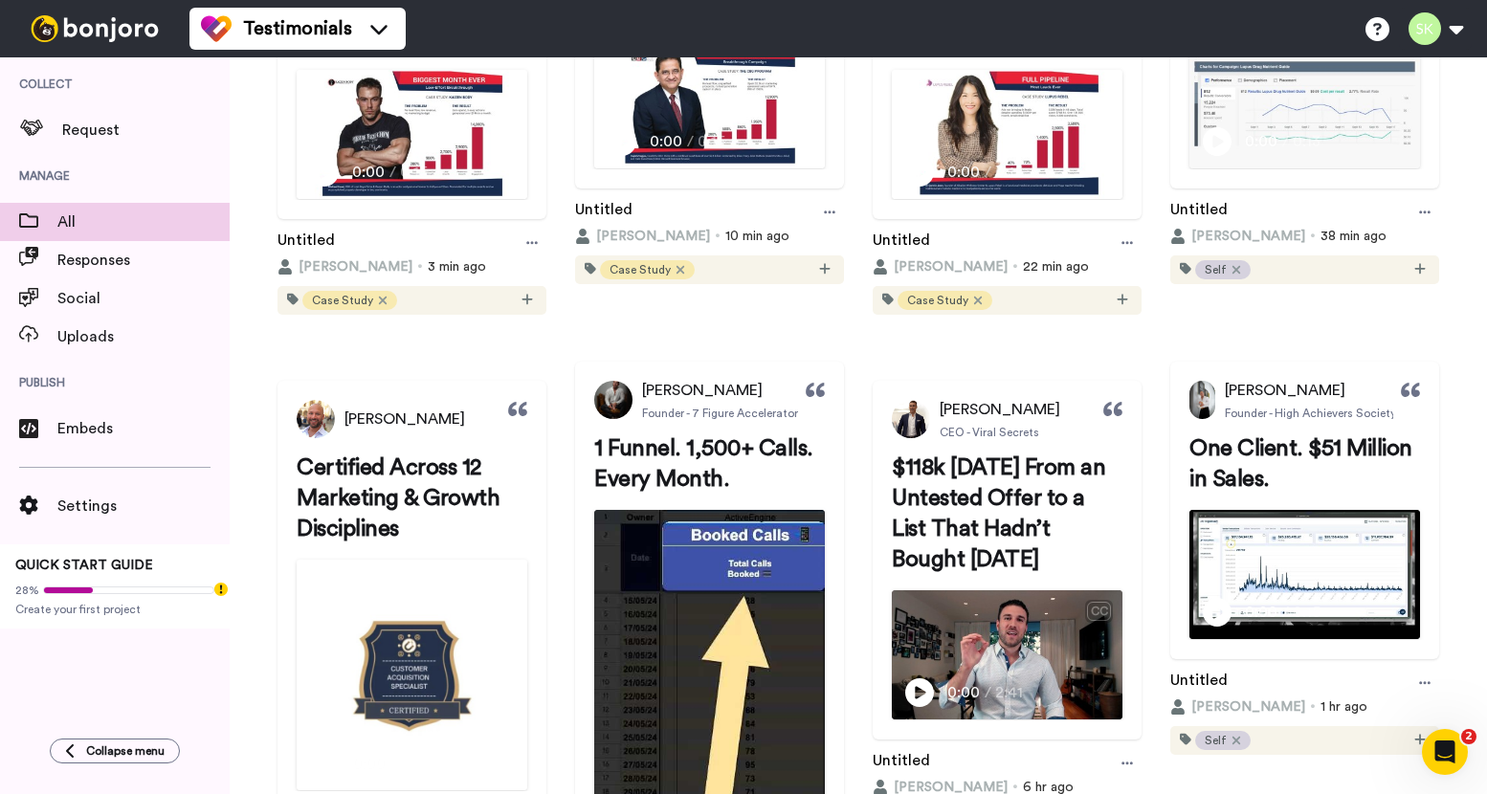
scroll to position [0, 0]
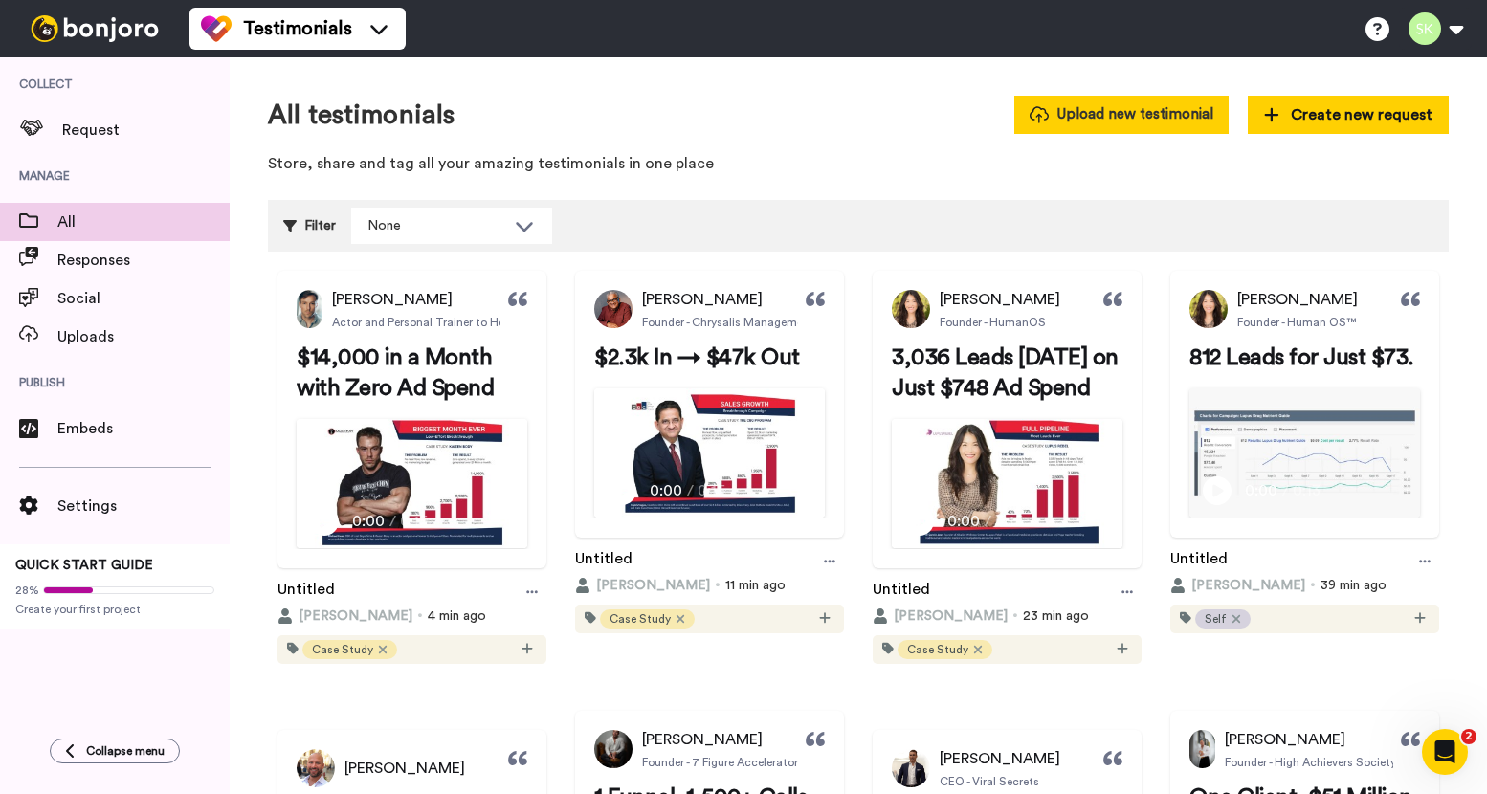
click at [1140, 108] on button "Upload new testimonial" at bounding box center [1121, 114] width 214 height 37
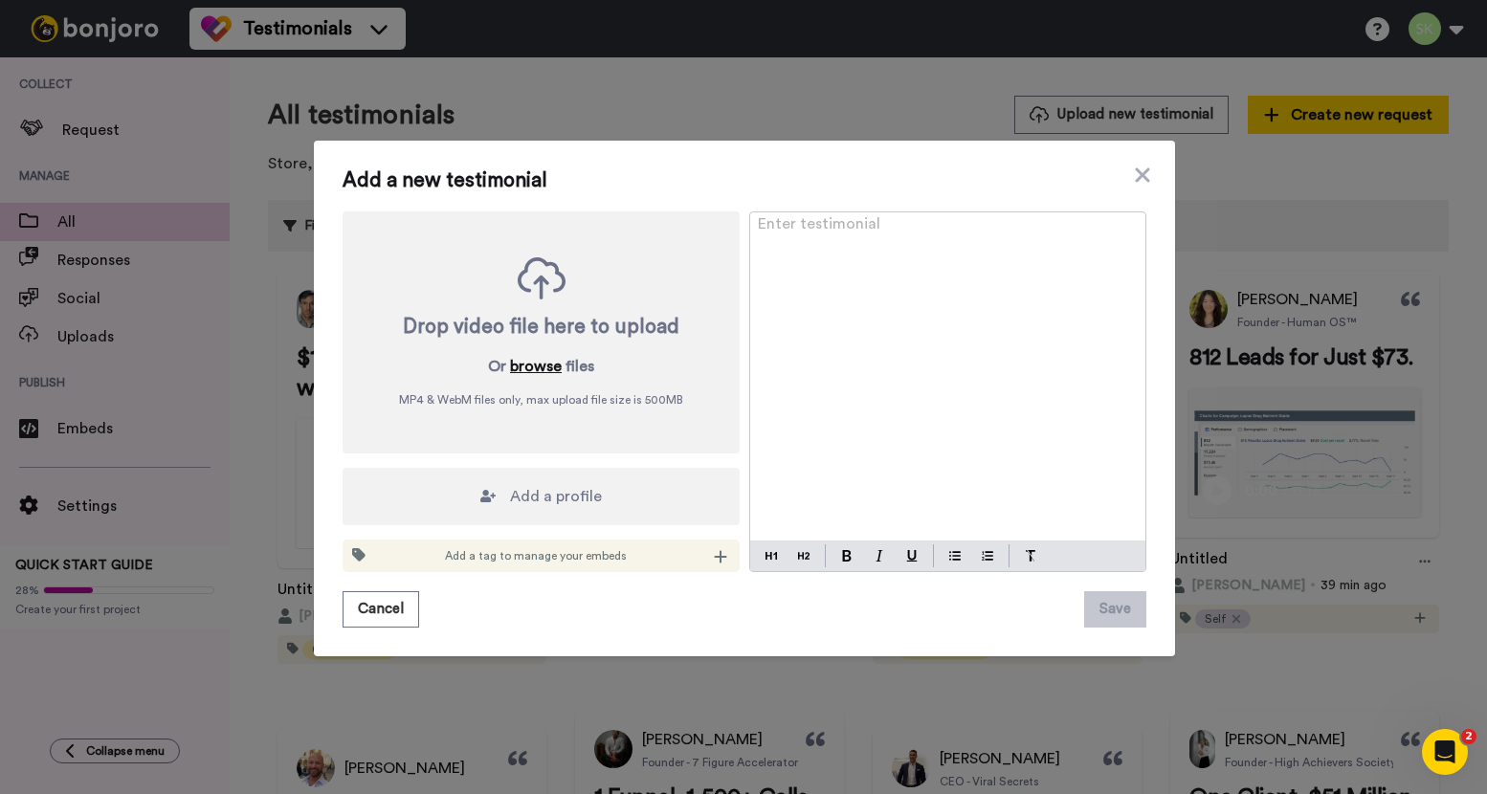
click at [537, 366] on button "browse" at bounding box center [536, 366] width 52 height 23
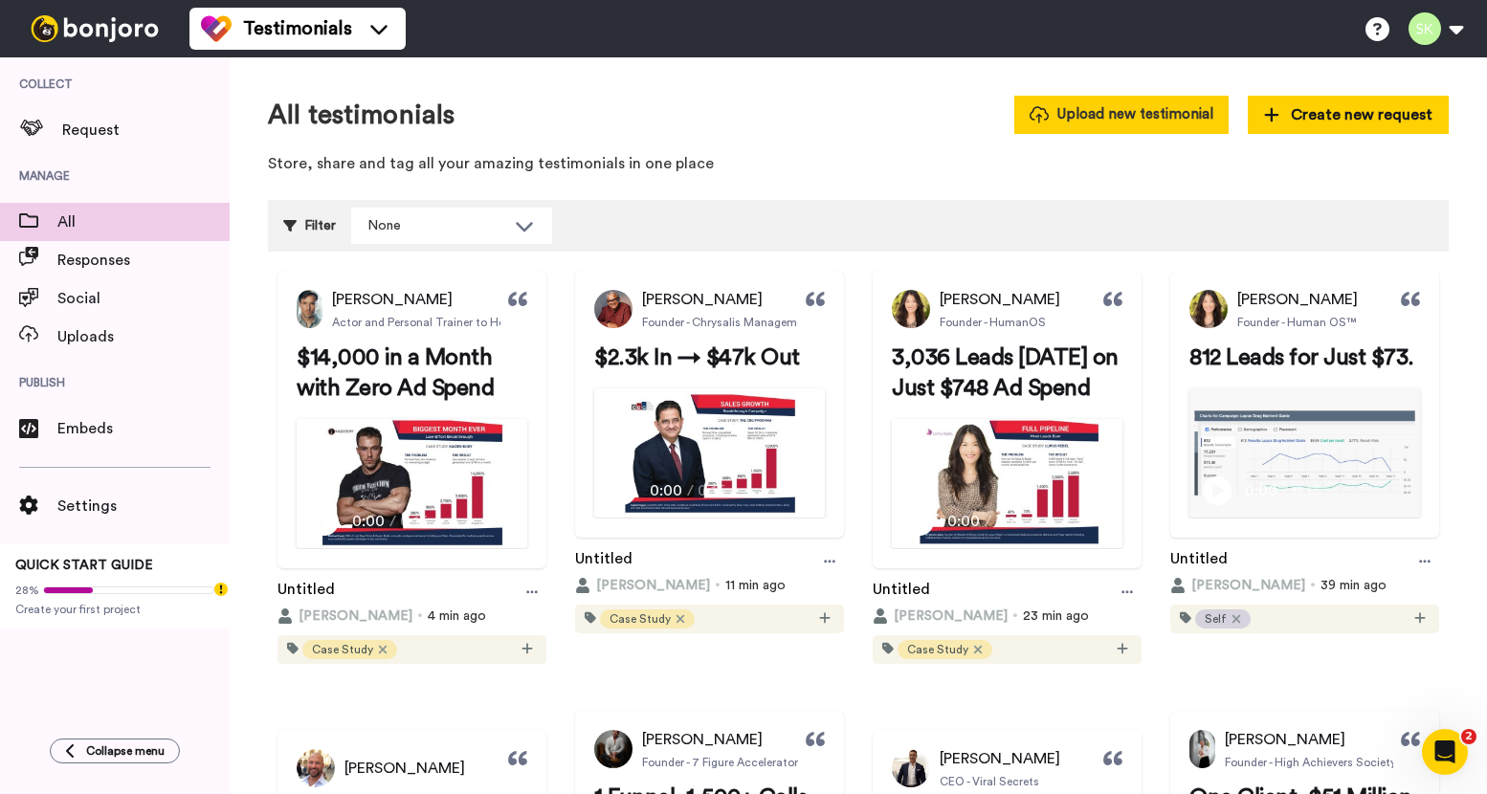
click at [1166, 119] on button "Upload new testimonial" at bounding box center [1121, 114] width 214 height 37
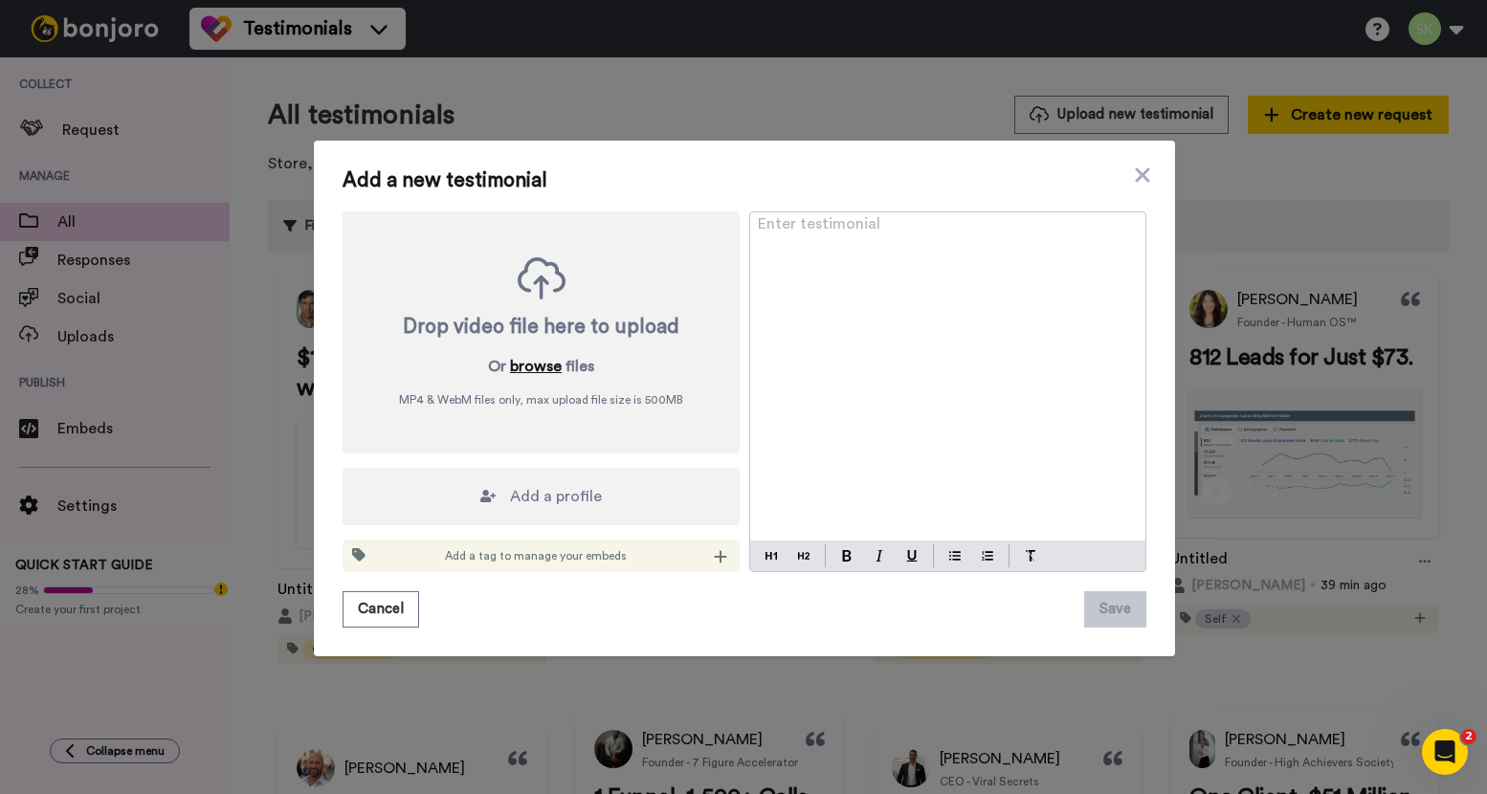
click at [535, 370] on button "browse" at bounding box center [536, 366] width 52 height 23
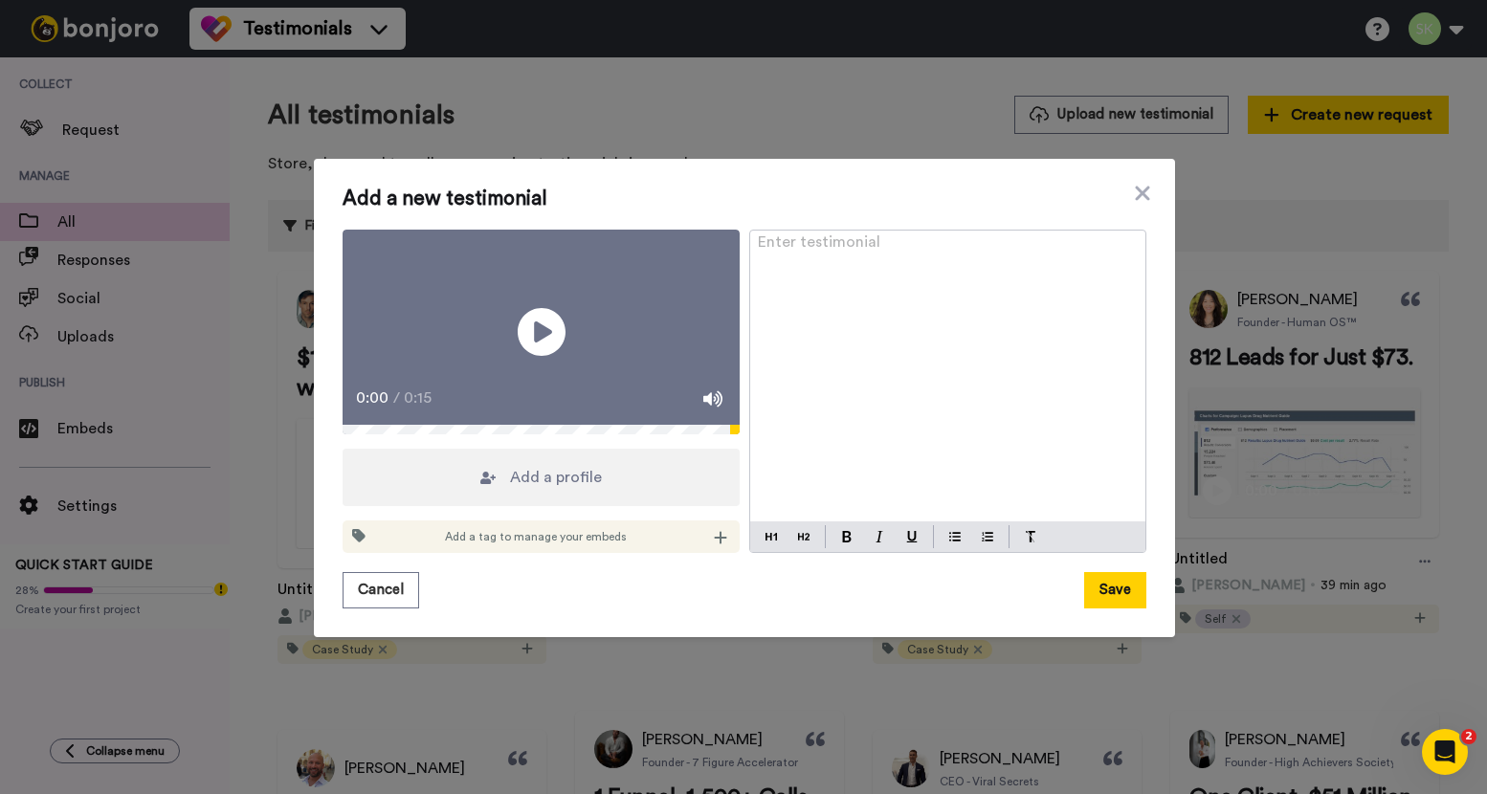
click at [582, 489] on span "Add a profile" at bounding box center [556, 477] width 92 height 23
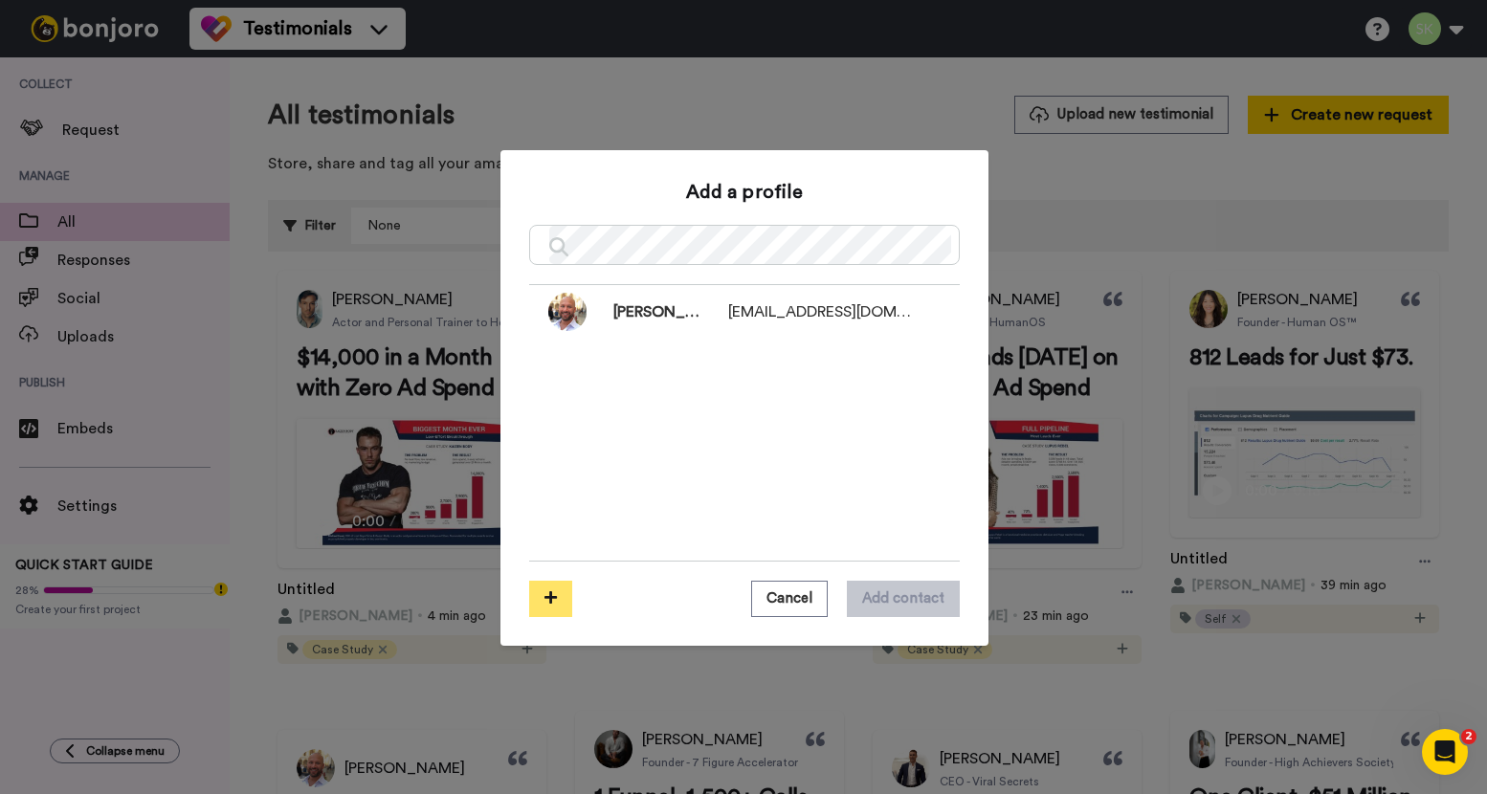
click at [544, 596] on icon at bounding box center [550, 597] width 12 height 14
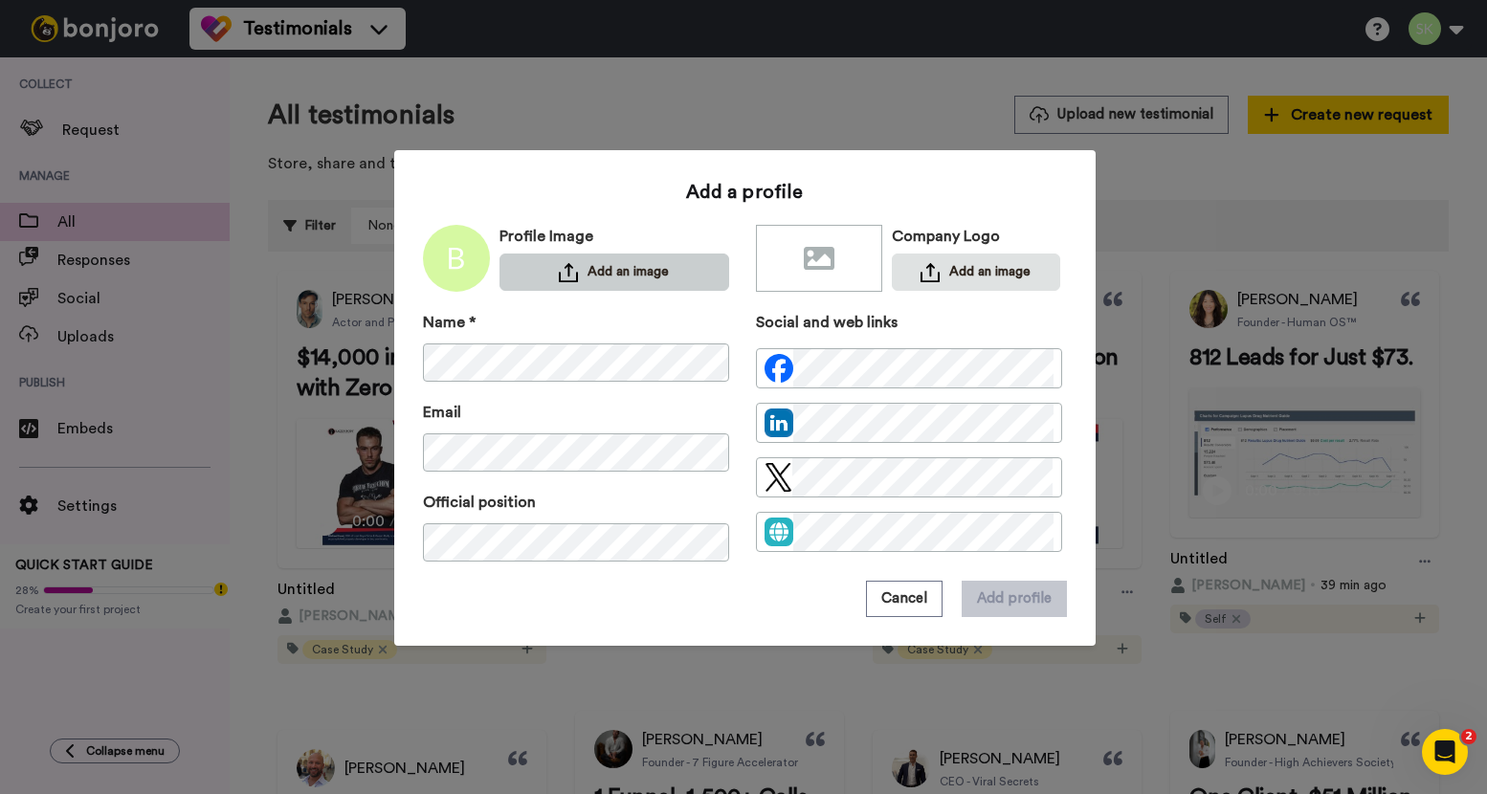
click at [559, 274] on img at bounding box center [568, 272] width 19 height 19
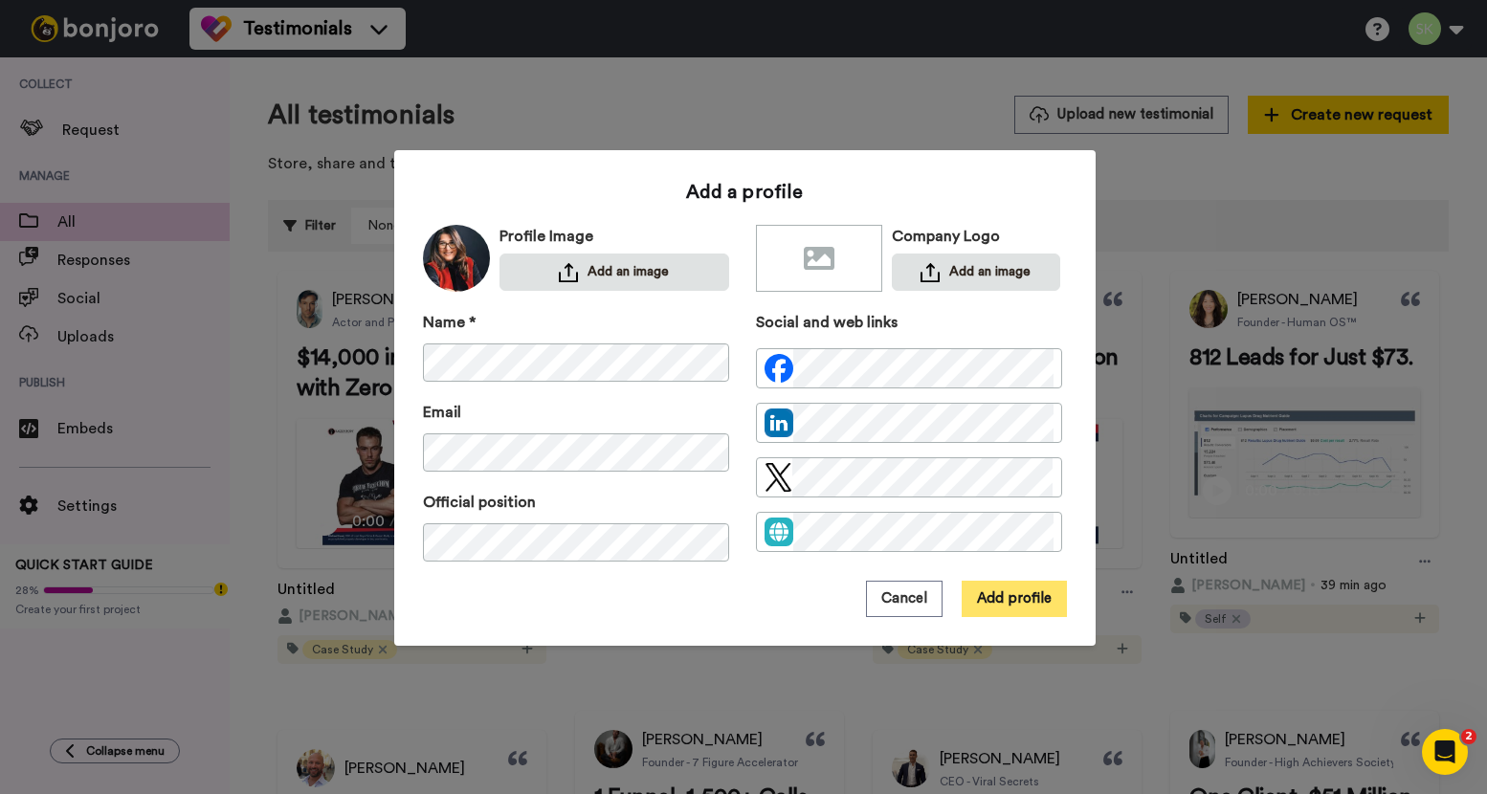
click at [1021, 600] on button "Add profile" at bounding box center [1013, 599] width 105 height 36
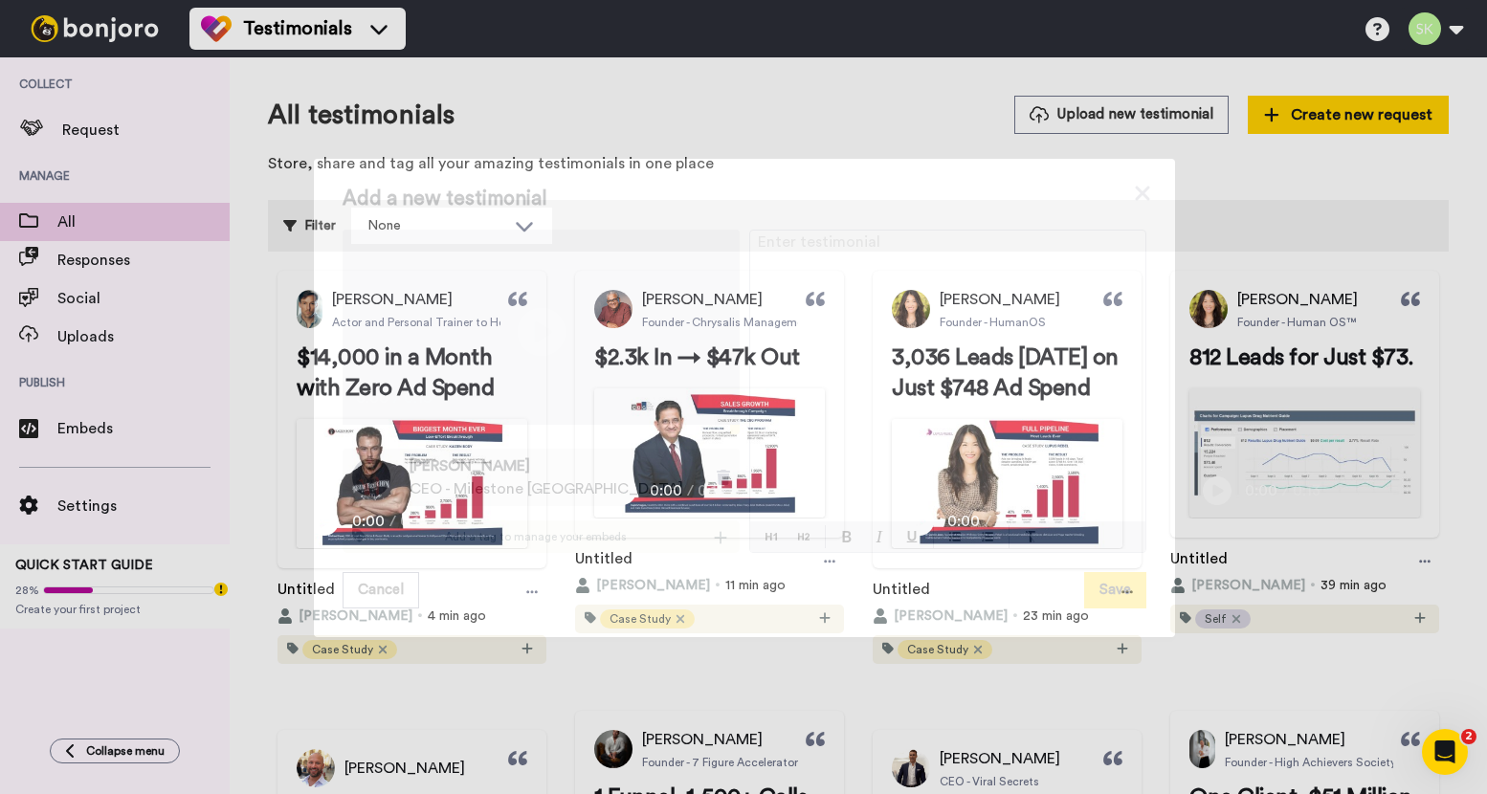
click at [817, 283] on div "Enter testimonial ﻿" at bounding box center [947, 377] width 395 height 292
click at [793, 565] on div "Add a new testimonial Play/Pause 0:00 / 0:15 Sejal Nagjee CEO - Milestone Dubai…" at bounding box center [744, 398] width 804 height 422
click at [798, 544] on img at bounding box center [803, 536] width 11 height 15
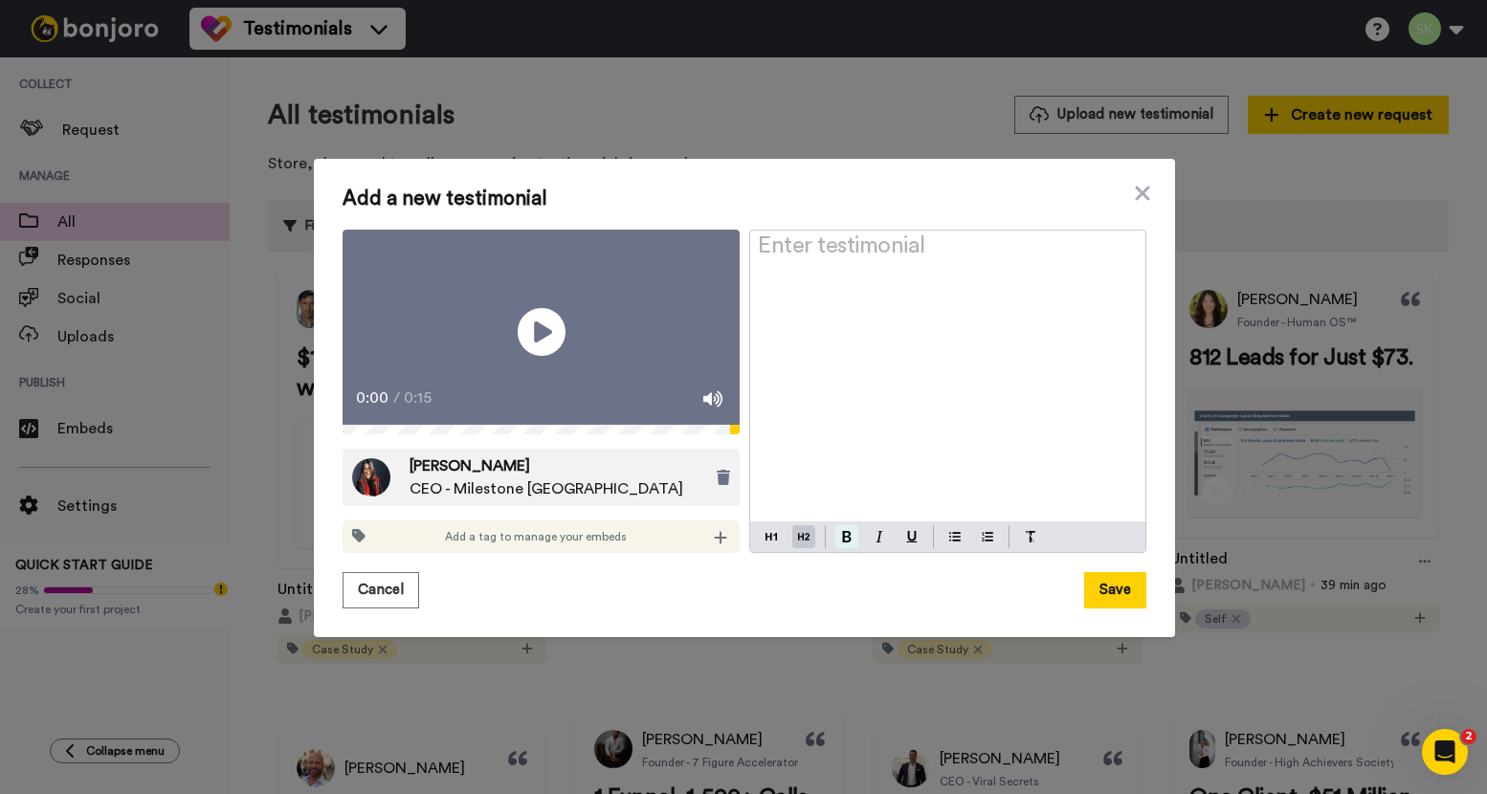
click at [842, 542] on img at bounding box center [847, 536] width 10 height 11
click at [853, 231] on div "Enter testimonial ﻿" at bounding box center [947, 377] width 395 height 292
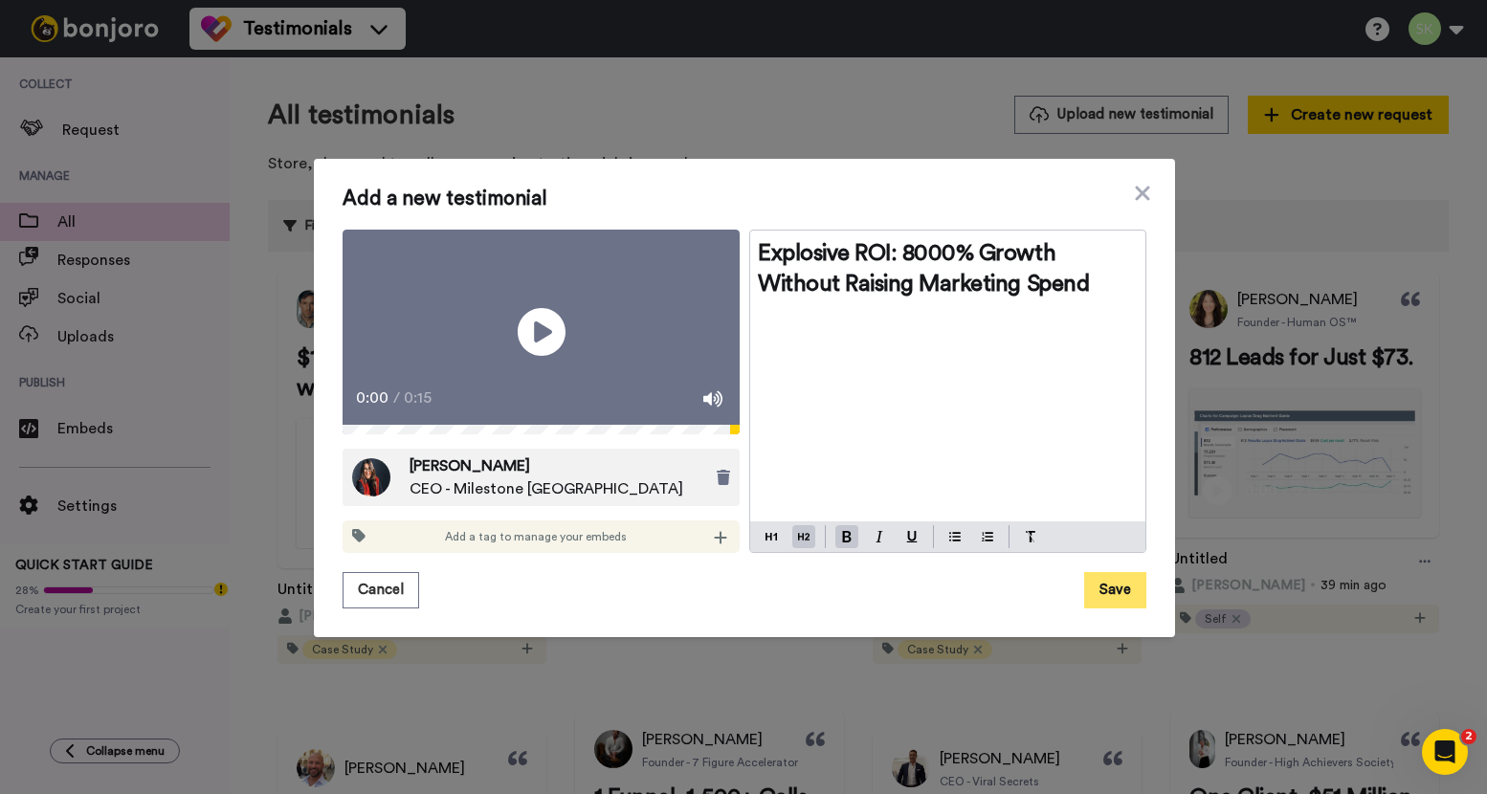
click at [1120, 602] on button "Save" at bounding box center [1115, 590] width 62 height 36
click at [716, 545] on icon at bounding box center [720, 537] width 13 height 15
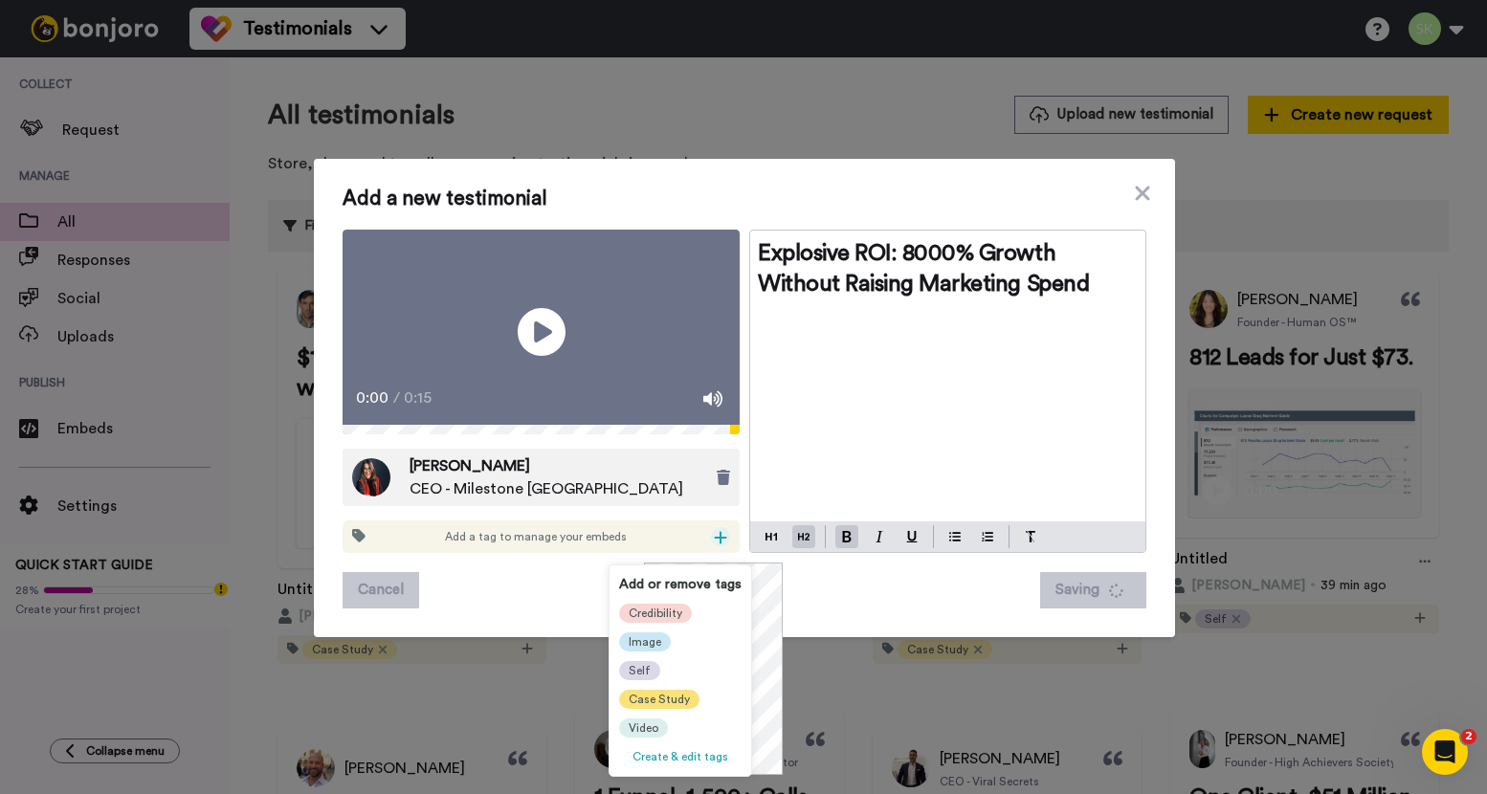
click at [646, 696] on span "Case Study" at bounding box center [658, 699] width 61 height 15
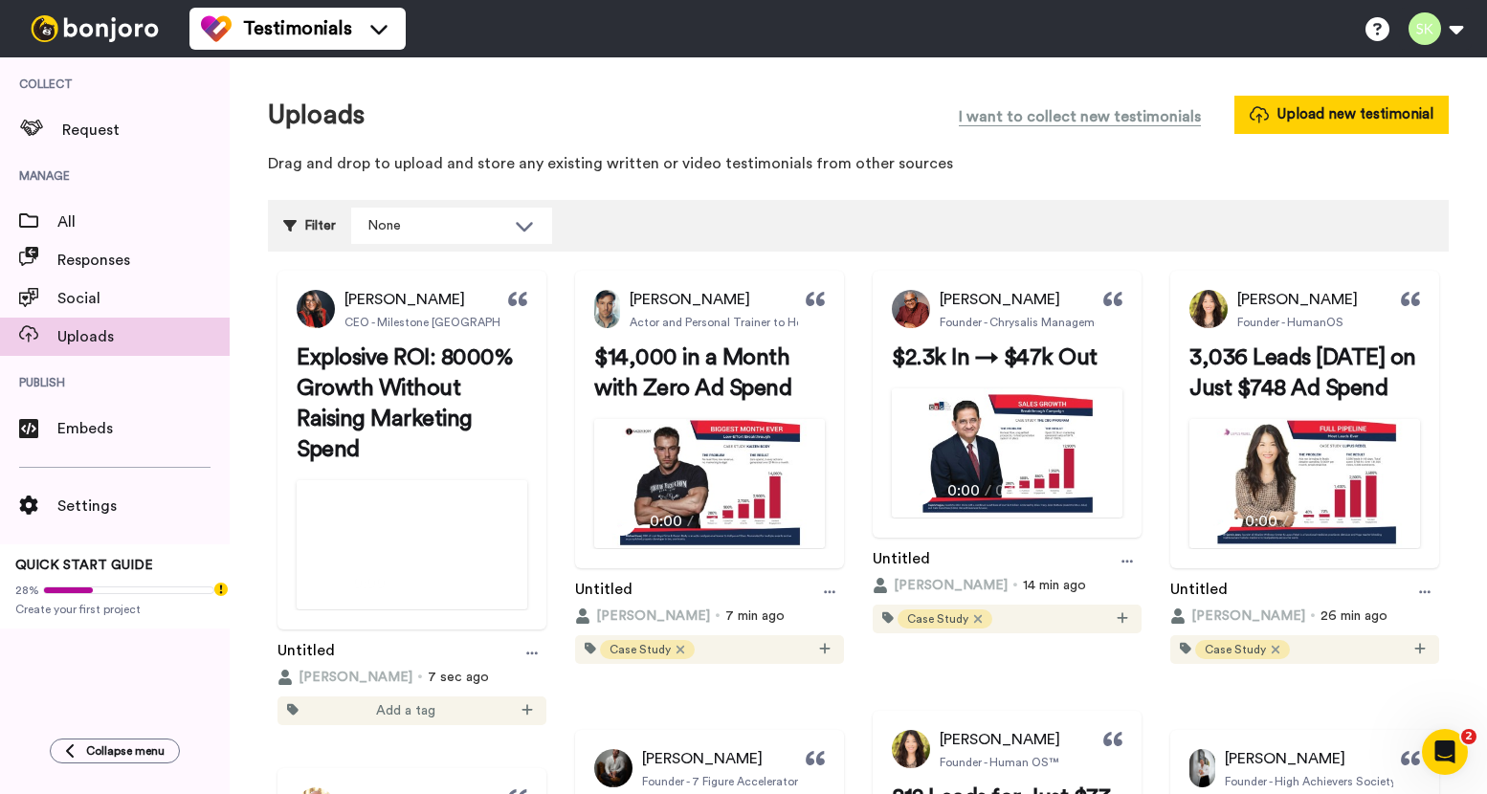
scroll to position [288, 0]
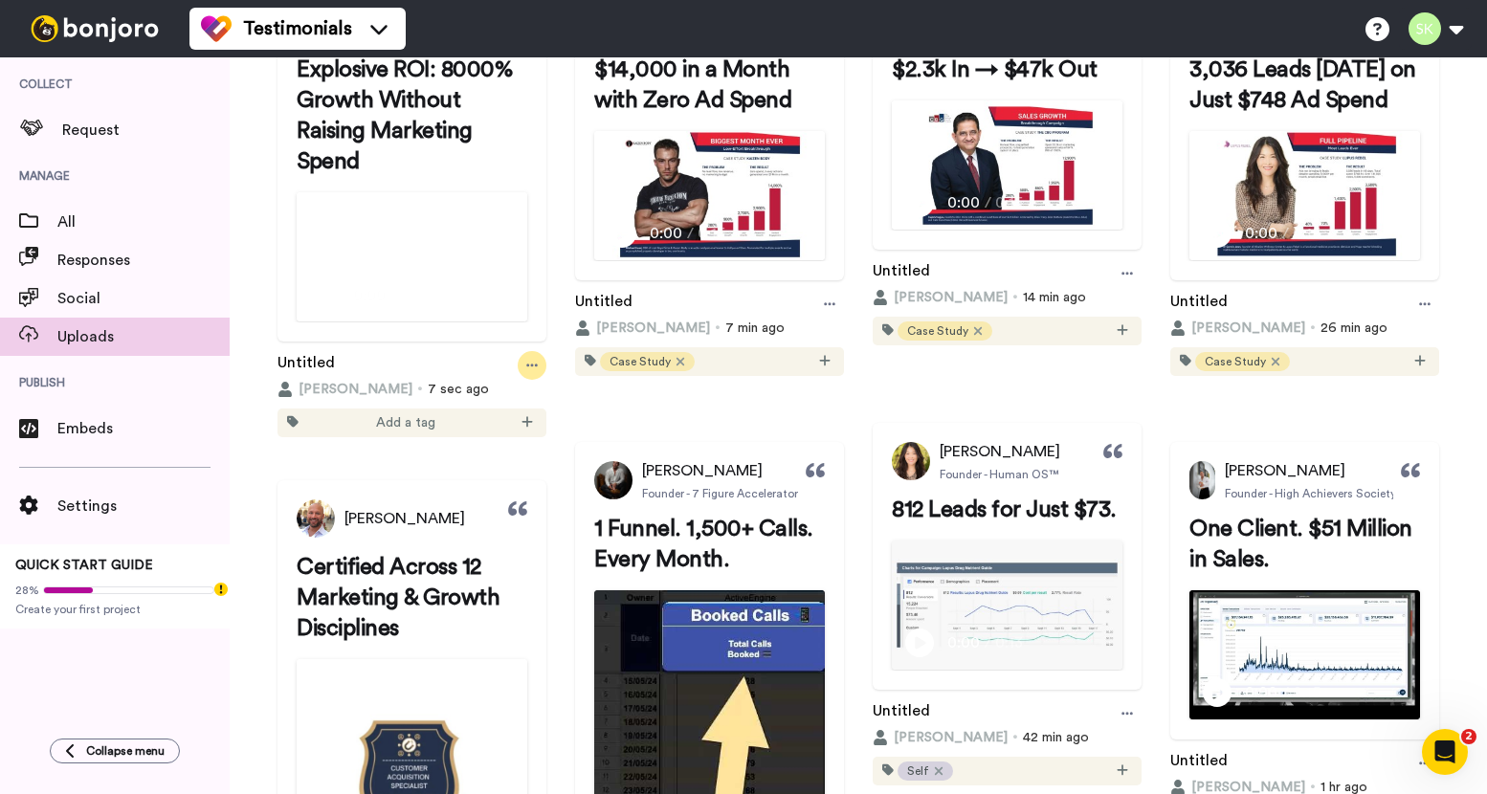
click at [546, 380] on div at bounding box center [532, 365] width 29 height 29
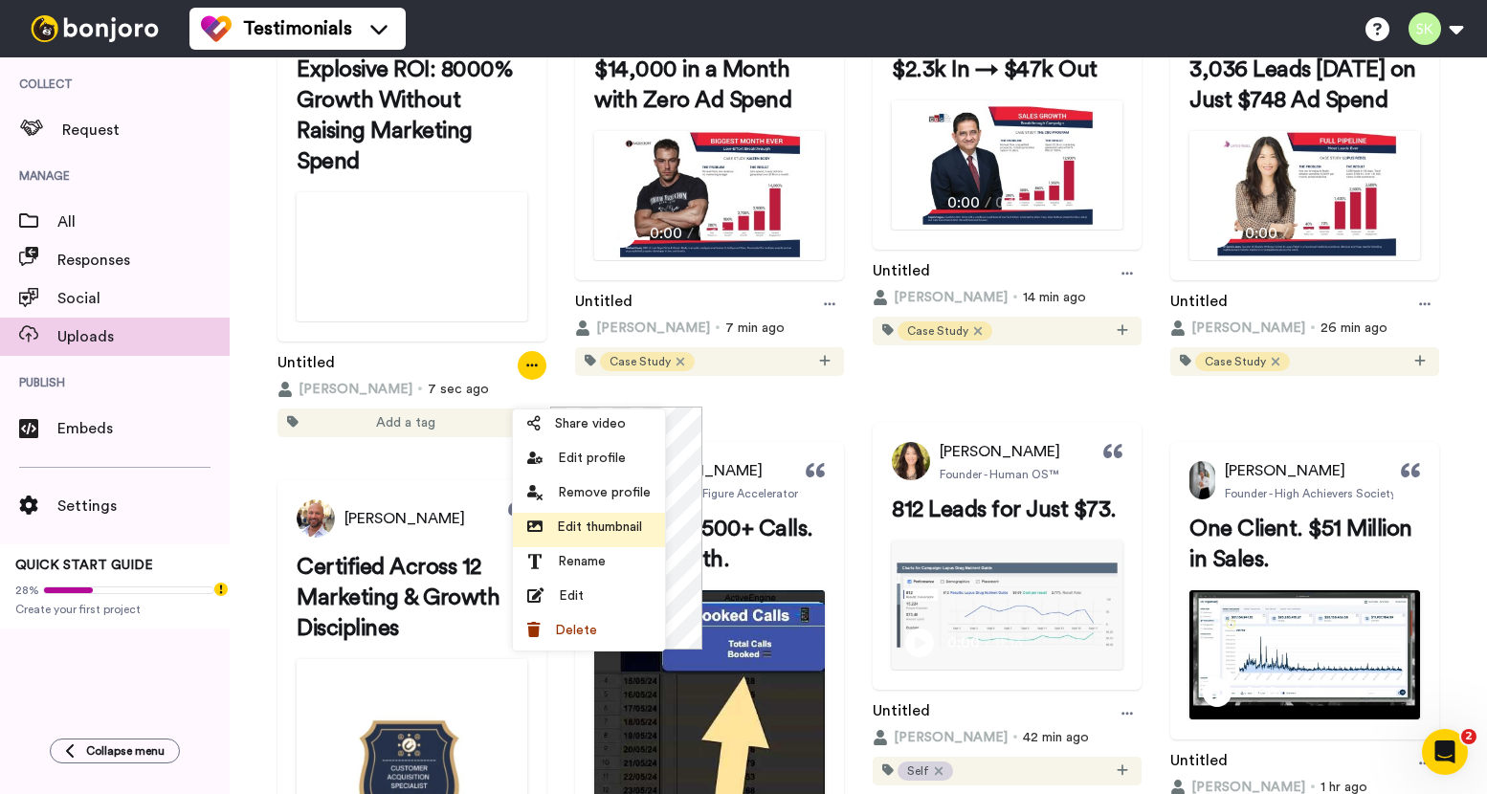
click at [575, 532] on span "Edit thumbnail" at bounding box center [599, 527] width 85 height 19
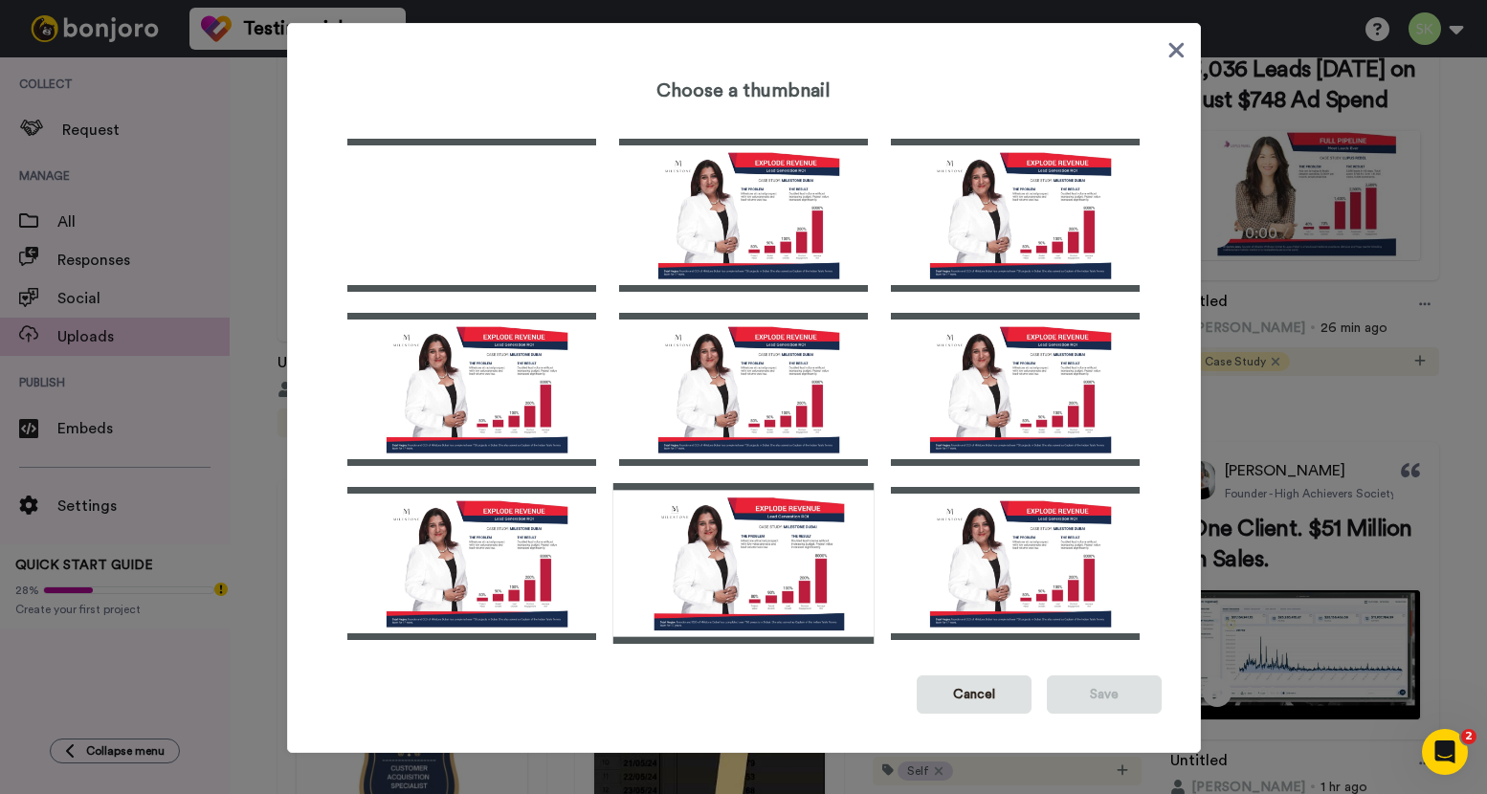
click at [738, 545] on img at bounding box center [742, 563] width 261 height 161
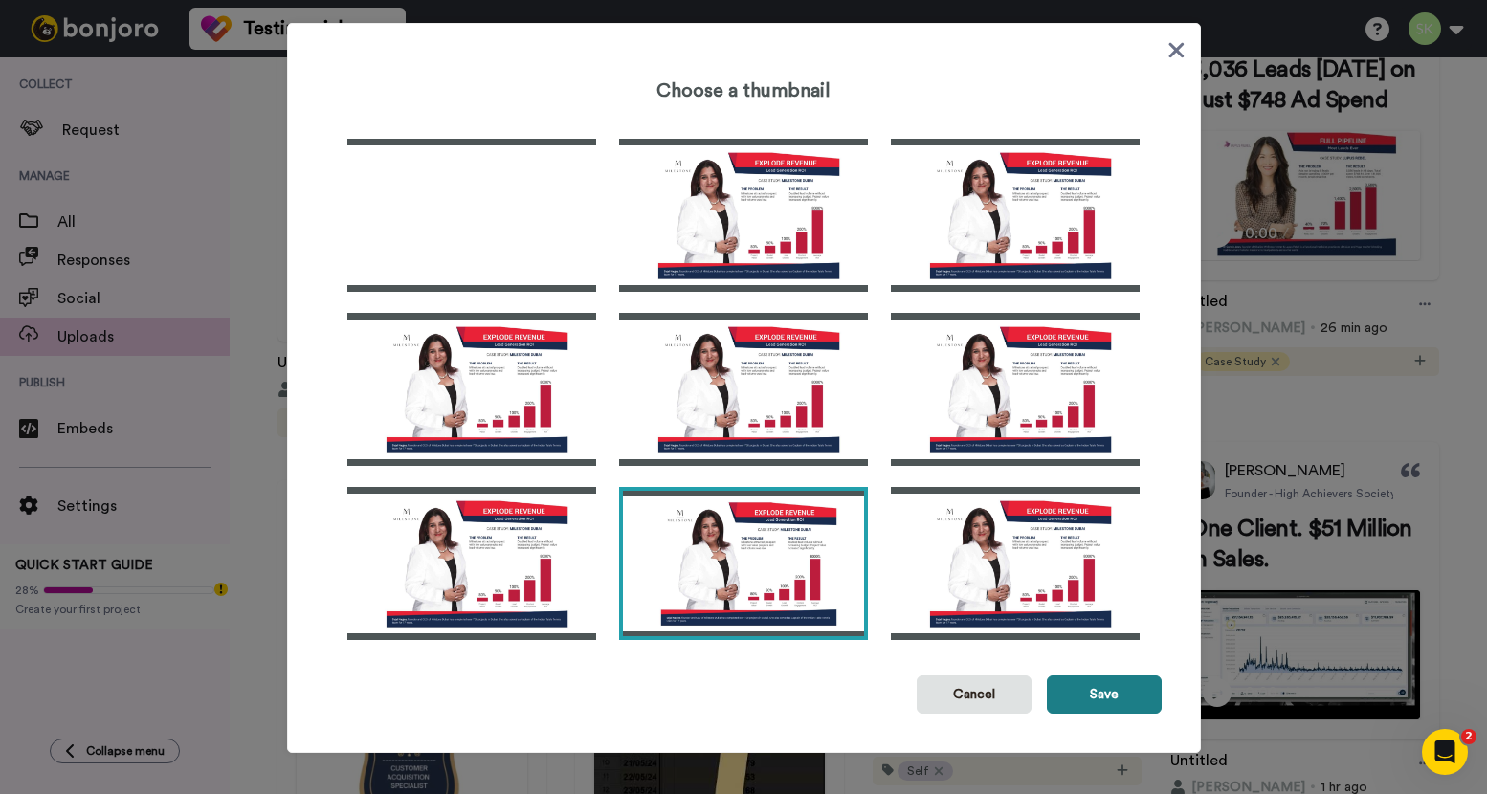
click at [1110, 700] on button "Save" at bounding box center [1103, 694] width 115 height 38
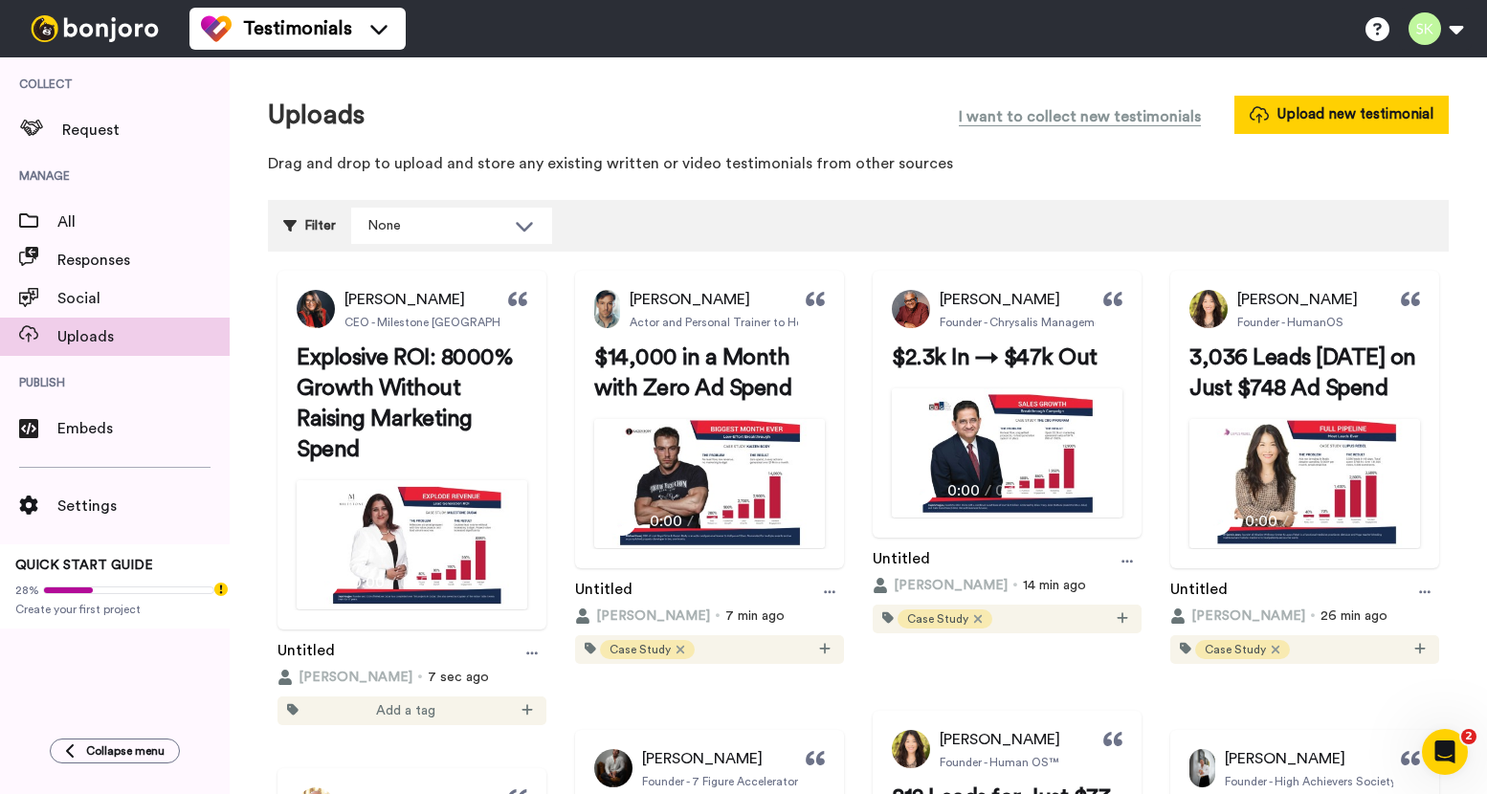
scroll to position [118, 0]
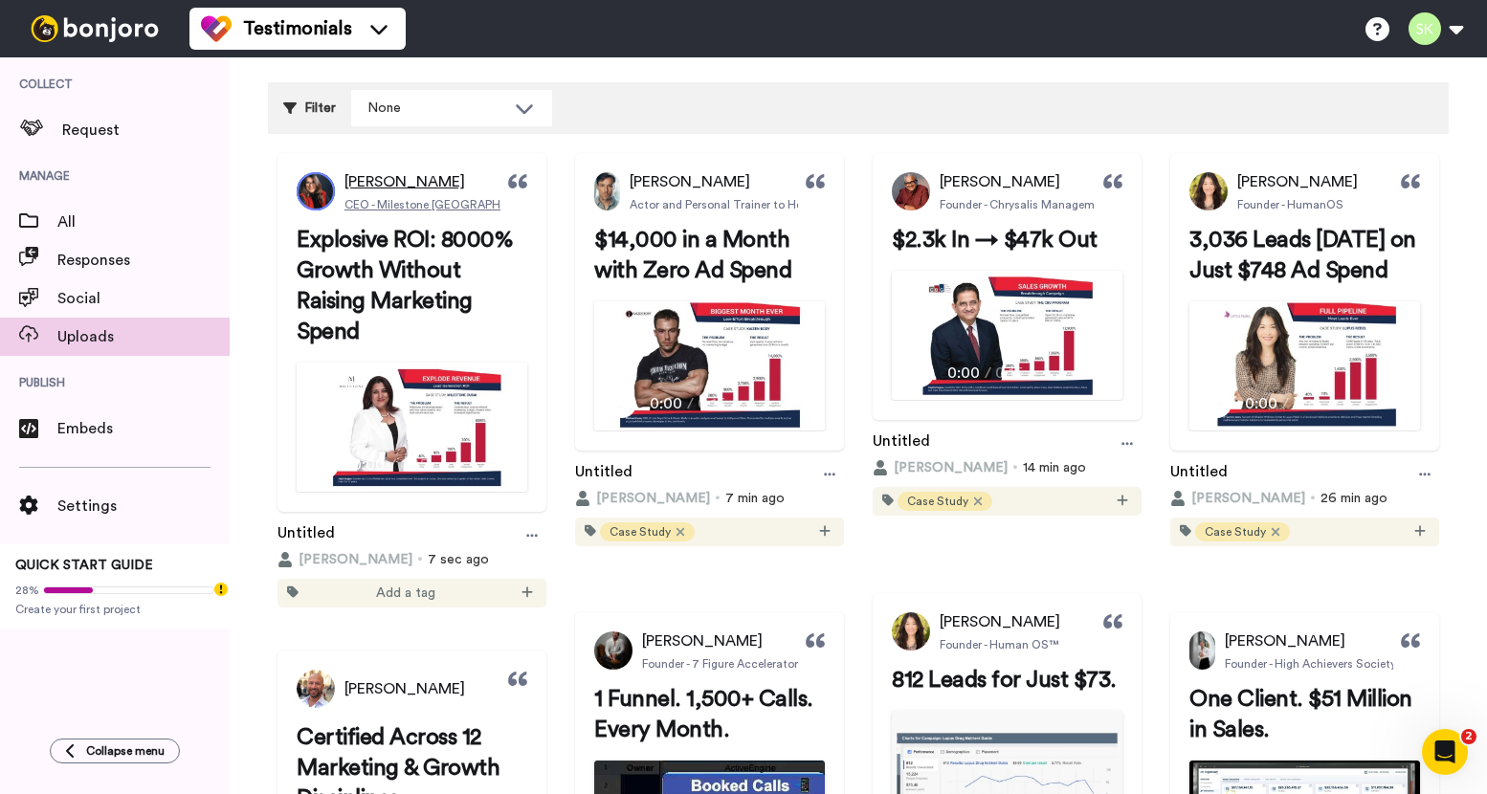
click at [404, 207] on span "CEO - Milestone [GEOGRAPHIC_DATA]" at bounding box center [448, 204] width 209 height 15
click at [391, 182] on span "[PERSON_NAME]" at bounding box center [404, 181] width 121 height 23
click at [313, 200] on img at bounding box center [316, 191] width 38 height 38
click at [939, 633] on span "[PERSON_NAME]" at bounding box center [999, 621] width 121 height 23
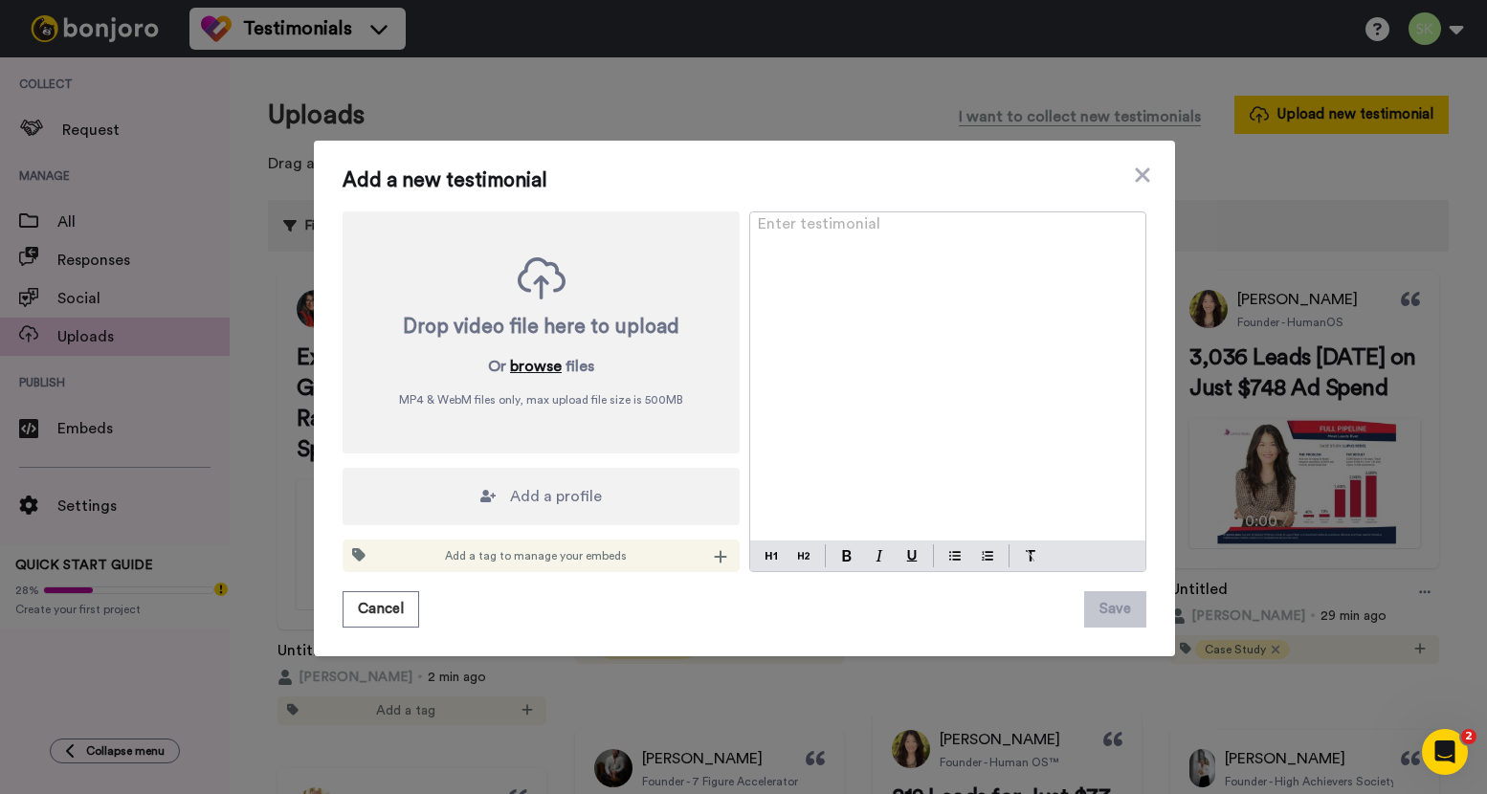
click at [539, 367] on button "browse" at bounding box center [536, 366] width 52 height 23
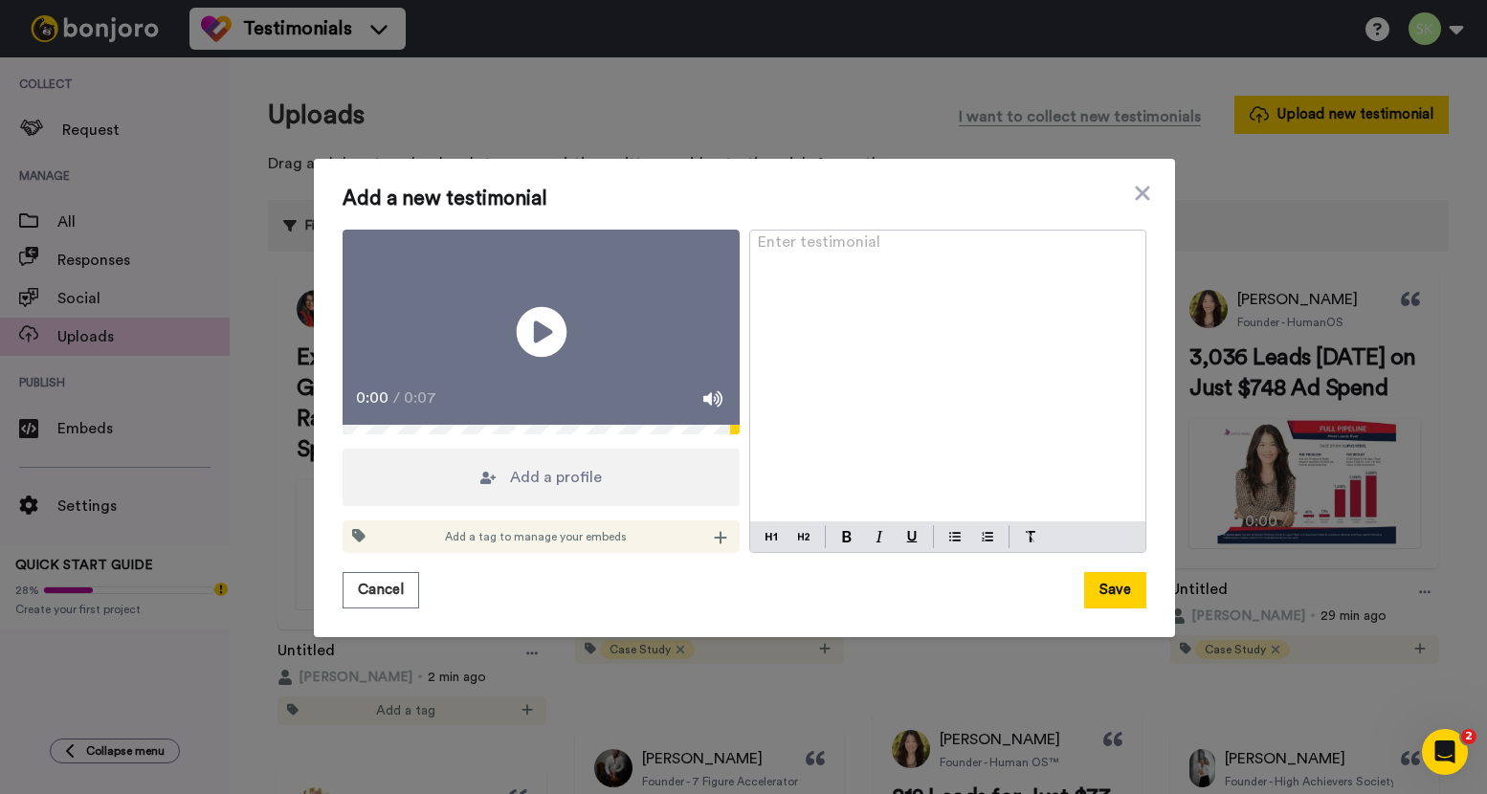
click at [539, 334] on icon "Play/Pause" at bounding box center [541, 332] width 51 height 91
click at [907, 238] on p "Enter testimonial ﻿" at bounding box center [948, 249] width 380 height 23
click at [960, 242] on span "$3.7M/Month Funnel Built & Launched" at bounding box center [891, 249] width 267 height 15
click at [842, 542] on img at bounding box center [847, 536] width 10 height 11
click at [802, 548] on button at bounding box center [803, 536] width 23 height 23
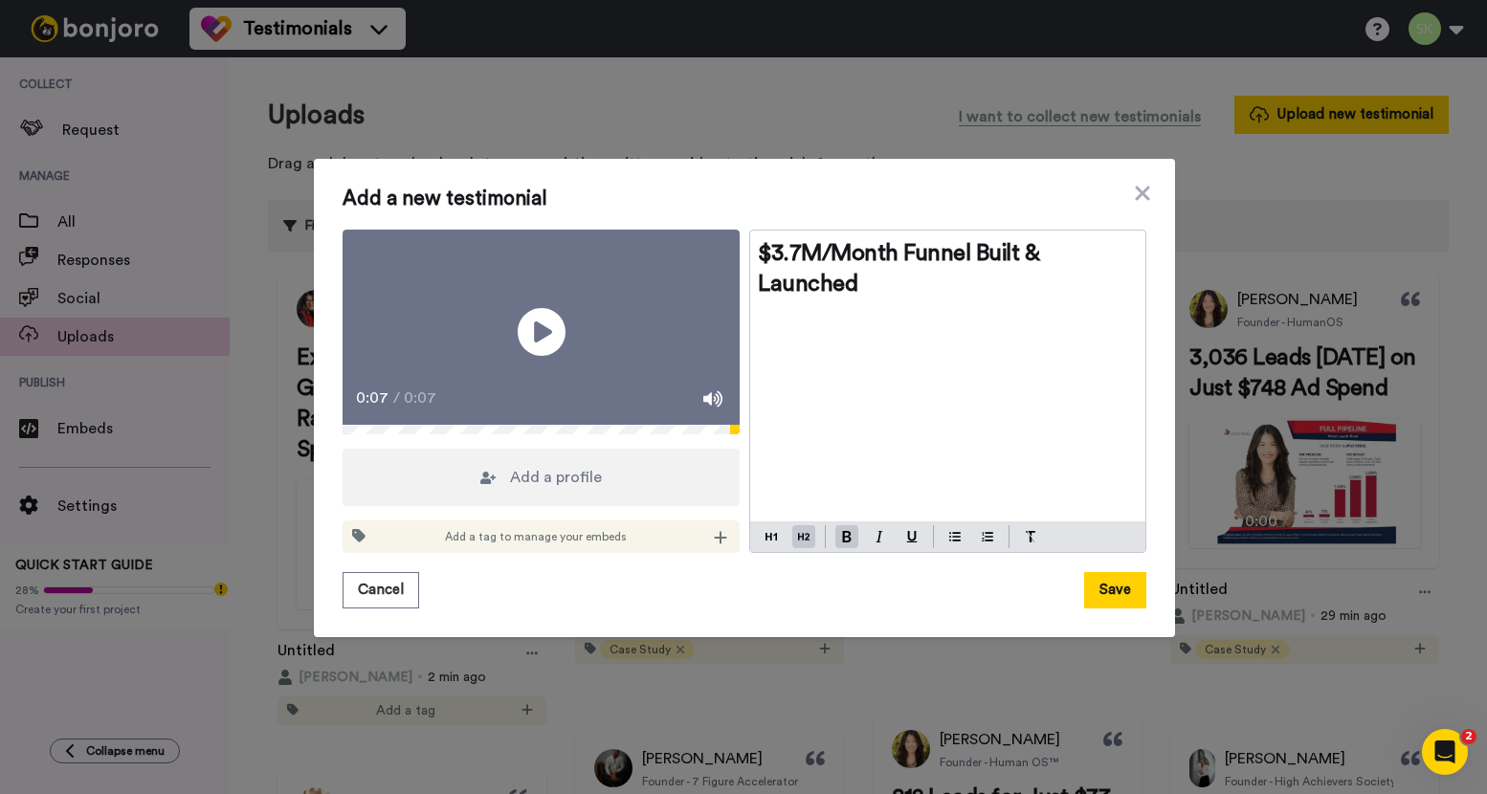
click at [540, 489] on span "Add a profile" at bounding box center [556, 477] width 92 height 23
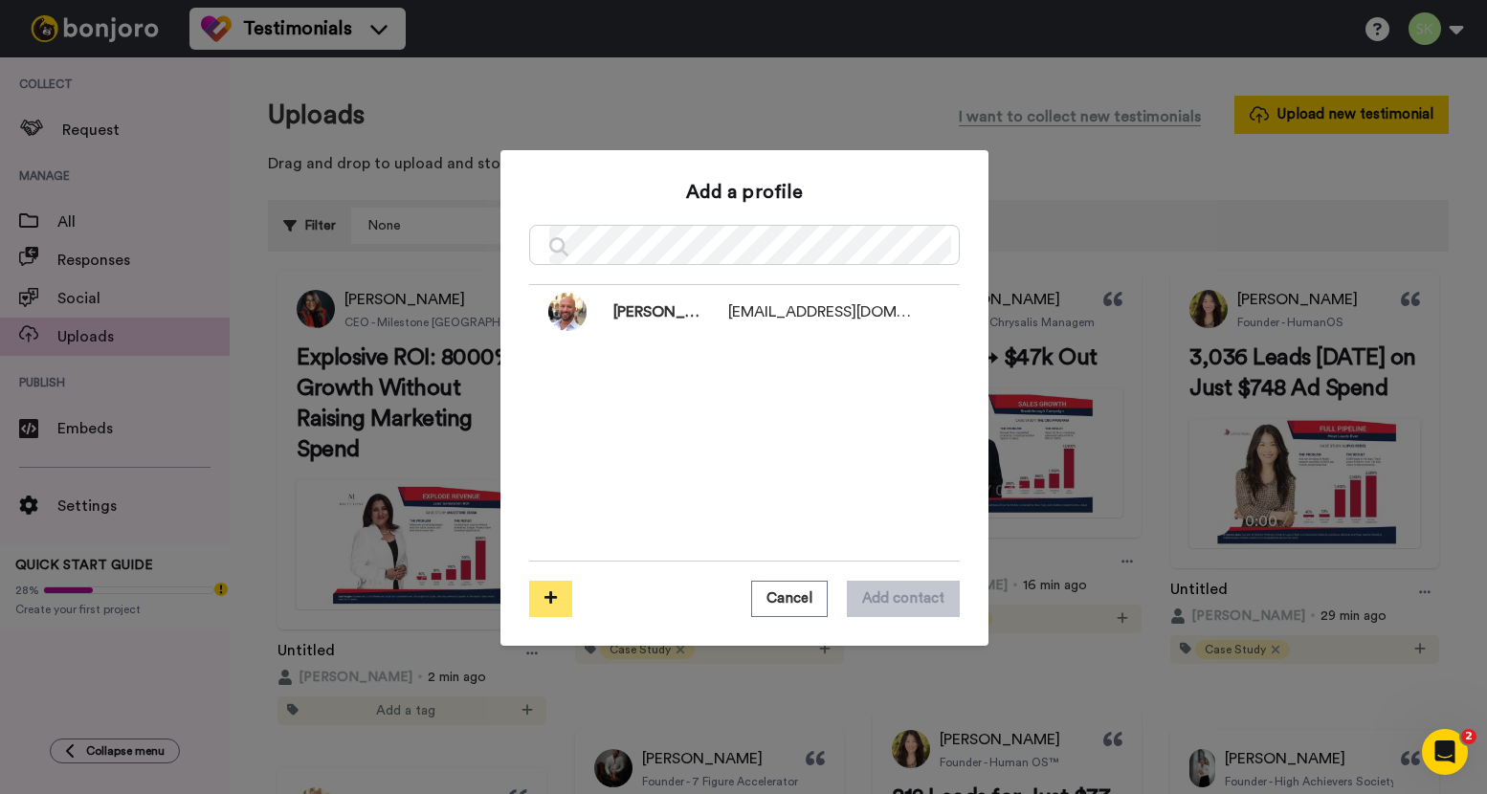
click at [543, 589] on button at bounding box center [550, 599] width 43 height 36
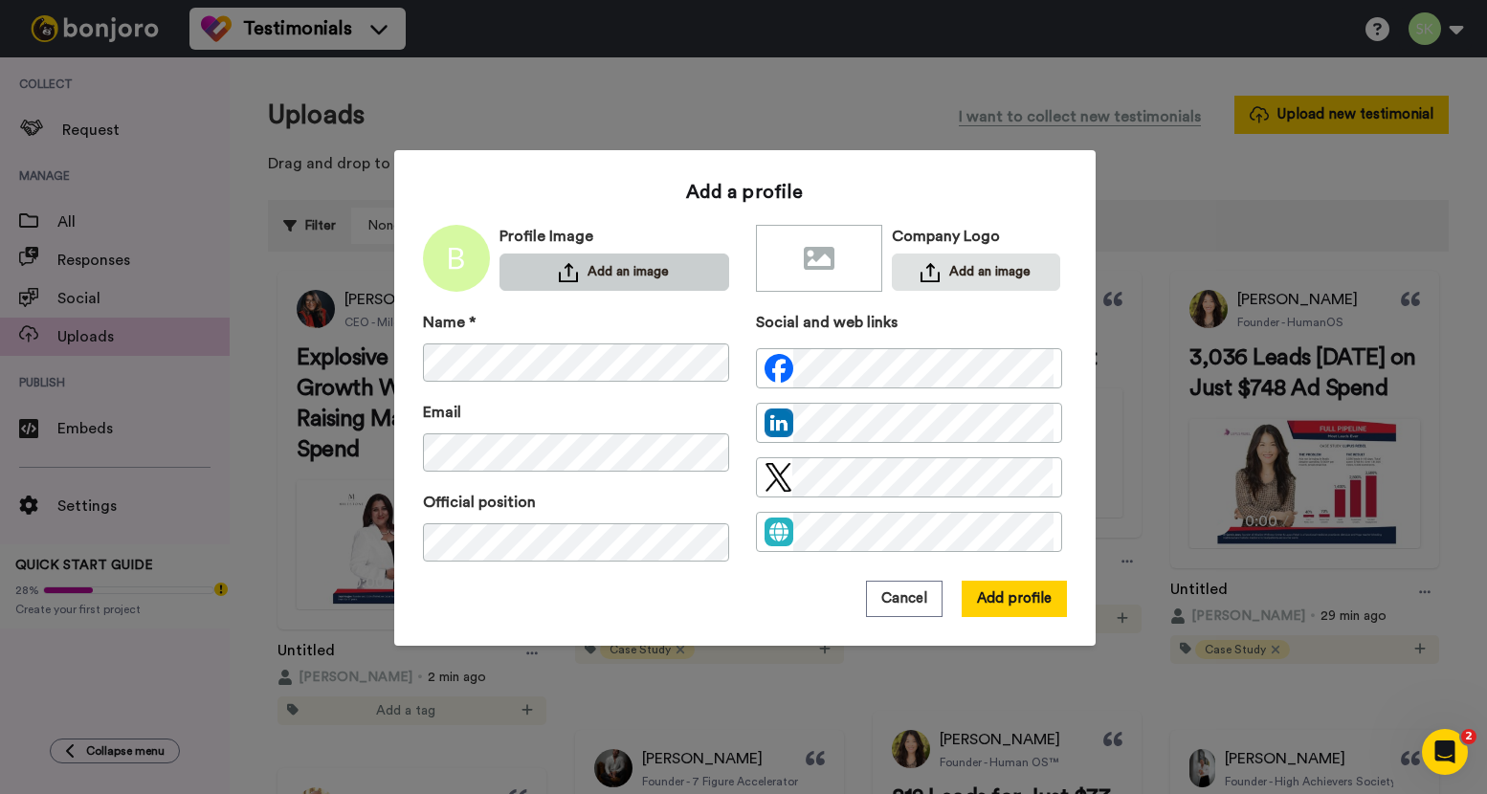
click at [656, 267] on button "Add an image" at bounding box center [614, 271] width 230 height 37
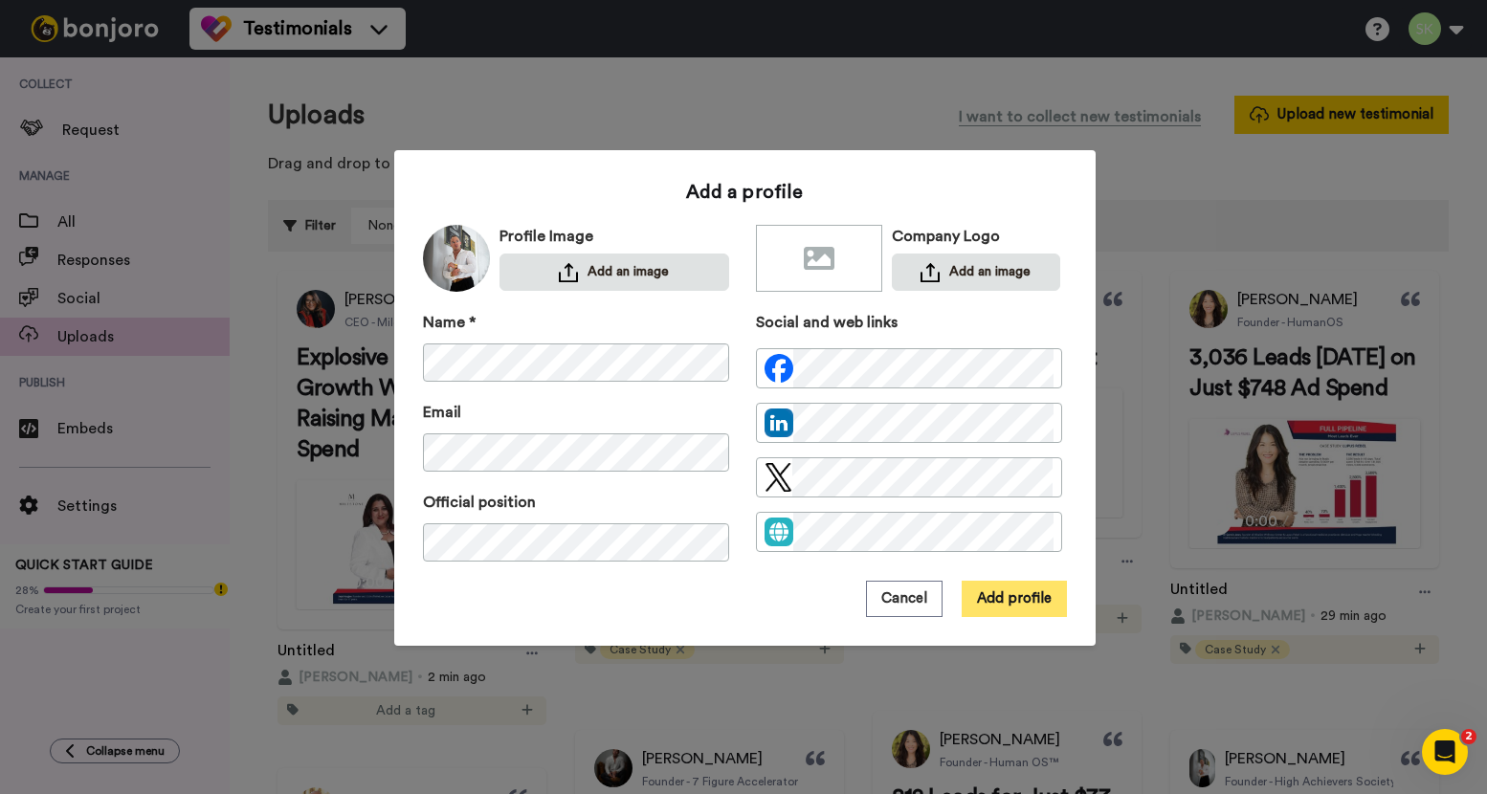
click at [1003, 599] on button "Add profile" at bounding box center [1013, 599] width 105 height 36
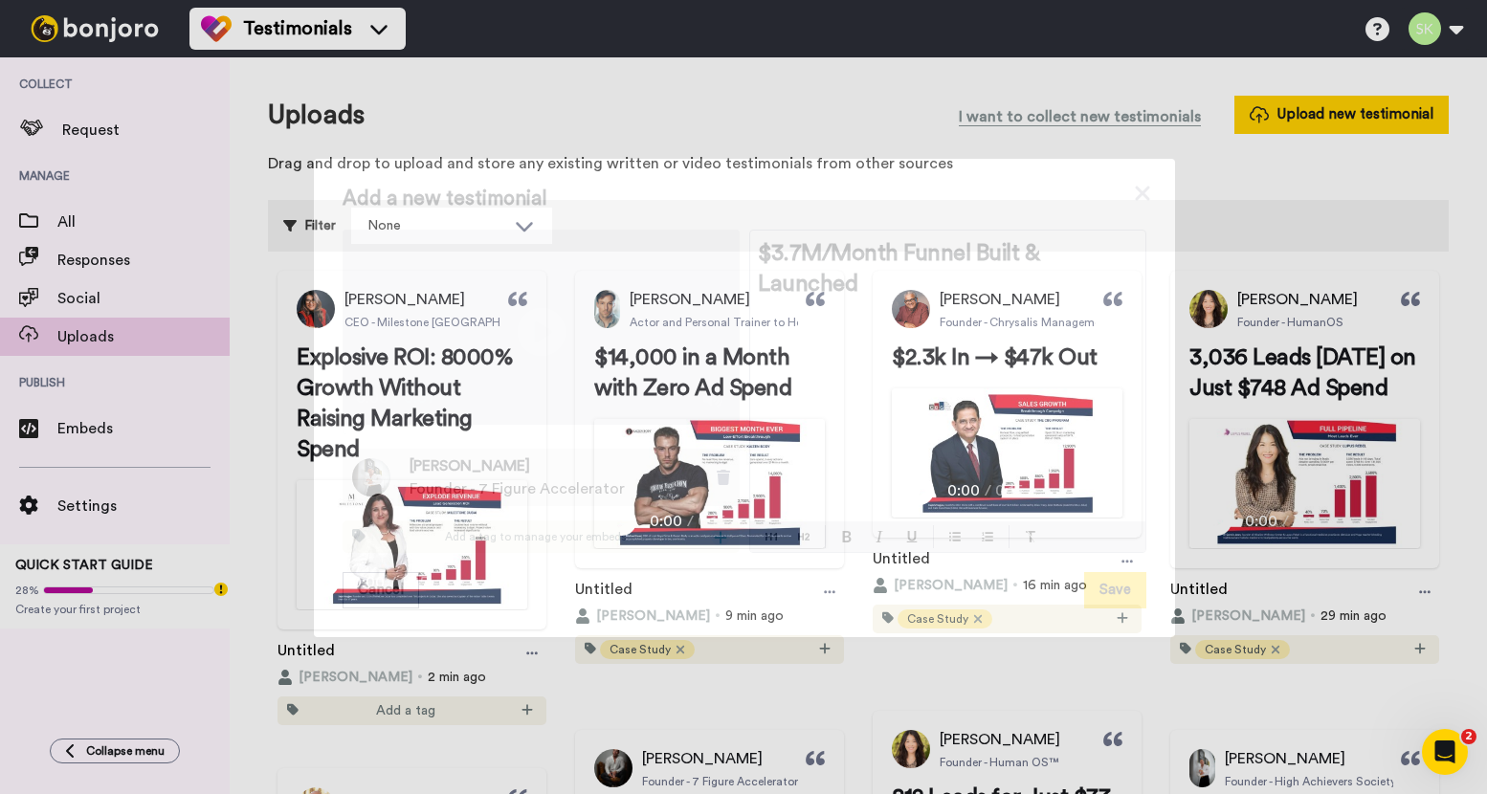
click at [711, 546] on div at bounding box center [720, 536] width 19 height 19
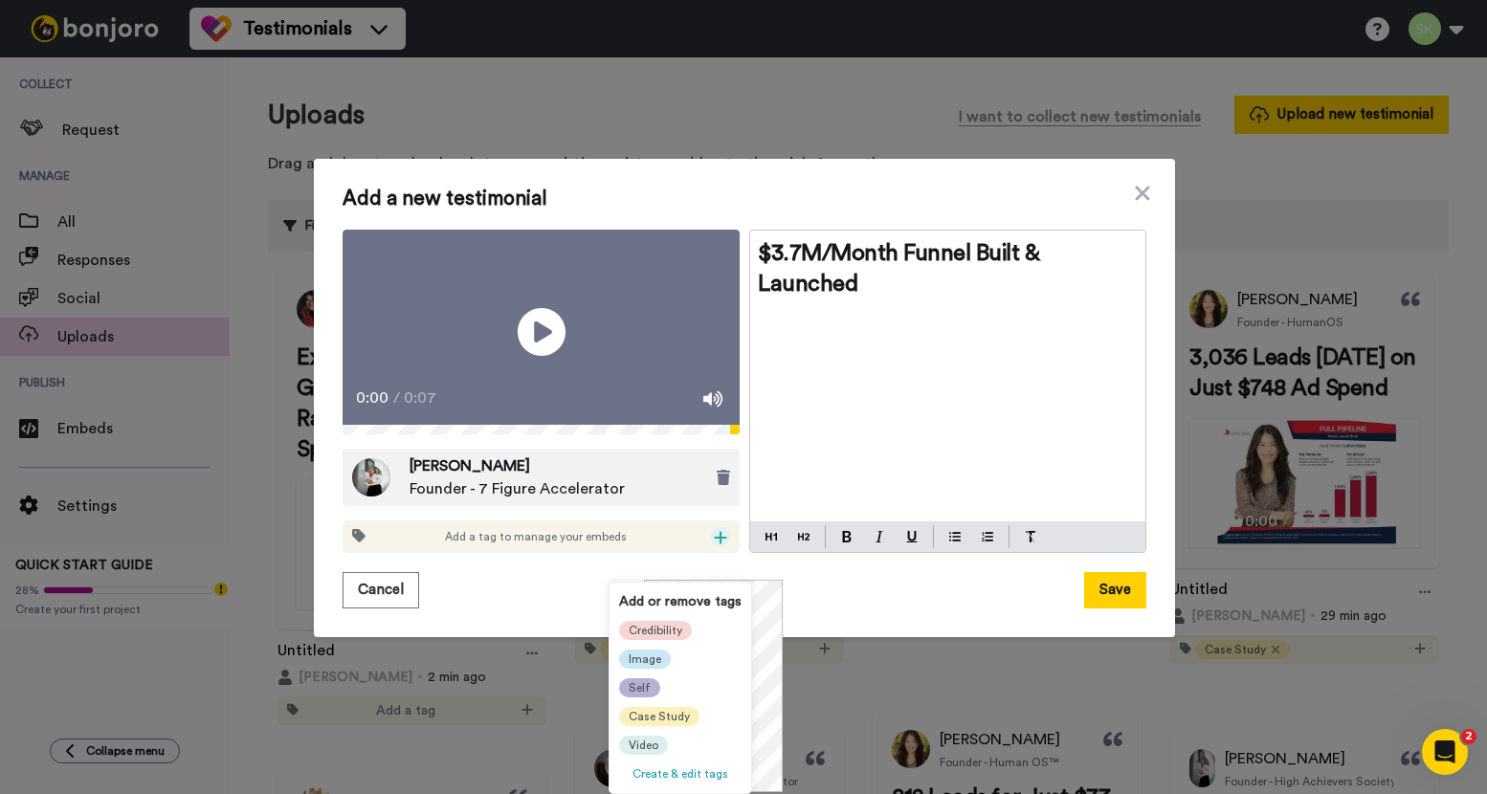
click at [649, 694] on div "Self" at bounding box center [639, 687] width 41 height 19
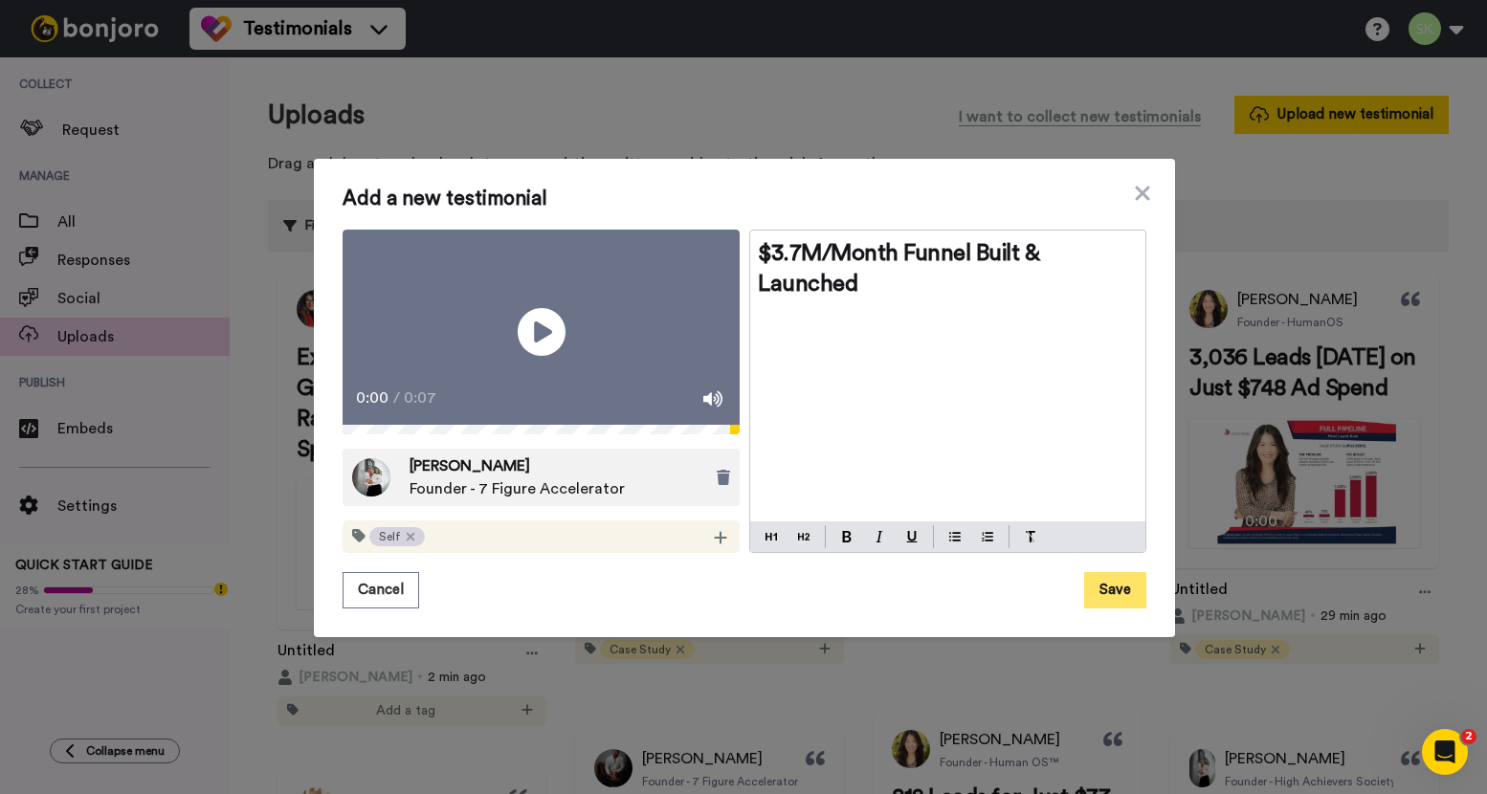
click at [1106, 608] on button "Save" at bounding box center [1115, 590] width 62 height 36
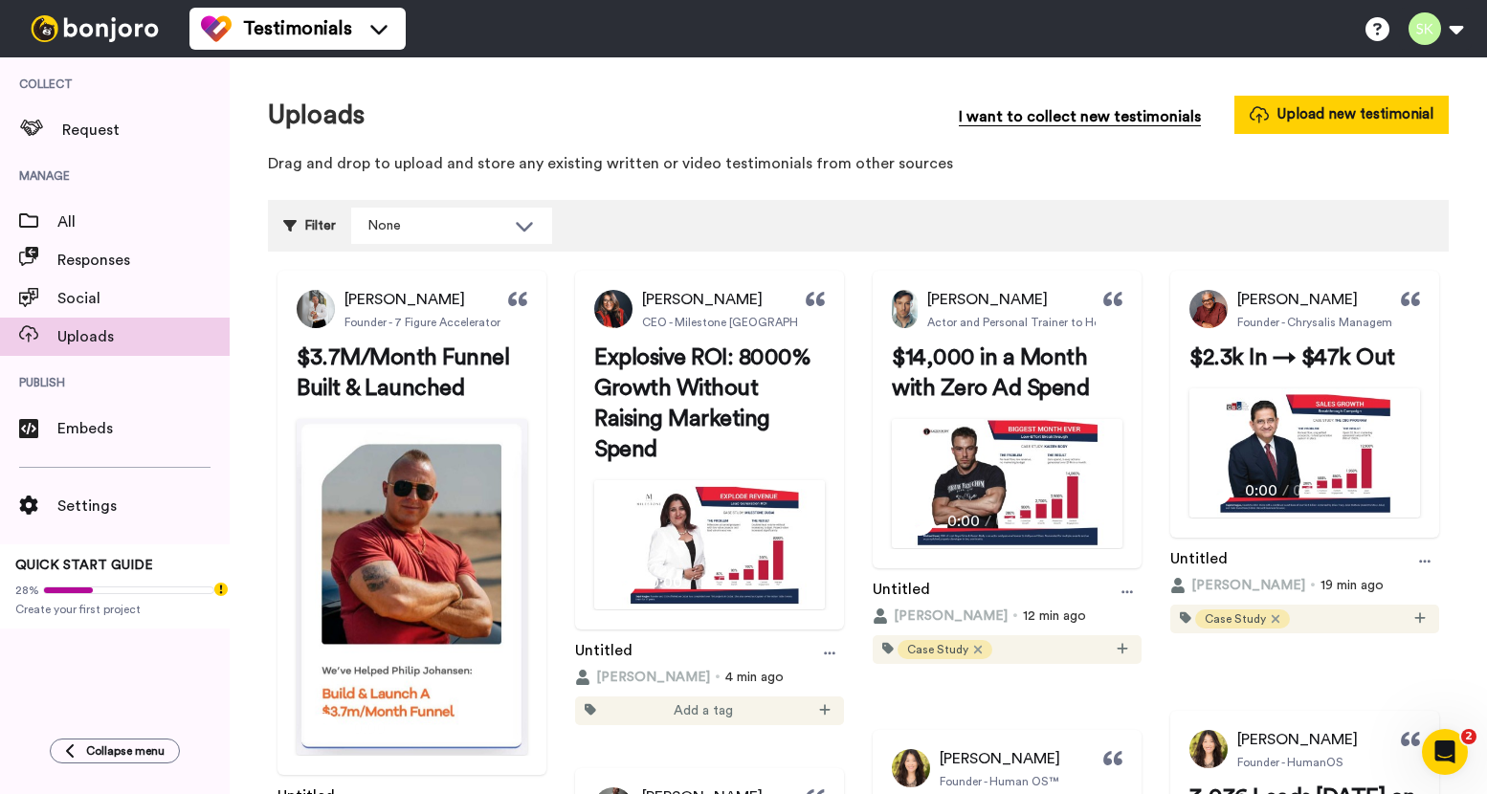
click at [1064, 122] on span "I want to collect new testimonials" at bounding box center [1079, 116] width 242 height 23
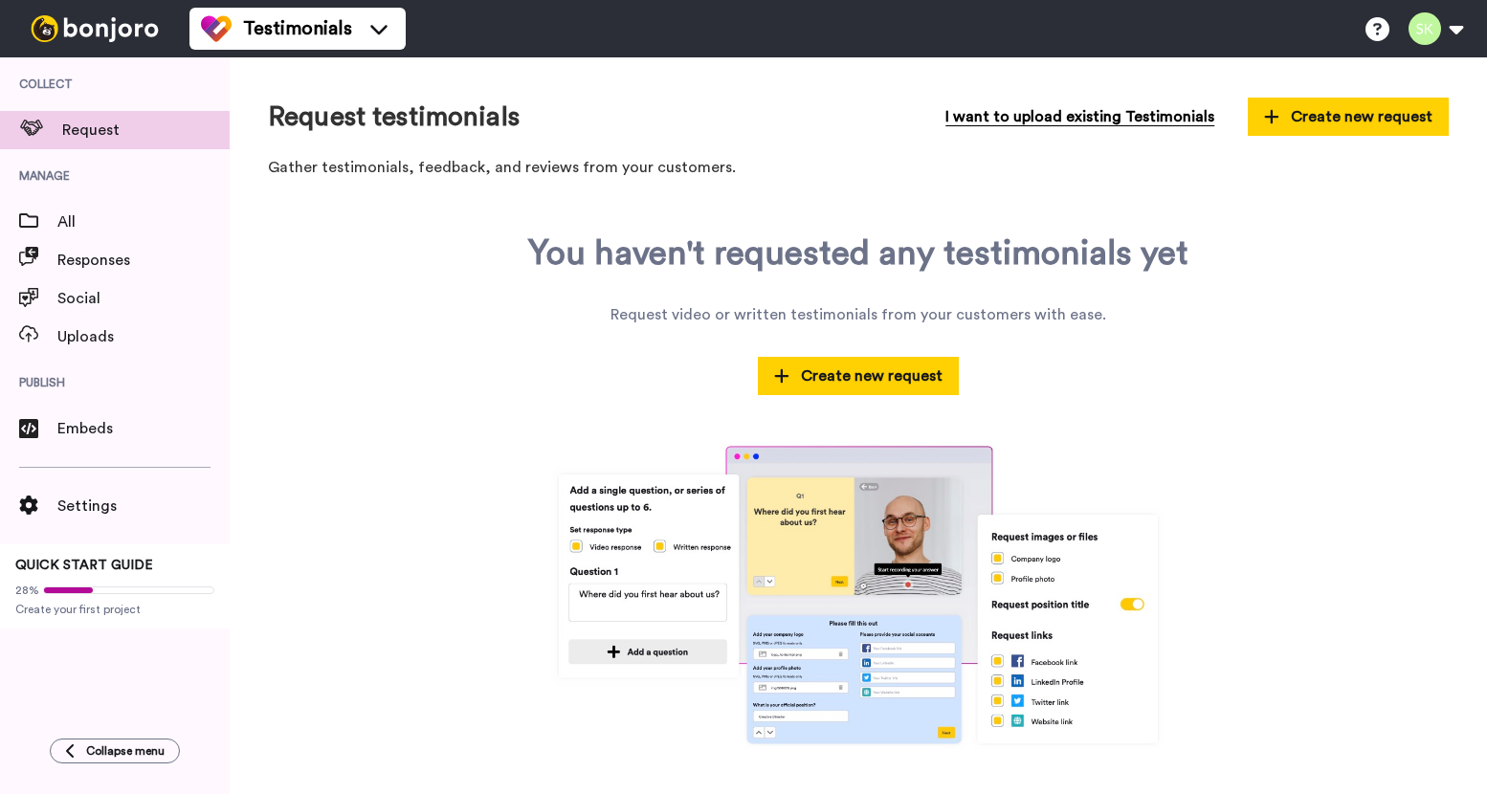
click at [1150, 121] on span "I want to upload existing Testimonials" at bounding box center [1079, 116] width 269 height 23
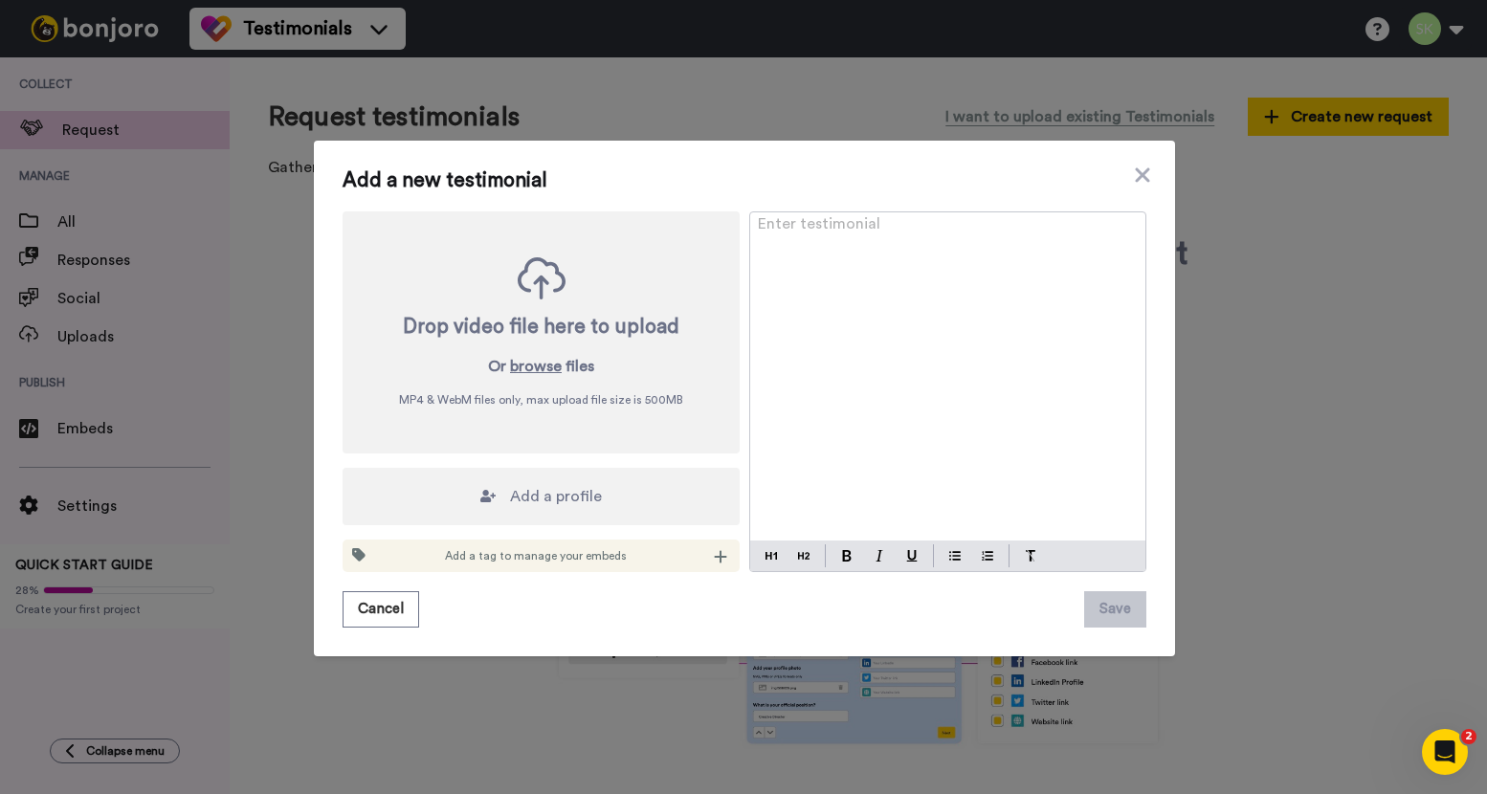
click at [850, 278] on div "Enter testimonial ﻿" at bounding box center [947, 376] width 395 height 328
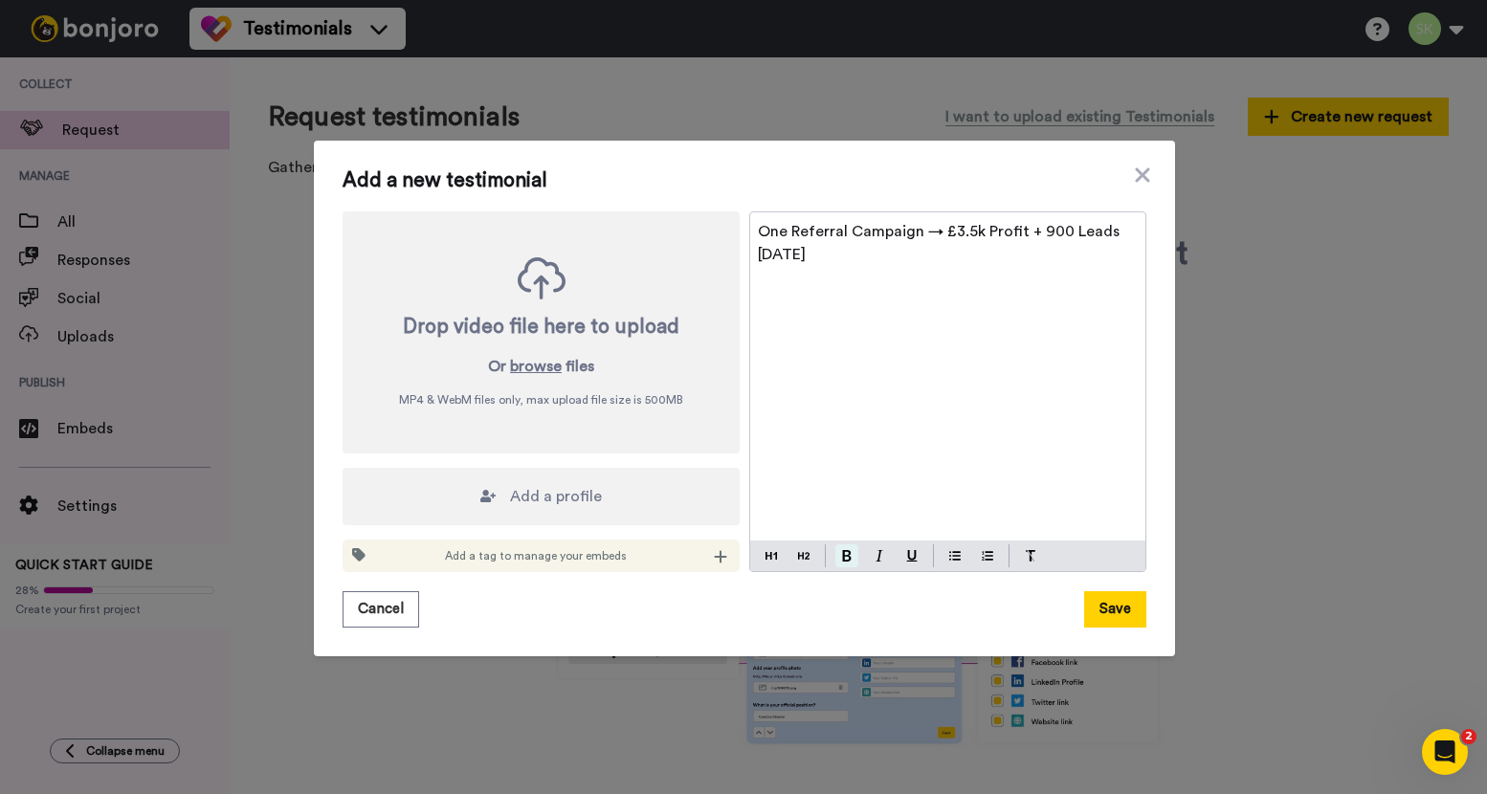
click at [843, 556] on img at bounding box center [847, 555] width 10 height 11
click at [806, 561] on button at bounding box center [803, 555] width 23 height 23
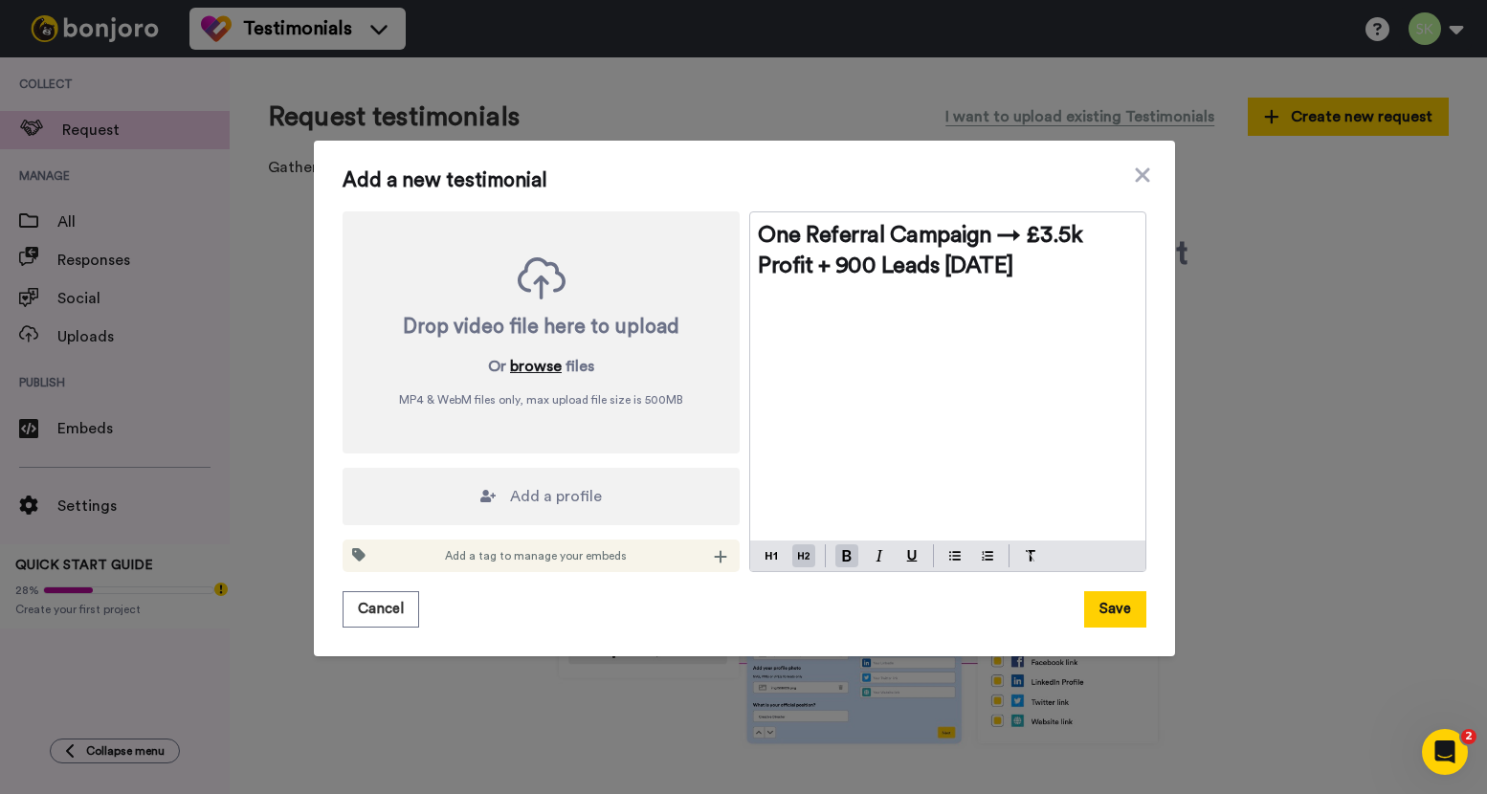
click at [539, 367] on button "browse" at bounding box center [536, 366] width 52 height 23
click at [540, 367] on button "browse" at bounding box center [536, 366] width 52 height 23
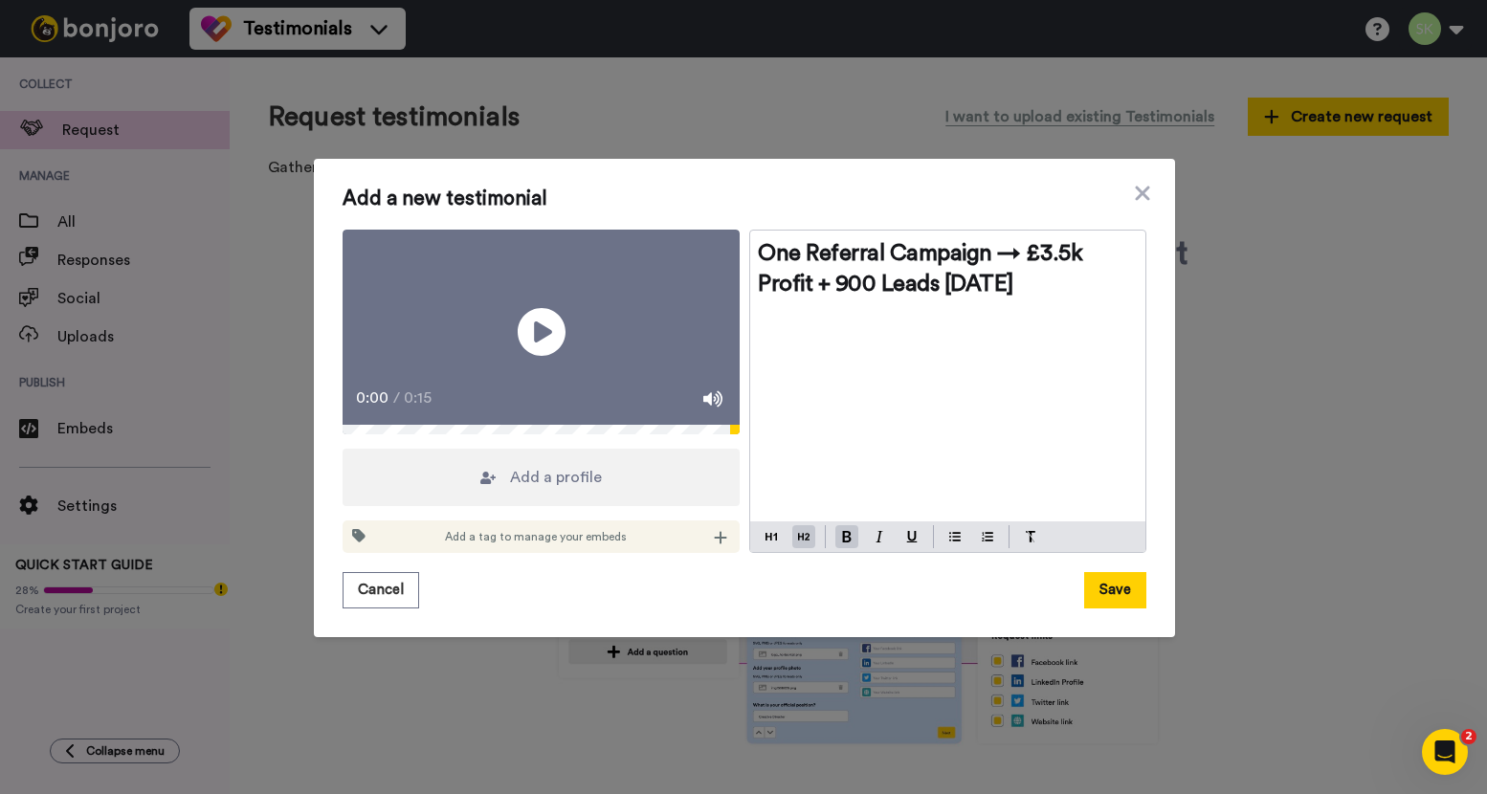
click at [599, 488] on div "Add a profile" at bounding box center [540, 477] width 397 height 57
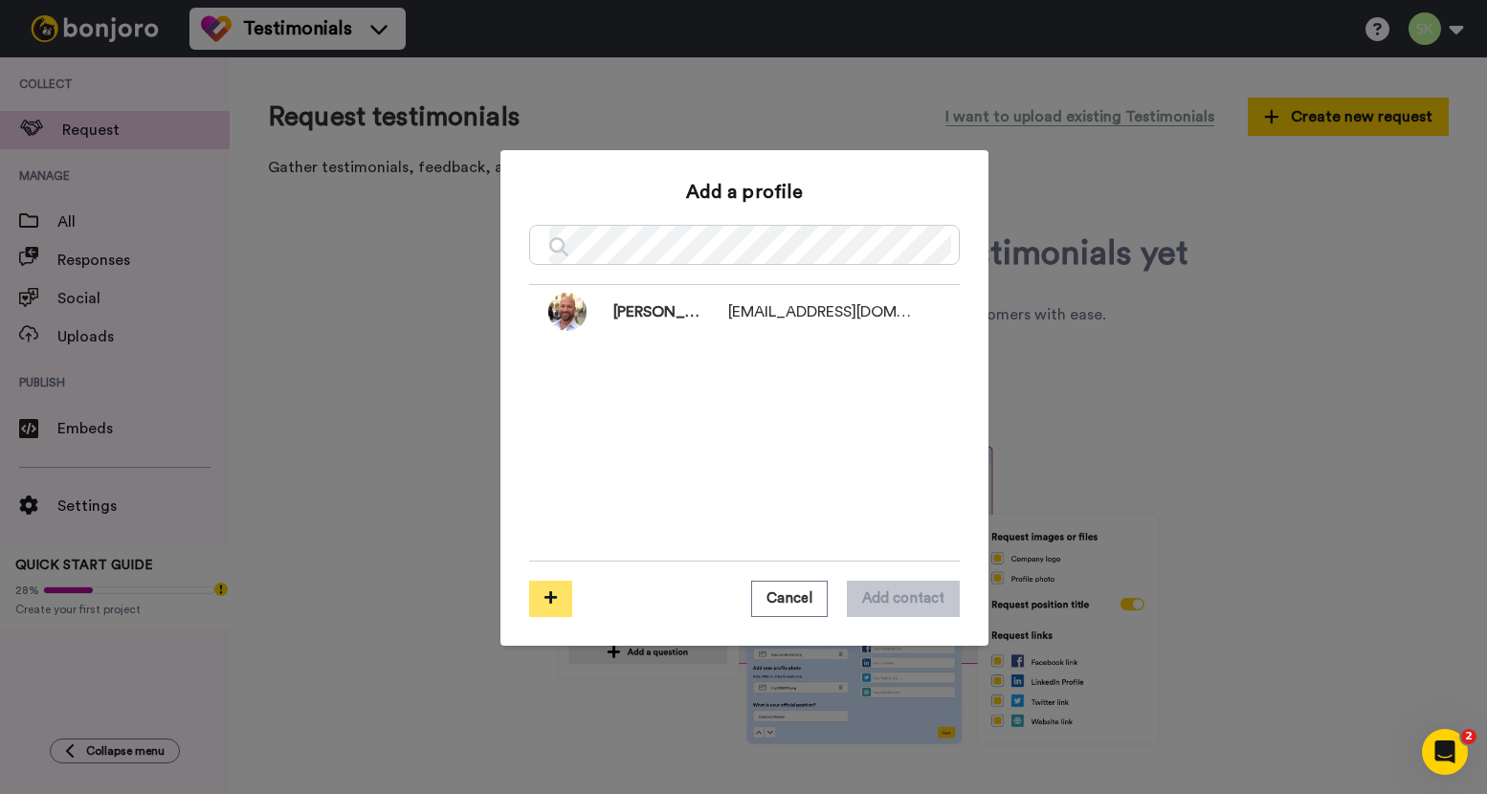
click at [552, 600] on button at bounding box center [550, 599] width 43 height 36
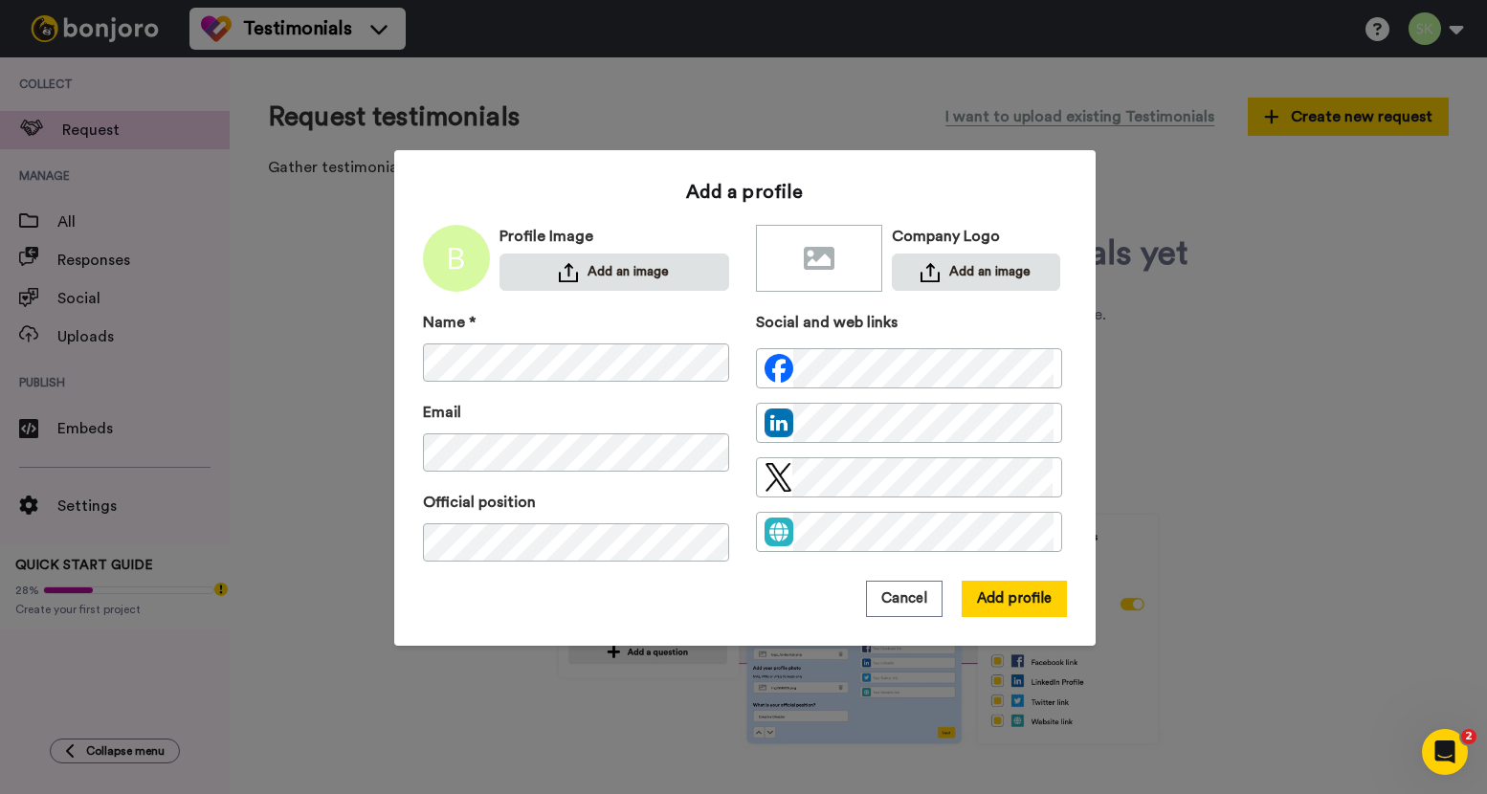
click at [619, 392] on div "Name * Email Official position" at bounding box center [576, 446] width 306 height 270
click at [597, 308] on div "Add a profile Profile Image Add an image Company Logo Add an image Name * Email…" at bounding box center [745, 398] width 644 height 438
click at [652, 389] on div "Name * Email Official position" at bounding box center [576, 446] width 306 height 270
click at [1028, 603] on button "Add profile" at bounding box center [1013, 599] width 105 height 36
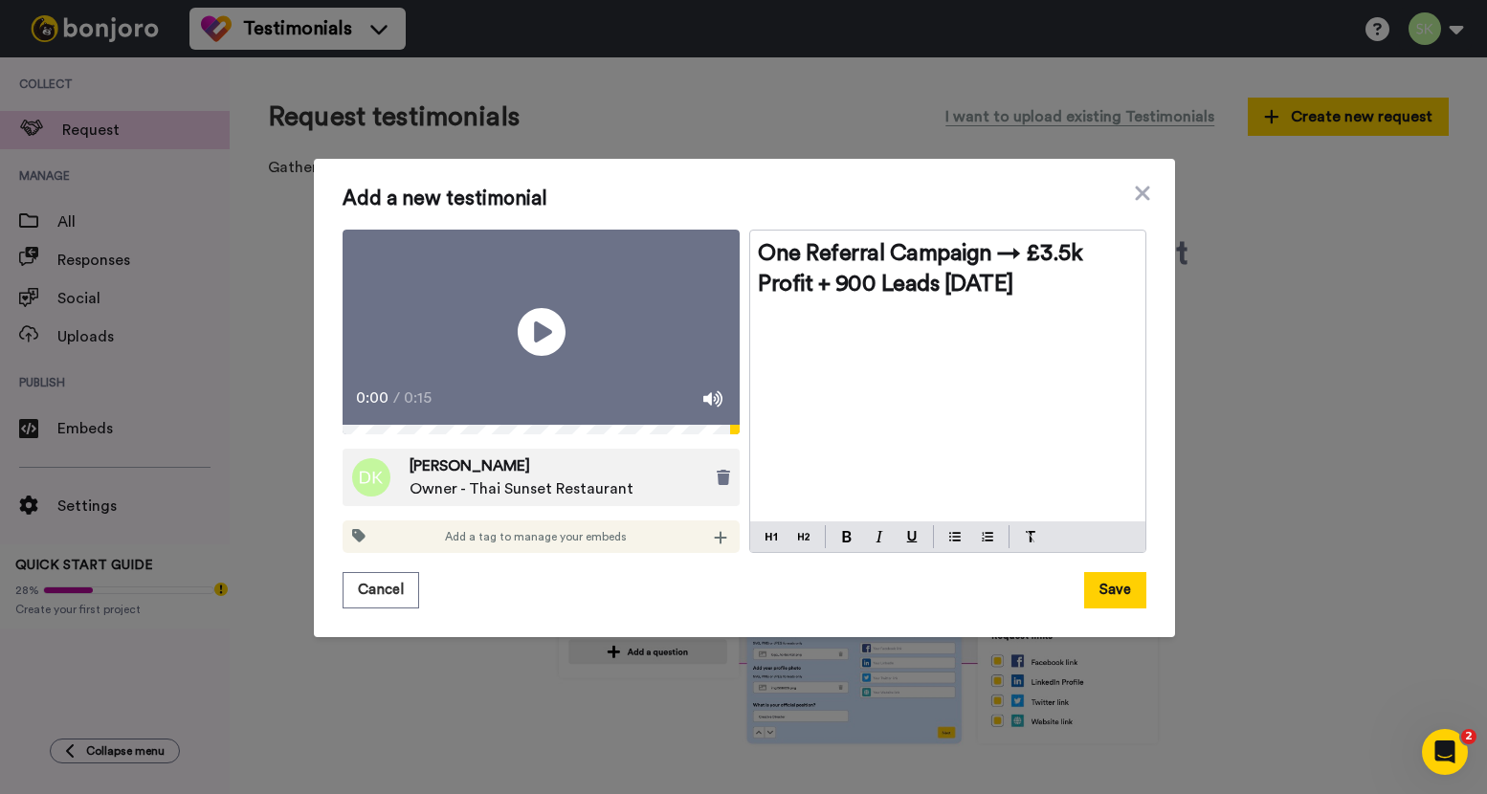
click at [726, 545] on div "Add a tag to manage your embeds" at bounding box center [540, 536] width 397 height 33
click at [715, 544] on icon at bounding box center [721, 538] width 12 height 12
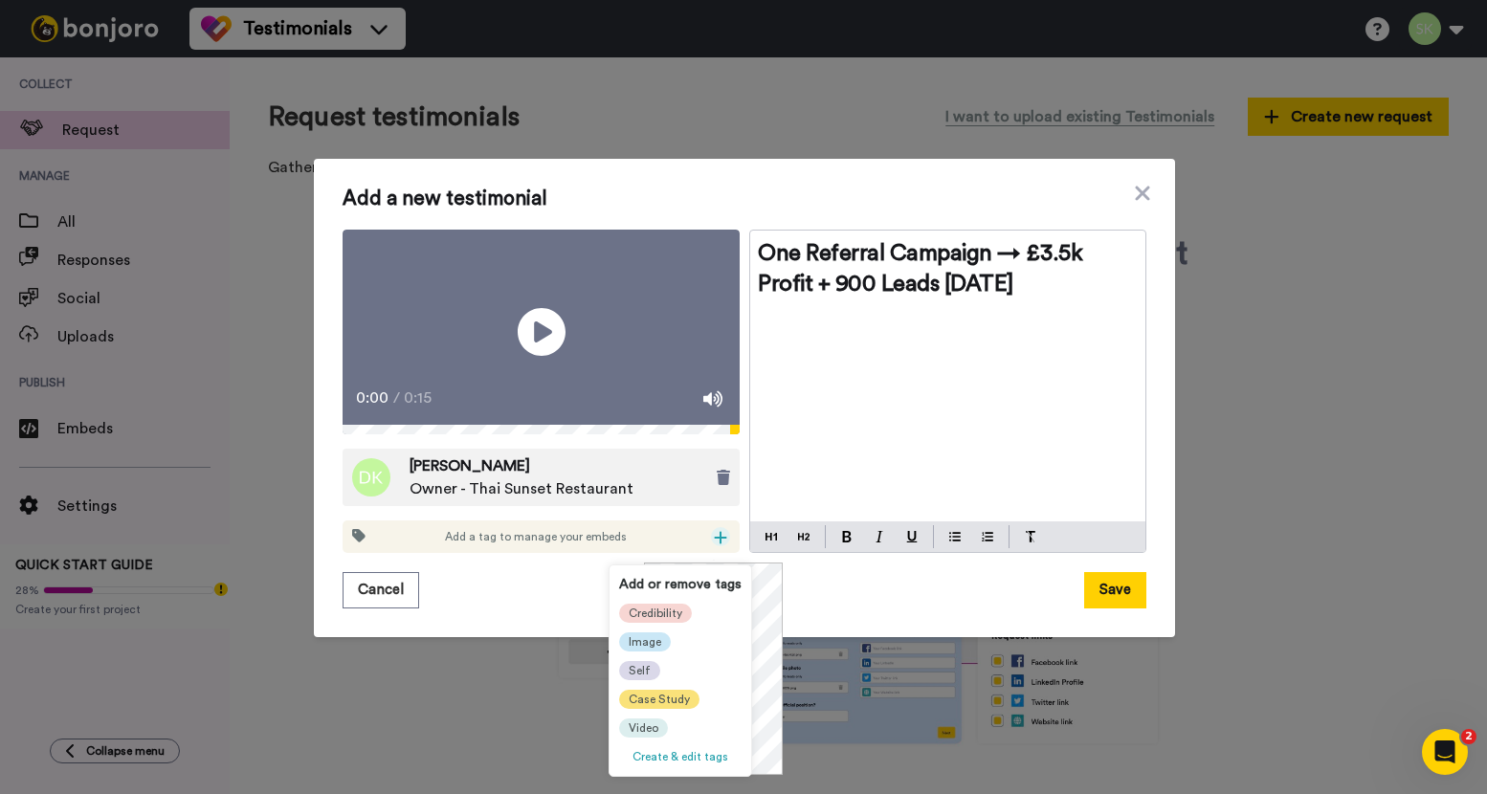
click at [643, 696] on span "Case Study" at bounding box center [658, 699] width 61 height 15
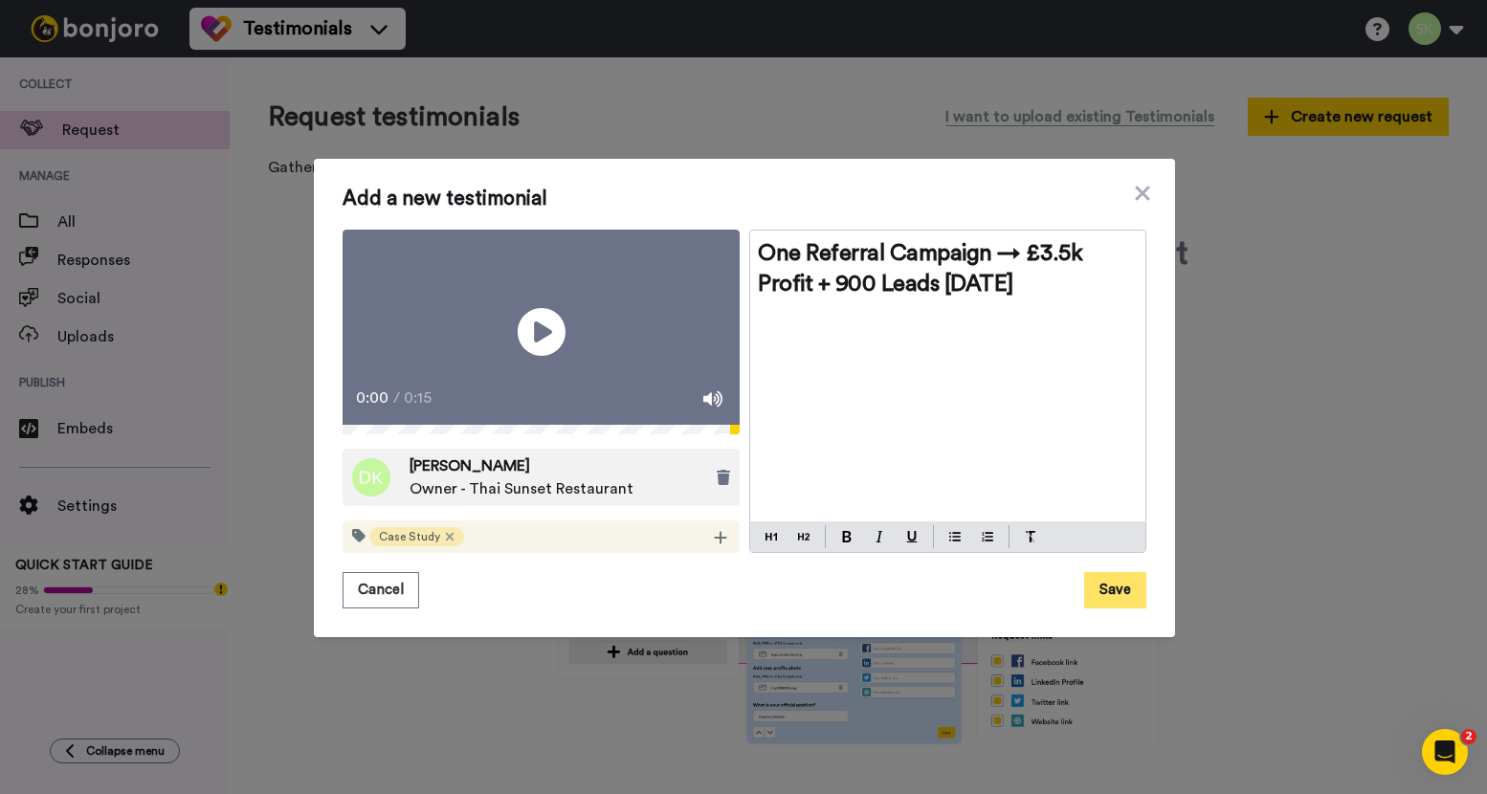
click at [1111, 606] on button "Save" at bounding box center [1115, 590] width 62 height 36
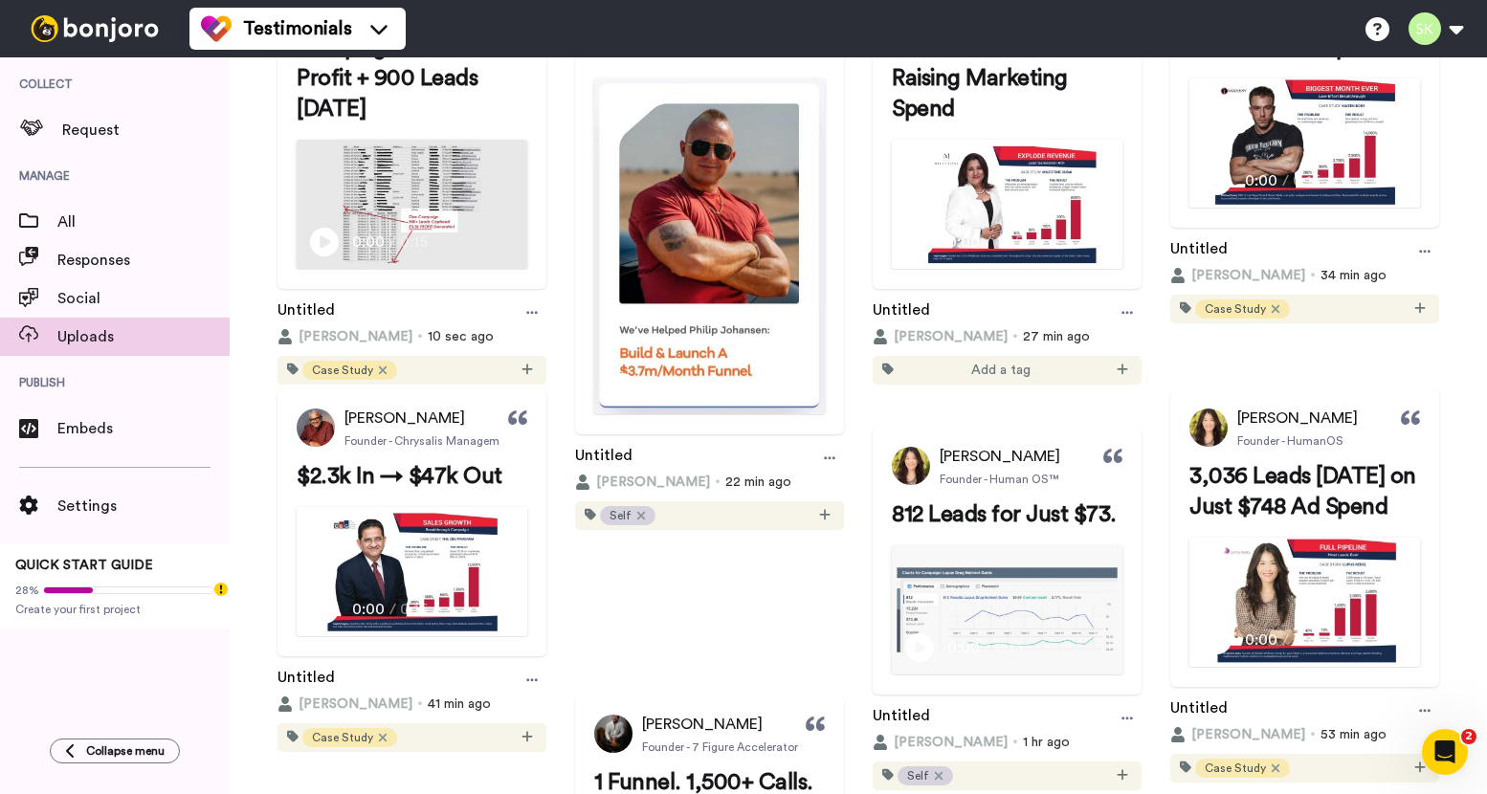
scroll to position [329, 0]
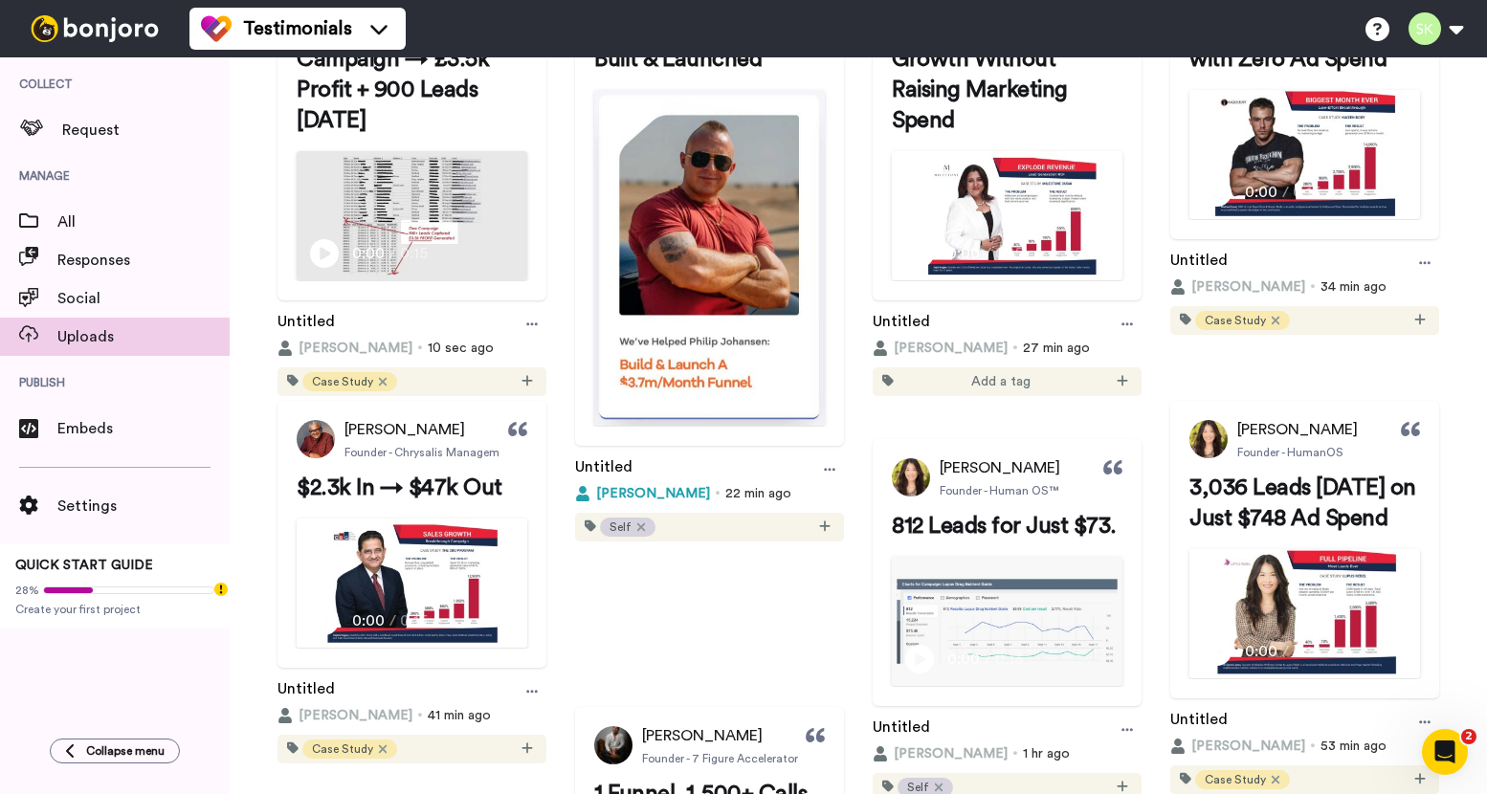
click at [710, 503] on span "[PERSON_NAME]" at bounding box center [653, 493] width 114 height 19
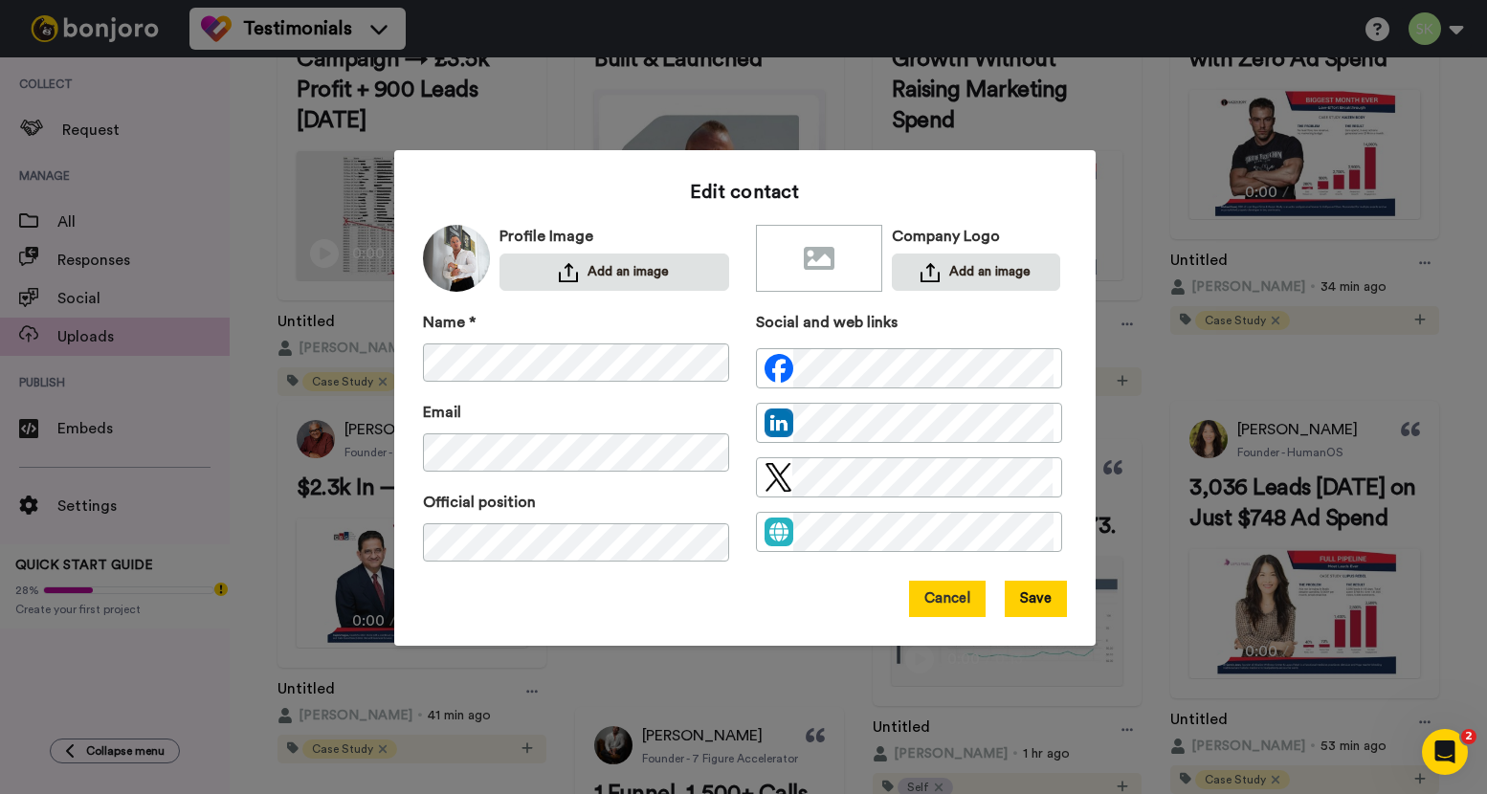
click at [933, 600] on button "Cancel" at bounding box center [947, 599] width 77 height 36
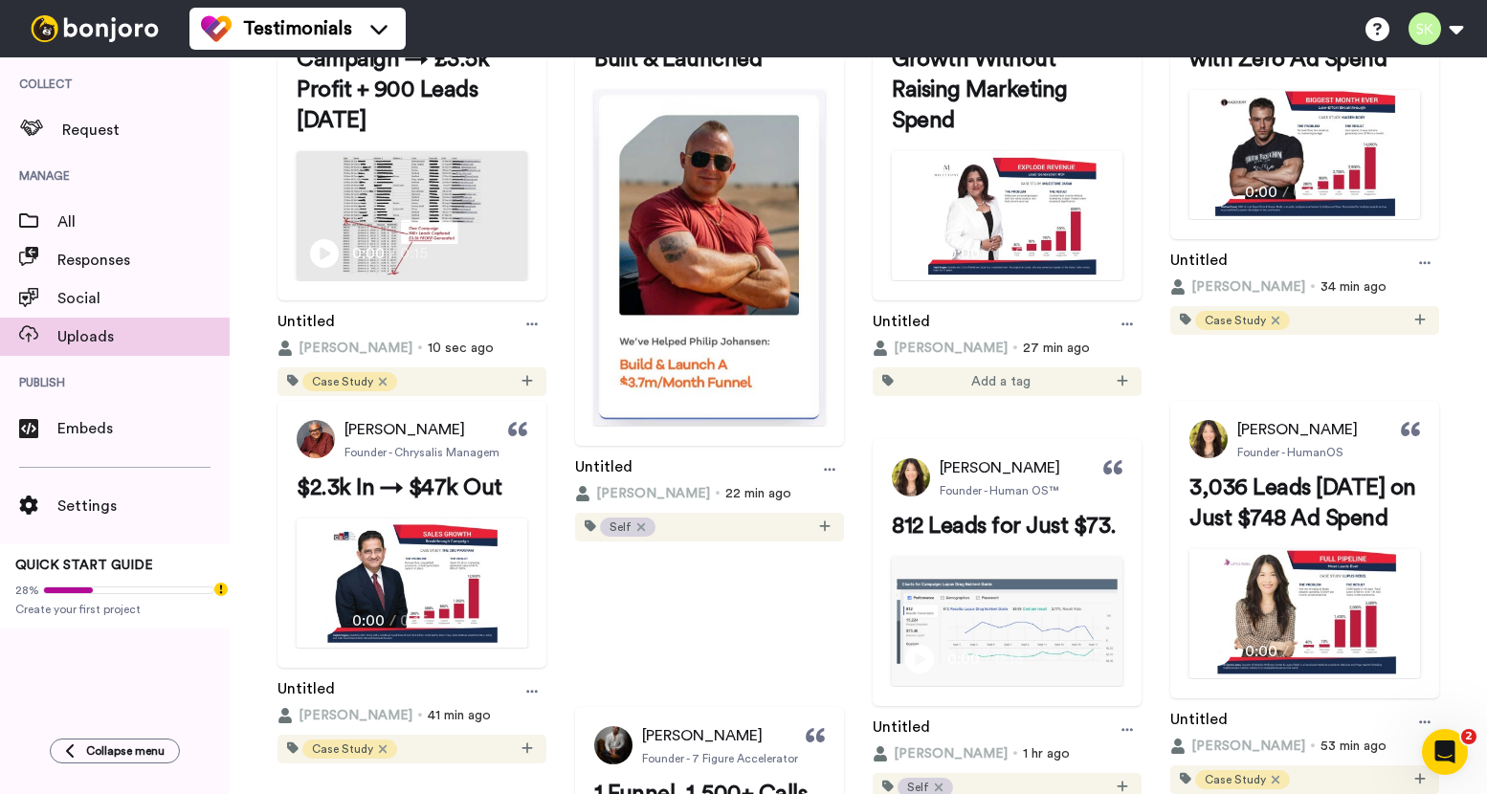
scroll to position [0, 0]
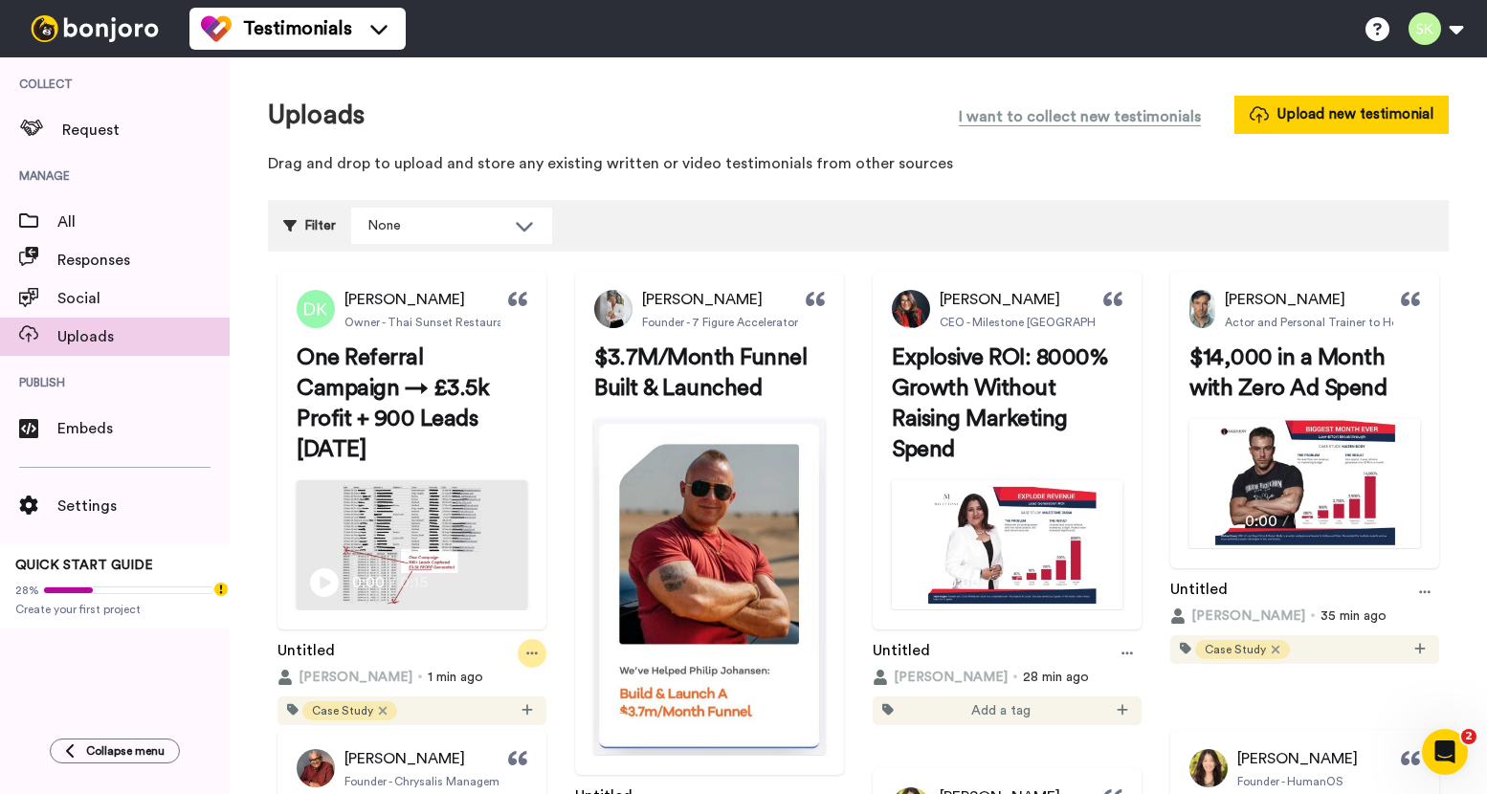
click at [538, 647] on icon at bounding box center [531, 653] width 11 height 13
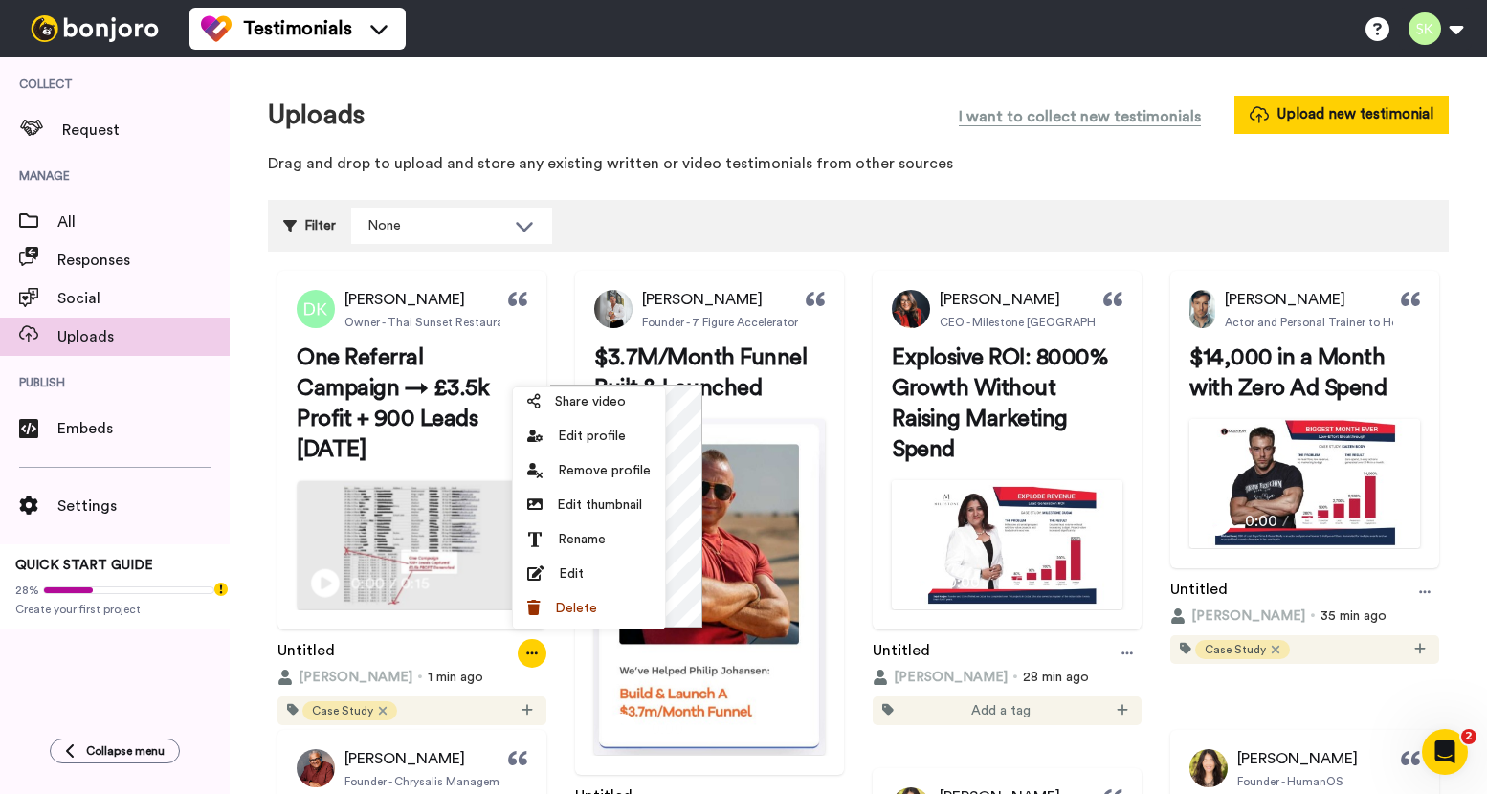
click at [367, 584] on span "0:00" at bounding box center [368, 583] width 34 height 24
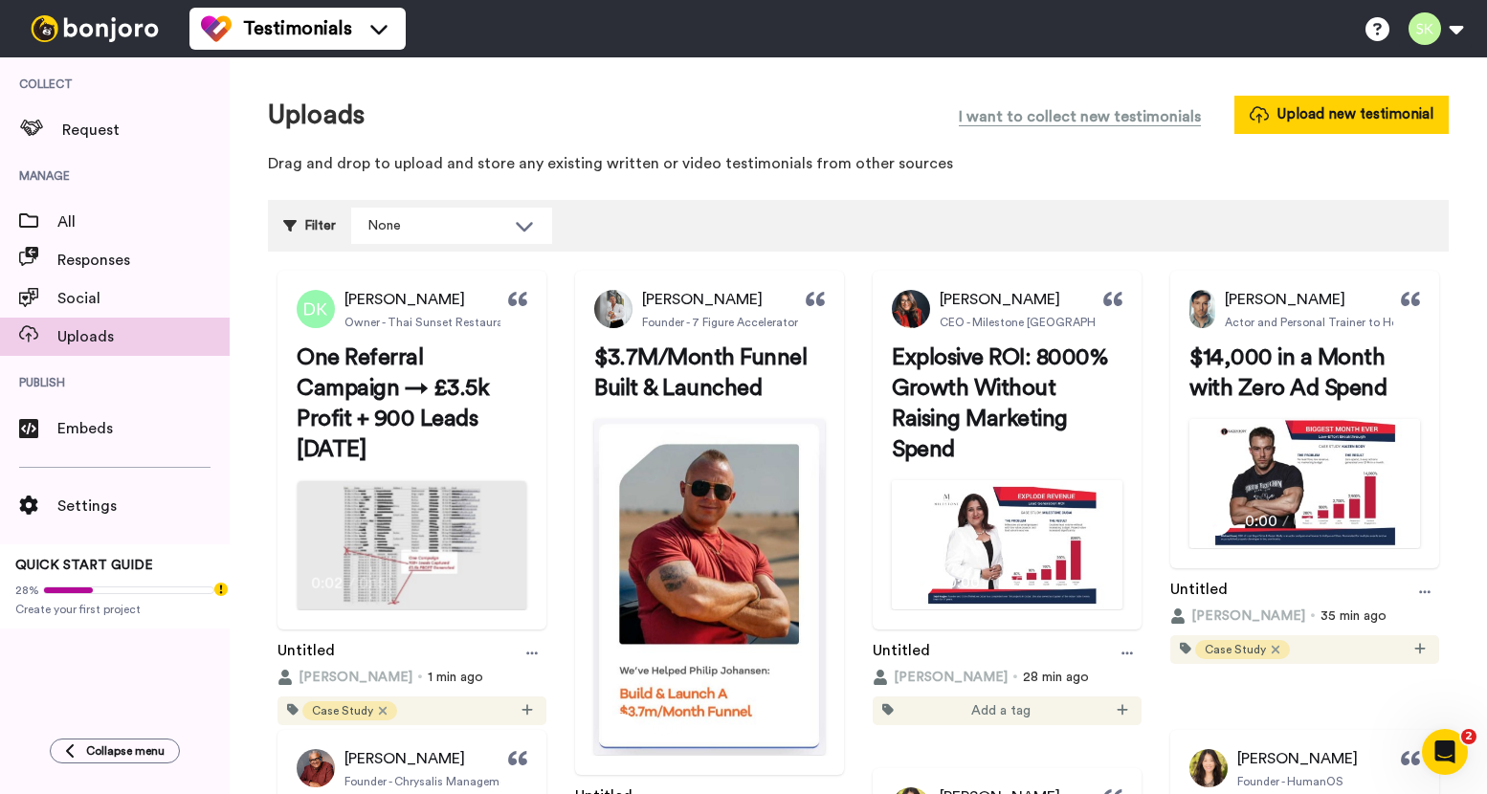
click at [466, 551] on video at bounding box center [411, 545] width 229 height 128
click at [546, 648] on div at bounding box center [532, 653] width 29 height 29
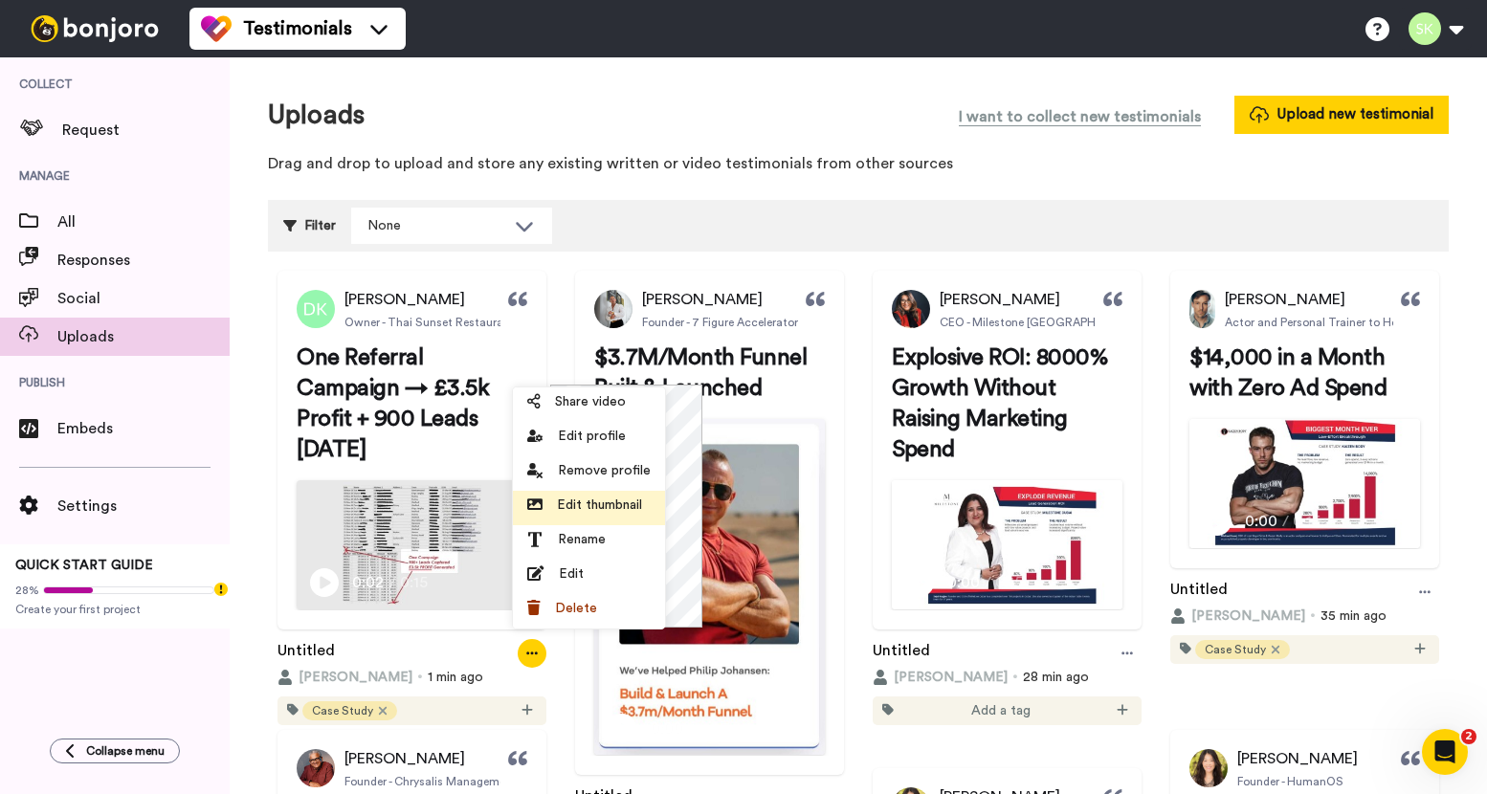
click at [607, 505] on span "Edit thumbnail" at bounding box center [599, 505] width 85 height 19
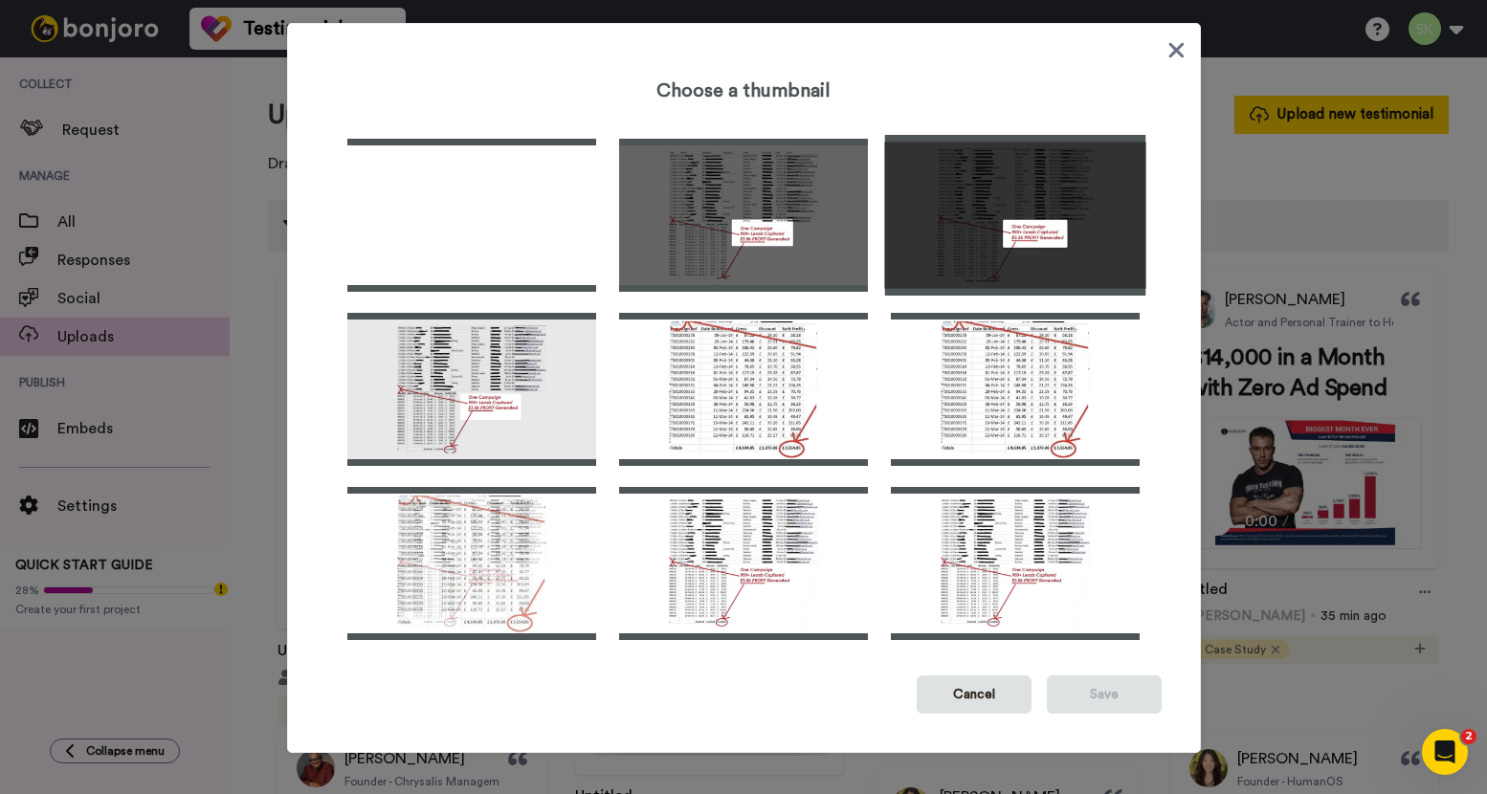
click at [1016, 233] on img at bounding box center [1015, 215] width 261 height 161
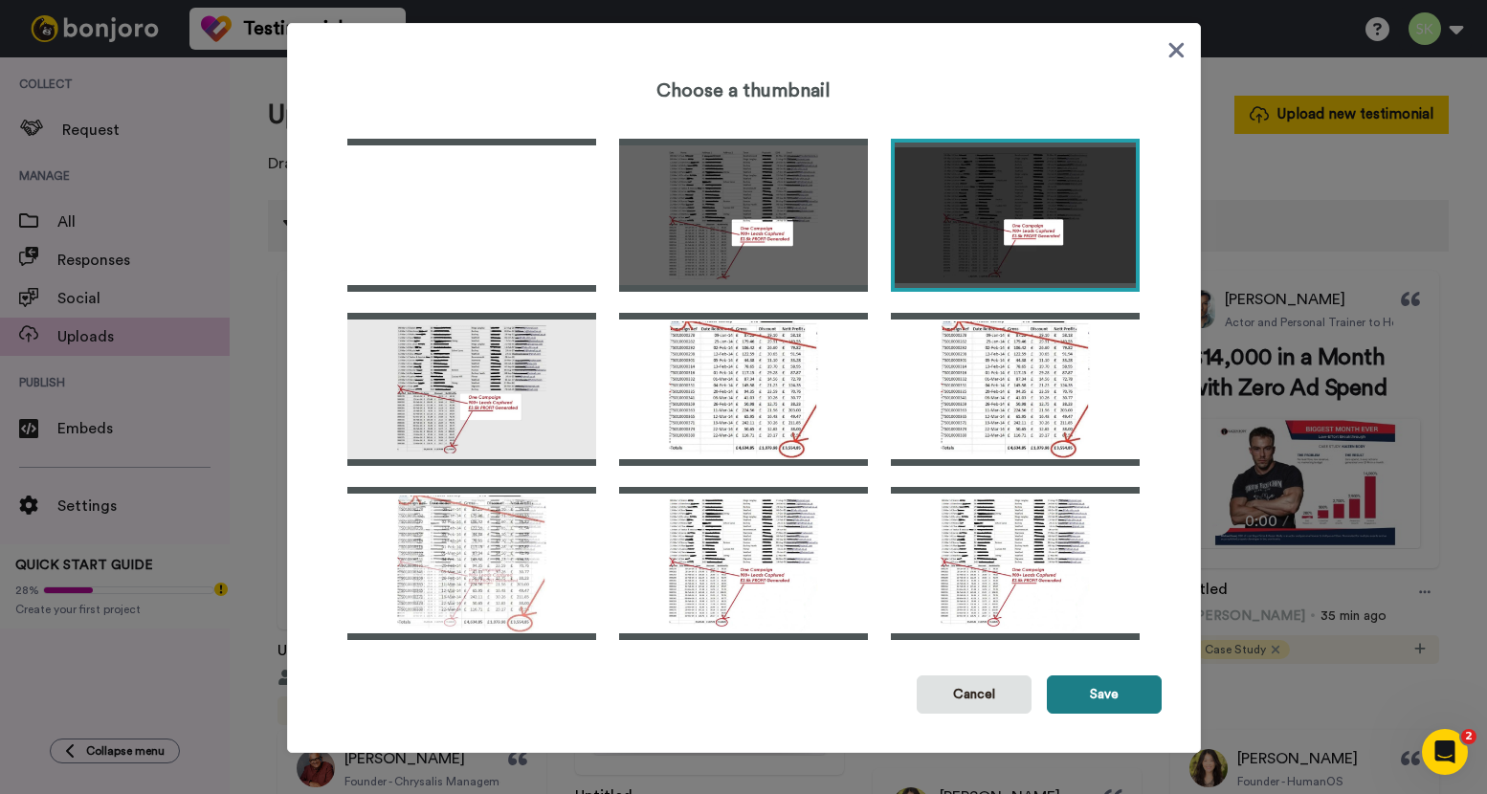
click at [1101, 692] on button "Save" at bounding box center [1103, 694] width 115 height 38
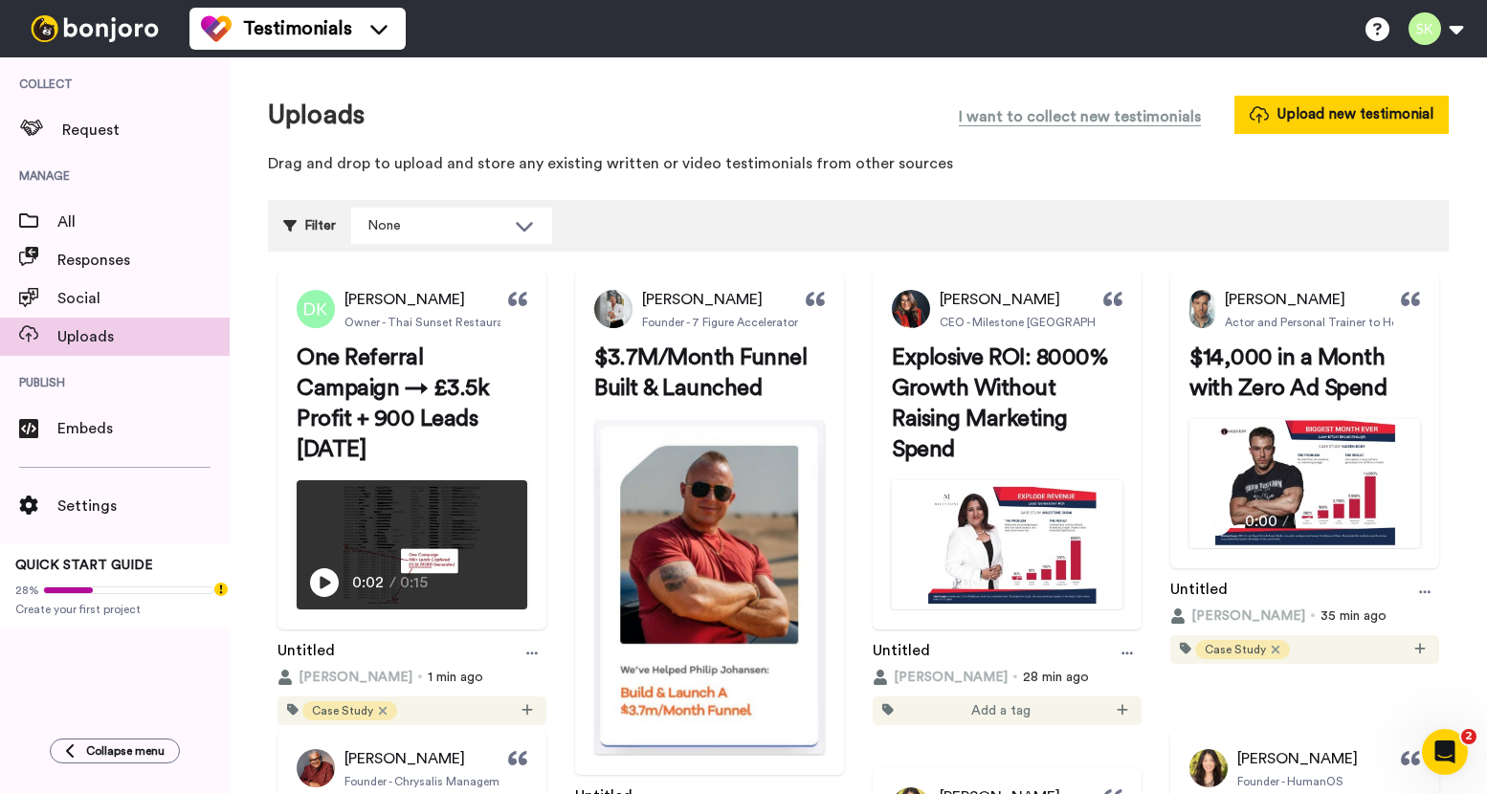
click at [824, 578] on img at bounding box center [709, 587] width 229 height 333
click at [824, 575] on video at bounding box center [709, 587] width 229 height 333
click at [512, 486] on video at bounding box center [411, 545] width 229 height 128
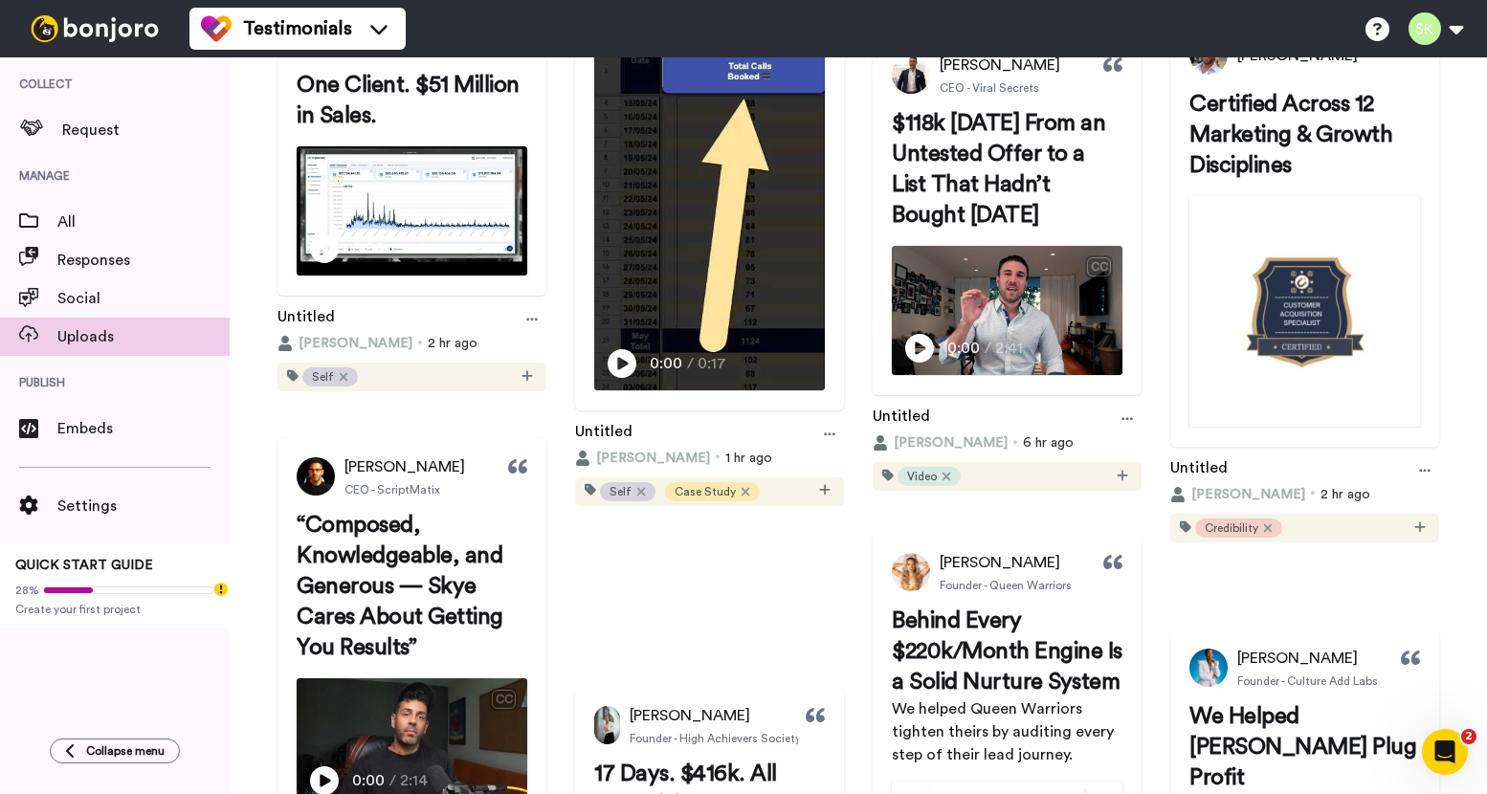
scroll to position [1160, 0]
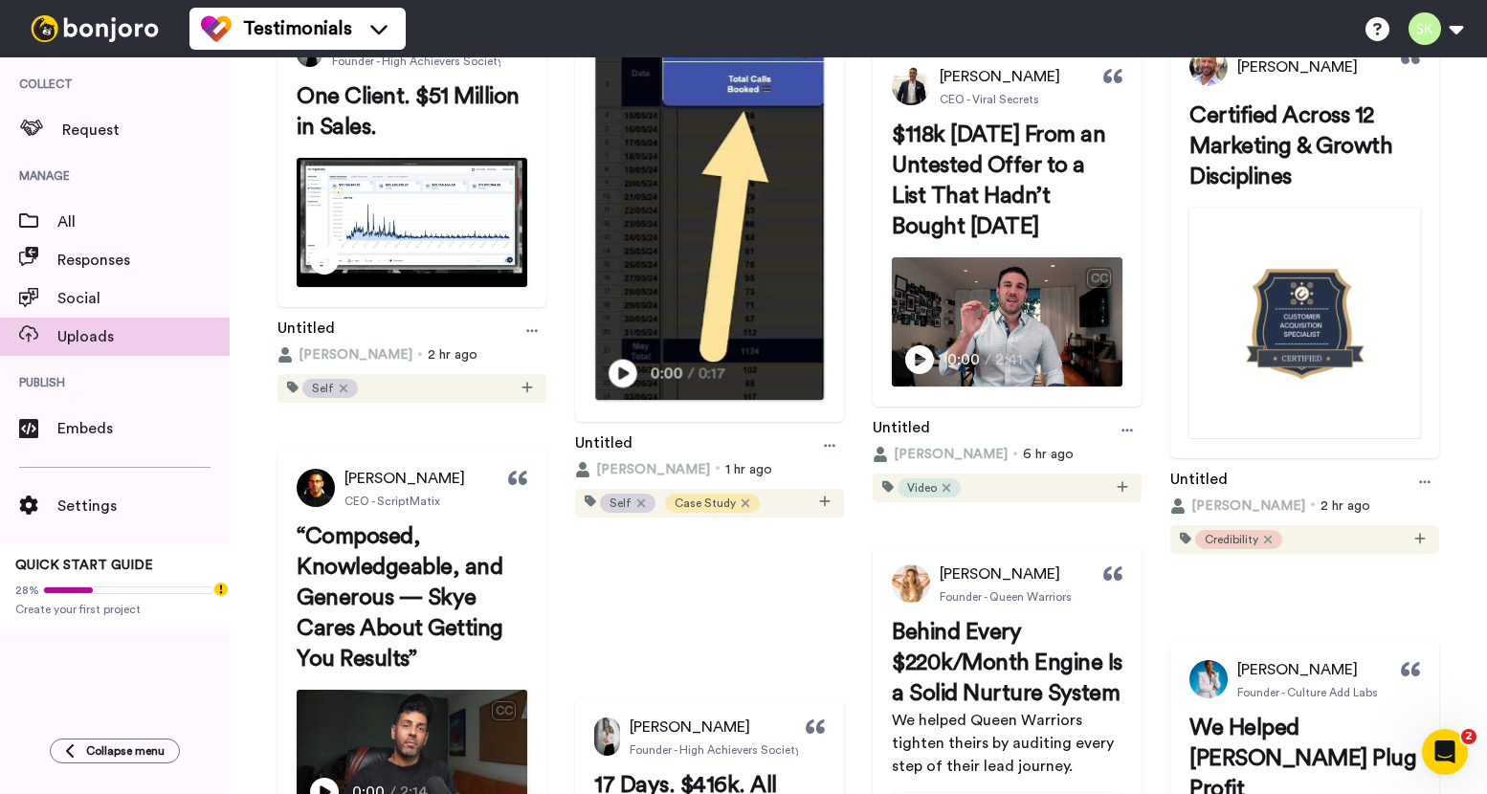
click at [824, 400] on img at bounding box center [709, 213] width 229 height 374
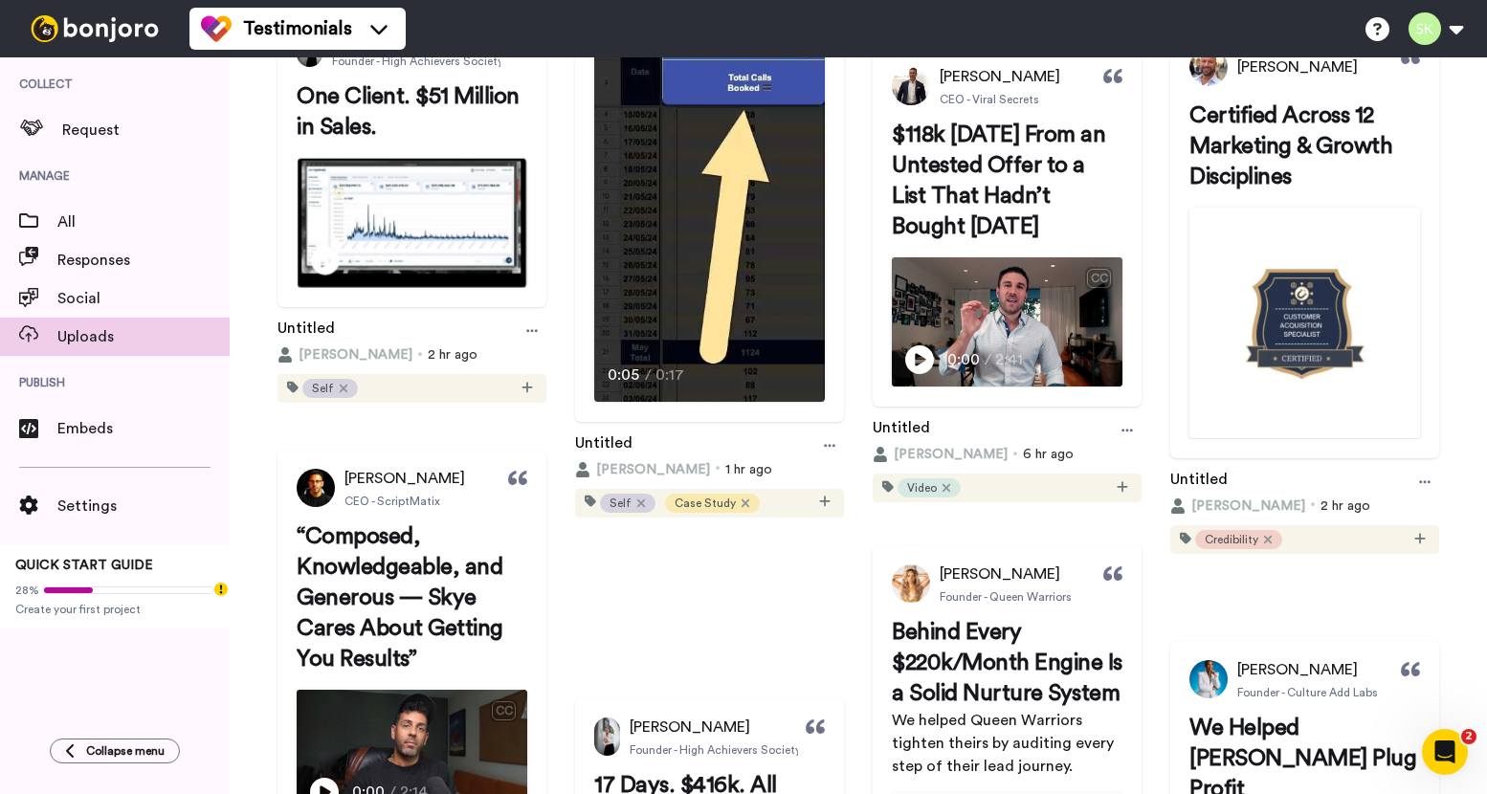
click at [526, 287] on img at bounding box center [411, 223] width 229 height 128
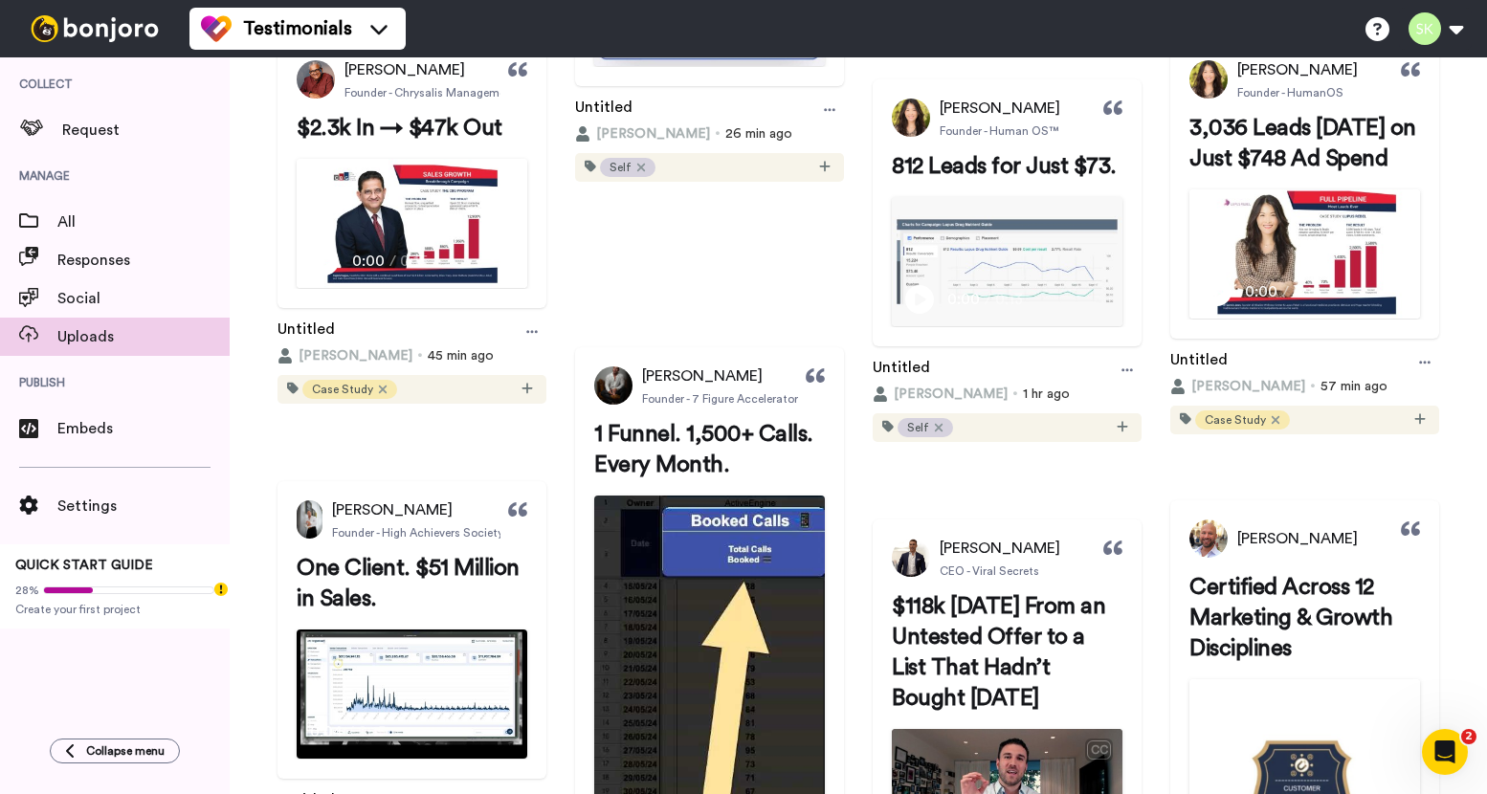
scroll to position [87, 0]
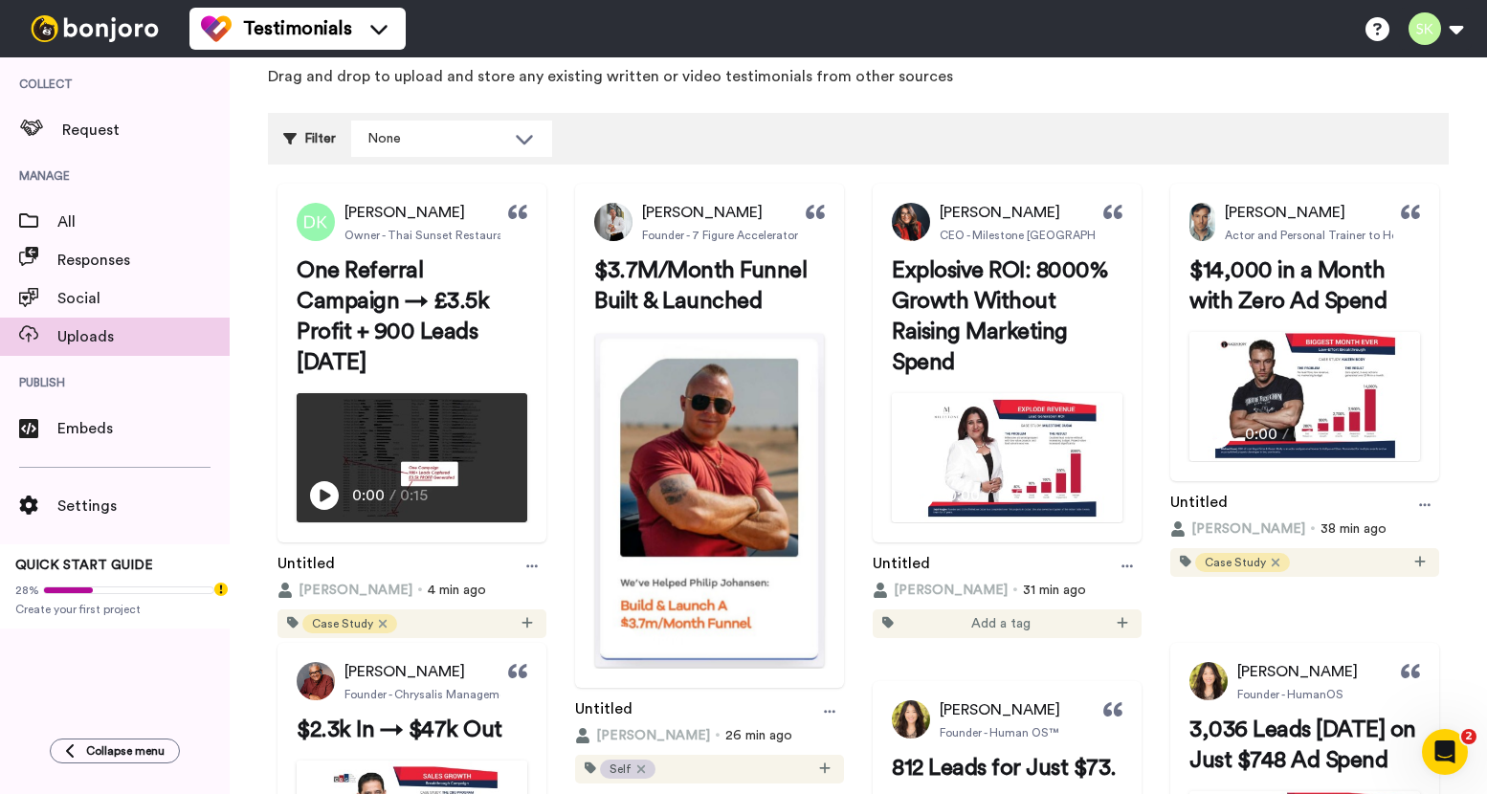
click at [824, 510] on img at bounding box center [709, 500] width 229 height 333
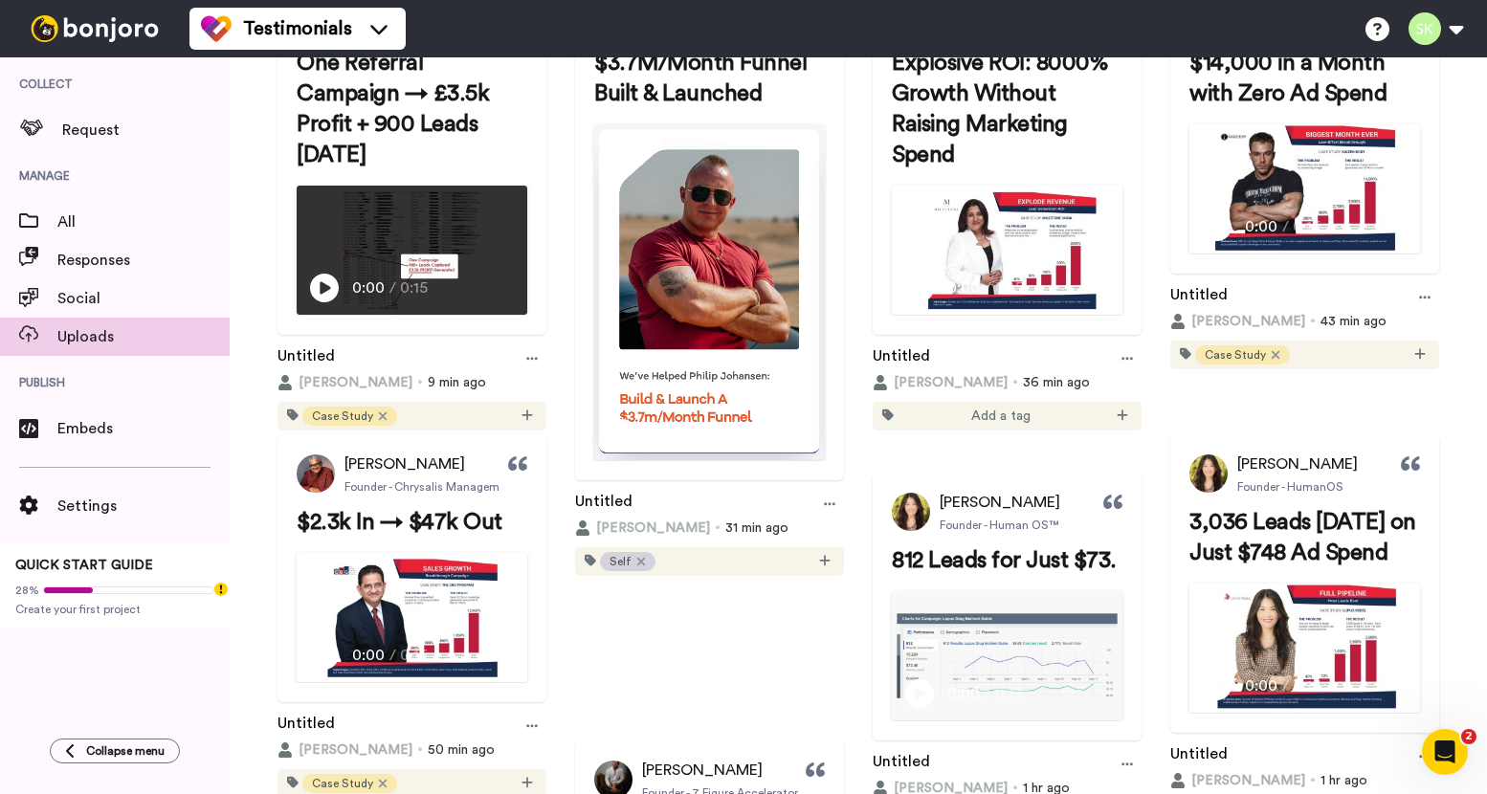
scroll to position [0, 0]
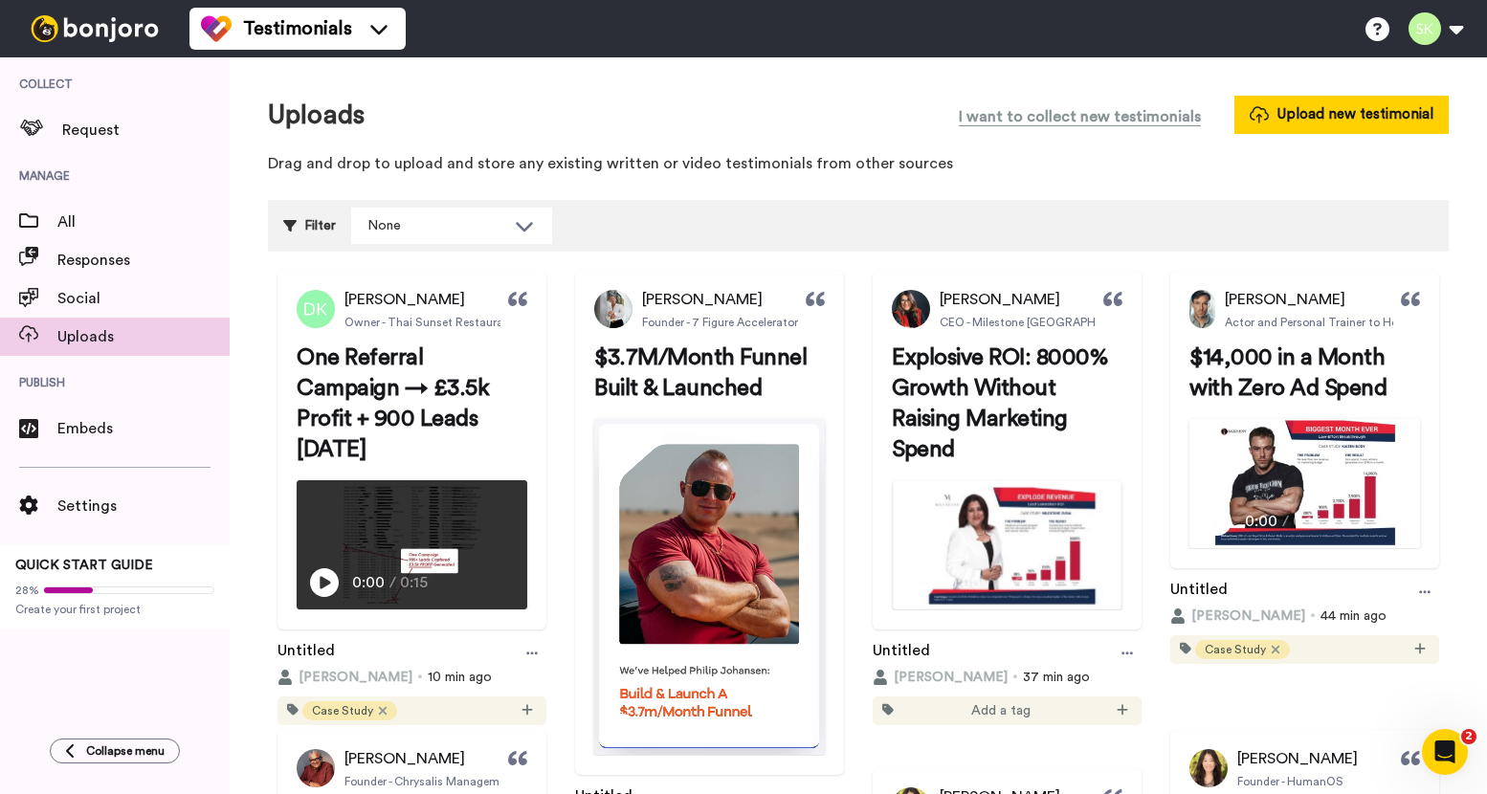
click at [1121, 544] on img at bounding box center [1006, 545] width 229 height 128
click at [1163, 121] on span "I want to collect new testimonials" at bounding box center [1079, 116] width 242 height 23
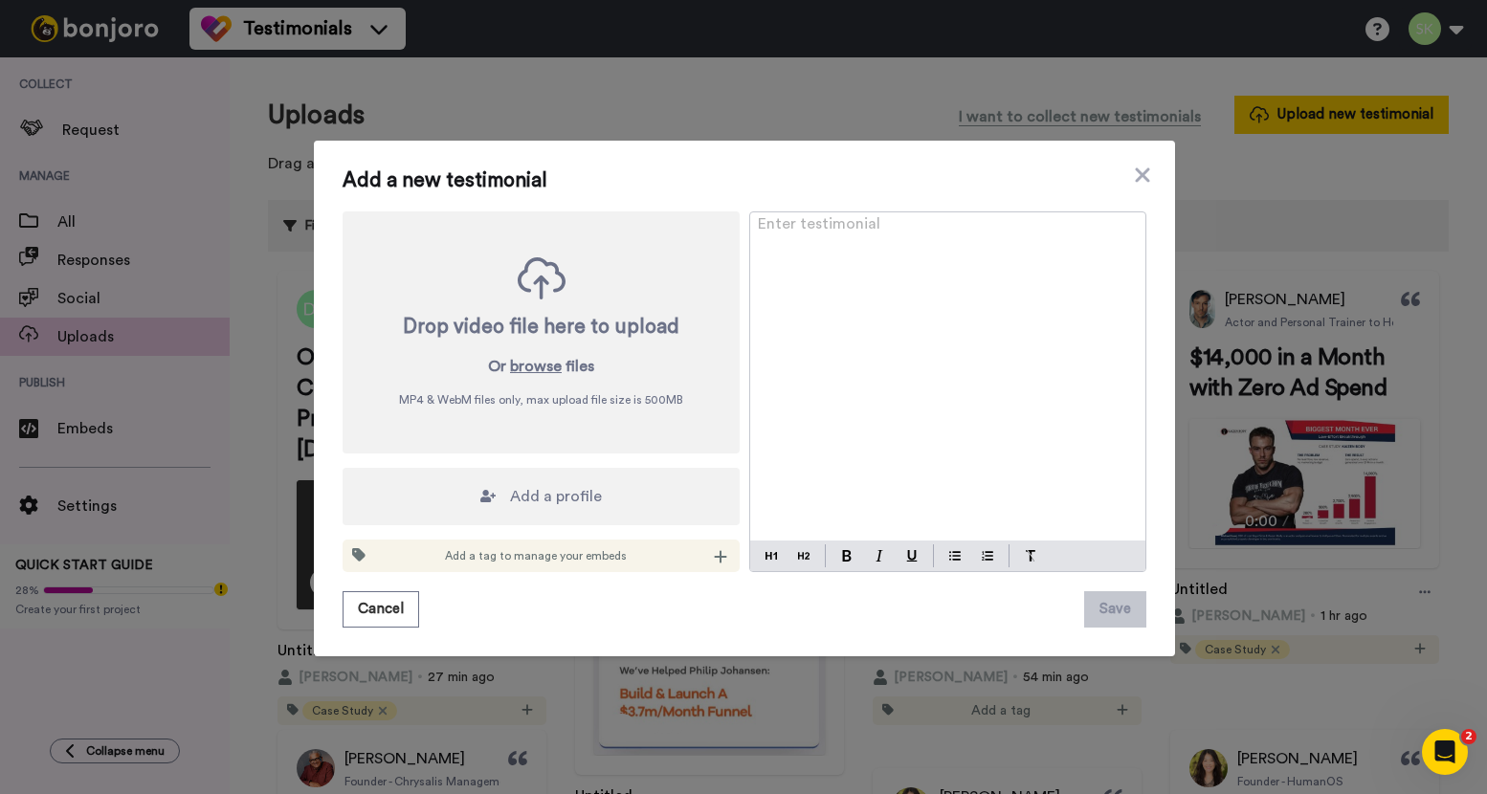
click at [575, 496] on span "Add a profile" at bounding box center [556, 496] width 92 height 23
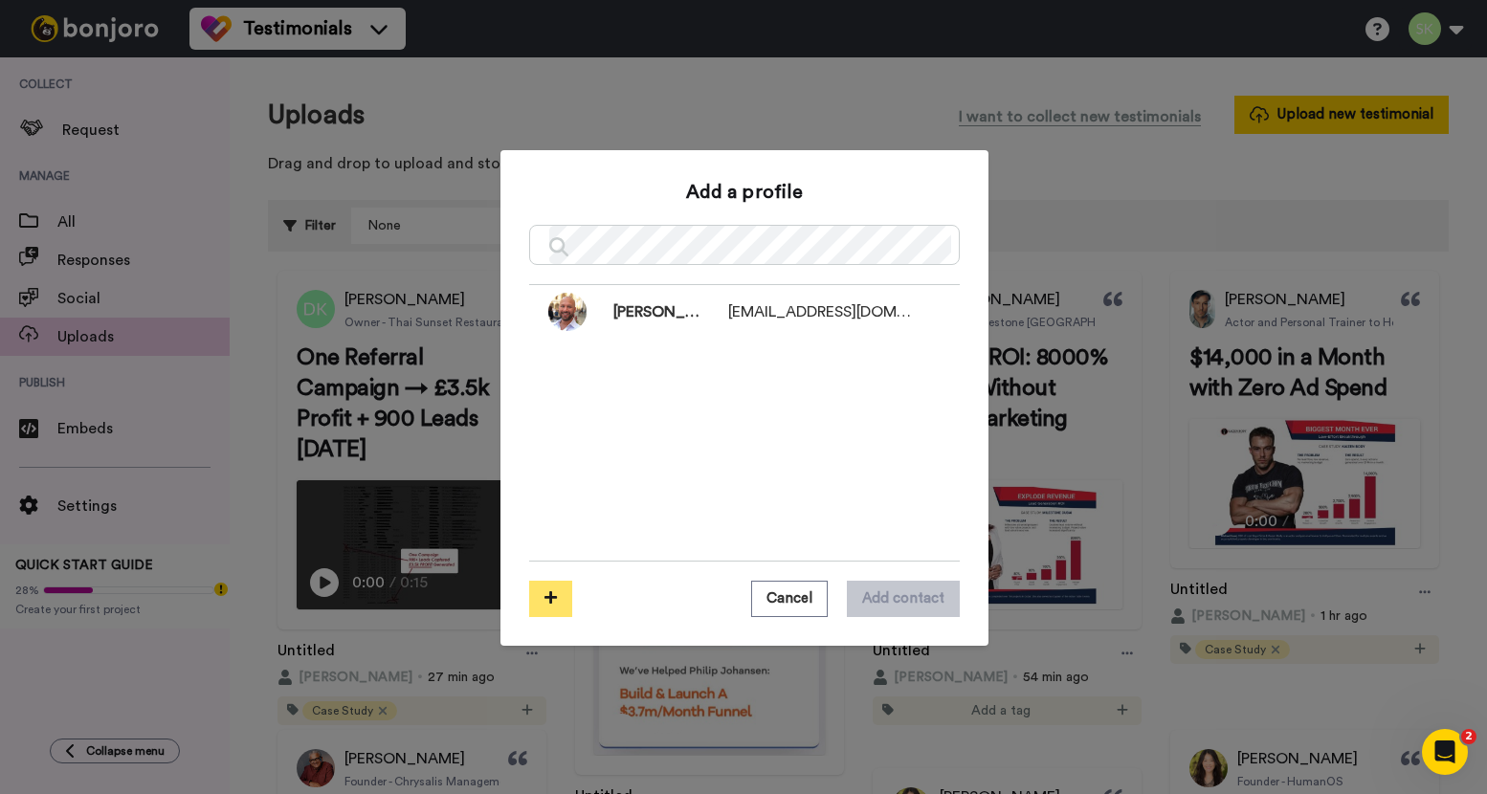
click at [557, 595] on button at bounding box center [550, 599] width 43 height 36
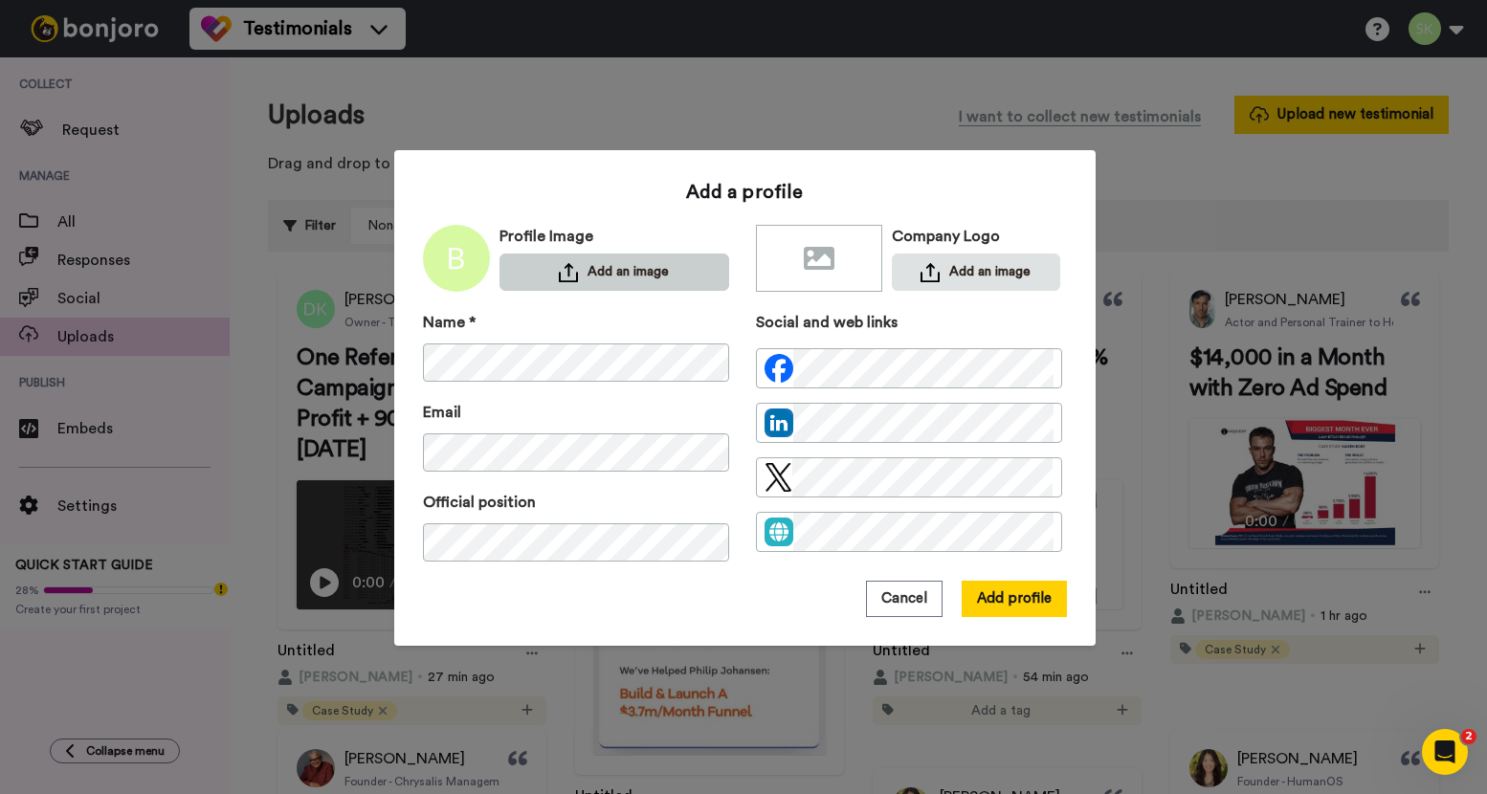
click at [628, 289] on button "Add an image" at bounding box center [614, 271] width 230 height 37
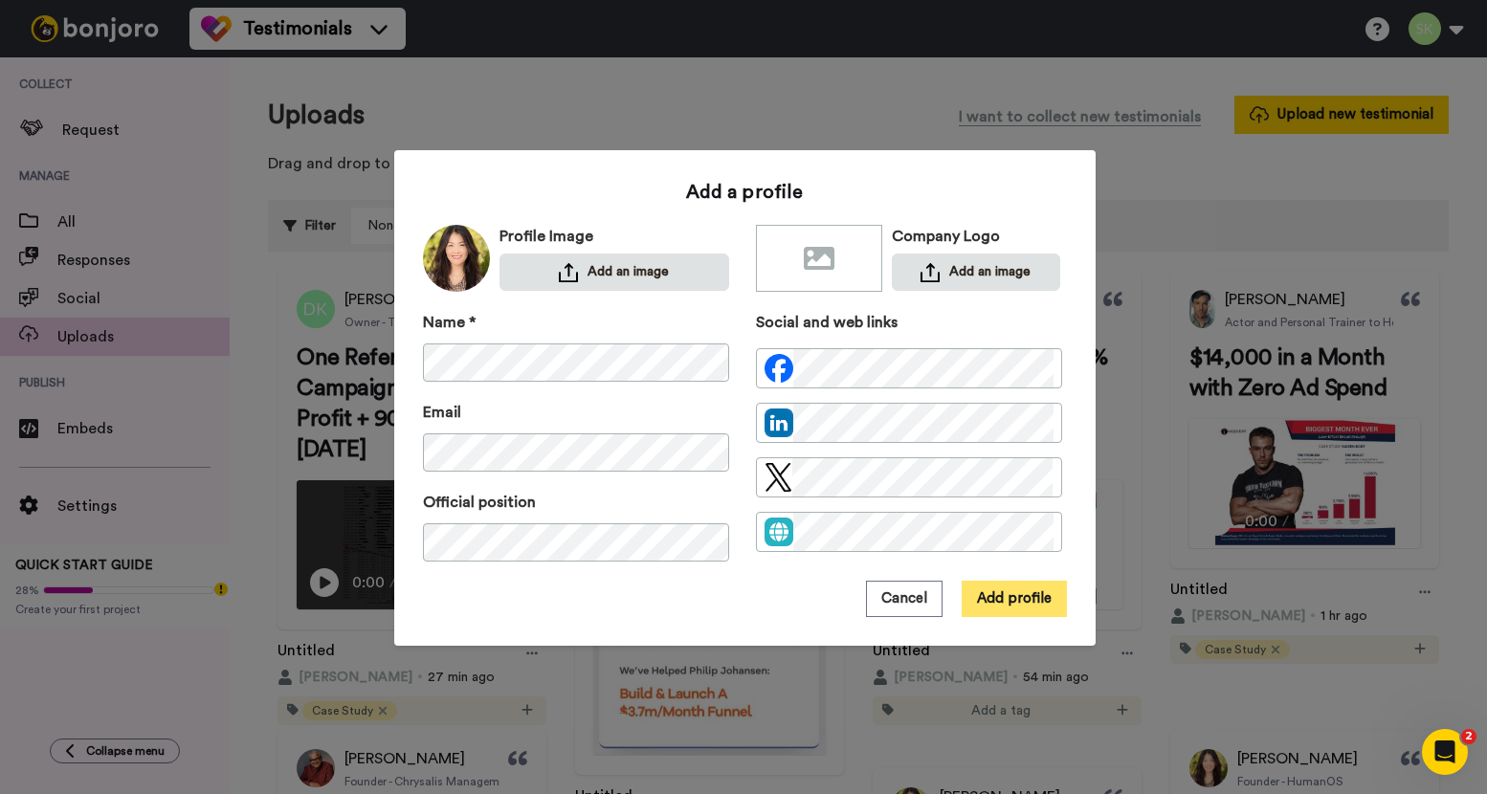
click at [1030, 600] on button "Add profile" at bounding box center [1013, 599] width 105 height 36
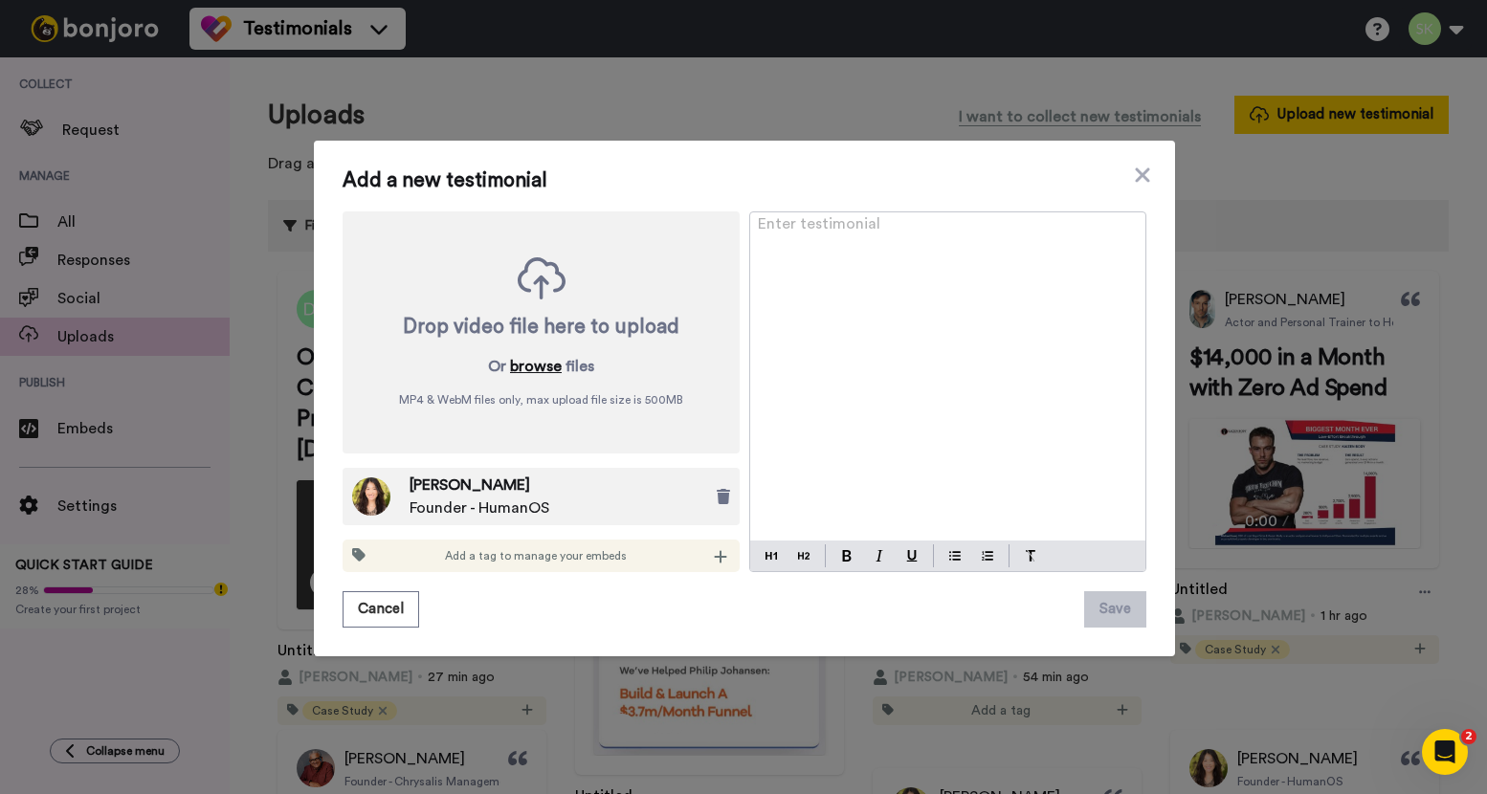
click at [546, 369] on button "browse" at bounding box center [536, 366] width 52 height 23
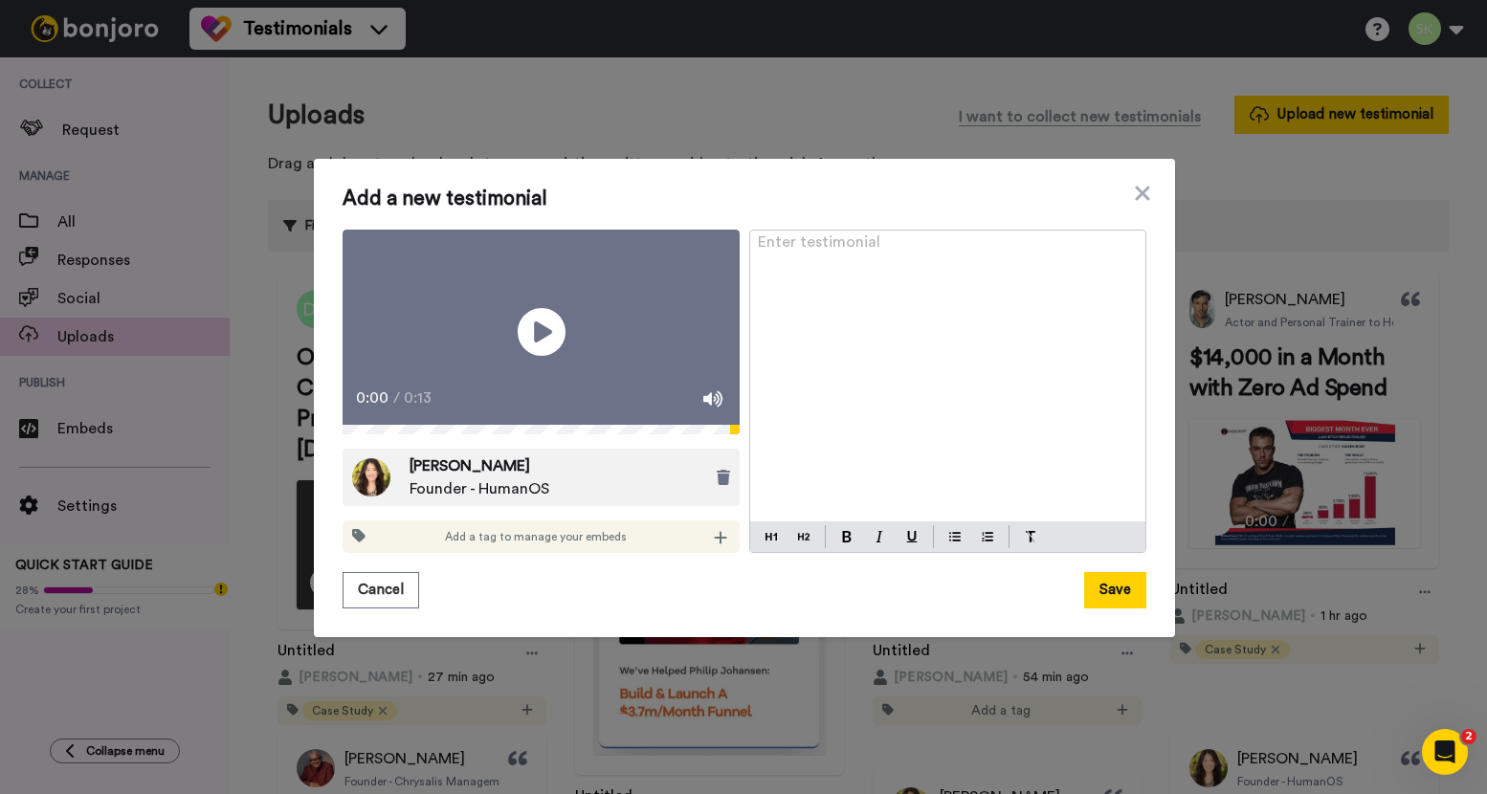
click at [777, 257] on div "Enter testimonial ﻿" at bounding box center [947, 377] width 395 height 292
click at [826, 543] on div at bounding box center [879, 536] width 107 height 23
click at [835, 548] on button at bounding box center [846, 536] width 23 height 23
click at [801, 544] on img at bounding box center [803, 536] width 11 height 15
click at [1120, 604] on button "Save" at bounding box center [1115, 590] width 62 height 36
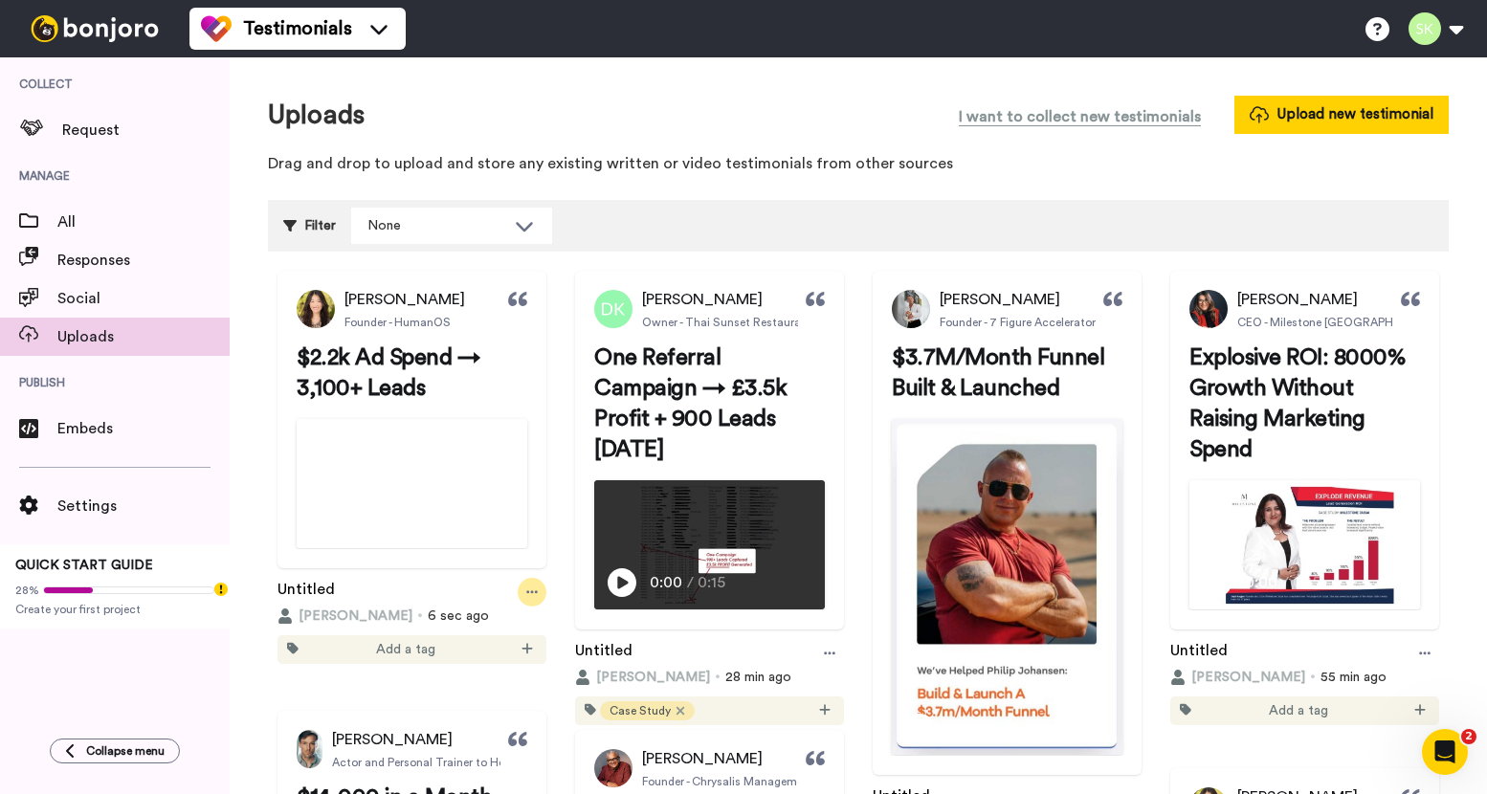
click at [546, 606] on div at bounding box center [532, 592] width 29 height 29
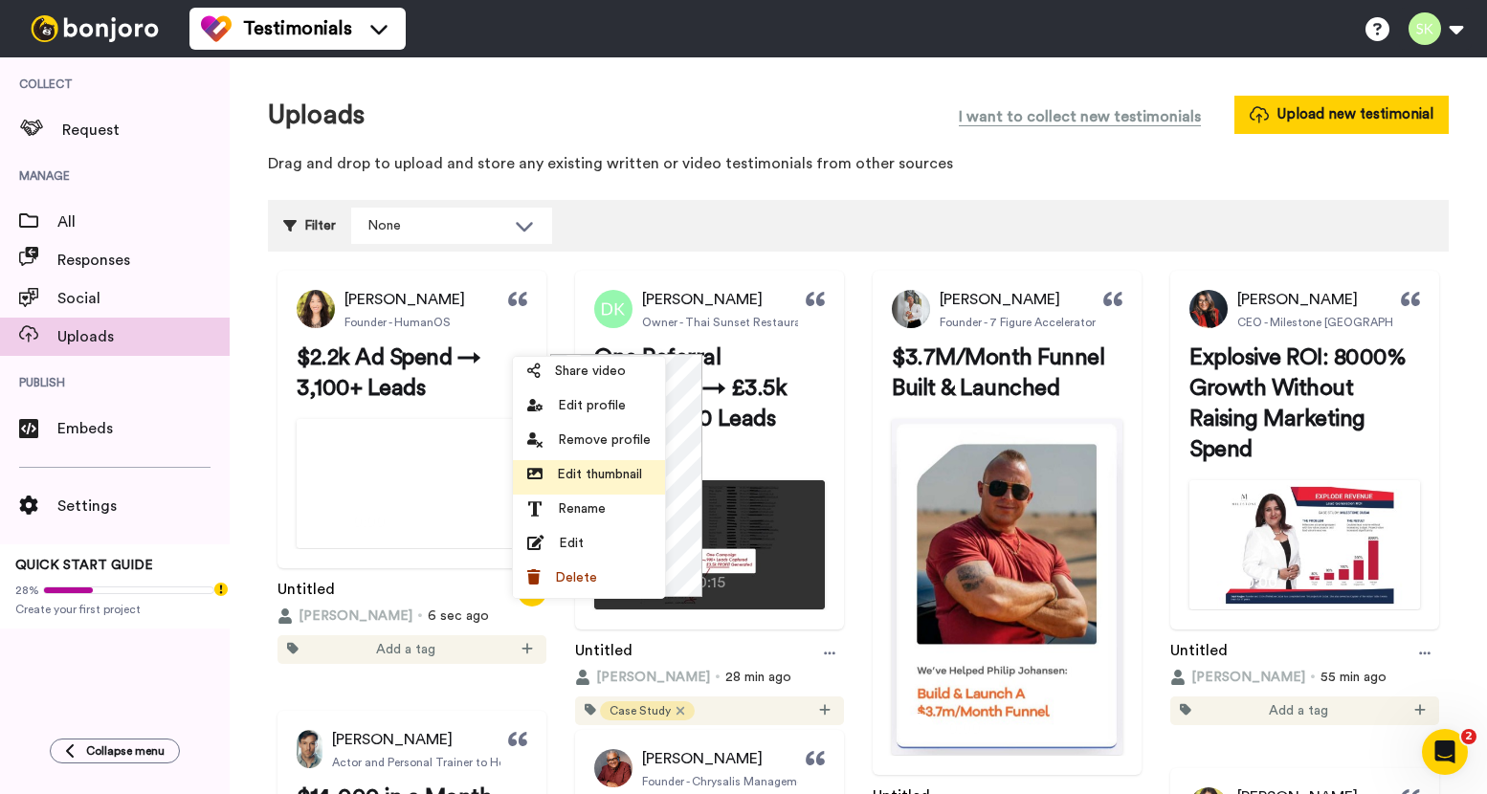
click at [600, 474] on span "Edit thumbnail" at bounding box center [599, 474] width 85 height 19
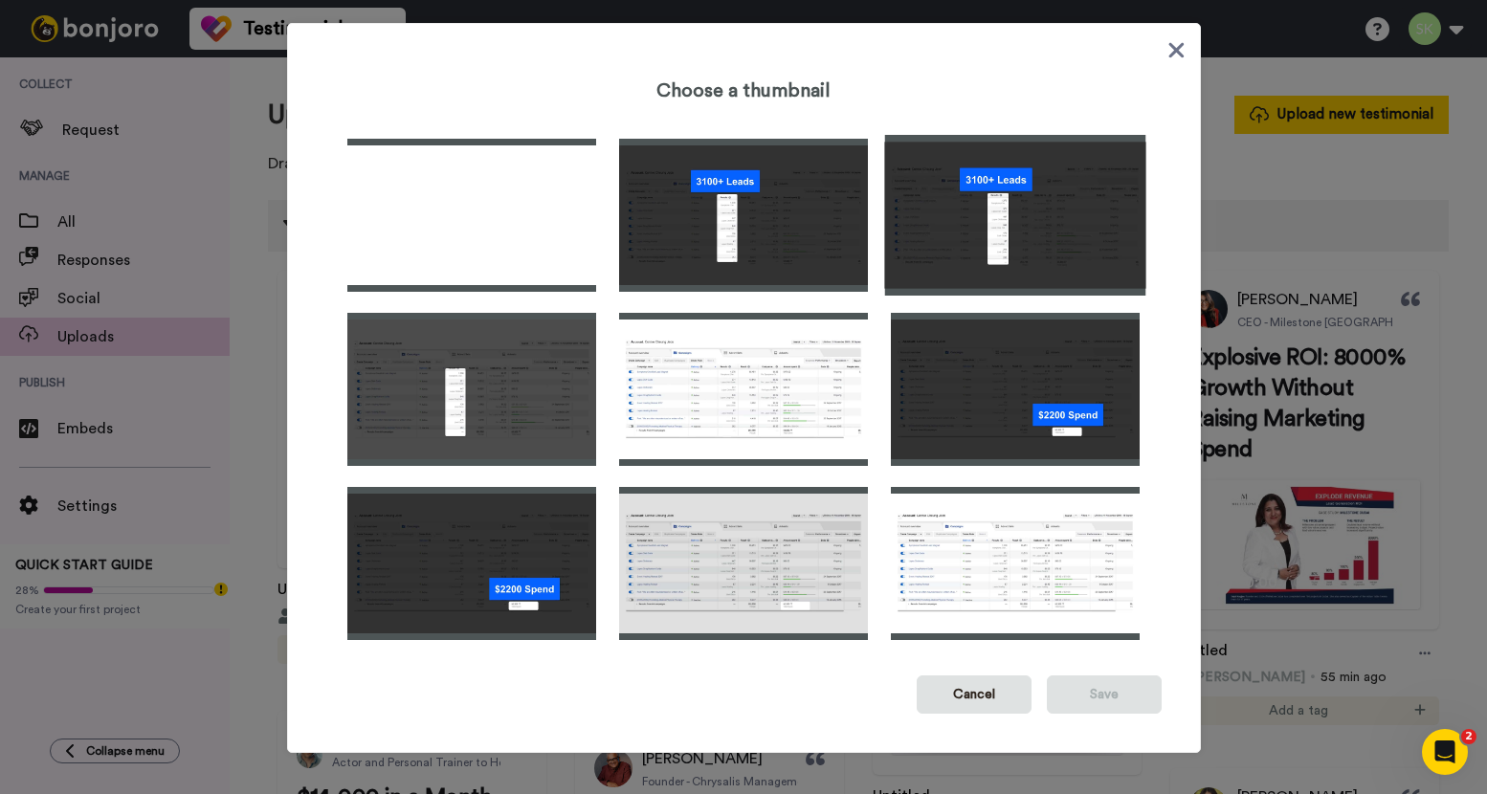
click at [1001, 235] on img at bounding box center [1015, 215] width 261 height 161
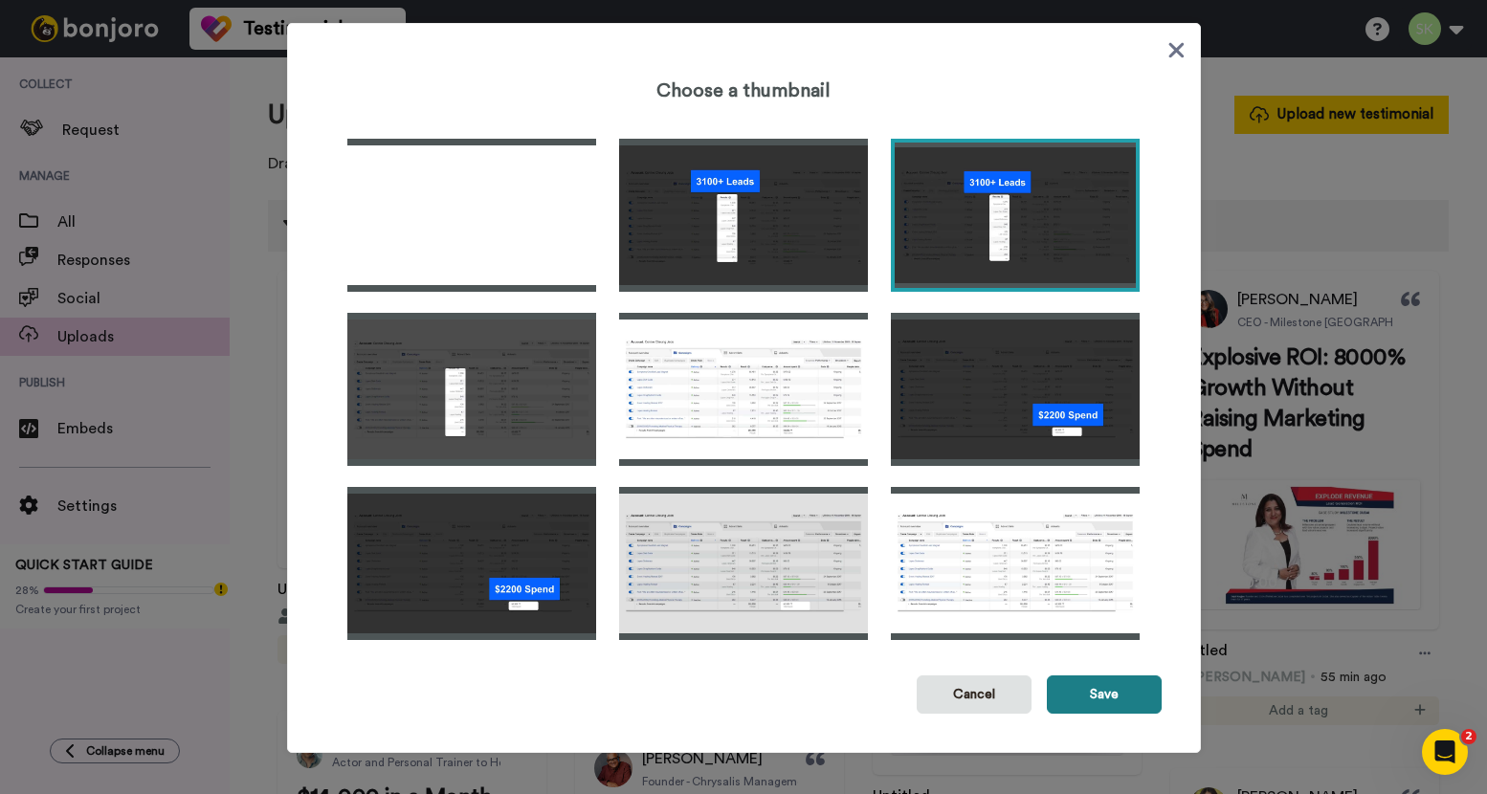
click at [1119, 687] on button "Save" at bounding box center [1103, 694] width 115 height 38
